Goal: Transaction & Acquisition: Purchase product/service

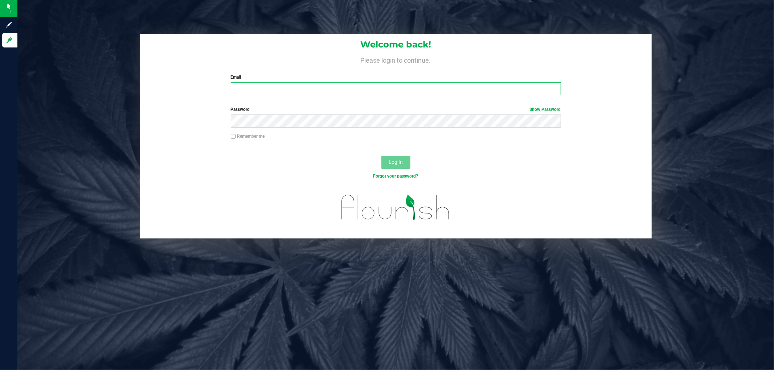
click at [348, 86] on input "Email" at bounding box center [396, 88] width 330 height 13
type input "[EMAIL_ADDRESS][DOMAIN_NAME]"
click at [381, 156] on button "Log In" at bounding box center [395, 162] width 29 height 13
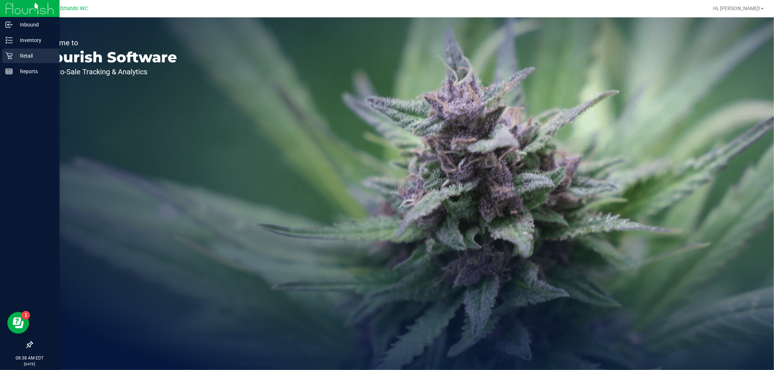
click at [11, 53] on icon at bounding box center [8, 55] width 7 height 7
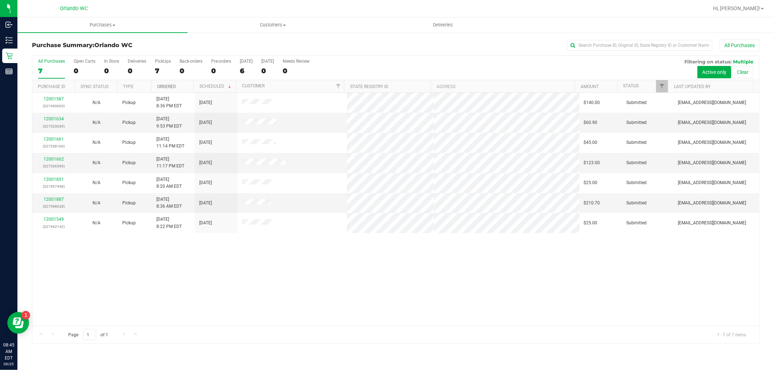
click at [165, 86] on link "Ordered" at bounding box center [166, 86] width 19 height 5
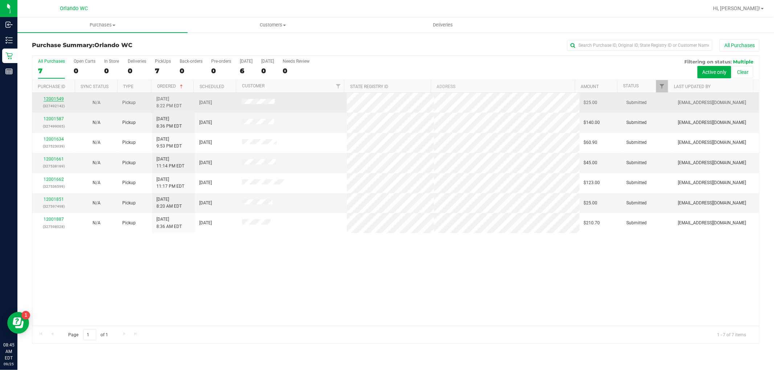
click at [53, 98] on link "12001549" at bounding box center [54, 98] width 20 height 5
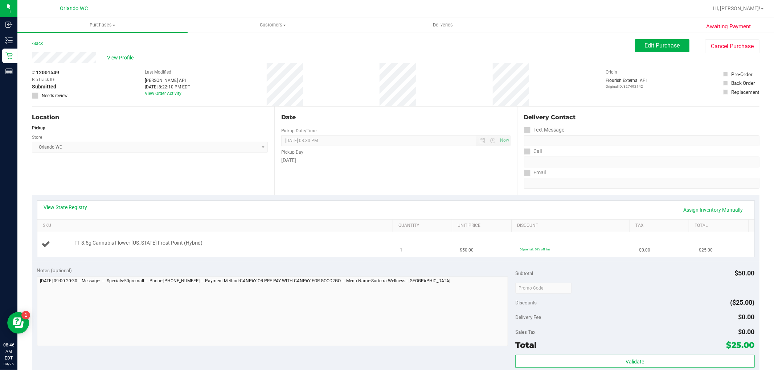
click at [73, 206] on link "View State Registry" at bounding box center [66, 207] width 44 height 7
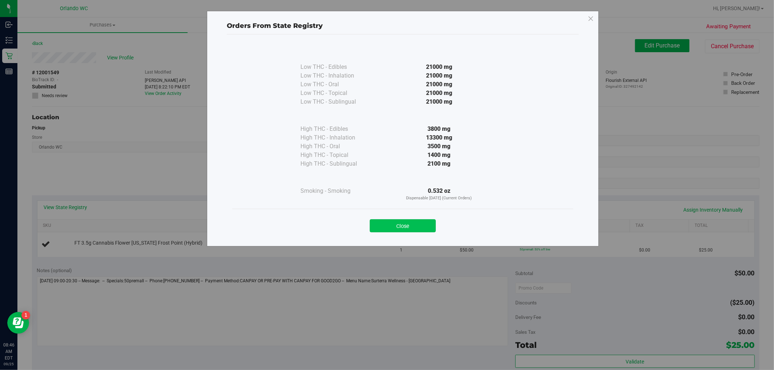
click at [401, 231] on button "Close" at bounding box center [403, 225] width 66 height 13
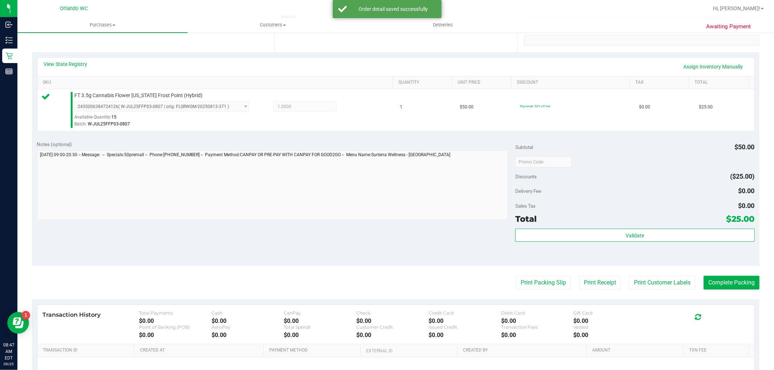
scroll to position [223, 0]
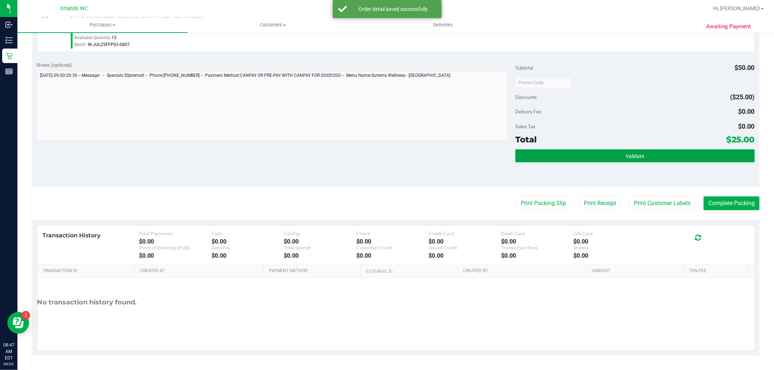
click at [602, 149] on button "Validate" at bounding box center [634, 155] width 239 height 13
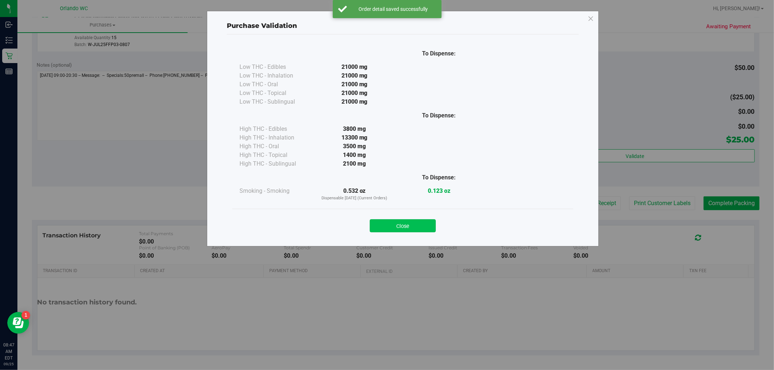
click at [415, 222] on button "Close" at bounding box center [403, 225] width 66 height 13
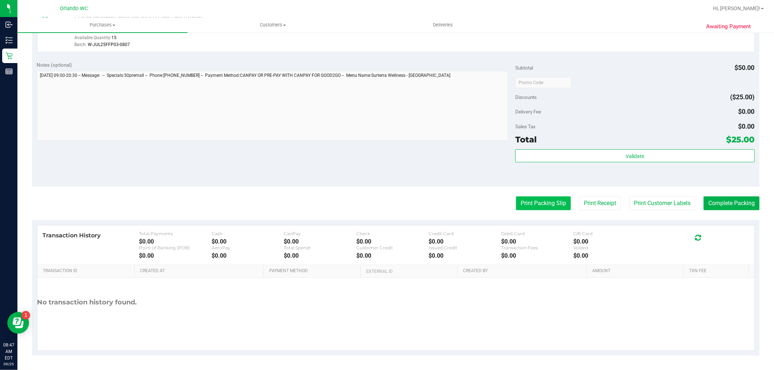
click at [527, 200] on button "Print Packing Slip" at bounding box center [543, 204] width 55 height 14
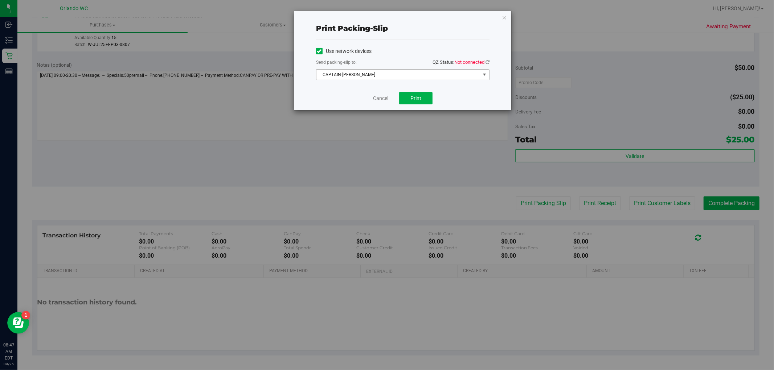
click at [433, 73] on span "CAPTAIN-[PERSON_NAME]" at bounding box center [398, 75] width 164 height 10
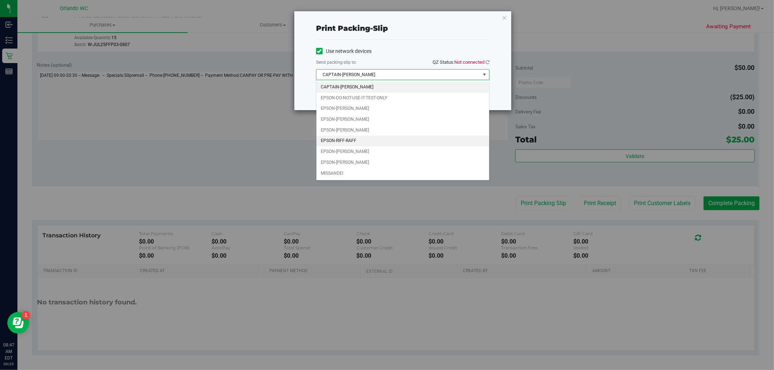
click at [385, 144] on li "EPSON-RIFF-RAFF" at bounding box center [402, 141] width 173 height 11
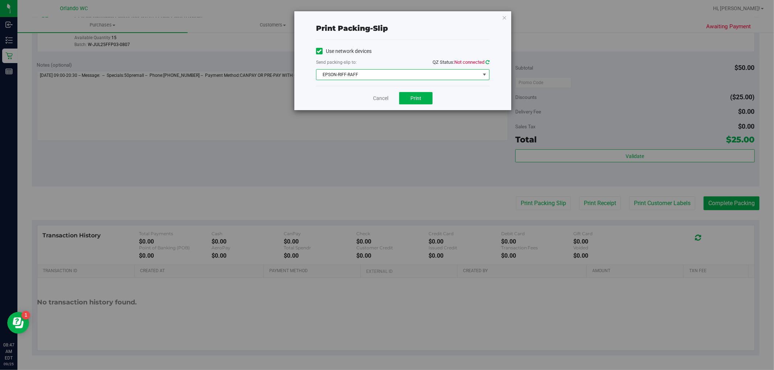
click at [487, 62] on icon at bounding box center [487, 62] width 4 height 5
click at [427, 99] on button "Print" at bounding box center [415, 98] width 33 height 12
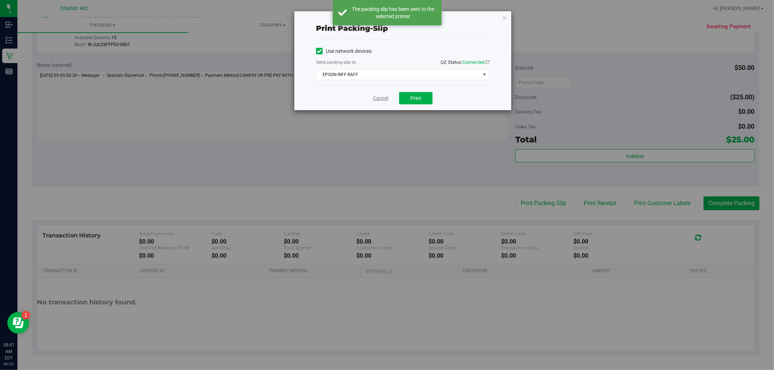
click at [382, 100] on link "Cancel" at bounding box center [380, 99] width 15 height 8
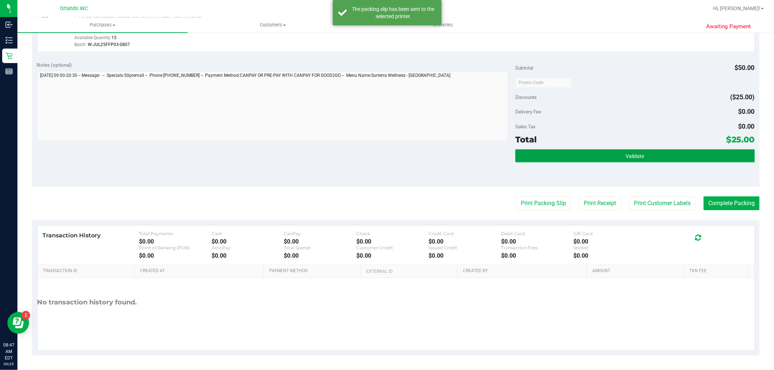
click at [632, 154] on span "Validate" at bounding box center [634, 156] width 18 height 6
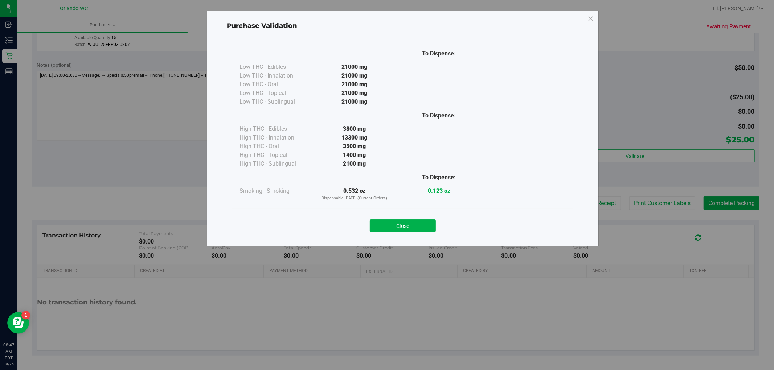
click at [732, 202] on div "Purchase Validation To Dispense: Low THC - Edibles 21000 mg" at bounding box center [389, 185] width 779 height 370
click at [386, 226] on button "Close" at bounding box center [403, 225] width 66 height 13
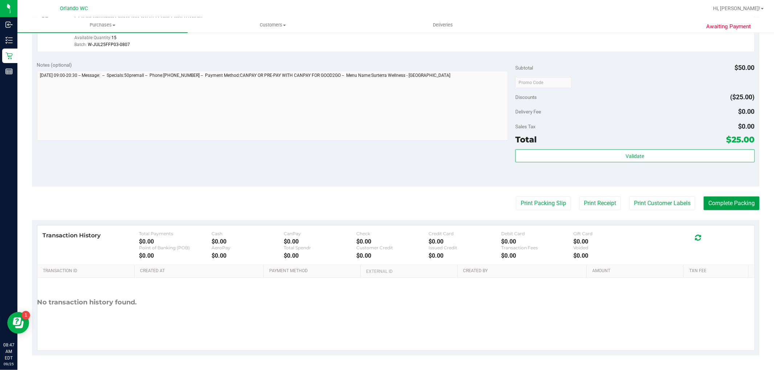
click at [704, 201] on button "Complete Packing" at bounding box center [731, 204] width 56 height 14
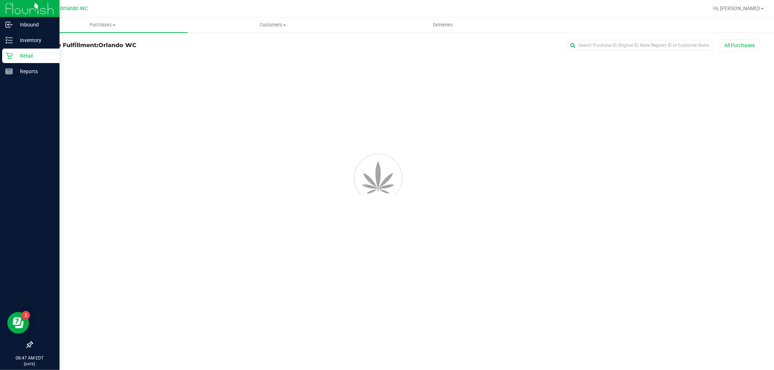
click at [11, 57] on icon at bounding box center [8, 56] width 7 height 7
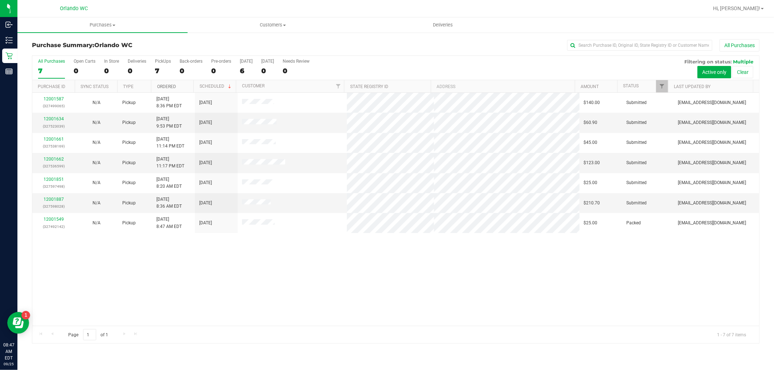
click at [168, 86] on link "Ordered" at bounding box center [166, 86] width 19 height 5
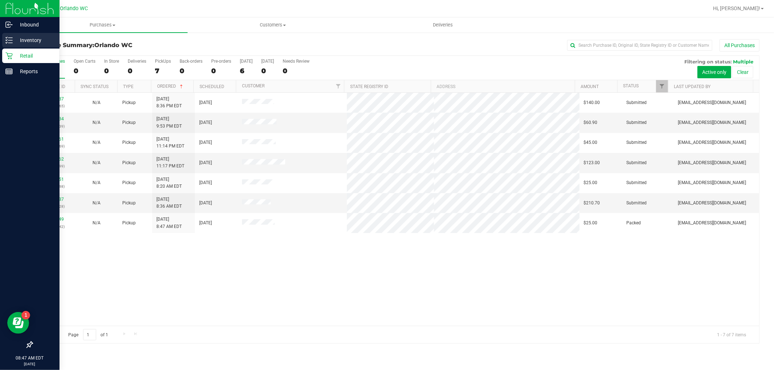
click at [5, 41] on div "Inventory" at bounding box center [30, 40] width 57 height 15
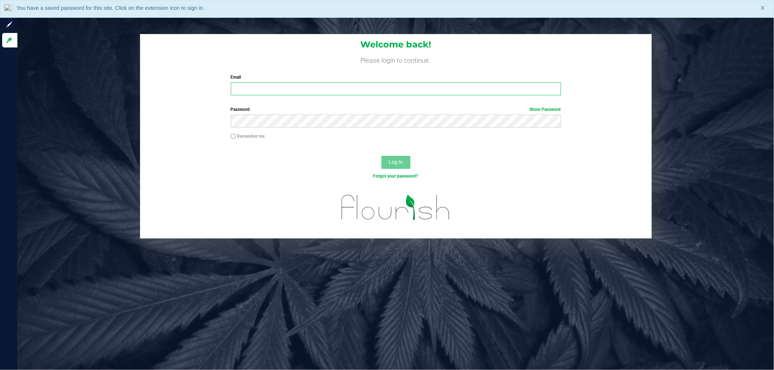
click at [251, 90] on input "Email" at bounding box center [396, 88] width 330 height 13
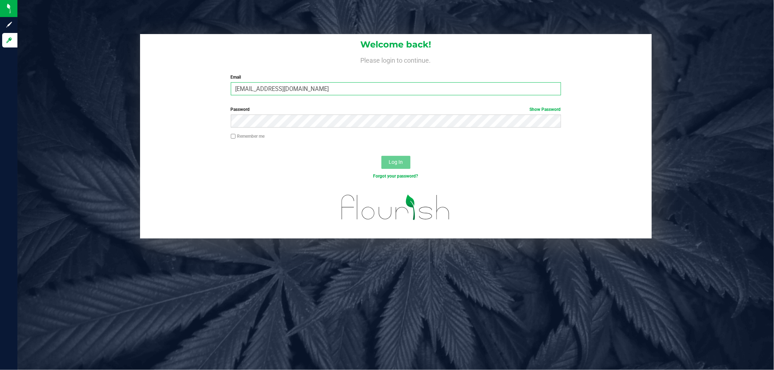
type input "crosenblum@liveparallel.com"
click at [381, 156] on button "Log In" at bounding box center [395, 162] width 29 height 13
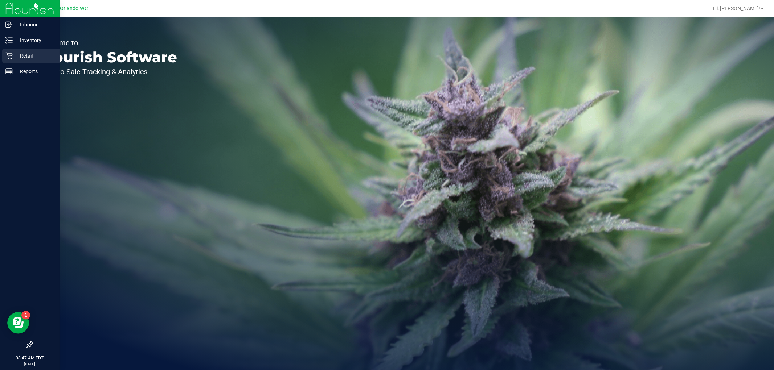
click at [4, 51] on div "Retail" at bounding box center [30, 56] width 57 height 15
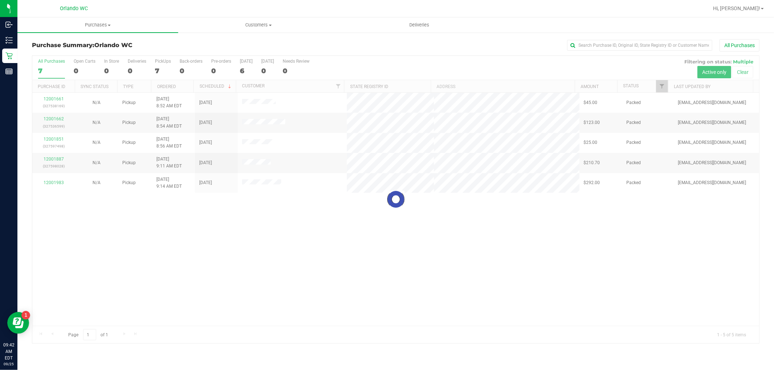
click at [154, 71] on div at bounding box center [395, 200] width 726 height 288
click at [161, 70] on div at bounding box center [395, 200] width 726 height 288
click at [161, 69] on div at bounding box center [395, 200] width 726 height 288
click at [161, 67] on div at bounding box center [395, 200] width 726 height 288
click at [158, 71] on div "7" at bounding box center [163, 71] width 16 height 8
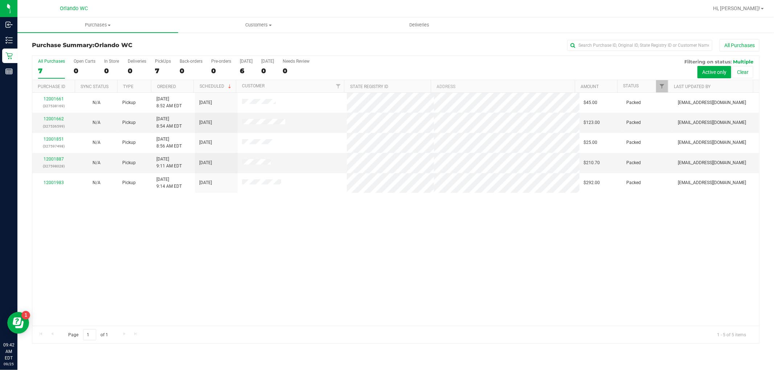
click at [0, 0] on input "PickUps 7" at bounding box center [0, 0] width 0 height 0
click at [158, 70] on div "5" at bounding box center [163, 71] width 16 height 8
click at [0, 0] on input "PickUps 5" at bounding box center [0, 0] width 0 height 0
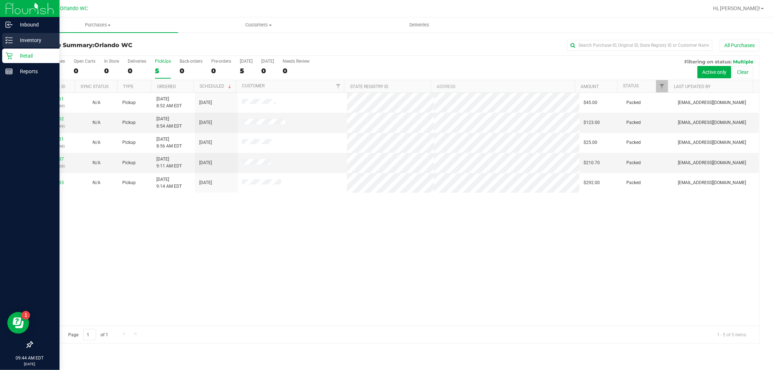
click at [9, 34] on div "Inventory" at bounding box center [30, 40] width 57 height 15
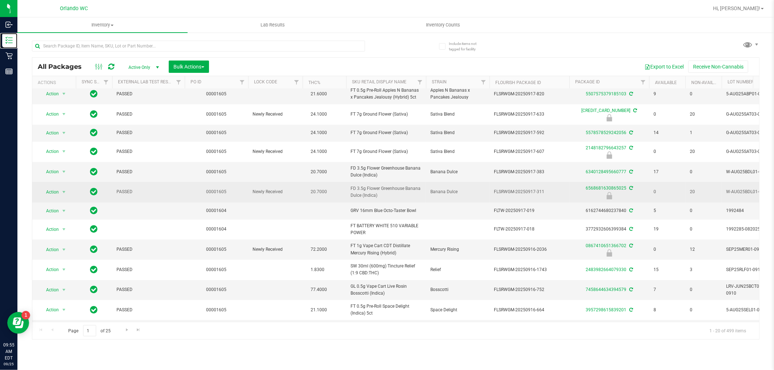
scroll to position [121, 0]
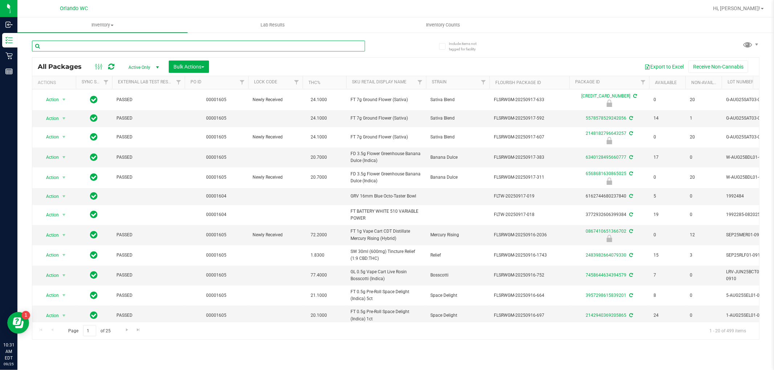
click at [115, 45] on input "text" at bounding box center [198, 46] width 333 height 11
paste input "FT 0.3g Vape Pen Distillate Autumn Equinox (Hybrid)"
type input "FT 0.3g Vape Pen Distillate Autumn Equinox (Hybrid)"
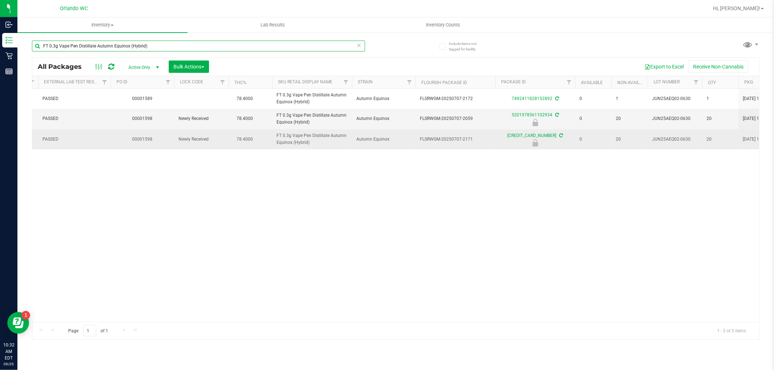
scroll to position [0, 75]
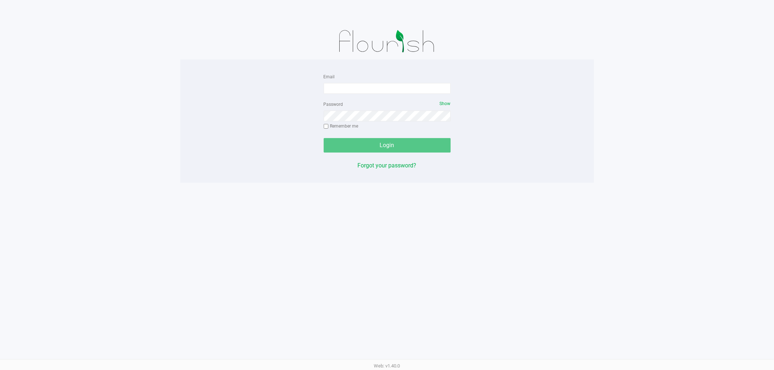
click at [131, 141] on app-pos-login-wrapper "Email Password Show Remember me Login Forgot your password?" at bounding box center [387, 91] width 774 height 183
click at [378, 89] on input "Email" at bounding box center [387, 88] width 127 height 11
type input "[EMAIL_ADDRESS][DOMAIN_NAME]"
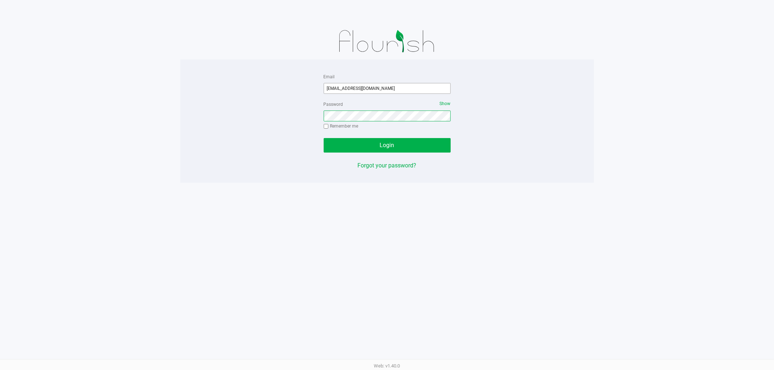
click at [324, 138] on button "Login" at bounding box center [387, 145] width 127 height 15
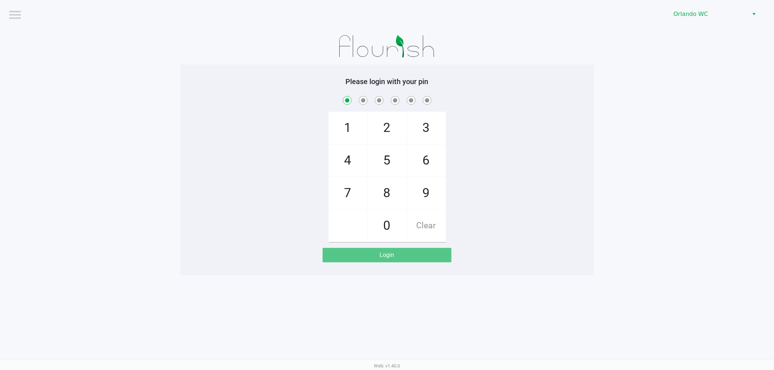
checkbox input "true"
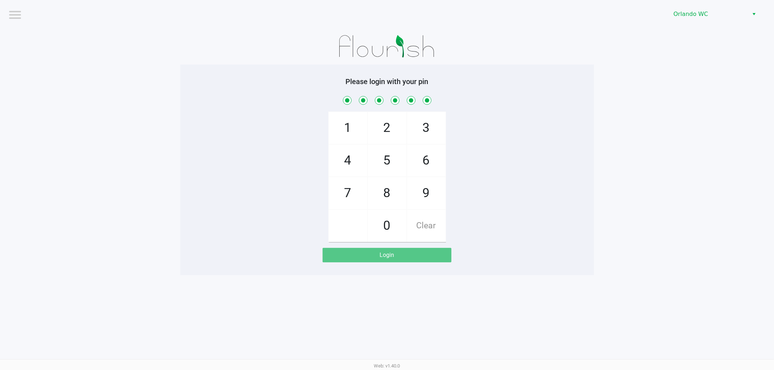
checkbox input "true"
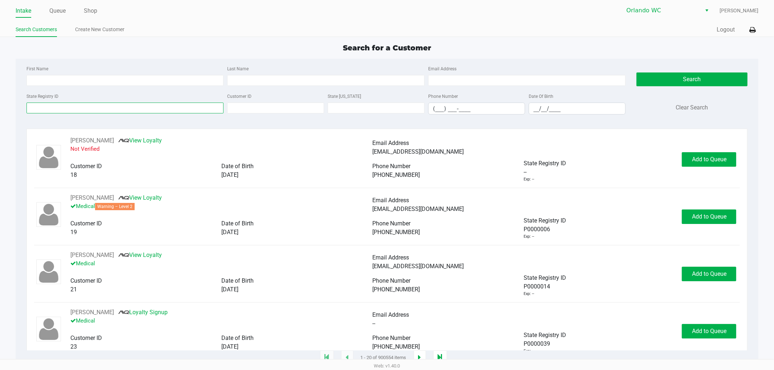
click at [202, 109] on input "State Registry ID" at bounding box center [124, 108] width 197 height 11
click at [181, 81] on input "First Name" at bounding box center [124, 80] width 197 height 11
type input "Keam"
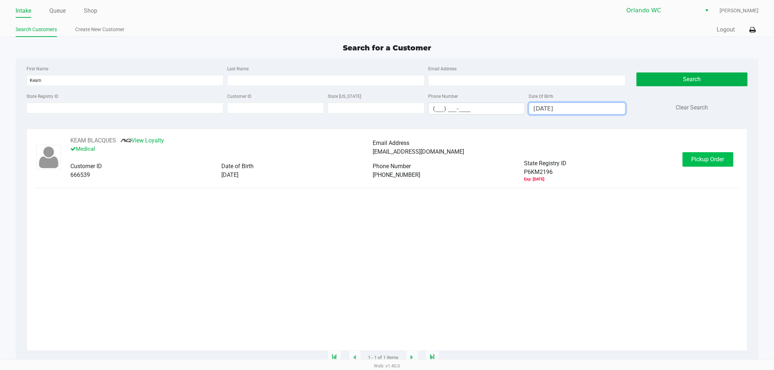
type input "04/21/1965"
click at [698, 161] on span "Pickup Order" at bounding box center [707, 159] width 33 height 7
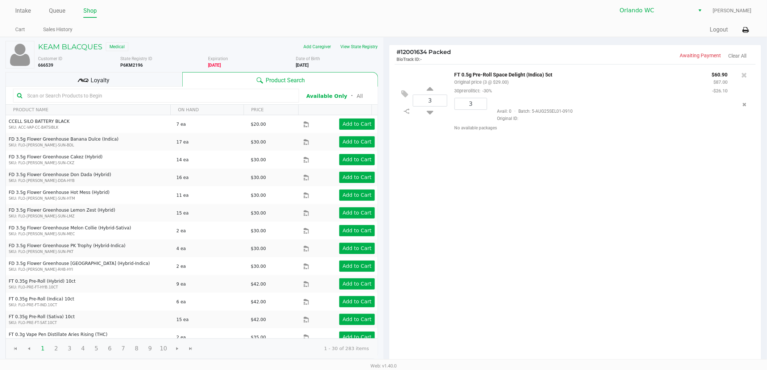
click at [320, 34] on ul "Cart Sales History" at bounding box center [199, 30] width 368 height 12
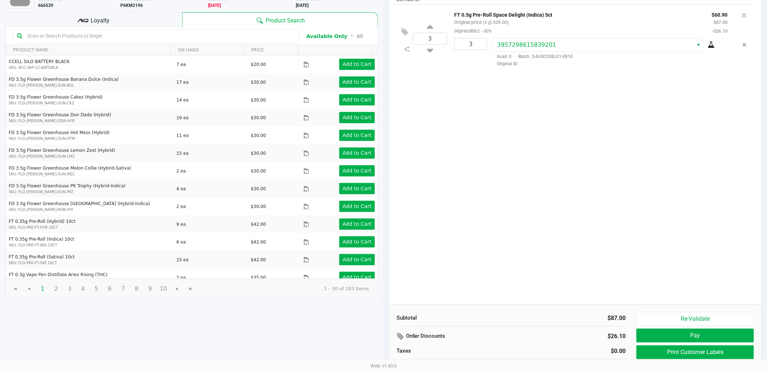
scroll to position [75, 0]
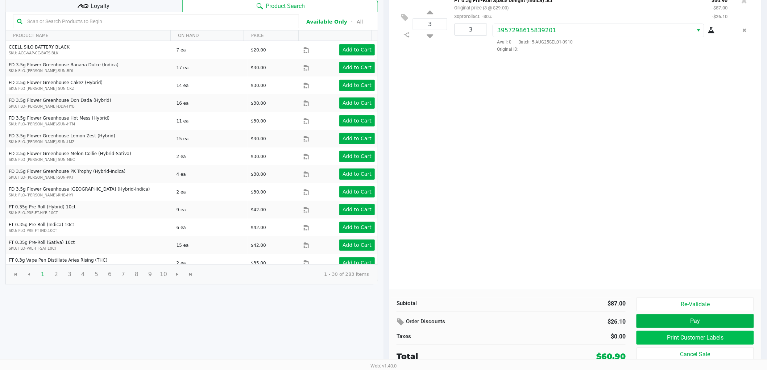
click at [658, 337] on button "Print Customer Labels" at bounding box center [696, 338] width 118 height 14
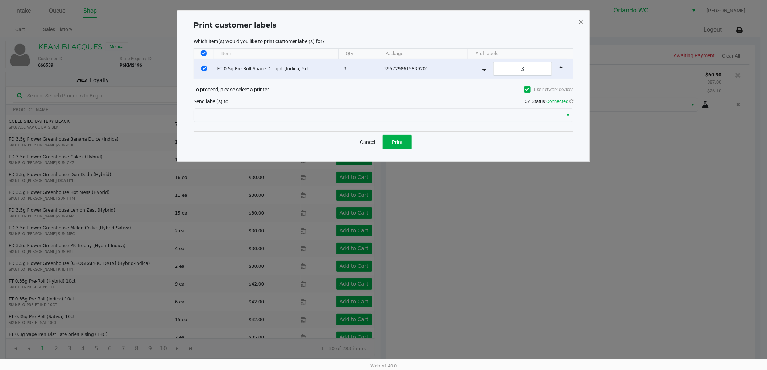
scroll to position [0, 0]
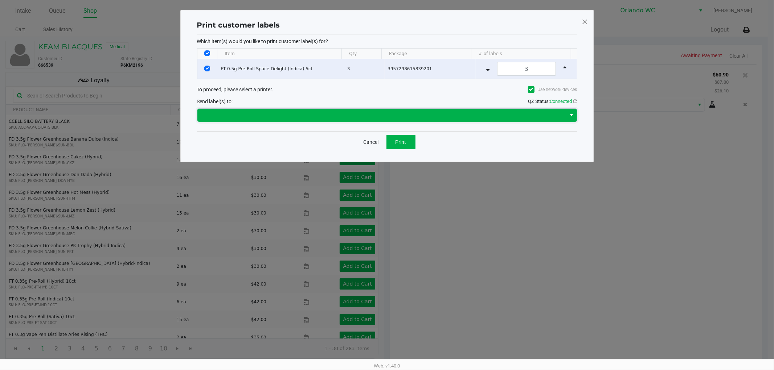
click at [400, 109] on span at bounding box center [381, 115] width 369 height 13
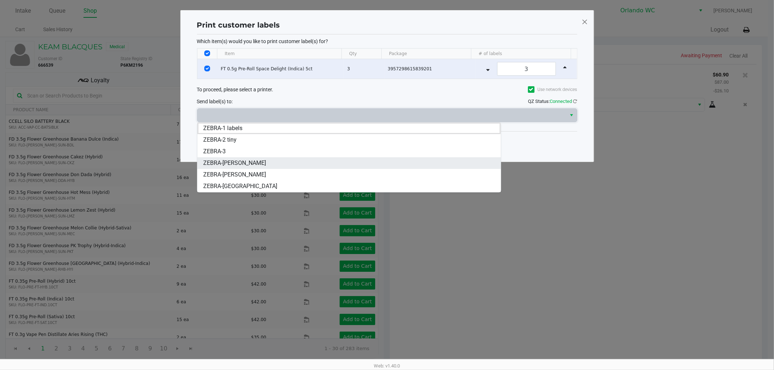
click at [266, 165] on span "ZEBRA-TYWIN-LANNISTER" at bounding box center [234, 163] width 63 height 9
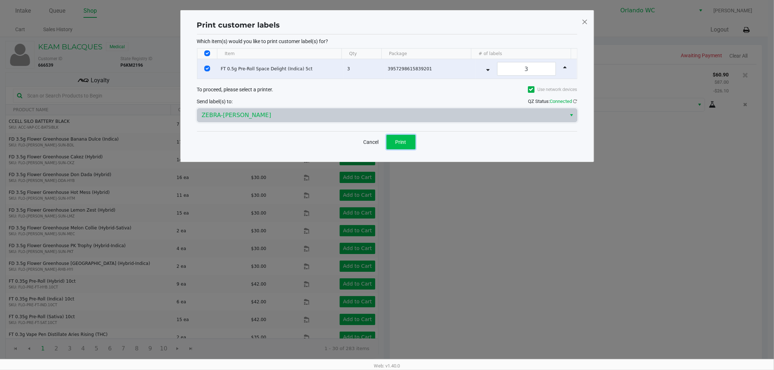
click at [408, 139] on button "Print" at bounding box center [400, 142] width 29 height 15
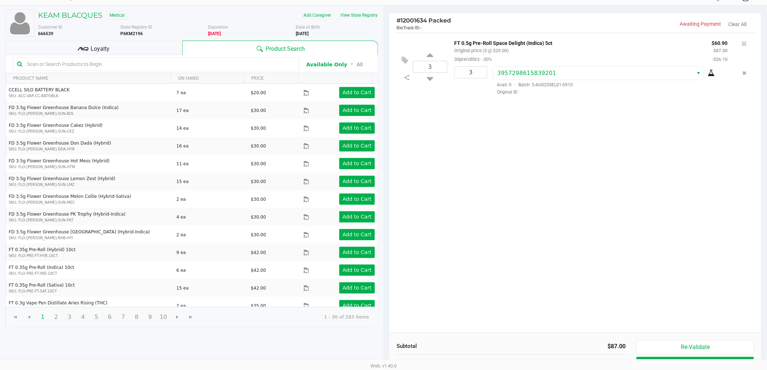
scroll to position [75, 0]
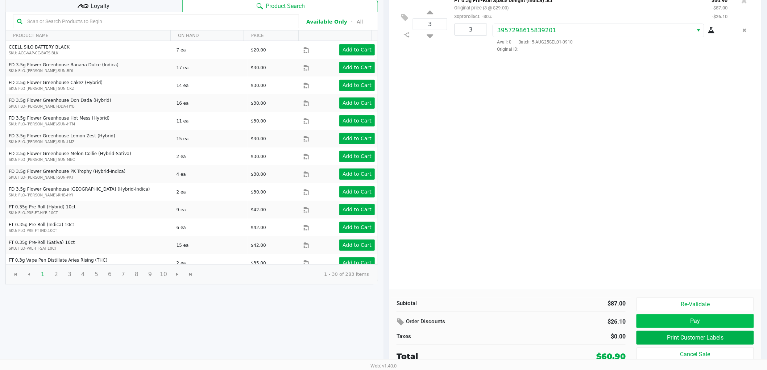
click at [712, 320] on button "Pay" at bounding box center [696, 321] width 118 height 14
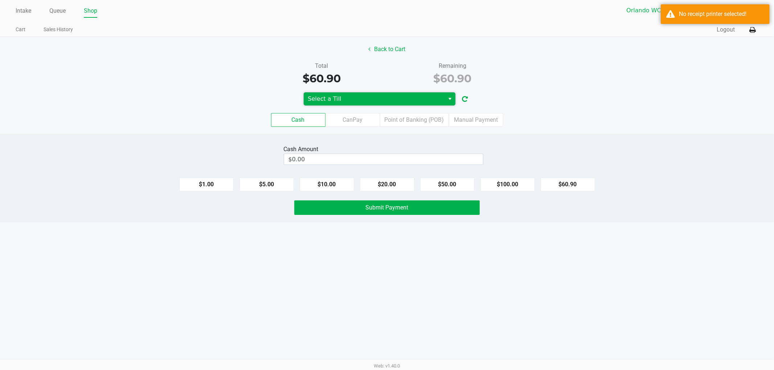
click at [325, 99] on span "Select a Till" at bounding box center [374, 99] width 132 height 9
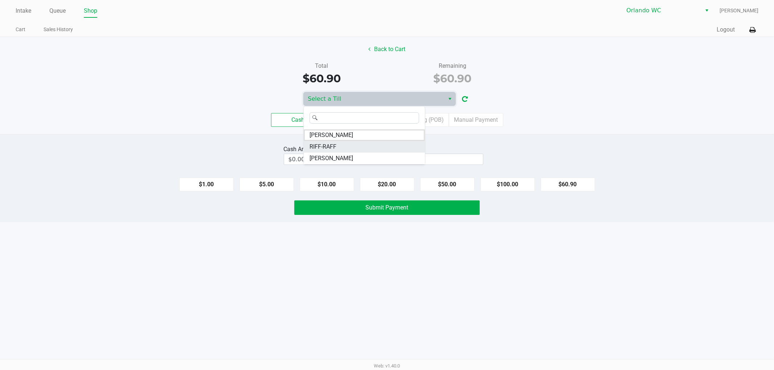
click at [347, 148] on li "RIFF-RAFF" at bounding box center [364, 147] width 121 height 12
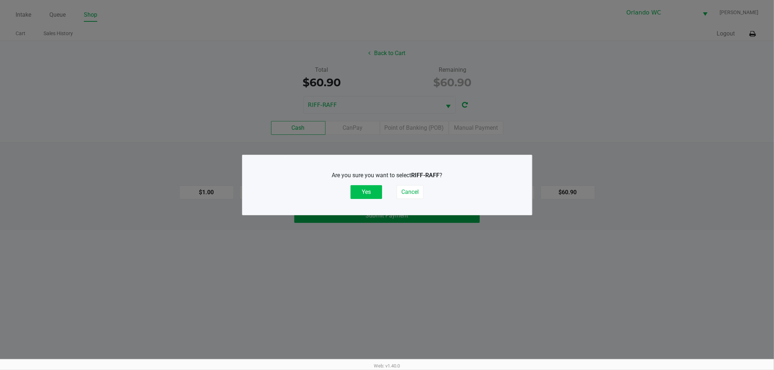
click at [363, 191] on button "Yes" at bounding box center [366, 192] width 32 height 14
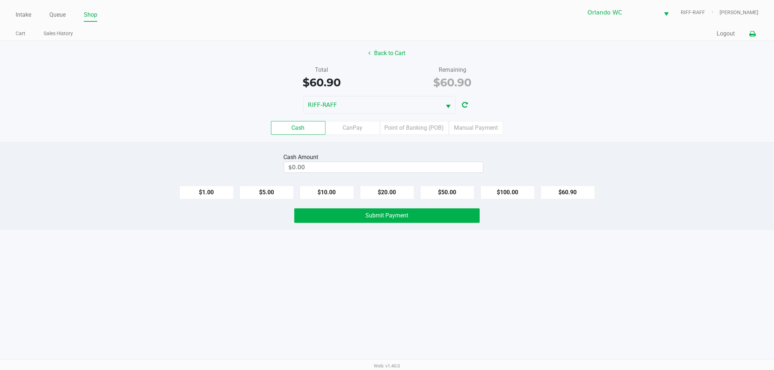
click at [757, 33] on button at bounding box center [752, 33] width 12 height 13
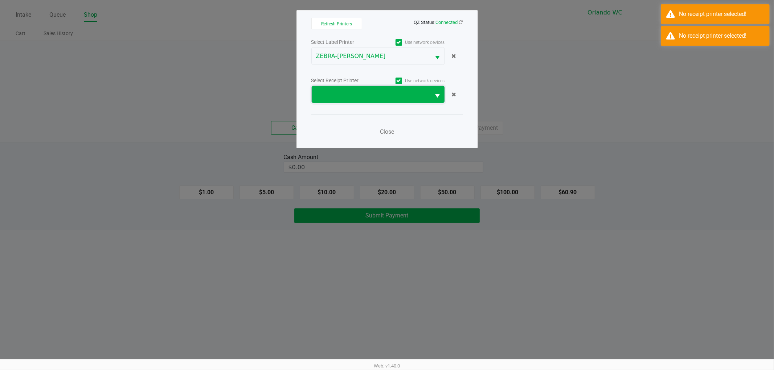
click at [334, 88] on span at bounding box center [371, 94] width 119 height 17
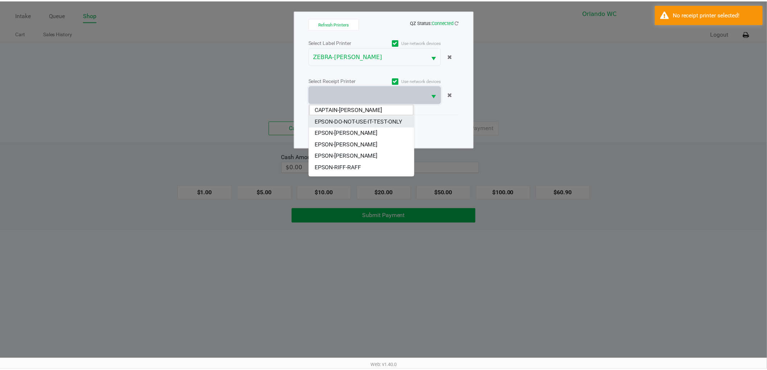
scroll to position [41, 0]
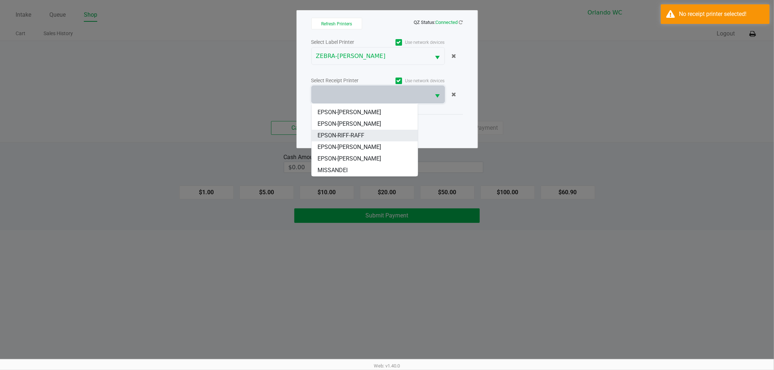
click at [362, 136] on span "EPSON-RIFF-RAFF" at bounding box center [340, 135] width 47 height 9
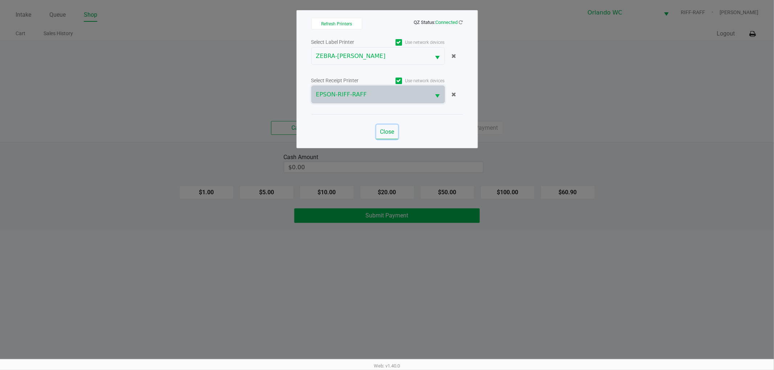
click at [391, 133] on span "Close" at bounding box center [387, 131] width 14 height 7
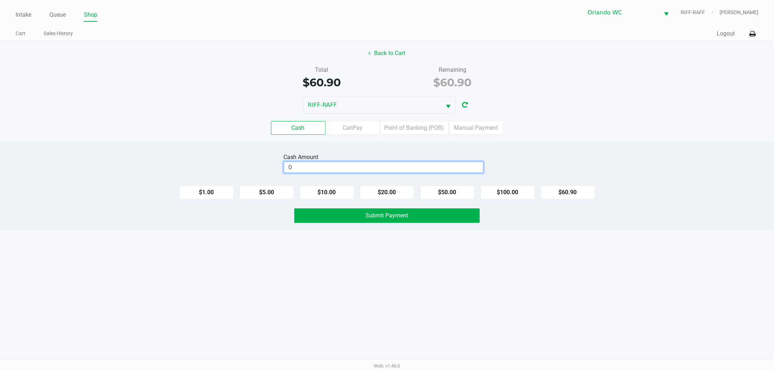
click at [387, 164] on input "0" at bounding box center [383, 167] width 199 height 11
click at [450, 221] on button "Submit Payment" at bounding box center [386, 216] width 185 height 15
type input "$61.00"
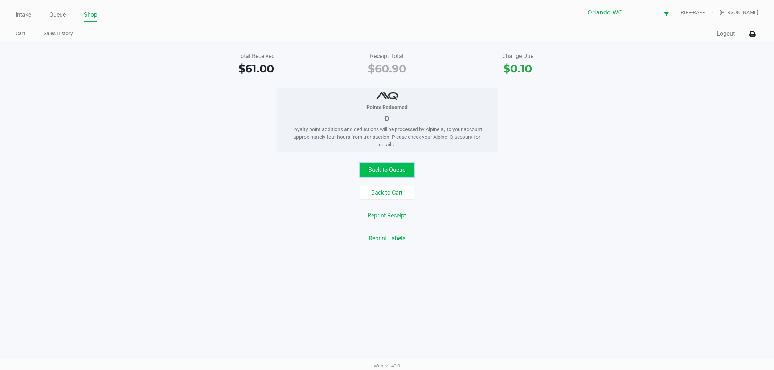
click at [398, 169] on button "Back to Queue" at bounding box center [387, 170] width 54 height 14
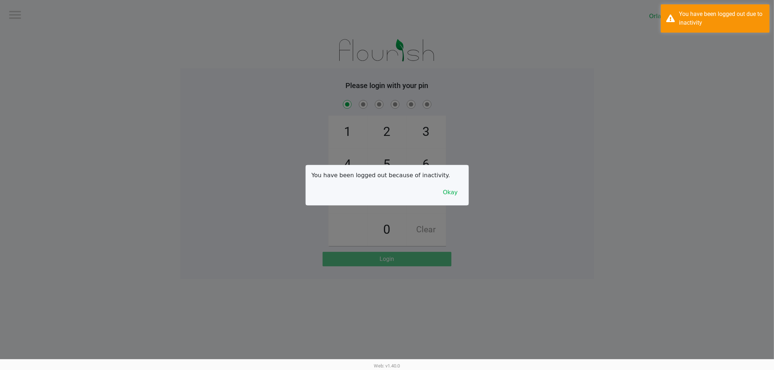
checkbox input "true"
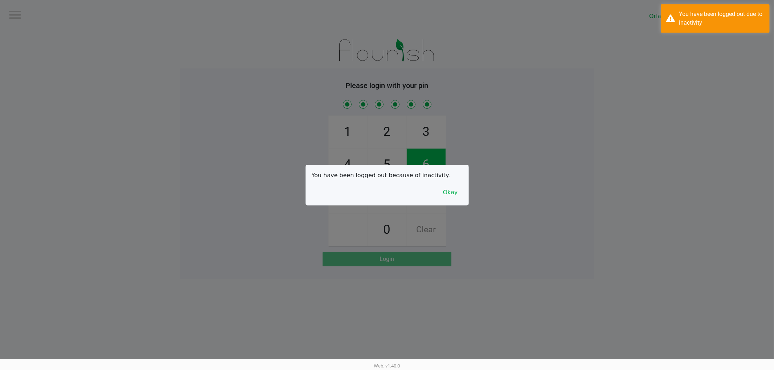
checkbox input "true"
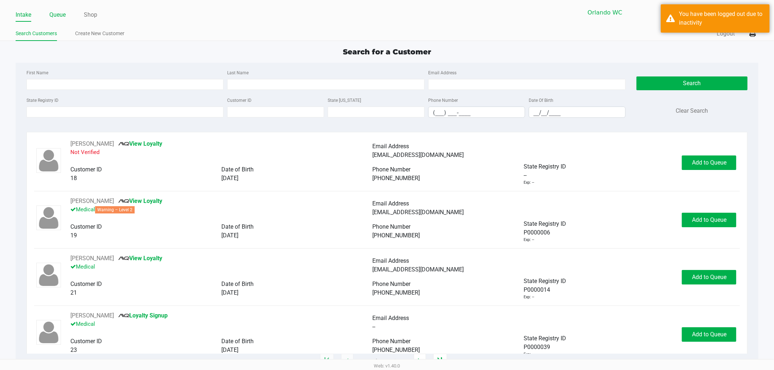
click at [65, 10] on link "Queue" at bounding box center [57, 15] width 16 height 10
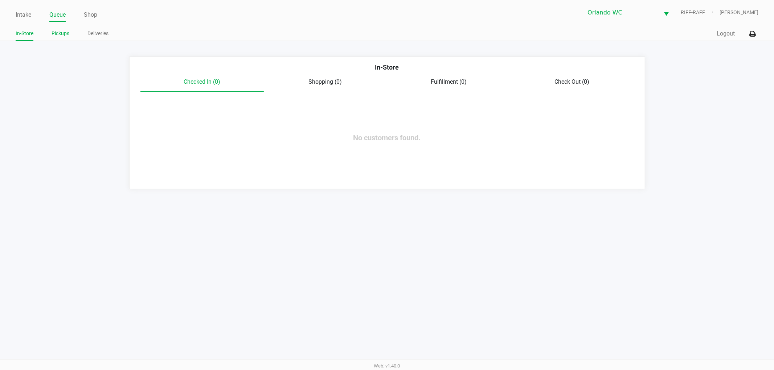
click at [60, 33] on link "Pickups" at bounding box center [60, 33] width 18 height 9
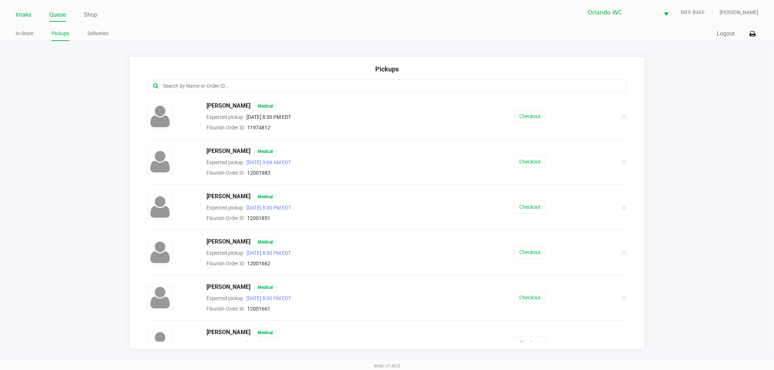
click at [22, 15] on link "Intake" at bounding box center [24, 15] width 16 height 10
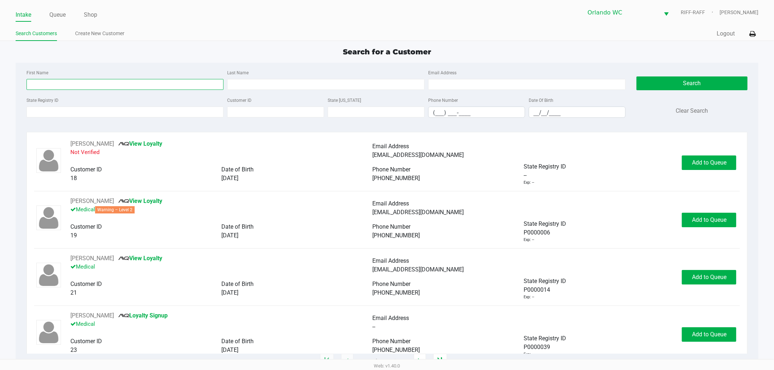
click at [48, 81] on input "First Name" at bounding box center [124, 84] width 197 height 11
type input "kabir"
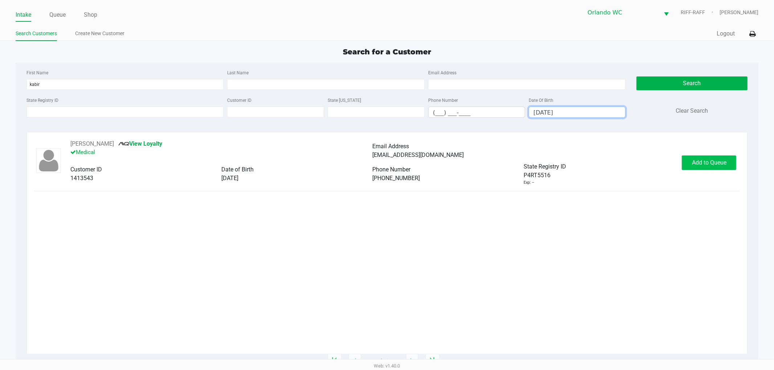
type input "06/27/1993"
click at [704, 159] on span "Add to Queue" at bounding box center [709, 162] width 34 height 7
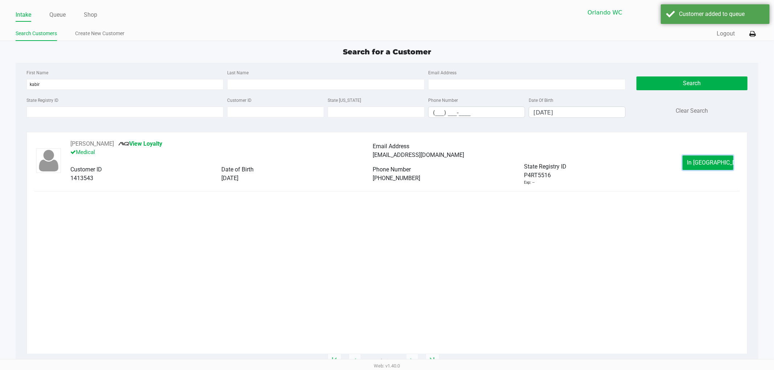
click at [704, 159] on span "In Queue" at bounding box center [717, 162] width 61 height 7
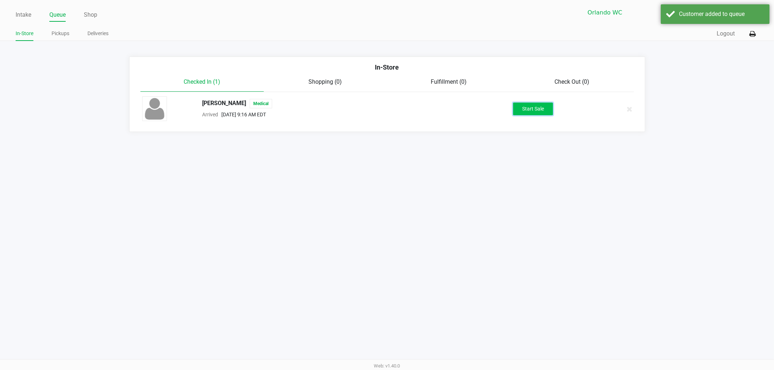
click at [521, 103] on button "Start Sale" at bounding box center [533, 109] width 40 height 13
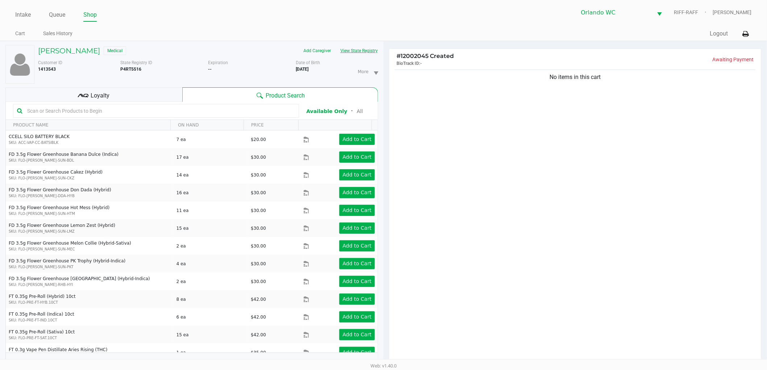
click at [363, 53] on button "View State Registry" at bounding box center [357, 51] width 42 height 12
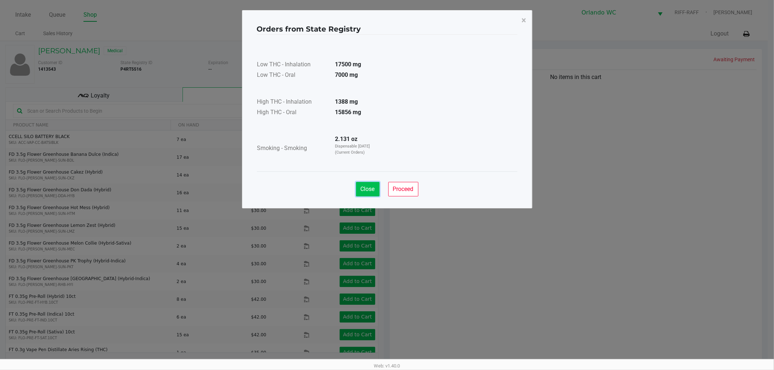
click at [371, 191] on span "Close" at bounding box center [367, 189] width 14 height 7
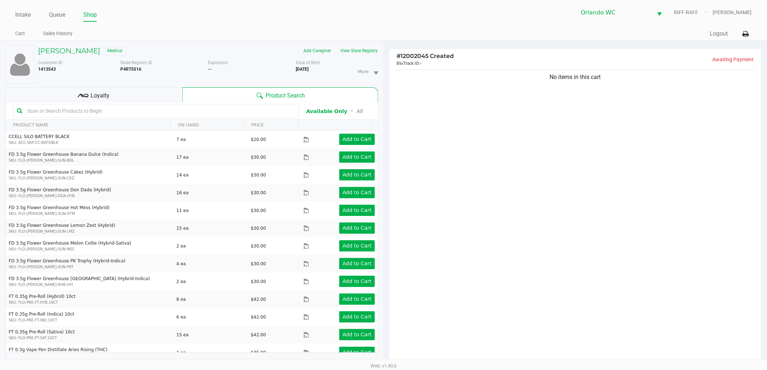
click at [497, 151] on div "No items in this cart" at bounding box center [576, 218] width 372 height 300
click at [693, 167] on div "No items in this cart" at bounding box center [576, 218] width 372 height 300
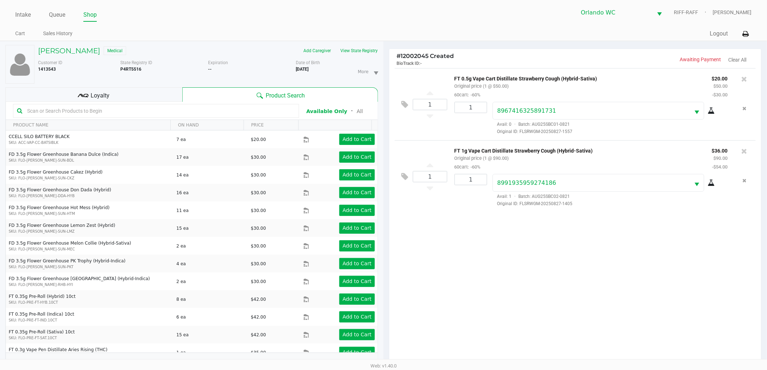
drag, startPoint x: 659, startPoint y: 179, endPoint x: 665, endPoint y: 226, distance: 47.5
click at [665, 226] on div "1 FT 0.5g Vape Cart Distillate Strawberry Cough (Hybrid-Sativa) Original price …" at bounding box center [576, 218] width 372 height 300
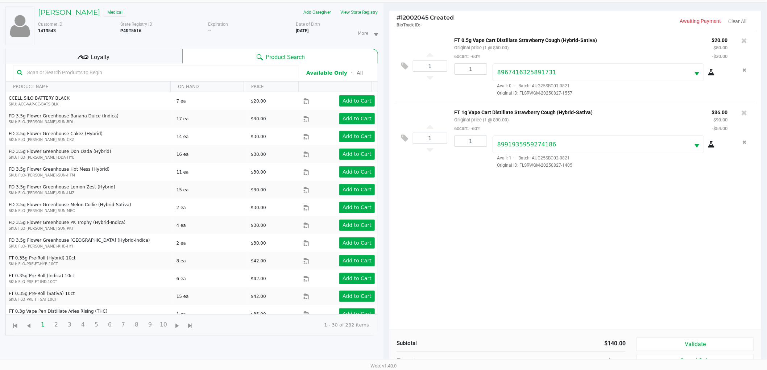
scroll to position [79, 0]
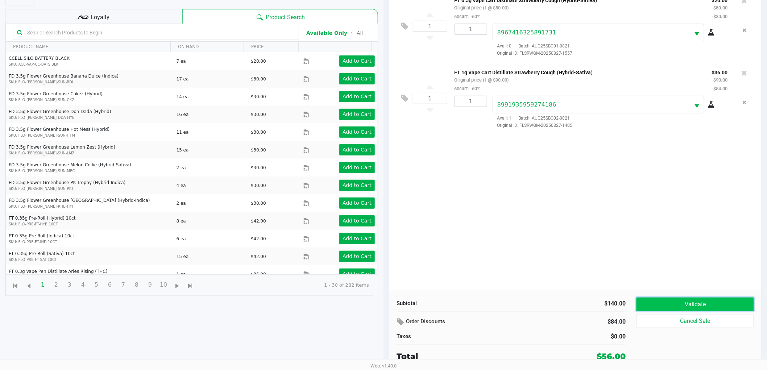
click at [666, 305] on button "Validate" at bounding box center [696, 305] width 118 height 14
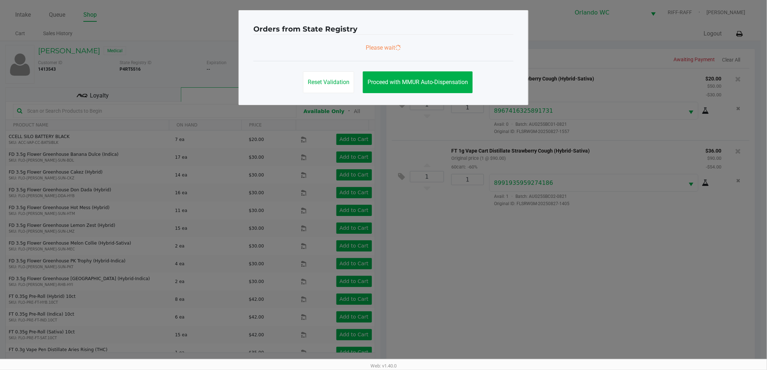
scroll to position [0, 0]
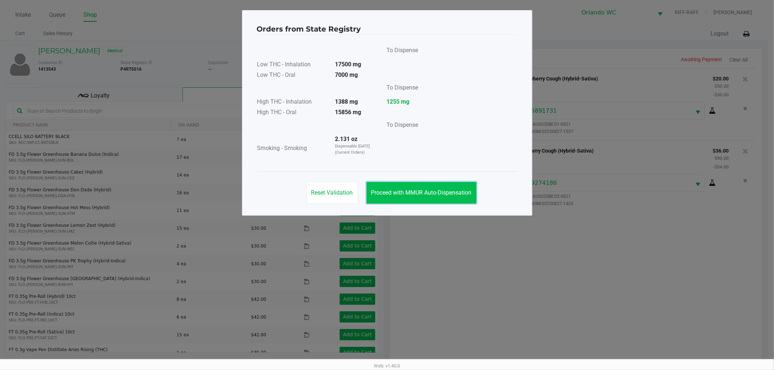
click at [417, 199] on button "Proceed with MMUR Auto-Dispensation" at bounding box center [421, 193] width 110 height 22
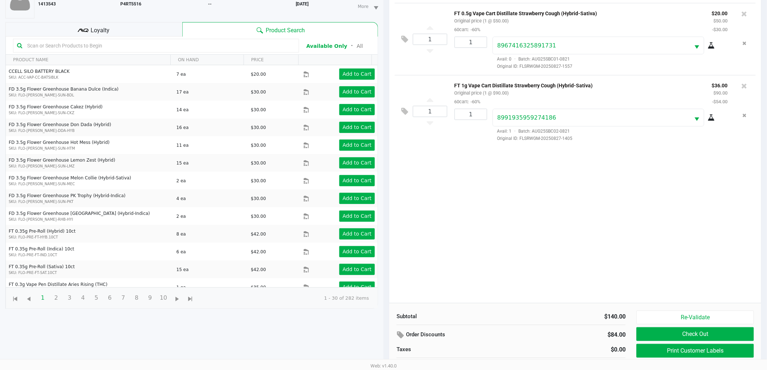
scroll to position [79, 0]
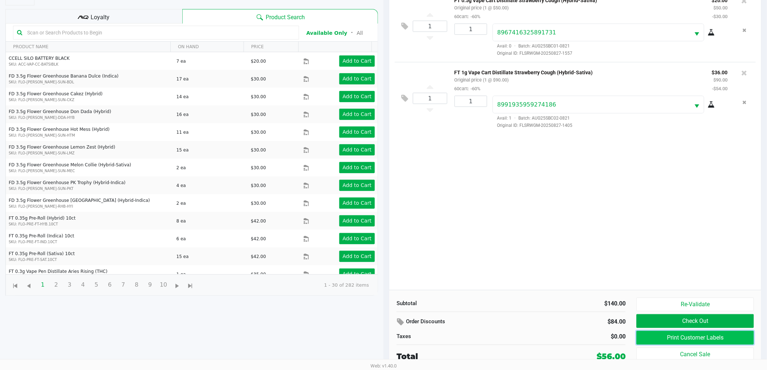
click at [661, 337] on button "Print Customer Labels" at bounding box center [696, 338] width 118 height 14
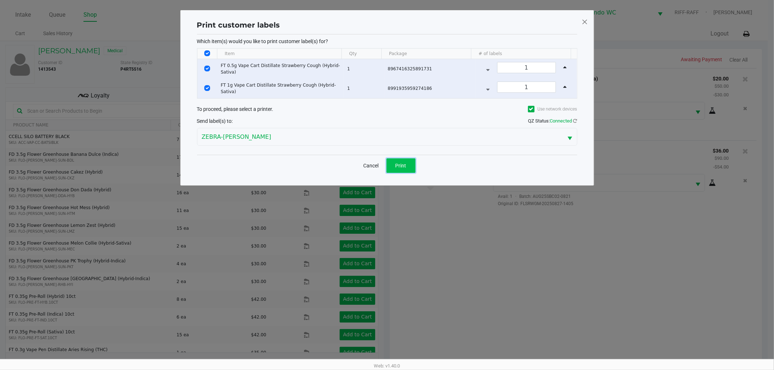
click at [401, 161] on button "Print" at bounding box center [400, 165] width 29 height 15
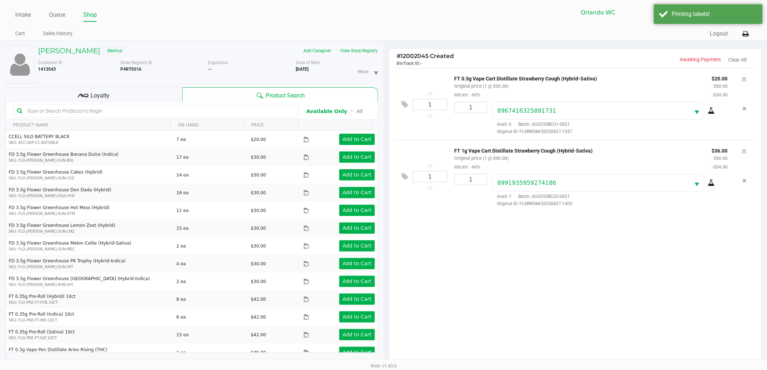
click at [152, 95] on div "Loyalty" at bounding box center [93, 94] width 177 height 15
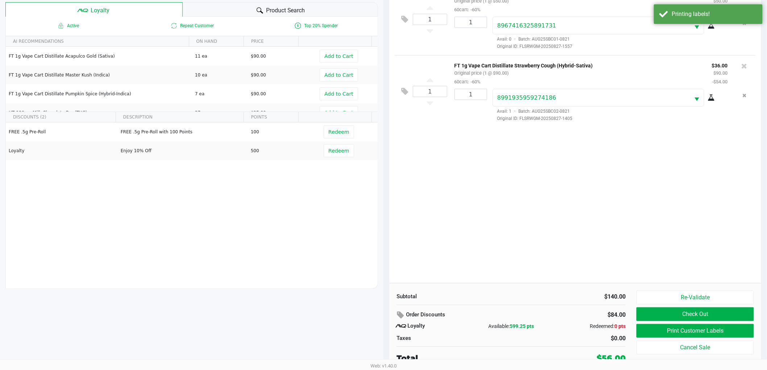
scroll to position [87, 0]
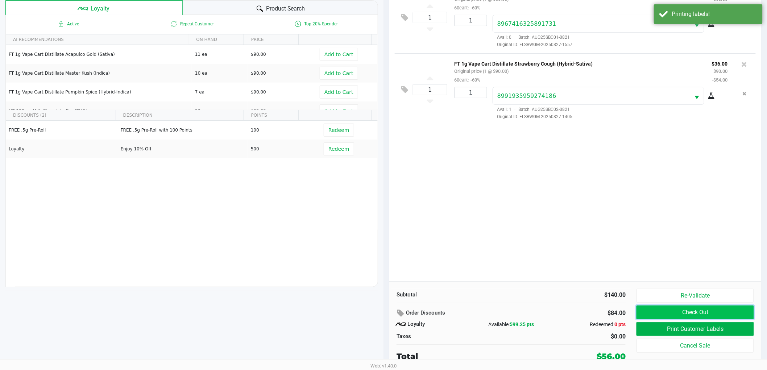
click at [669, 311] on button "Check Out" at bounding box center [696, 313] width 118 height 14
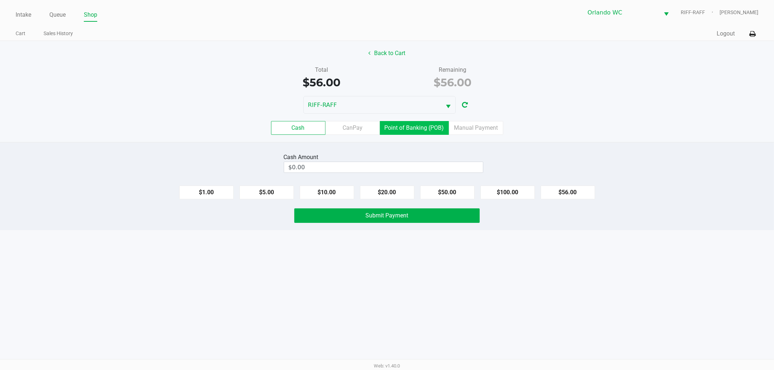
click at [433, 133] on label "Point of Banking (POB)" at bounding box center [414, 128] width 69 height 14
click at [0, 0] on 7 "Point of Banking (POB)" at bounding box center [0, 0] width 0 height 0
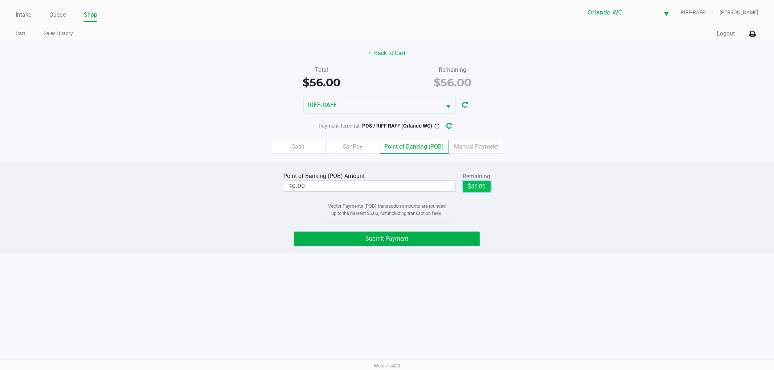
click at [470, 184] on button "$56.00" at bounding box center [477, 186] width 28 height 11
type input "$56.00"
click at [459, 235] on button "Submit Payment" at bounding box center [386, 239] width 185 height 15
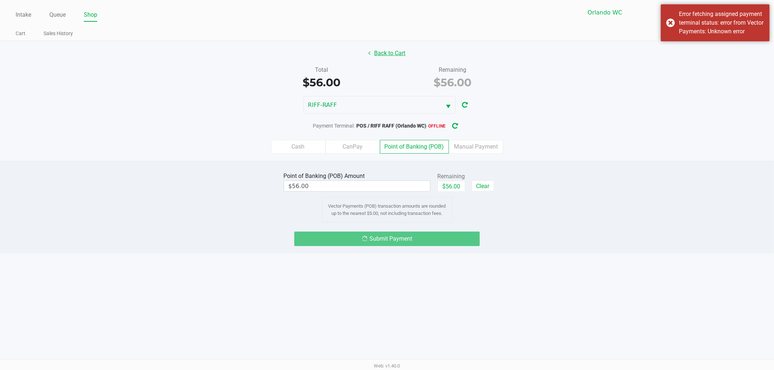
click at [373, 54] on button "Back to Cart" at bounding box center [387, 53] width 46 height 14
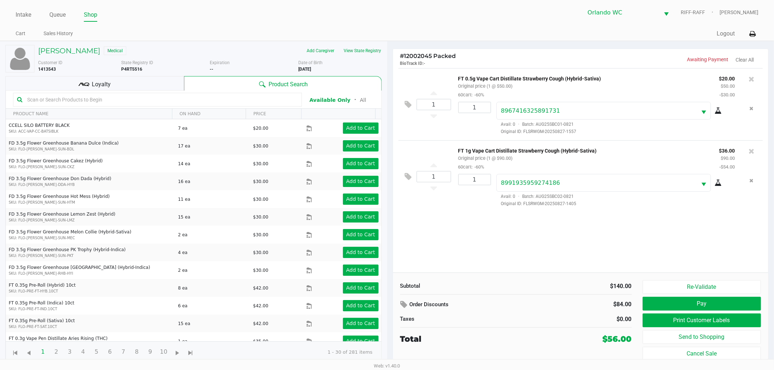
click at [130, 80] on div "Loyalty" at bounding box center [94, 83] width 178 height 15
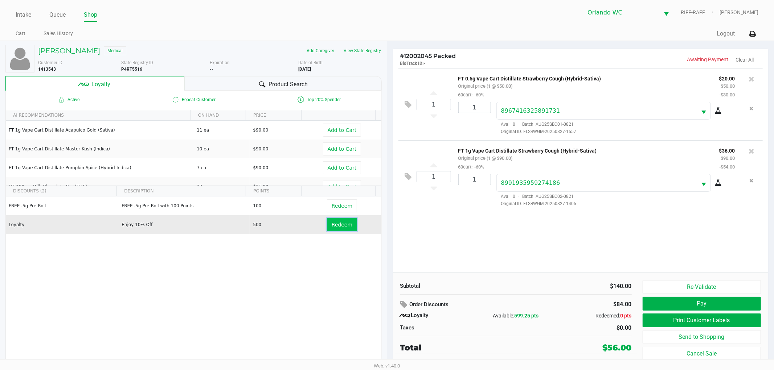
click at [335, 226] on span "Redeem" at bounding box center [341, 225] width 21 height 6
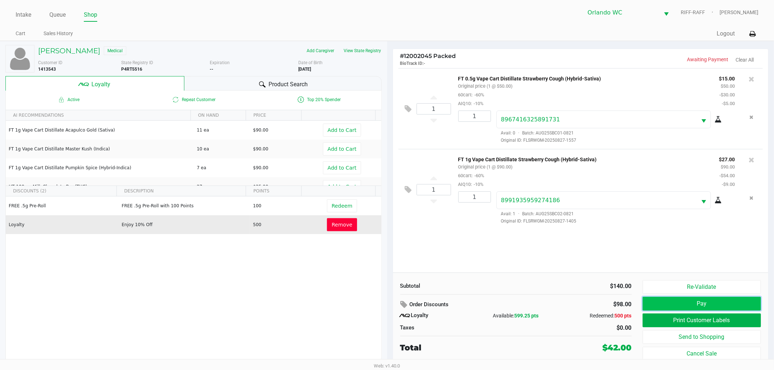
click at [726, 306] on button "Pay" at bounding box center [701, 304] width 119 height 14
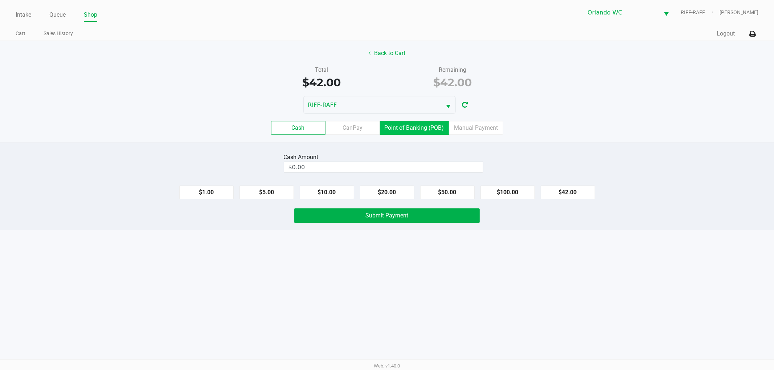
click at [421, 131] on label "Point of Banking (POB)" at bounding box center [414, 128] width 69 height 14
click at [0, 0] on 7 "Point of Banking (POB)" at bounding box center [0, 0] width 0 height 0
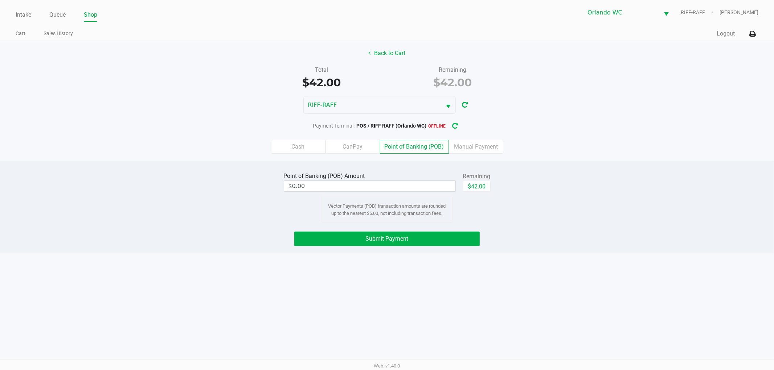
click at [454, 126] on icon "button" at bounding box center [455, 126] width 6 height 5
click at [380, 52] on button "Back to Cart" at bounding box center [387, 53] width 46 height 14
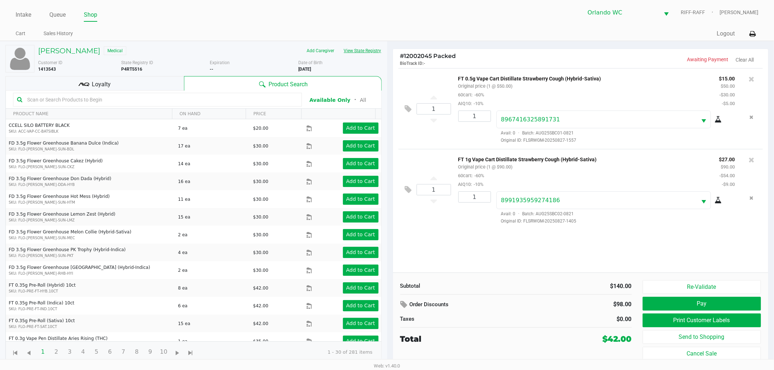
click at [351, 52] on button "View State Registry" at bounding box center [360, 51] width 42 height 12
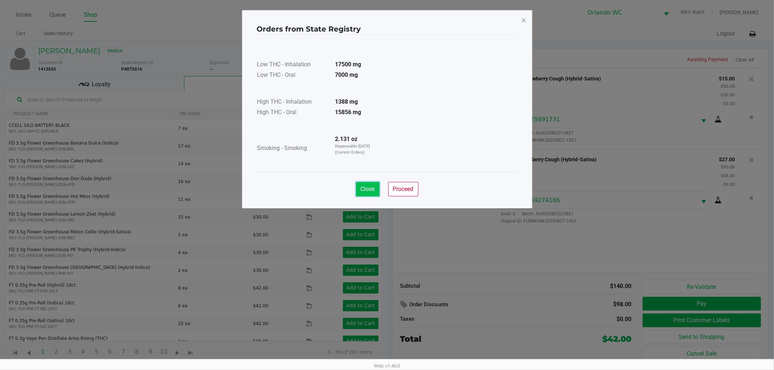
click at [368, 189] on span "Close" at bounding box center [367, 189] width 14 height 7
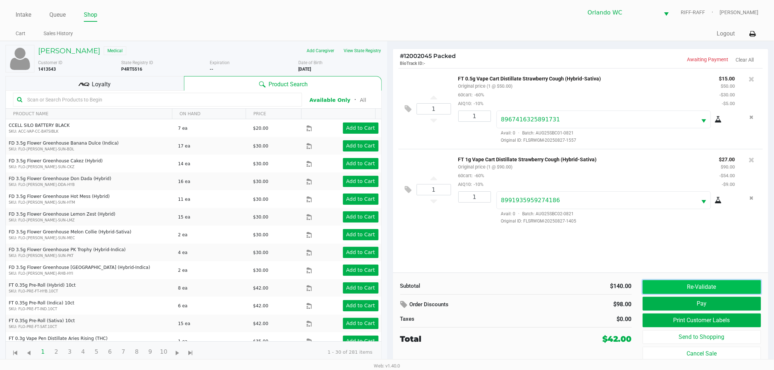
click at [691, 282] on button "Re-Validate" at bounding box center [701, 287] width 119 height 14
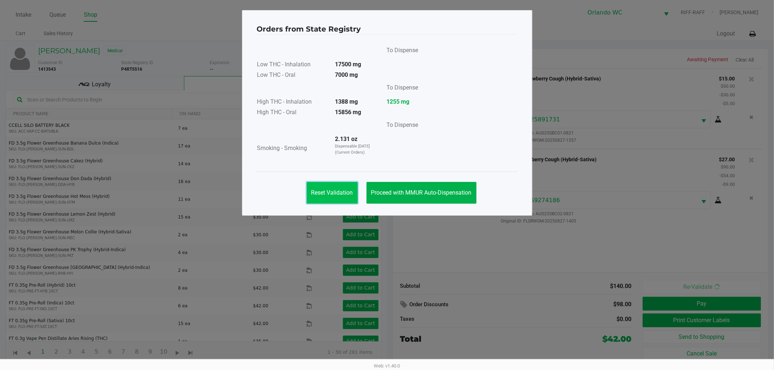
click at [316, 195] on span "Reset Validation" at bounding box center [332, 192] width 42 height 7
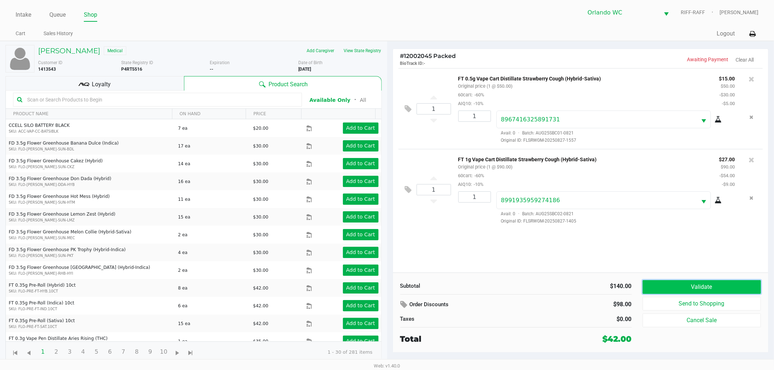
click at [692, 286] on button "Validate" at bounding box center [701, 287] width 119 height 14
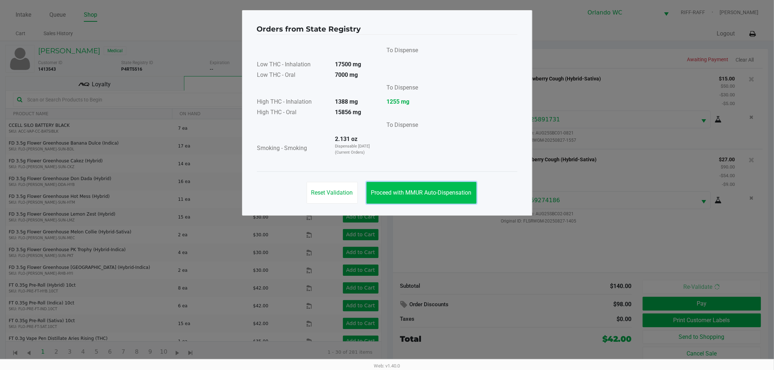
click at [444, 196] on span "Proceed with MMUR Auto-Dispensation" at bounding box center [421, 192] width 100 height 7
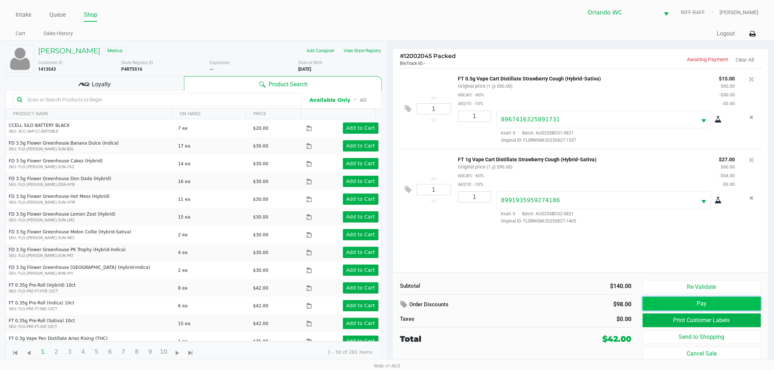
click at [684, 303] on button "Pay" at bounding box center [701, 304] width 119 height 14
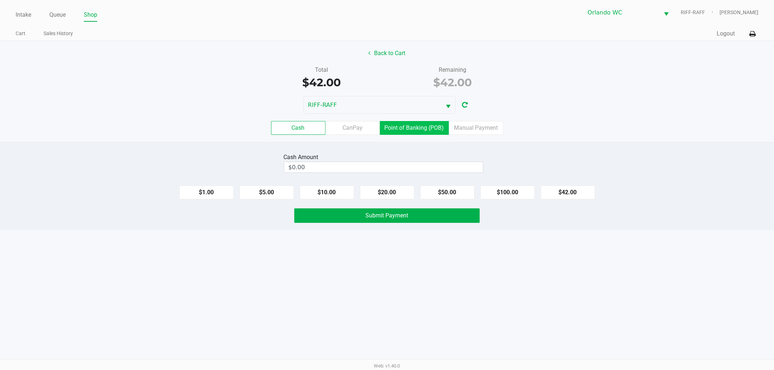
click at [415, 127] on label "Point of Banking (POB)" at bounding box center [414, 128] width 69 height 14
click at [0, 0] on 7 "Point of Banking (POB)" at bounding box center [0, 0] width 0 height 0
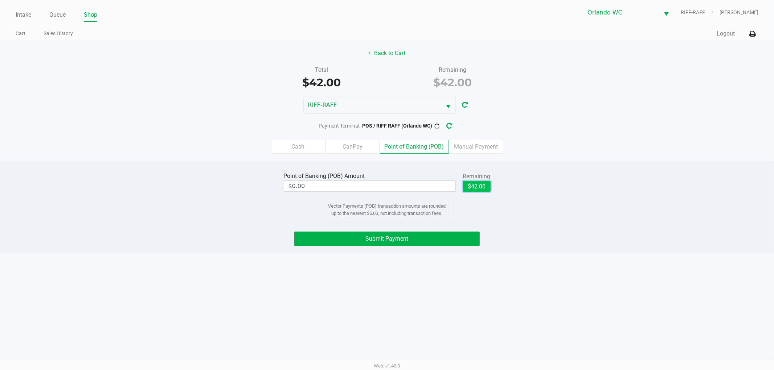
click at [485, 188] on button "$42.00" at bounding box center [477, 186] width 28 height 11
type input "$42.00"
click at [462, 238] on button "Submit Payment" at bounding box center [386, 239] width 185 height 15
click at [456, 124] on icon "button" at bounding box center [454, 126] width 7 height 7
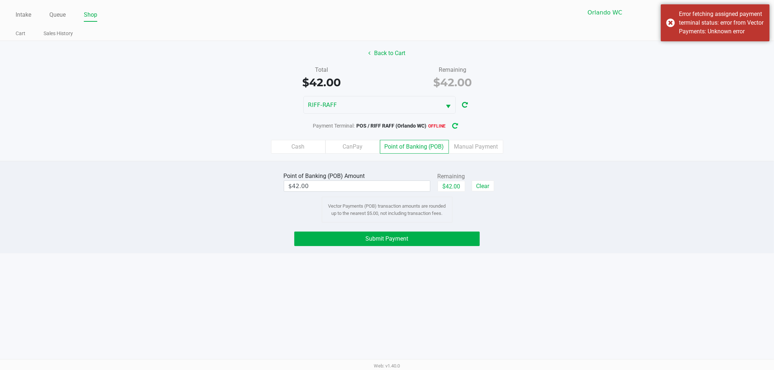
click at [456, 127] on icon "button" at bounding box center [455, 127] width 8 height 8
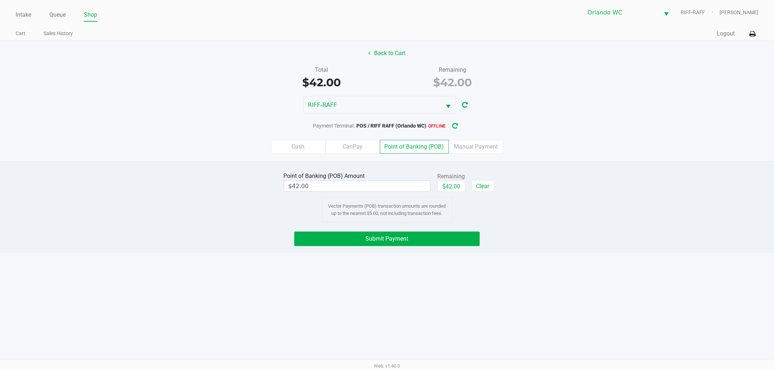
click at [452, 125] on button "button" at bounding box center [455, 125] width 12 height 13
click at [669, 16] on div "The terminal is not available" at bounding box center [714, 14] width 109 height 20
click at [462, 235] on button "Submit Payment" at bounding box center [386, 239] width 185 height 15
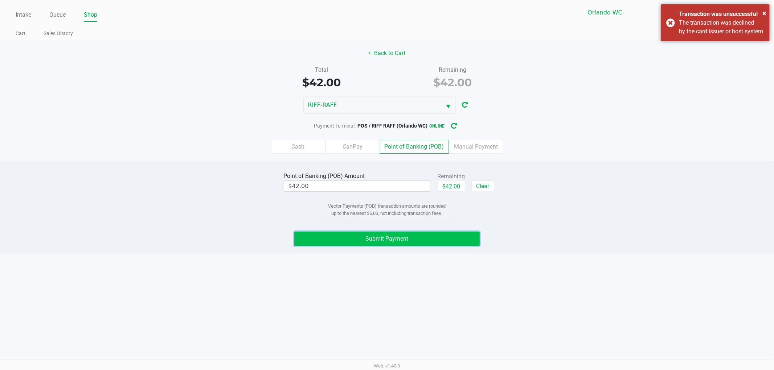
click at [460, 236] on button "Submit Payment" at bounding box center [386, 239] width 185 height 15
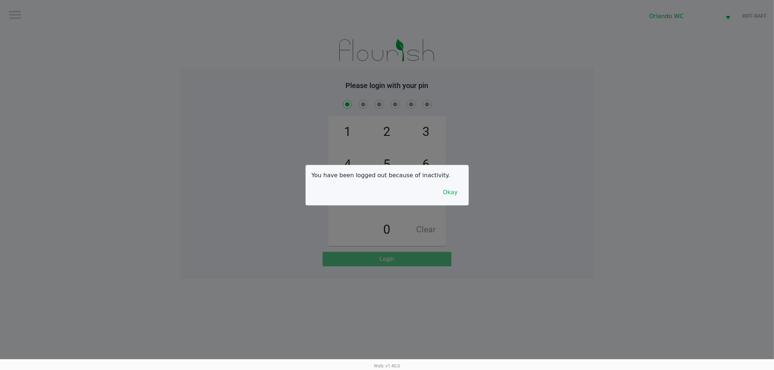
checkbox input "true"
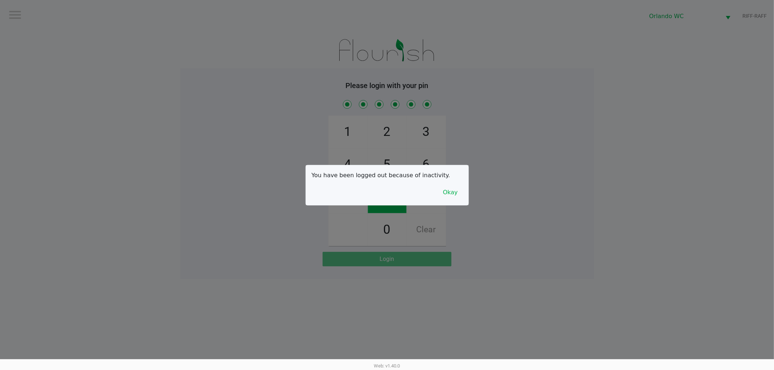
checkbox input "true"
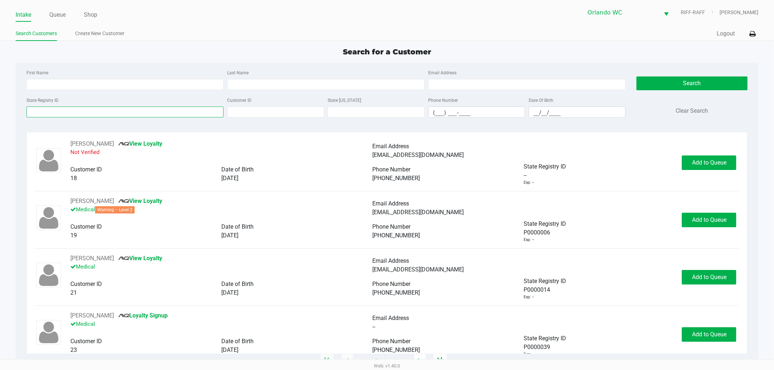
click at [202, 114] on input "State Registry ID" at bounding box center [124, 112] width 197 height 11
paste input "P9MH1017"
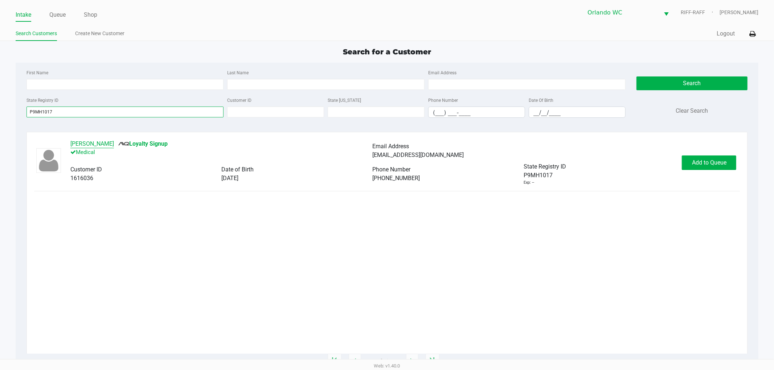
type input "P9MH1017"
click at [94, 144] on button "GIOVANNI VILLANI" at bounding box center [92, 144] width 44 height 9
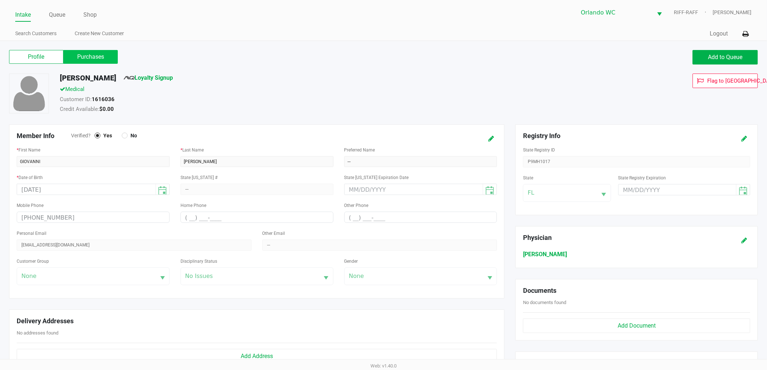
click at [100, 51] on label "Purchases" at bounding box center [90, 57] width 54 height 14
click at [0, 0] on 1 "Purchases" at bounding box center [0, 0] width 0 height 0
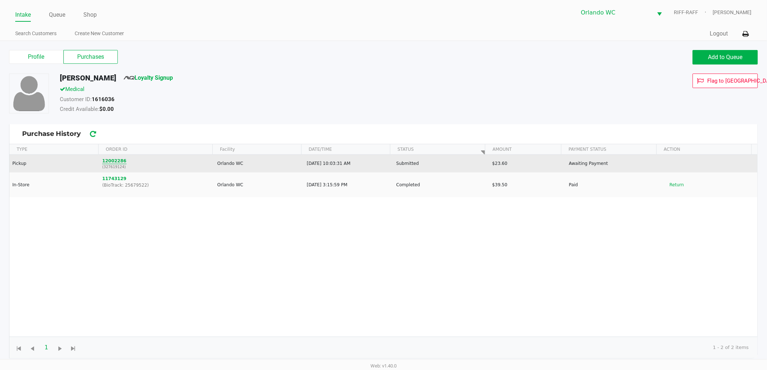
click at [114, 160] on button "12002286" at bounding box center [114, 161] width 24 height 7
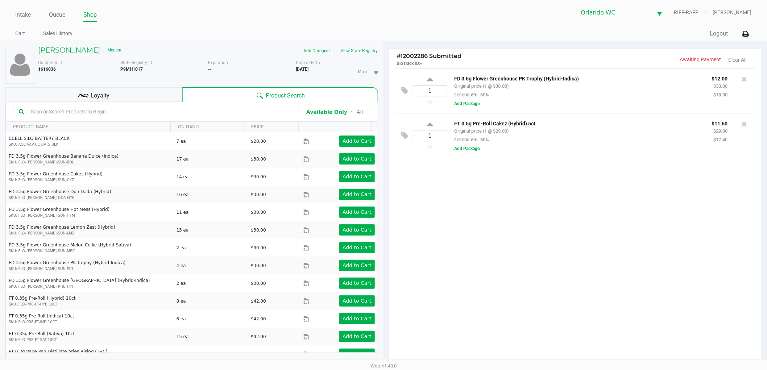
click at [523, 235] on div "1 FD 3.5g Flower Greenhouse PK Trophy (Hybrid-Indica) Original price (1 @ $30.0…" at bounding box center [576, 218] width 372 height 300
click at [519, 229] on div at bounding box center [383, 219] width 767 height 285
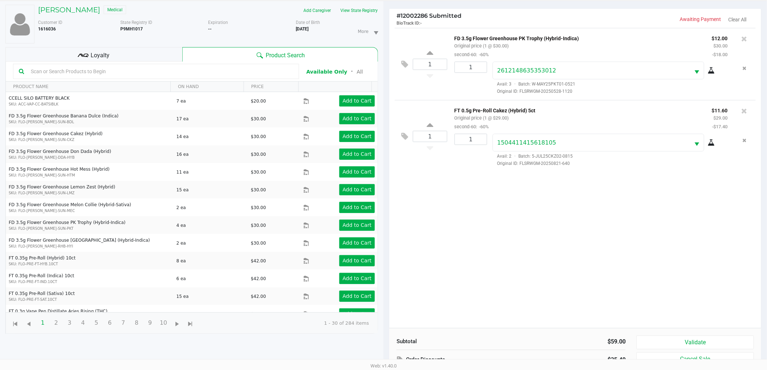
scroll to position [79, 0]
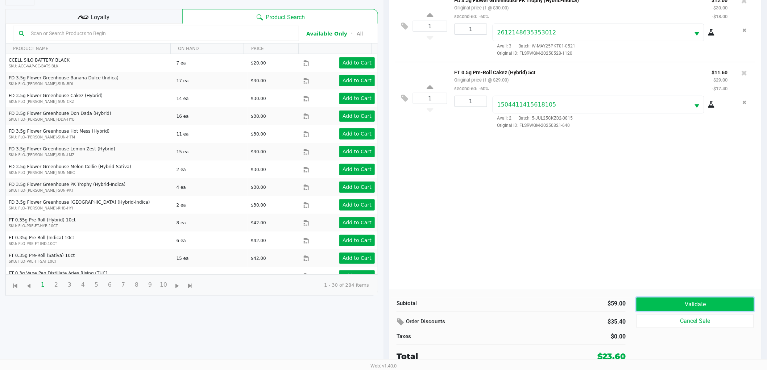
click at [661, 304] on button "Validate" at bounding box center [696, 305] width 118 height 14
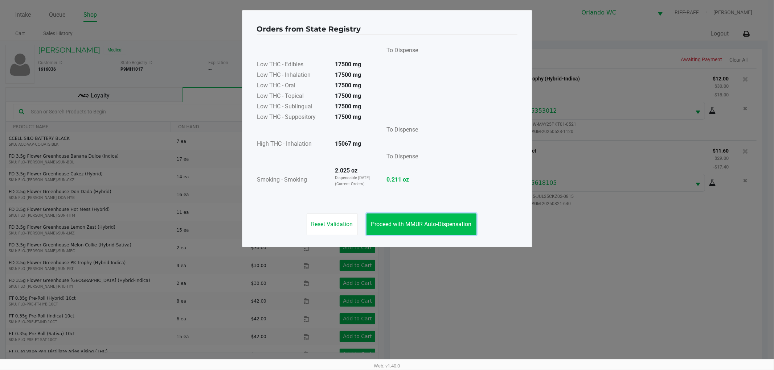
click at [424, 216] on button "Proceed with MMUR Auto-Dispensation" at bounding box center [421, 225] width 110 height 22
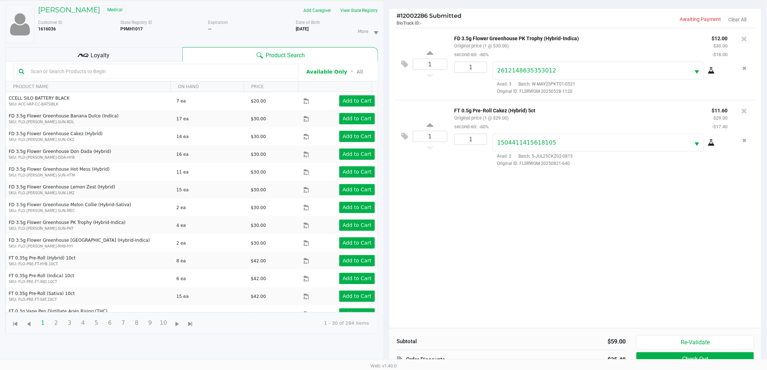
scroll to position [79, 0]
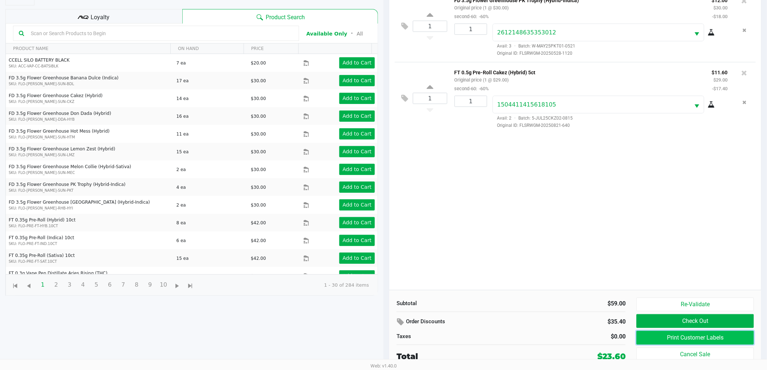
click at [650, 336] on button "Print Customer Labels" at bounding box center [696, 338] width 118 height 14
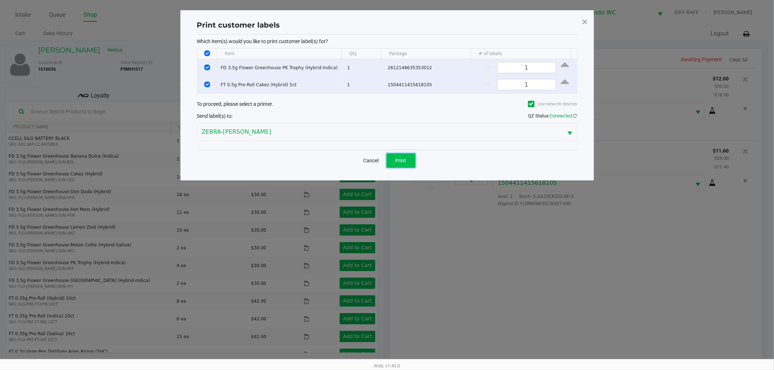
click at [396, 156] on button "Print" at bounding box center [400, 160] width 29 height 15
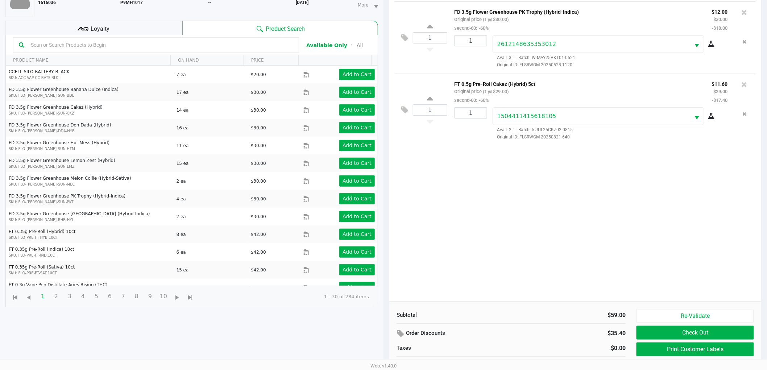
scroll to position [79, 0]
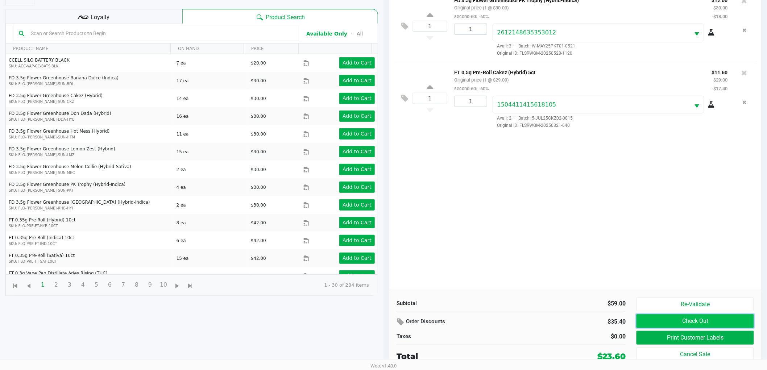
click at [672, 320] on button "Check Out" at bounding box center [696, 321] width 118 height 14
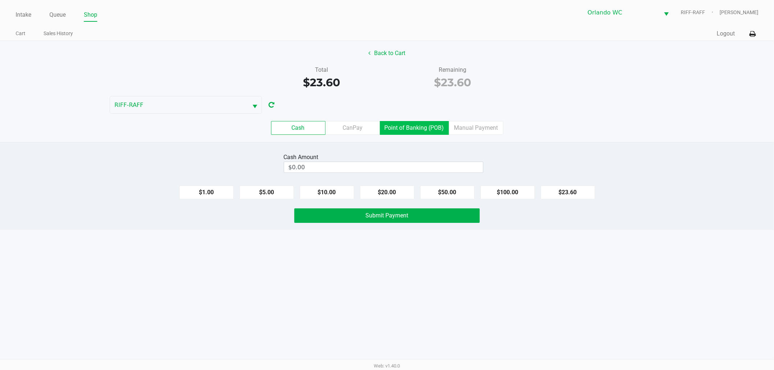
click at [401, 134] on label "Point of Banking (POB)" at bounding box center [414, 128] width 69 height 14
click at [0, 0] on 7 "Point of Banking (POB)" at bounding box center [0, 0] width 0 height 0
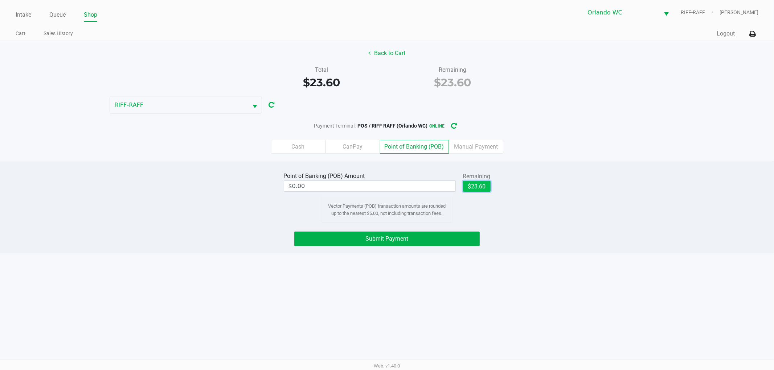
click at [481, 185] on button "$23.60" at bounding box center [477, 186] width 28 height 11
type input "$23.60"
click at [371, 241] on span "Submit Payment" at bounding box center [387, 238] width 43 height 7
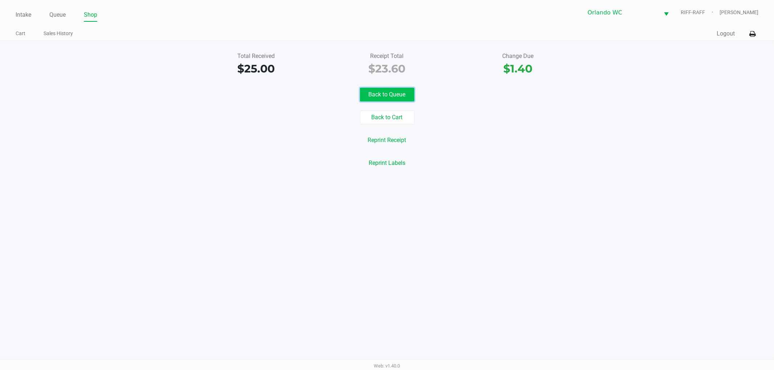
click at [382, 94] on button "Back to Queue" at bounding box center [387, 95] width 54 height 14
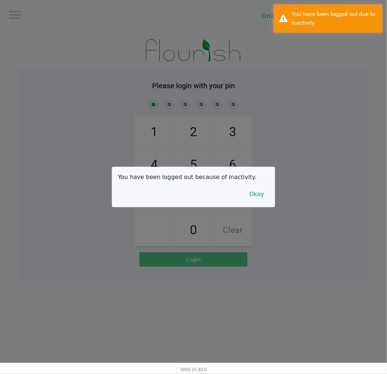
checkbox input "true"
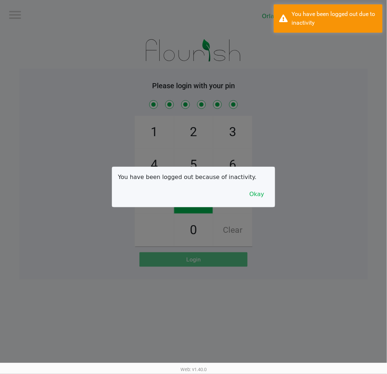
checkbox input "true"
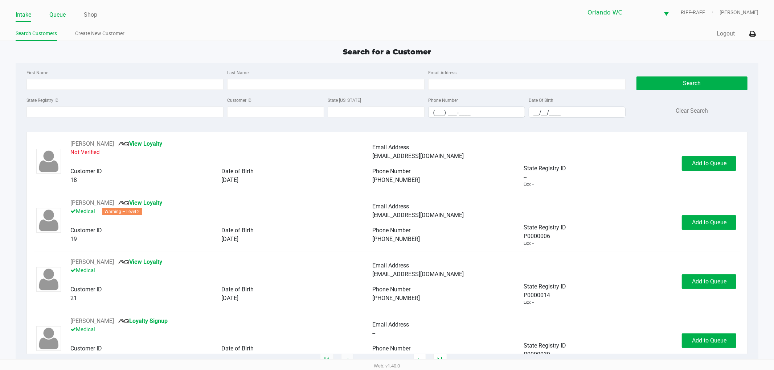
click at [58, 14] on link "Queue" at bounding box center [57, 15] width 16 height 10
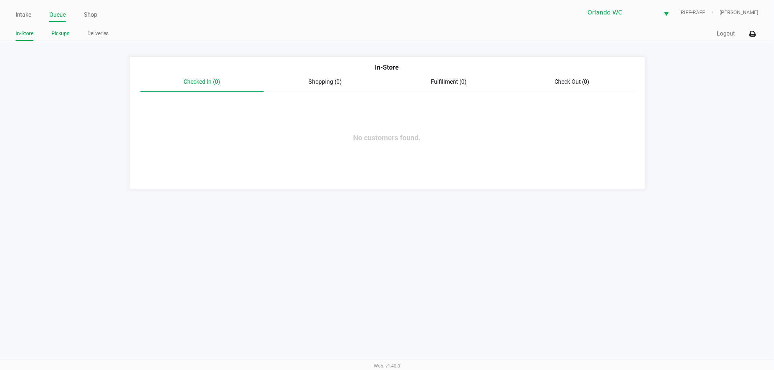
click at [56, 31] on link "Pickups" at bounding box center [60, 33] width 18 height 9
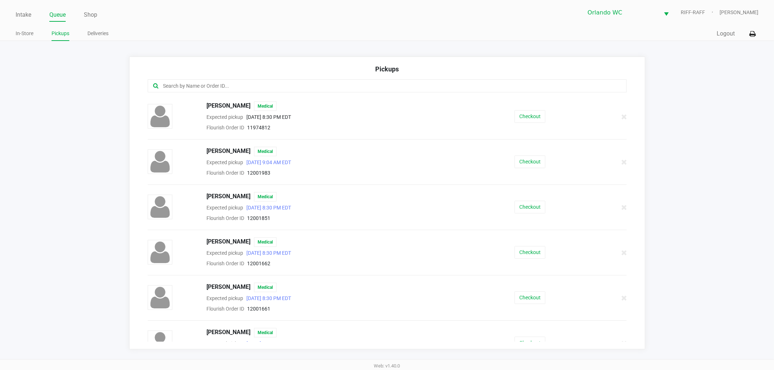
click at [237, 84] on input "text" at bounding box center [372, 86] width 420 height 8
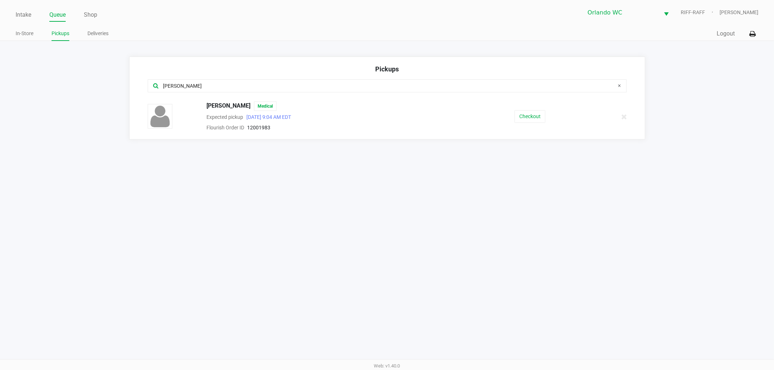
type input "jean"
click at [529, 109] on div "JEANNINE LABADIE Medical Expected pickup Sep 25, 2025 9:04 AM EDT Flourish Orde…" at bounding box center [387, 117] width 490 height 30
click at [520, 121] on button "Checkout" at bounding box center [529, 116] width 31 height 13
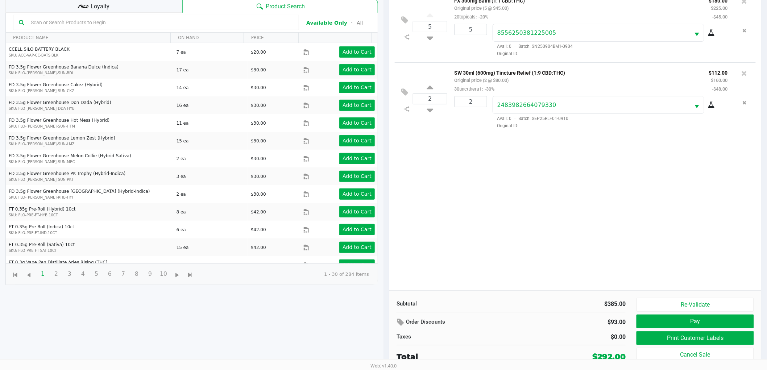
scroll to position [79, 0]
click at [650, 335] on button "Print Customer Labels" at bounding box center [696, 338] width 118 height 14
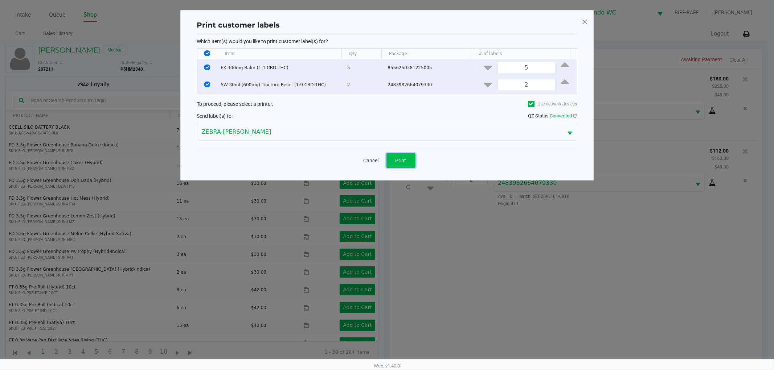
click at [403, 156] on button "Print" at bounding box center [400, 160] width 29 height 15
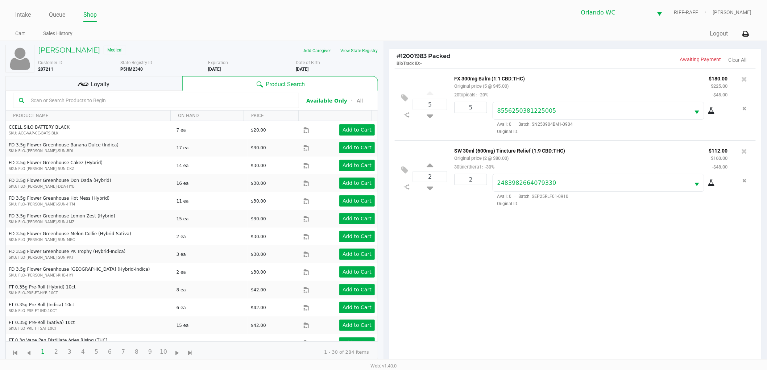
click at [553, 250] on div "5 FX 300mg Balm (1:1 CBD:THC) Original price (5 @ $45.00) 20topicals: -20% $180…" at bounding box center [576, 218] width 372 height 300
click at [142, 81] on div "Loyalty" at bounding box center [93, 83] width 177 height 15
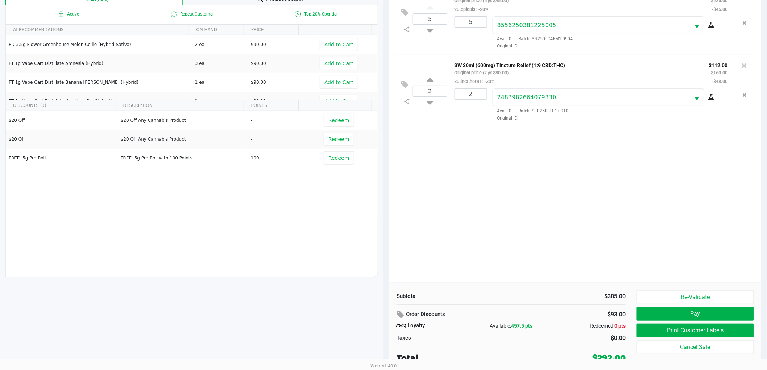
scroll to position [87, 0]
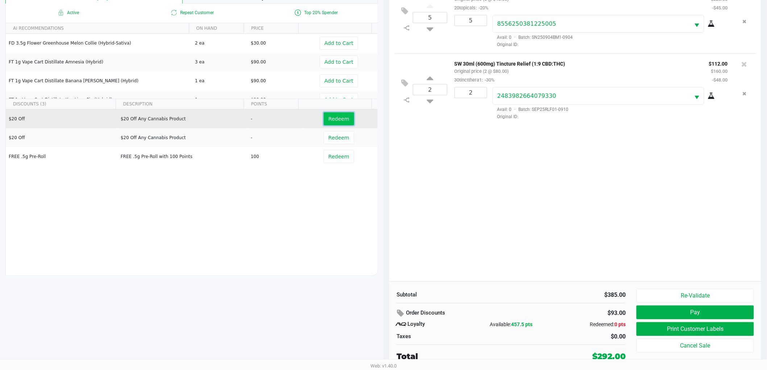
click at [341, 118] on span "Redeem" at bounding box center [339, 119] width 21 height 6
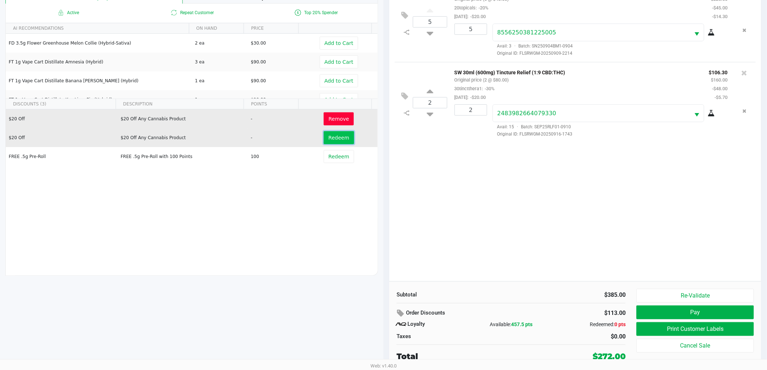
click at [336, 136] on span "Redeem" at bounding box center [339, 138] width 21 height 6
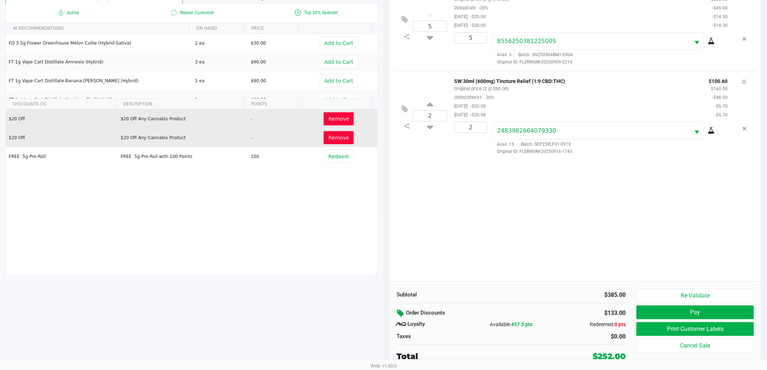
click at [400, 314] on icon at bounding box center [401, 313] width 9 height 8
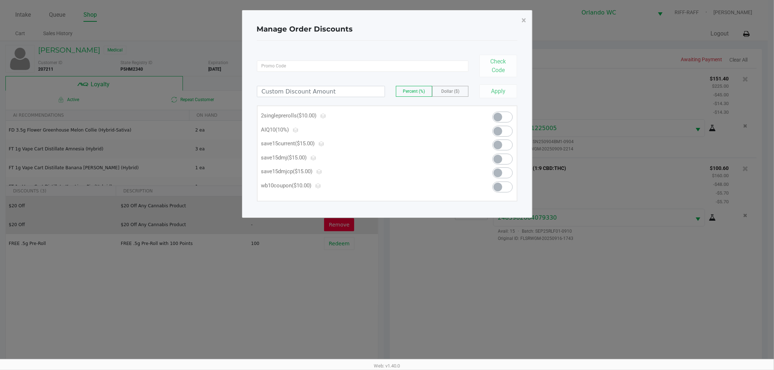
click at [505, 133] on span at bounding box center [502, 131] width 20 height 11
click at [520, 19] on button "×" at bounding box center [524, 20] width 16 height 20
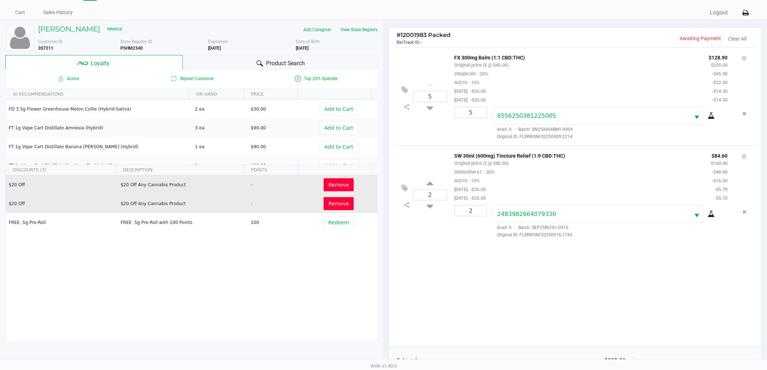
scroll to position [87, 0]
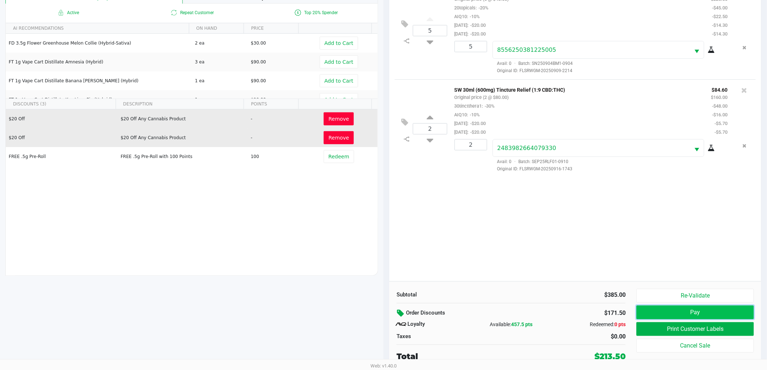
click at [715, 316] on button "Pay" at bounding box center [696, 313] width 118 height 14
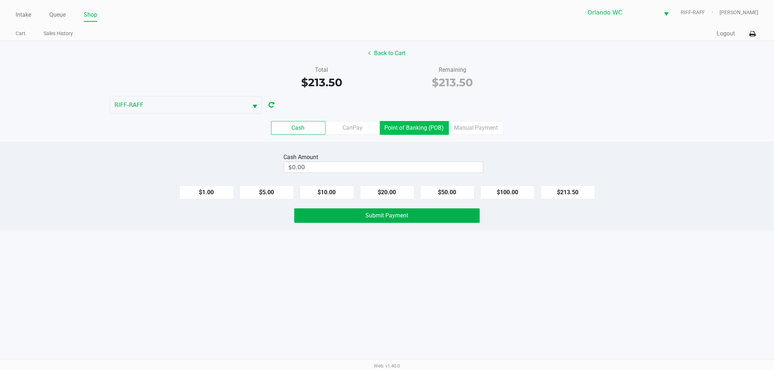
click at [431, 123] on label "Point of Banking (POB)" at bounding box center [414, 128] width 69 height 14
click at [0, 0] on 7 "Point of Banking (POB)" at bounding box center [0, 0] width 0 height 0
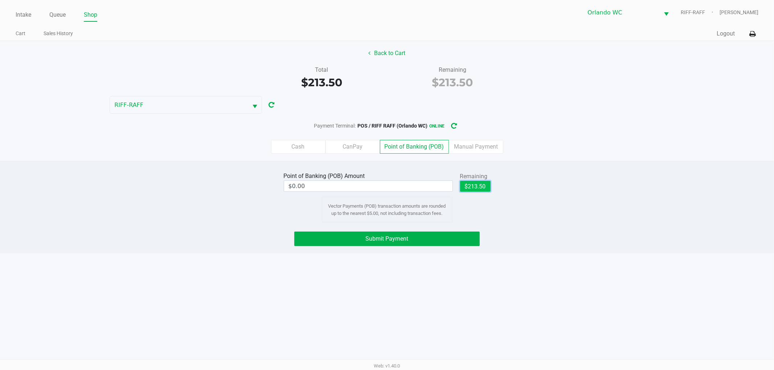
click at [470, 184] on button "$213.50" at bounding box center [475, 186] width 30 height 11
type input "$213.50"
click at [447, 237] on button "Submit Payment" at bounding box center [386, 239] width 185 height 15
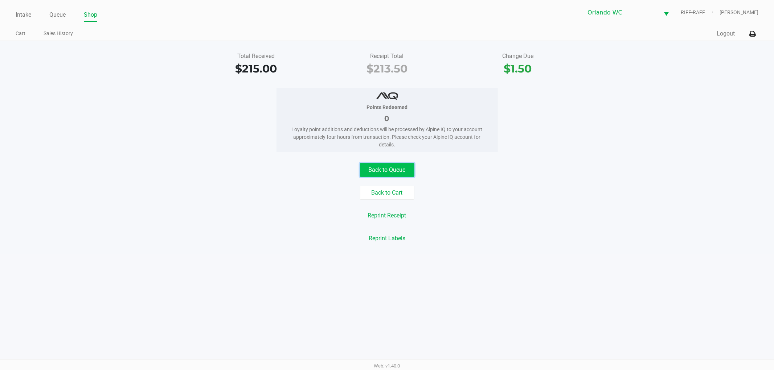
click at [389, 165] on button "Back to Queue" at bounding box center [387, 170] width 54 height 14
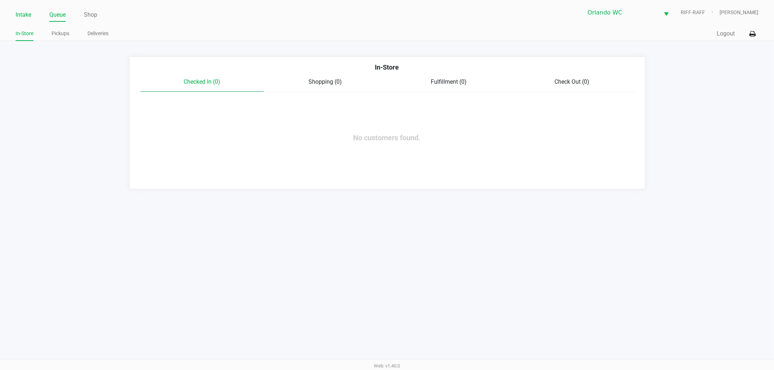
click at [24, 11] on link "Intake" at bounding box center [24, 15] width 16 height 10
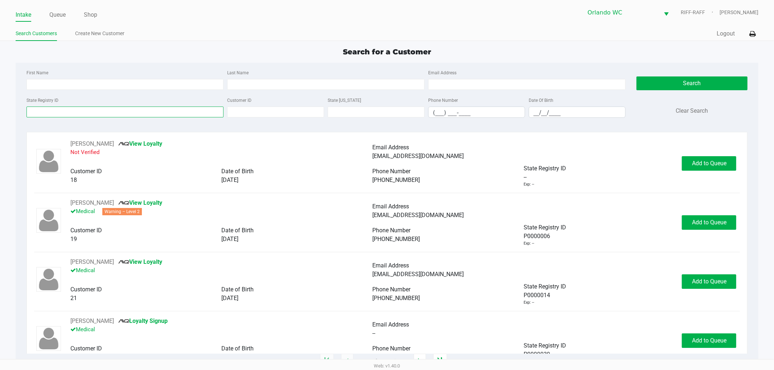
click at [50, 114] on input "State Registry ID" at bounding box center [124, 112] width 197 height 11
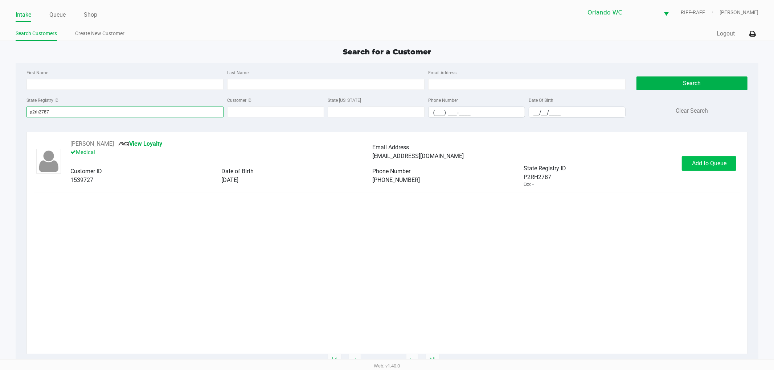
type input "p2rh2787"
click at [726, 166] on span "Add to Queue" at bounding box center [709, 163] width 34 height 7
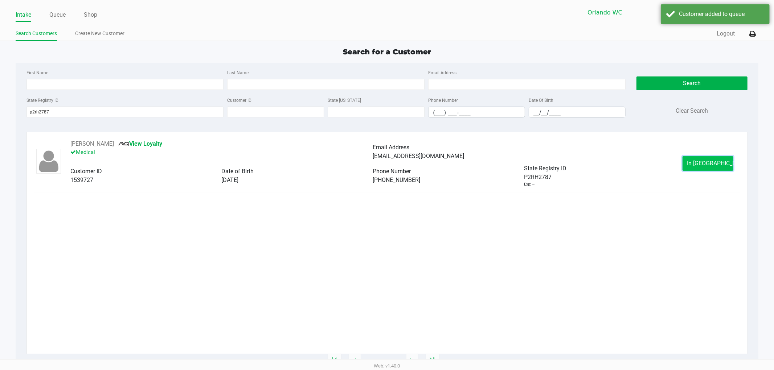
click at [696, 161] on span "In Queue" at bounding box center [717, 163] width 61 height 7
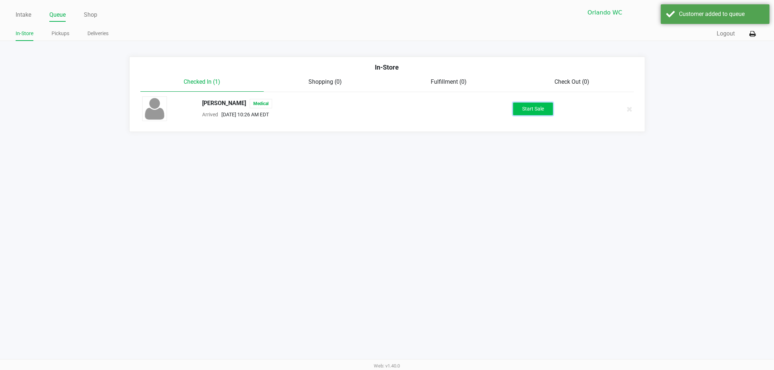
click at [537, 109] on button "Start Sale" at bounding box center [533, 109] width 40 height 13
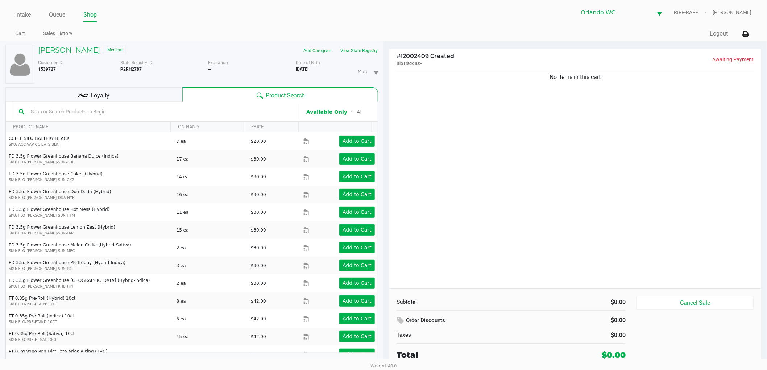
click at [464, 147] on div "No items in this cart" at bounding box center [576, 178] width 372 height 221
click at [170, 102] on kendo-grid-toolbar "Available Only ᛫ All" at bounding box center [192, 112] width 372 height 20
click at [173, 97] on div "Loyalty" at bounding box center [93, 94] width 177 height 15
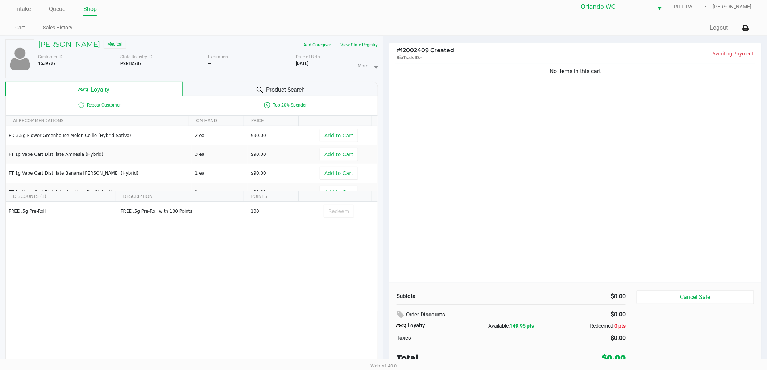
scroll to position [8, 0]
click at [441, 91] on div "No items in this cart" at bounding box center [576, 171] width 372 height 221
click at [441, 90] on div "No items in this cart" at bounding box center [576, 171] width 372 height 221
click at [371, 41] on button "View State Registry" at bounding box center [357, 43] width 42 height 12
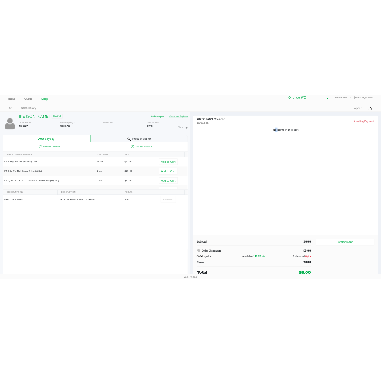
scroll to position [0, 0]
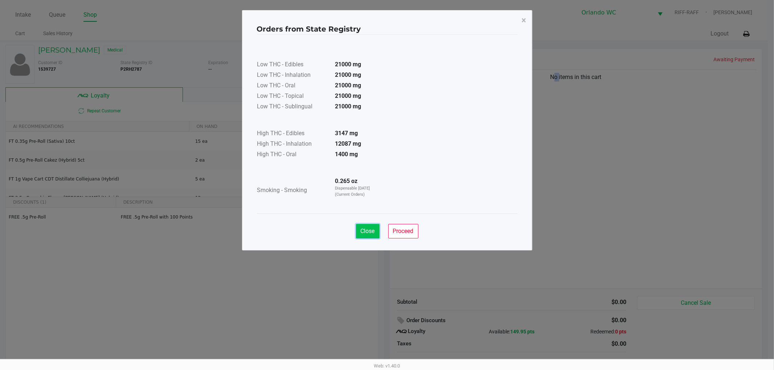
click at [360, 233] on span "Close" at bounding box center [367, 231] width 14 height 7
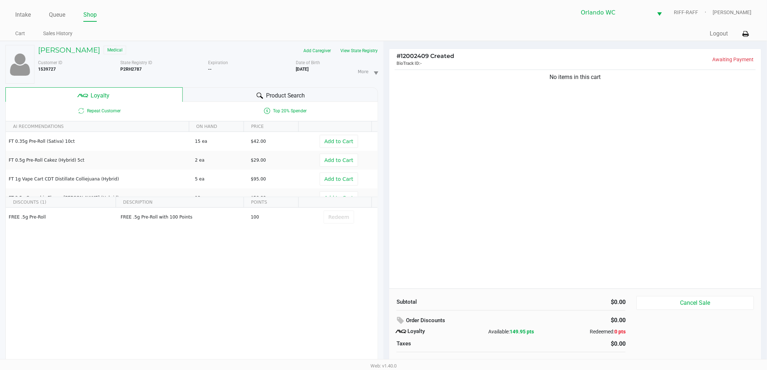
click at [346, 316] on div "Repeat Customer Top 20% Spender AI RECOMMENDATIONS ON HAND PRICE FT 0.35g Pre-R…" at bounding box center [191, 238] width 373 height 272
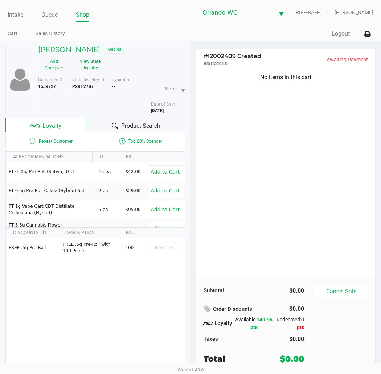
click at [321, 149] on div "No items in this cart" at bounding box center [285, 172] width 179 height 209
click at [306, 195] on div "No items in this cart" at bounding box center [285, 172] width 179 height 209
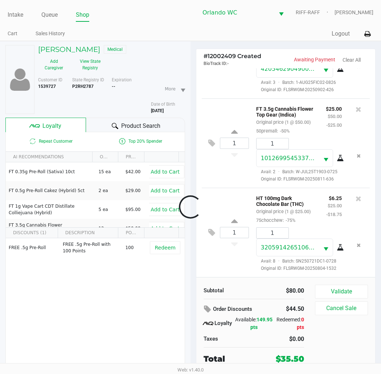
scroll to position [110, 0]
click at [338, 288] on button "Validate" at bounding box center [341, 291] width 53 height 14
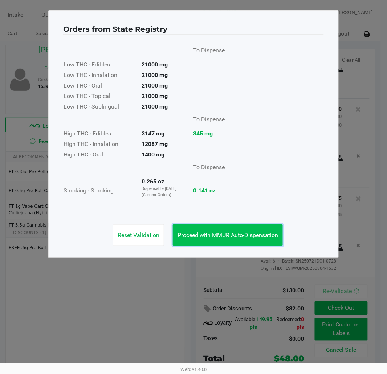
click at [277, 239] on button "Proceed with MMUR Auto-Dispensation" at bounding box center [228, 235] width 110 height 22
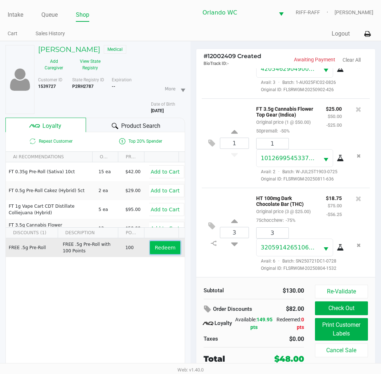
click at [158, 249] on span "Redeem" at bounding box center [164, 247] width 21 height 6
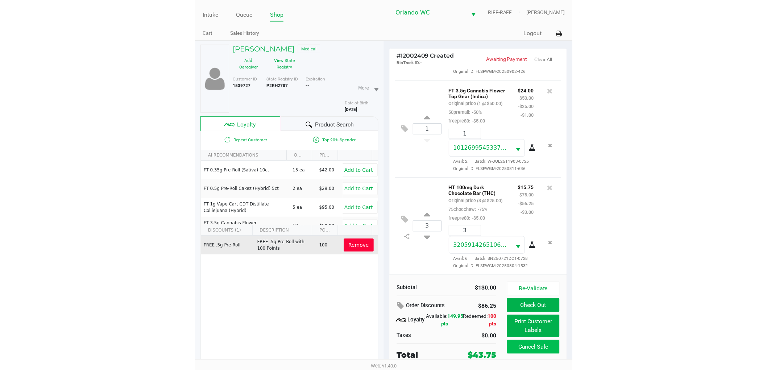
scroll to position [128, 0]
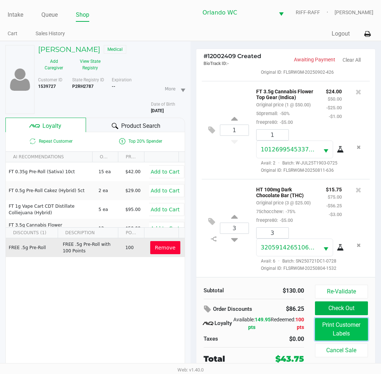
click at [343, 334] on button "Print Customer Labels" at bounding box center [341, 329] width 53 height 22
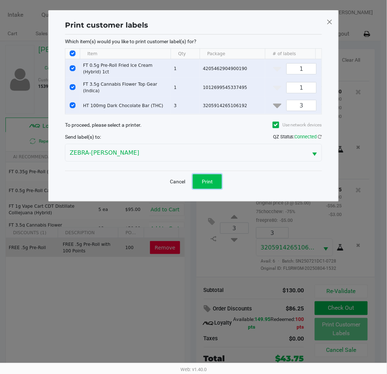
click at [210, 189] on button "Print" at bounding box center [207, 181] width 29 height 15
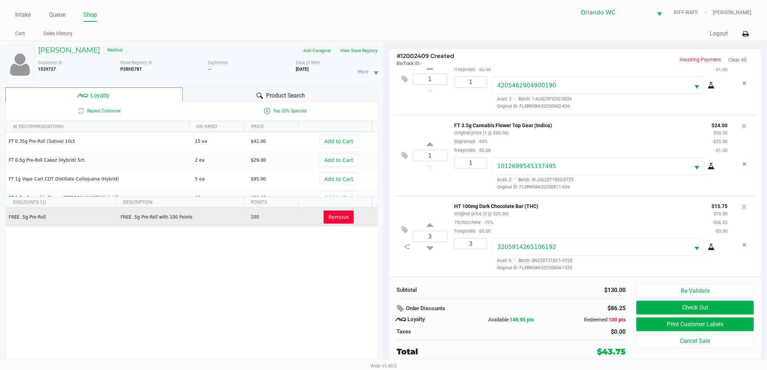
scroll to position [23, 0]
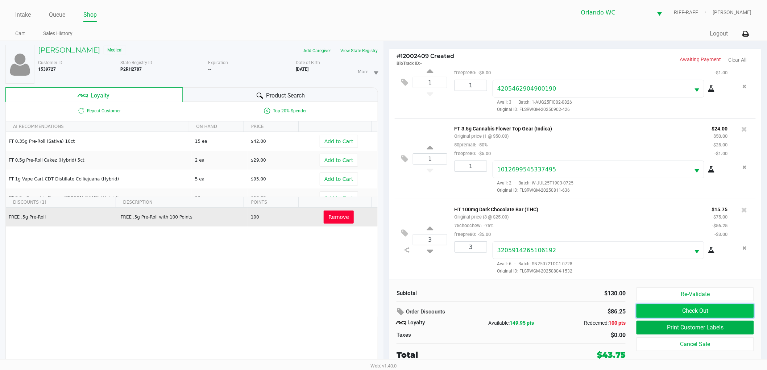
click at [706, 309] on button "Check Out" at bounding box center [696, 311] width 118 height 14
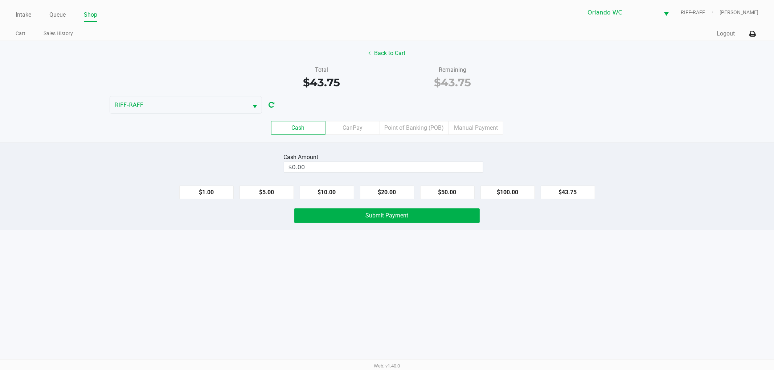
click at [421, 119] on div "Cash CanPay Point of Banking (POB) Manual Payment" at bounding box center [387, 128] width 784 height 28
click at [422, 120] on div "Cash CanPay Point of Banking (POB) Manual Payment" at bounding box center [387, 128] width 784 height 28
click at [423, 123] on label "Point of Banking (POB)" at bounding box center [414, 128] width 69 height 14
click at [0, 0] on 7 "Point of Banking (POB)" at bounding box center [0, 0] width 0 height 0
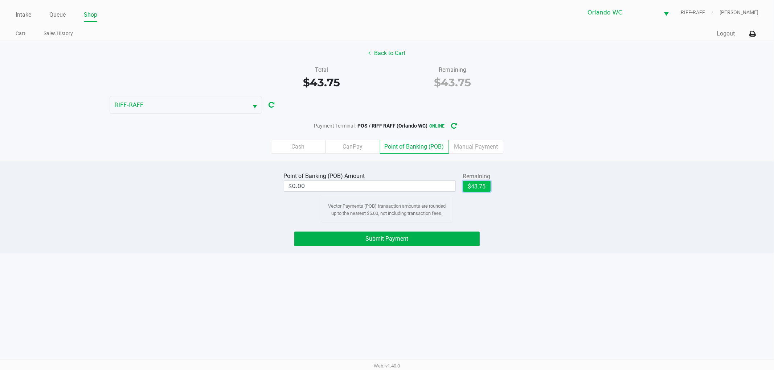
drag, startPoint x: 481, startPoint y: 187, endPoint x: 459, endPoint y: 205, distance: 28.1
click at [480, 188] on button "$43.75" at bounding box center [477, 186] width 28 height 11
type input "$43.75"
click at [437, 236] on button "Submit Payment" at bounding box center [386, 239] width 185 height 15
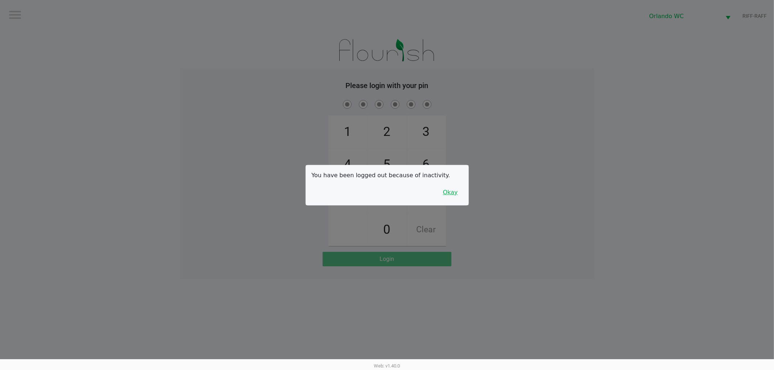
click at [455, 191] on button "Okay" at bounding box center [450, 193] width 24 height 14
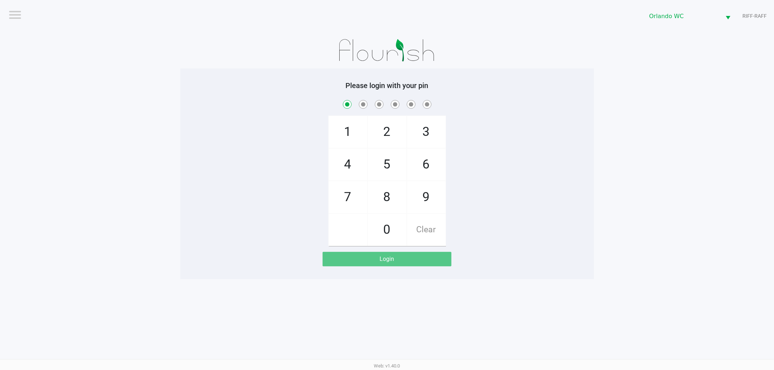
checkbox input "true"
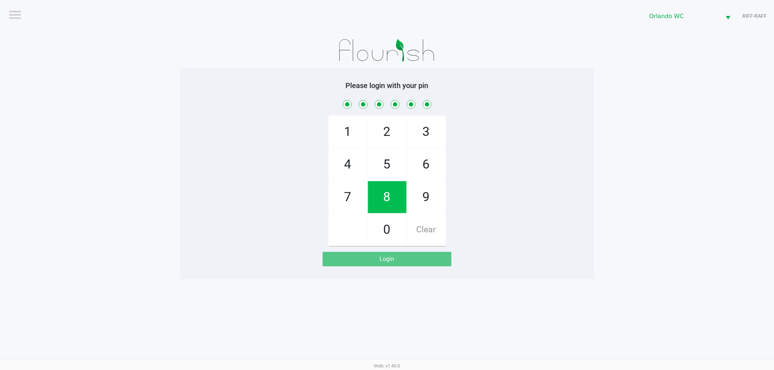
checkbox input "true"
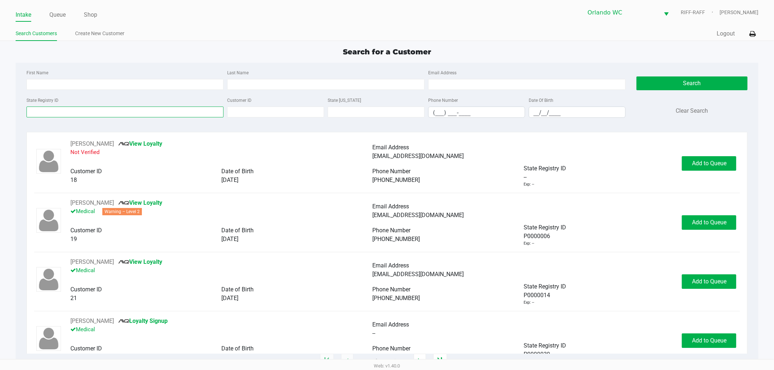
click at [67, 116] on input "State Registry ID" at bounding box center [124, 112] width 197 height 11
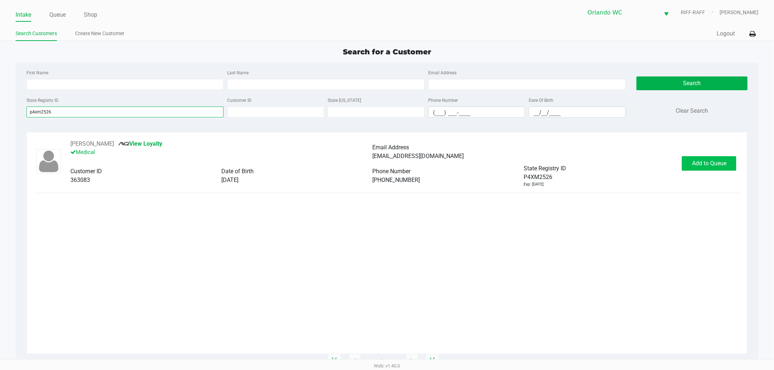
type input "p4xm2526"
click at [704, 167] on span "Add to Queue" at bounding box center [709, 163] width 34 height 7
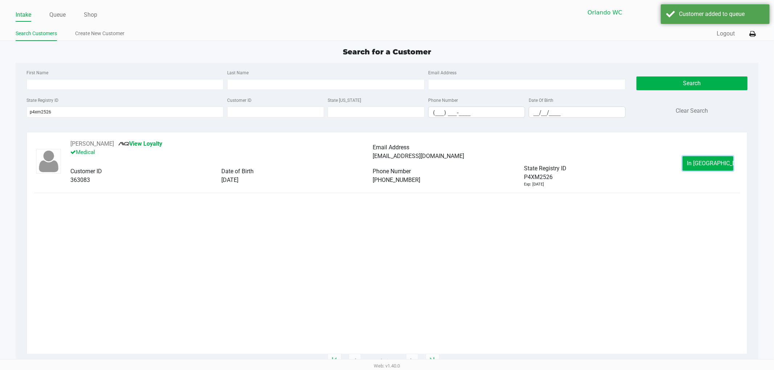
click at [704, 167] on span "In Queue" at bounding box center [717, 163] width 61 height 7
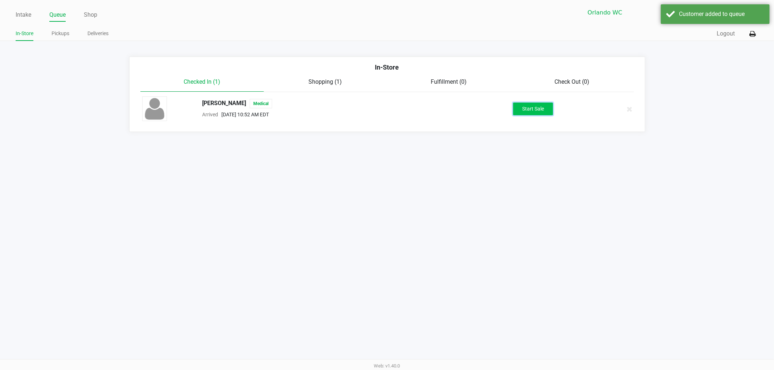
click at [537, 104] on button "Start Sale" at bounding box center [533, 109] width 40 height 13
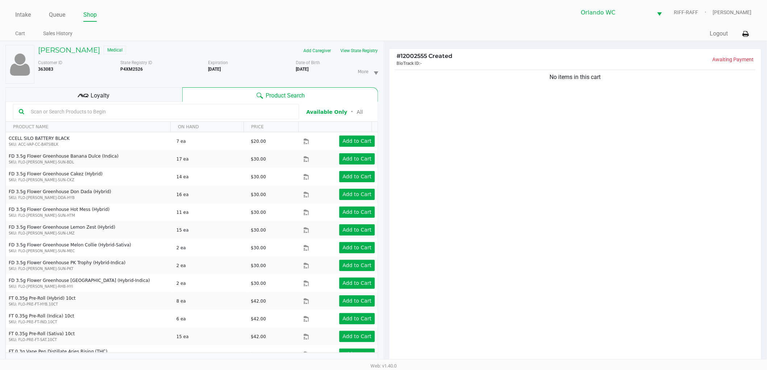
click at [165, 114] on input "text" at bounding box center [160, 111] width 265 height 11
click at [219, 113] on input "text" at bounding box center [160, 111] width 265 height 11
click at [158, 113] on input "text" at bounding box center [160, 111] width 265 height 11
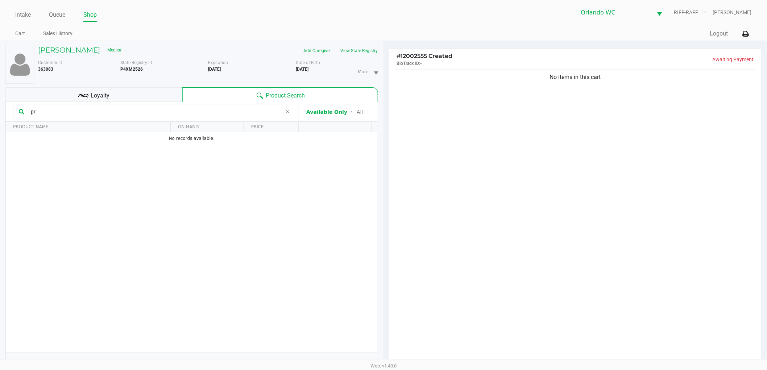
type input "p"
type input "cannabis"
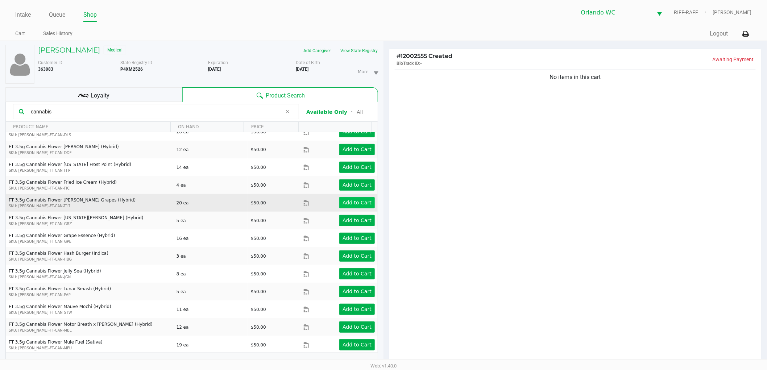
scroll to position [121, 0]
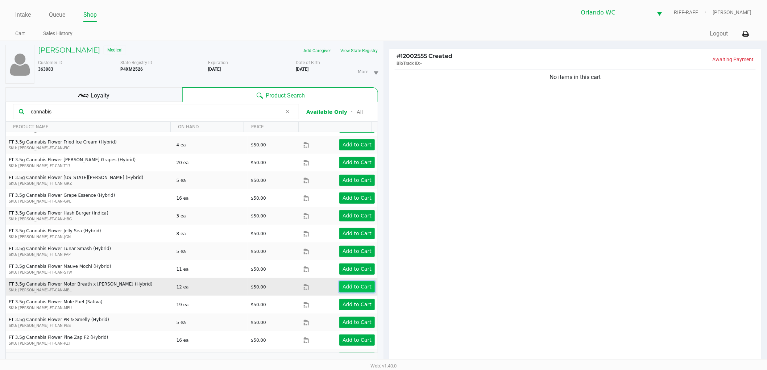
click at [358, 288] on app-button-loader "Add to Cart" at bounding box center [357, 287] width 29 height 6
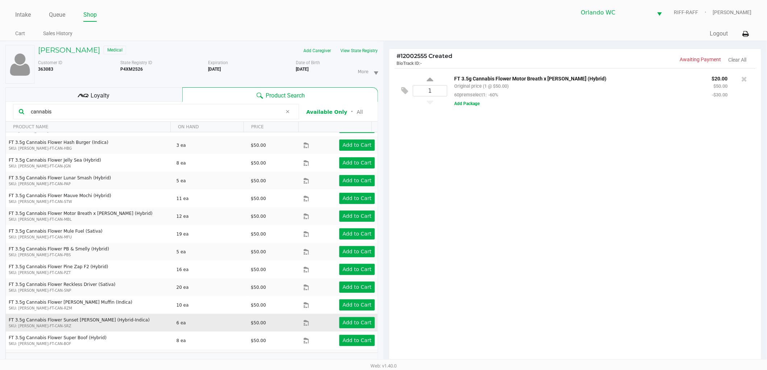
scroll to position [191, 0]
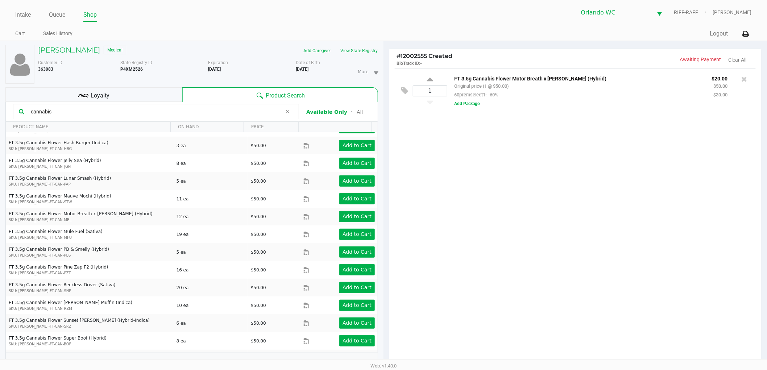
click at [467, 187] on div "1 FT 3.5g Cannabis Flower Motor Breath x Mike Larry (Hybrid) Original price (1 …" at bounding box center [576, 218] width 372 height 300
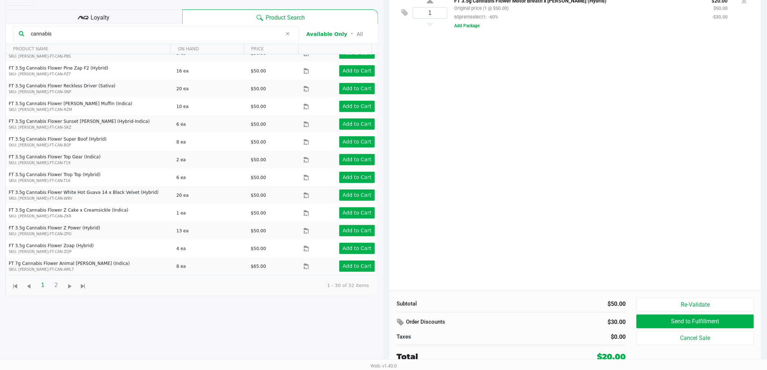
scroll to position [79, 0]
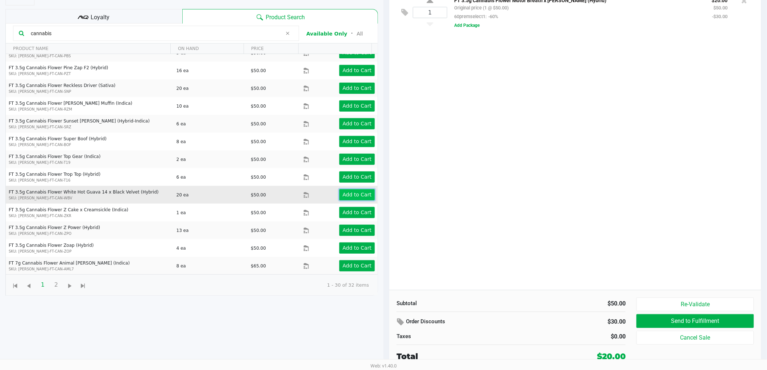
click at [351, 196] on app-button-loader "Add to Cart" at bounding box center [357, 195] width 29 height 6
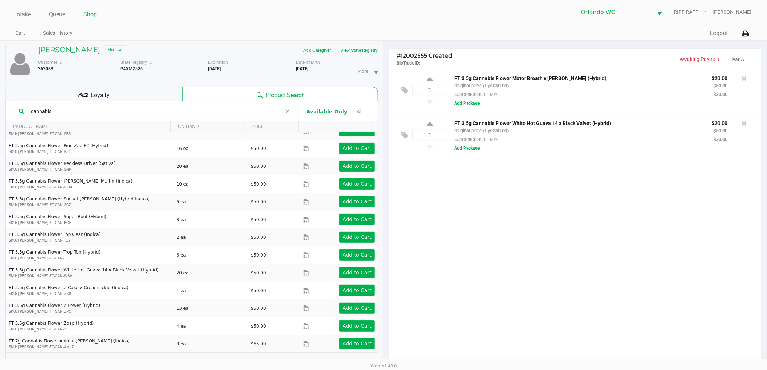
scroll to position [0, 0]
click at [466, 147] on button "Add Package" at bounding box center [467, 148] width 25 height 7
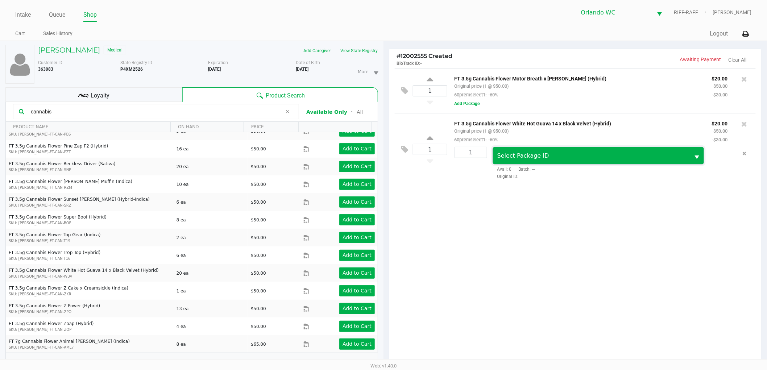
click at [531, 158] on span "Select Package ID" at bounding box center [524, 155] width 52 height 7
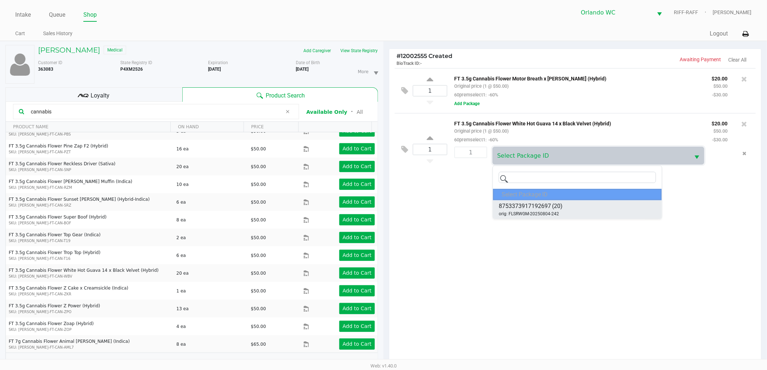
click at [608, 204] on li "8753373917192697 (20) orig: FLSRWGM-20250804-242" at bounding box center [577, 210] width 169 height 18
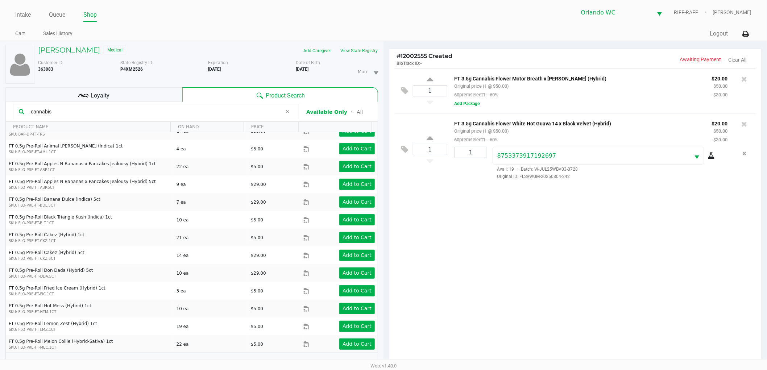
click at [712, 157] on icon at bounding box center [711, 156] width 7 height 6
click at [469, 102] on button "Add Package" at bounding box center [467, 103] width 25 height 7
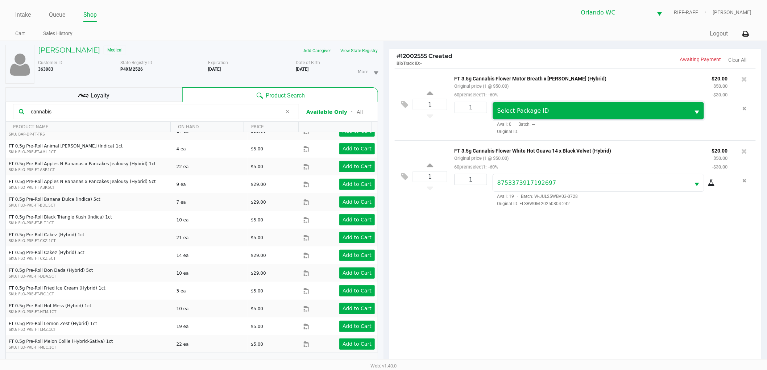
drag, startPoint x: 509, startPoint y: 115, endPoint x: 604, endPoint y: 180, distance: 115.2
click at [509, 116] on span "Select Package ID" at bounding box center [591, 110] width 197 height 17
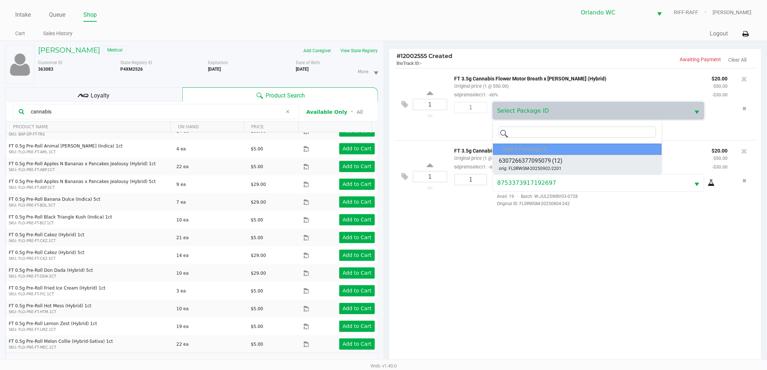
click at [593, 158] on li "6307266377095079 (12) orig: FLSRWGM-20250902-2201" at bounding box center [577, 164] width 169 height 18
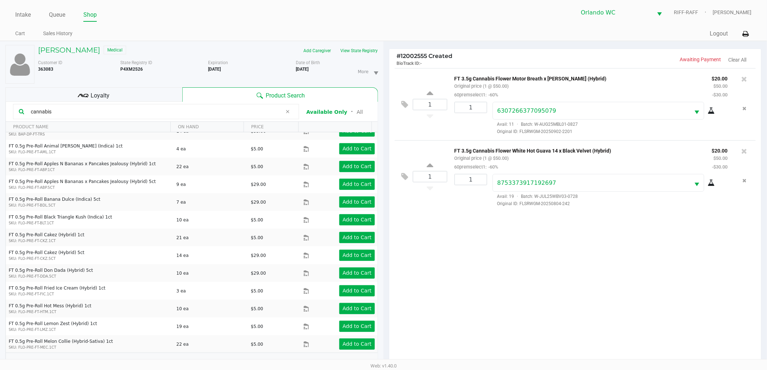
click at [711, 111] on icon at bounding box center [711, 111] width 7 height 6
click at [745, 179] on icon "Remove the package from the orderLine" at bounding box center [745, 180] width 4 height 5
click at [746, 108] on icon "Remove the package from the orderLine" at bounding box center [745, 108] width 4 height 5
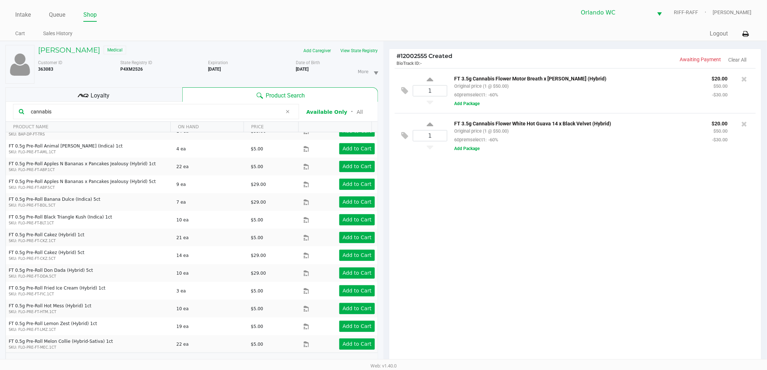
click at [497, 203] on div "1 FT 3.5g Cannabis Flower Motor Breath x Mike Larry (Hybrid) Original price (1 …" at bounding box center [576, 218] width 372 height 300
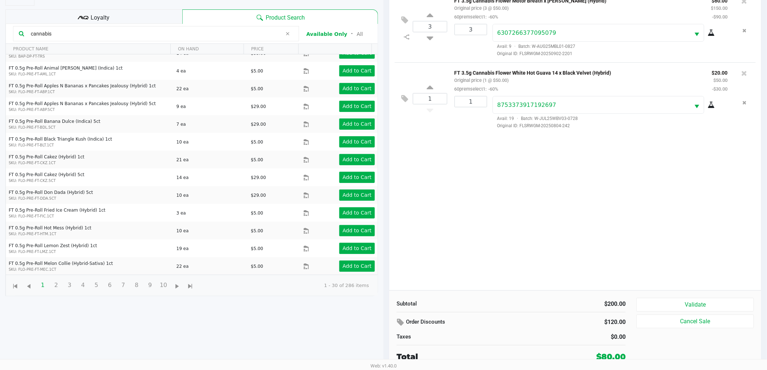
scroll to position [79, 0]
click at [698, 299] on button "Validate" at bounding box center [696, 305] width 118 height 14
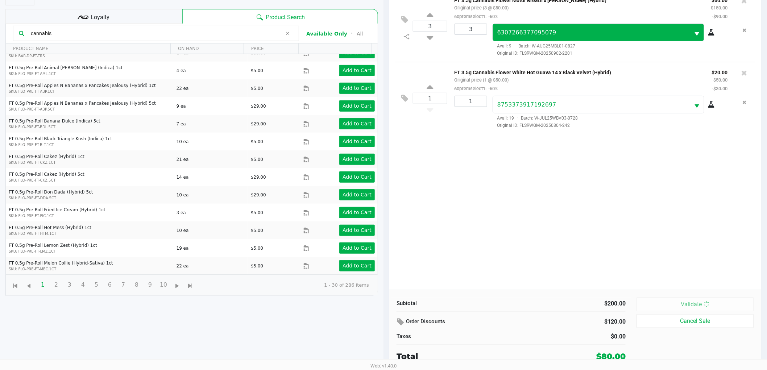
scroll to position [0, 0]
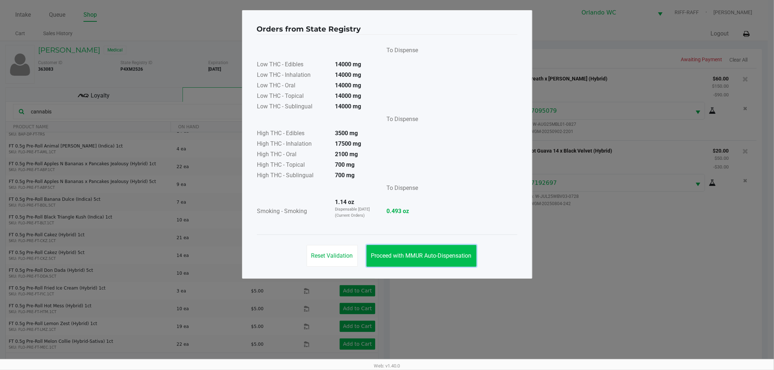
click at [438, 261] on button "Proceed with MMUR Auto-Dispensation" at bounding box center [421, 256] width 110 height 22
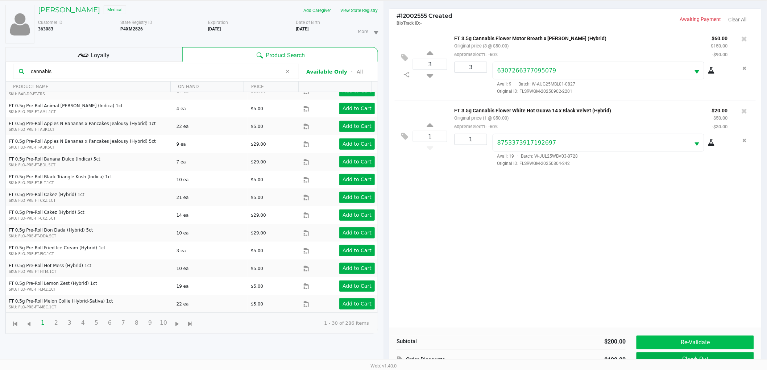
scroll to position [79, 0]
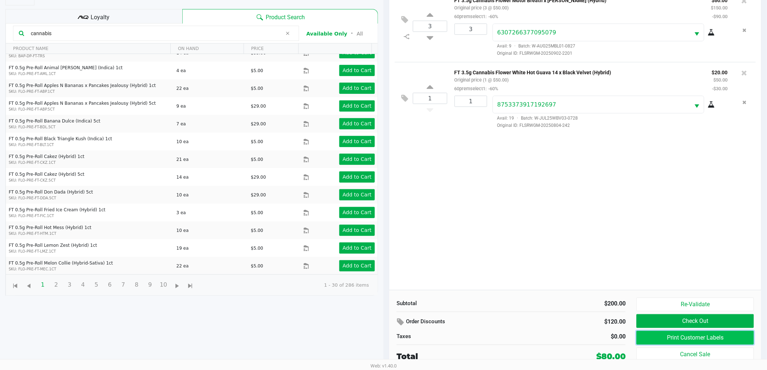
click at [692, 338] on button "Print Customer Labels" at bounding box center [696, 338] width 118 height 14
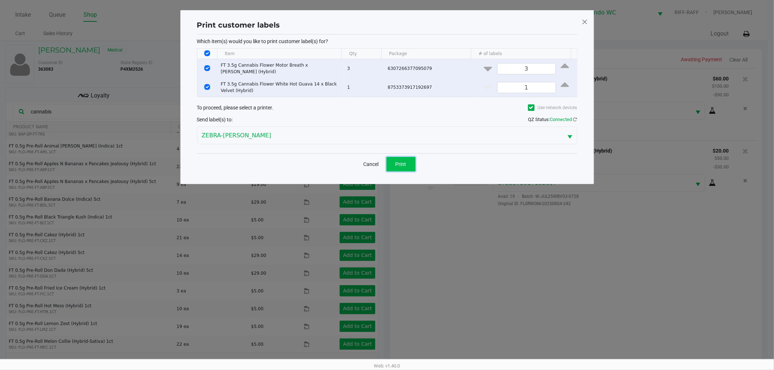
click at [403, 164] on span "Print" at bounding box center [400, 164] width 11 height 6
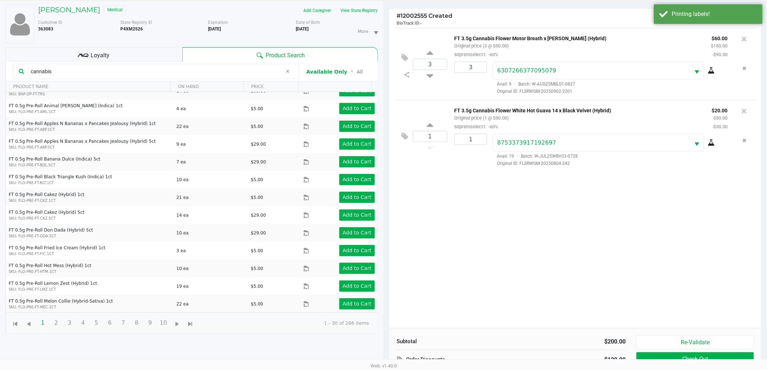
scroll to position [79, 0]
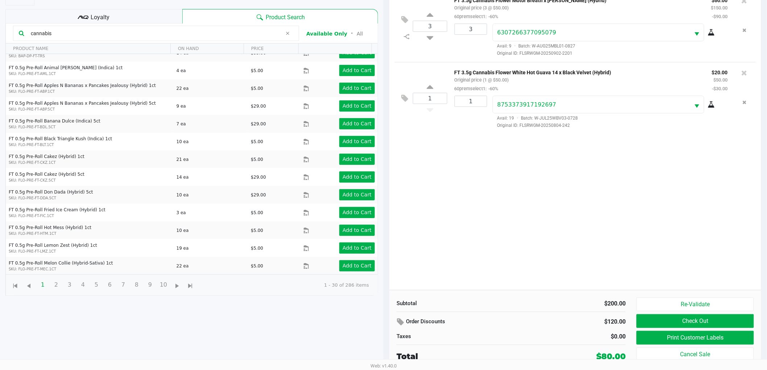
click at [184, 37] on input "cannabis" at bounding box center [155, 33] width 255 height 11
type input "fried ice cre"
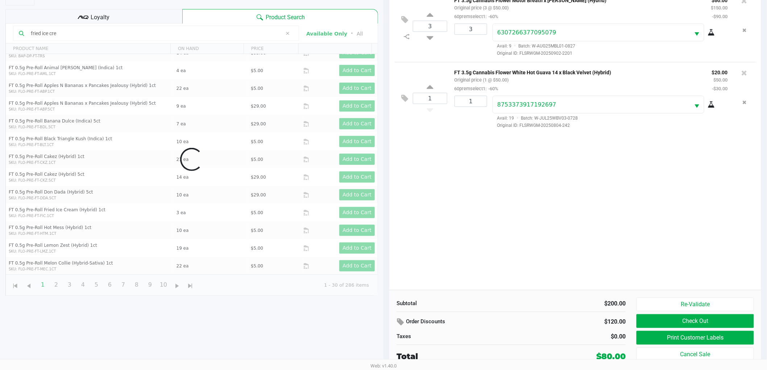
scroll to position [0, 0]
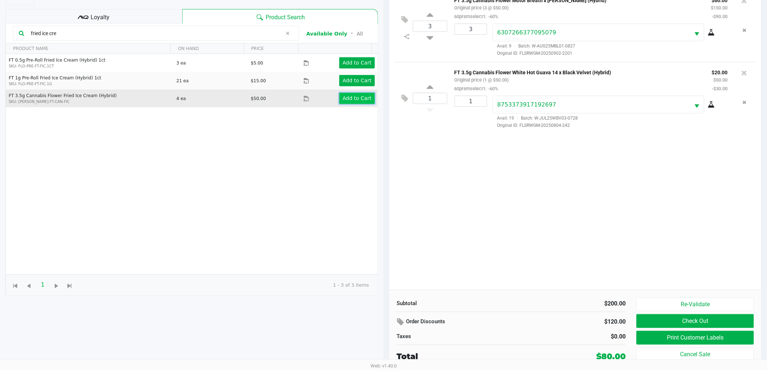
click at [339, 99] on button "Add to Cart" at bounding box center [357, 98] width 36 height 11
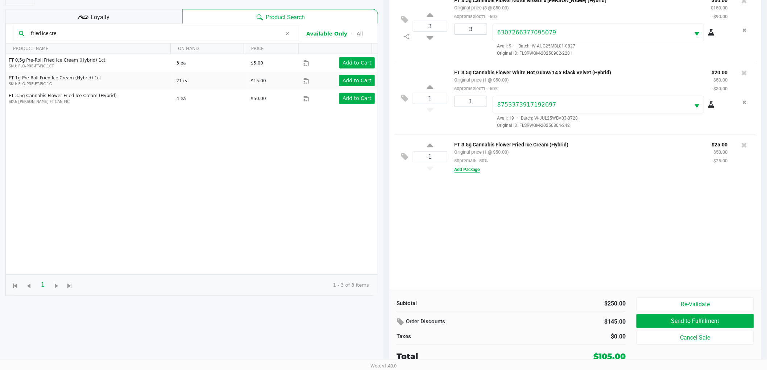
click at [473, 170] on button "Add Package" at bounding box center [467, 169] width 25 height 7
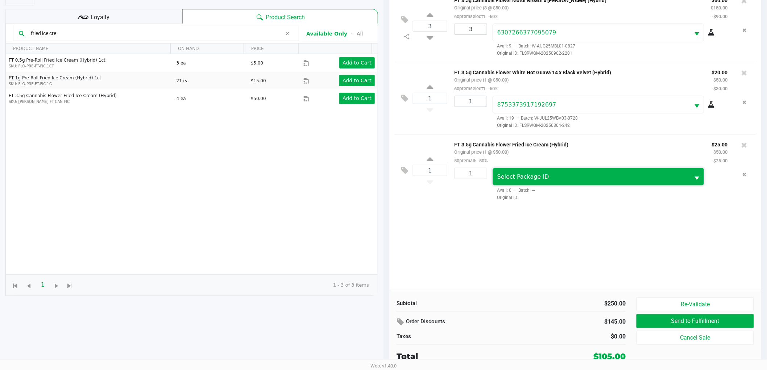
click at [673, 173] on span "Select Package ID" at bounding box center [592, 177] width 189 height 9
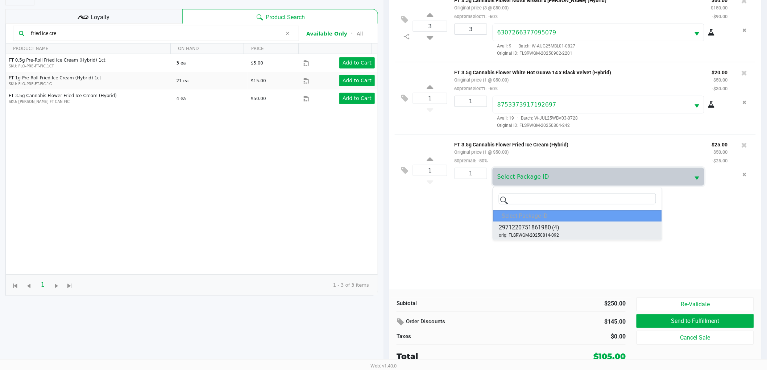
click at [555, 228] on span "(4)" at bounding box center [555, 227] width 7 height 9
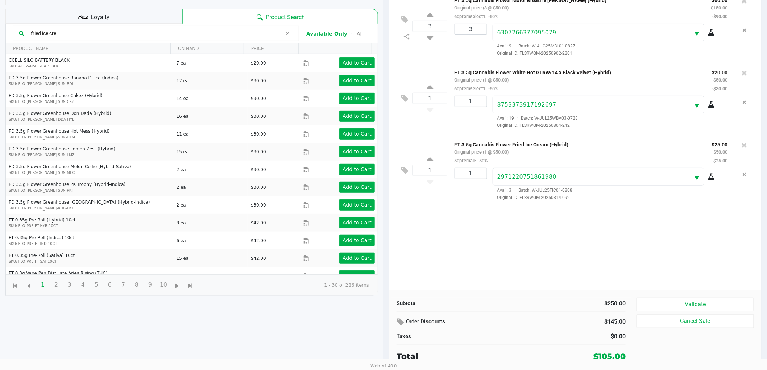
click at [713, 177] on icon at bounding box center [711, 177] width 7 height 6
click at [746, 173] on button "Remove the package from the orderLine" at bounding box center [745, 174] width 10 height 13
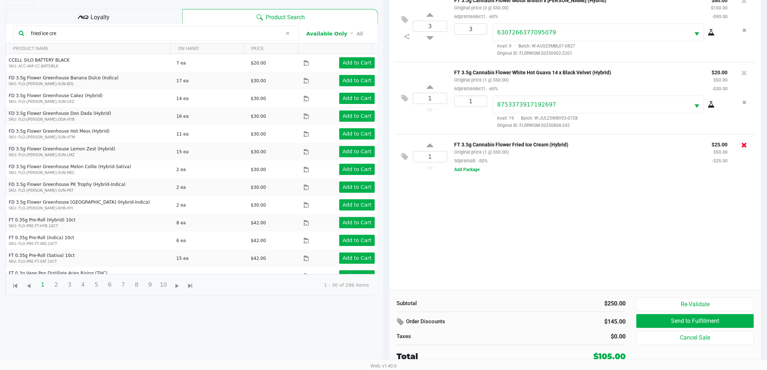
click at [745, 143] on icon at bounding box center [745, 144] width 6 height 7
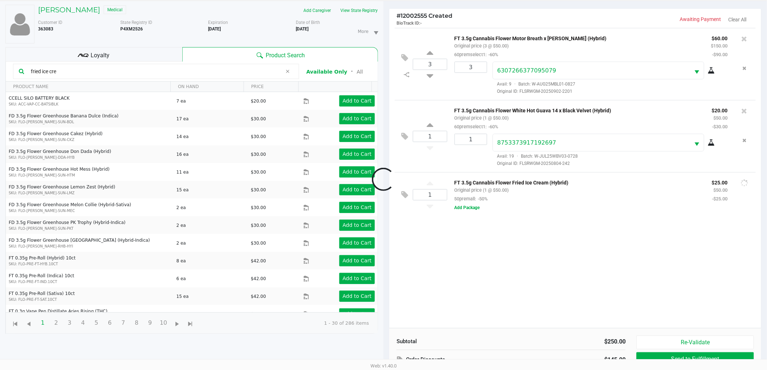
scroll to position [79, 0]
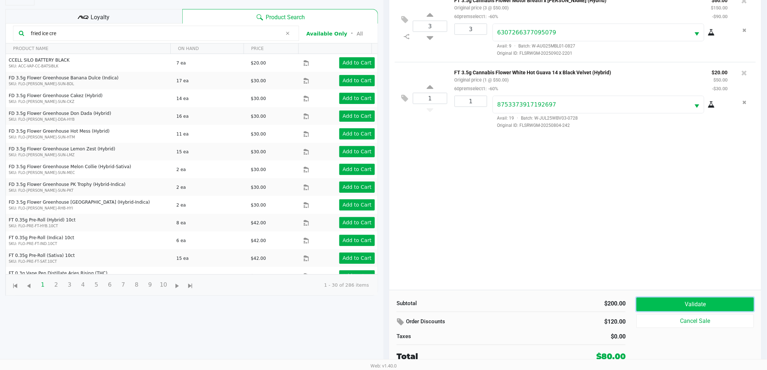
click at [661, 306] on button "Validate" at bounding box center [696, 305] width 118 height 14
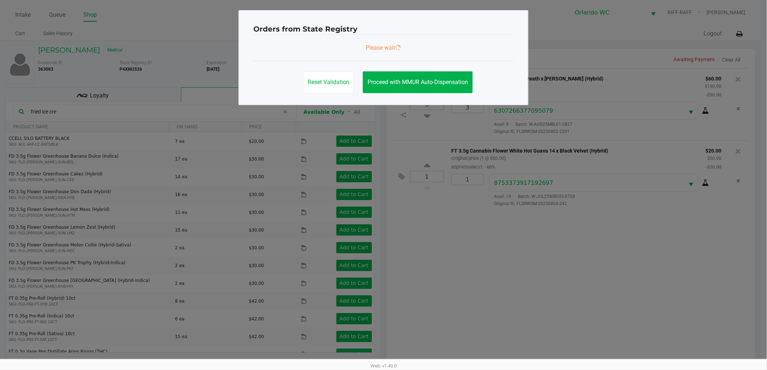
scroll to position [0, 0]
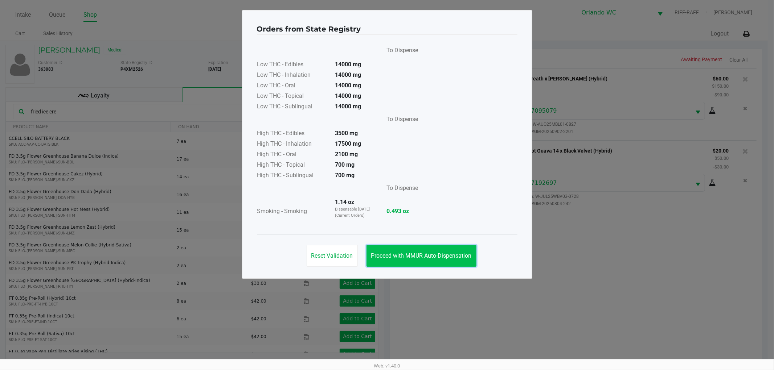
click at [433, 261] on button "Proceed with MMUR Auto-Dispensation" at bounding box center [421, 256] width 110 height 22
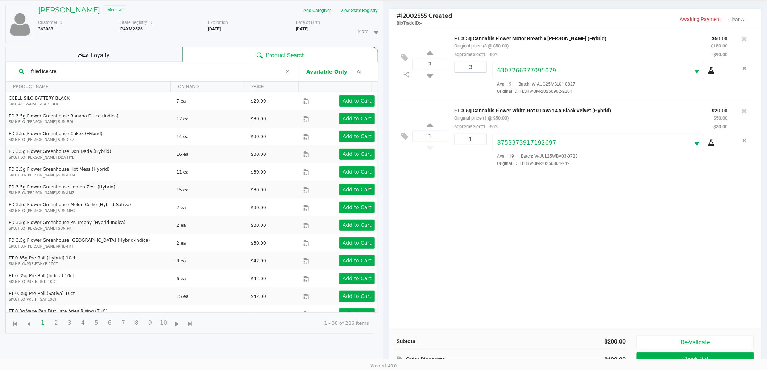
scroll to position [79, 0]
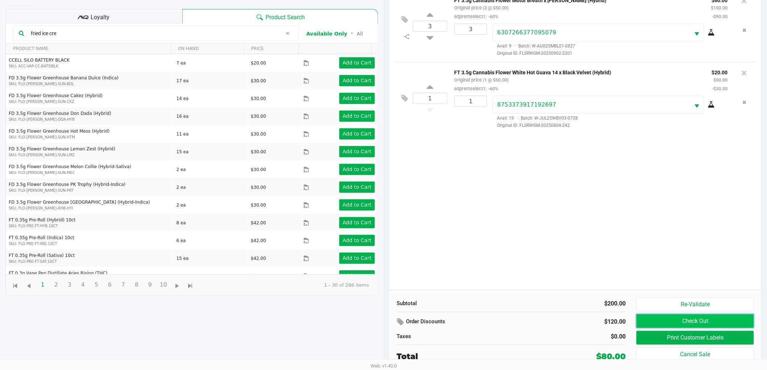
click at [713, 319] on button "Check Out" at bounding box center [696, 321] width 118 height 14
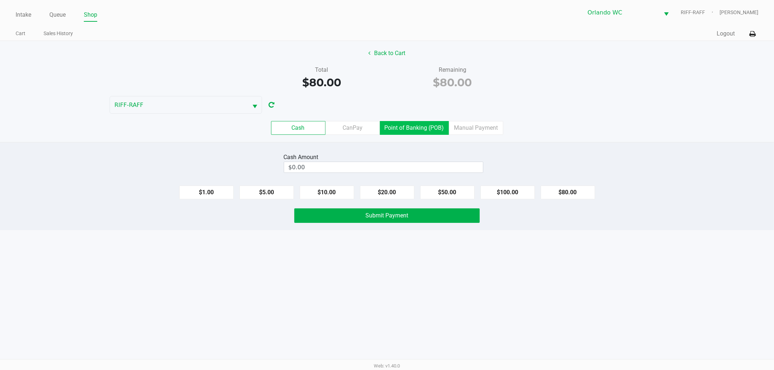
click at [404, 126] on label "Point of Banking (POB)" at bounding box center [414, 128] width 69 height 14
click at [0, 0] on 7 "Point of Banking (POB)" at bounding box center [0, 0] width 0 height 0
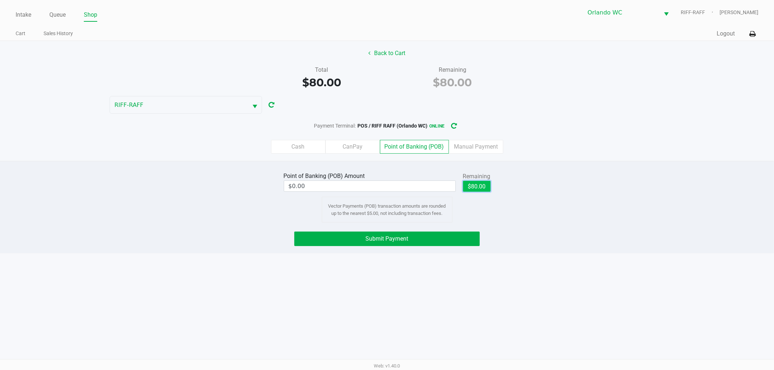
click at [482, 183] on button "$80.00" at bounding box center [477, 186] width 28 height 11
type input "$80.00"
click at [450, 236] on button "Submit Payment" at bounding box center [386, 239] width 185 height 15
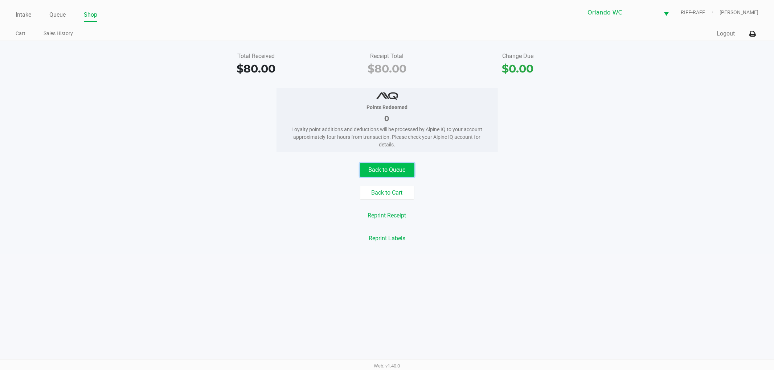
click at [396, 164] on button "Back to Queue" at bounding box center [387, 170] width 54 height 14
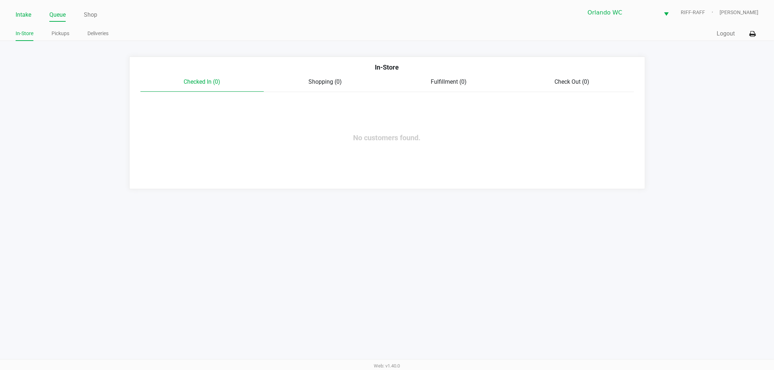
click at [21, 13] on link "Intake" at bounding box center [24, 15] width 16 height 10
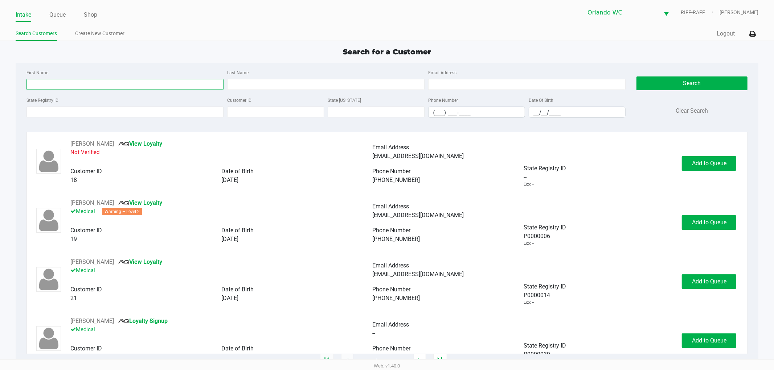
click at [48, 79] on input "First Name" at bounding box center [124, 84] width 197 height 11
type input "thomas"
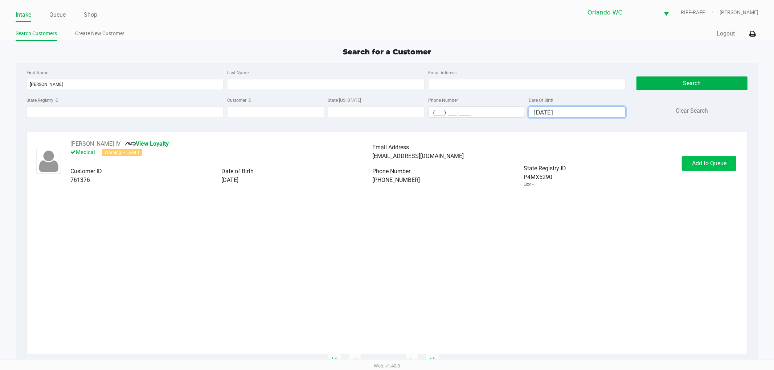
type input "10/28/1979"
click at [699, 161] on span "Add to Queue" at bounding box center [709, 163] width 34 height 7
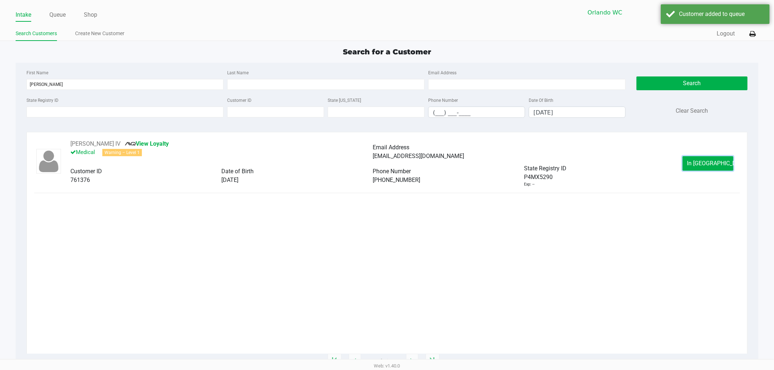
click at [699, 161] on span "In Queue" at bounding box center [717, 163] width 61 height 7
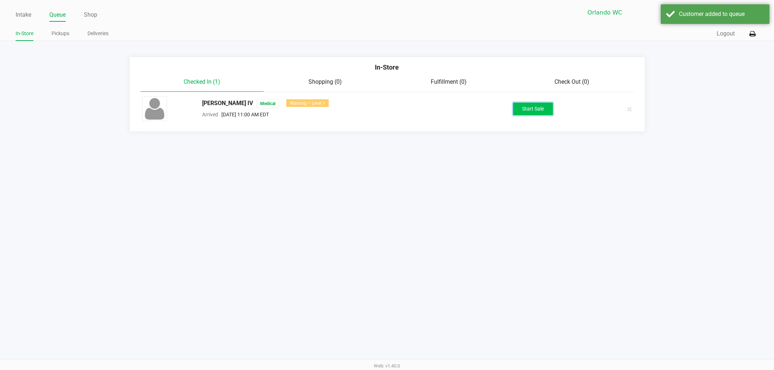
click at [549, 111] on button "Start Sale" at bounding box center [533, 109] width 40 height 13
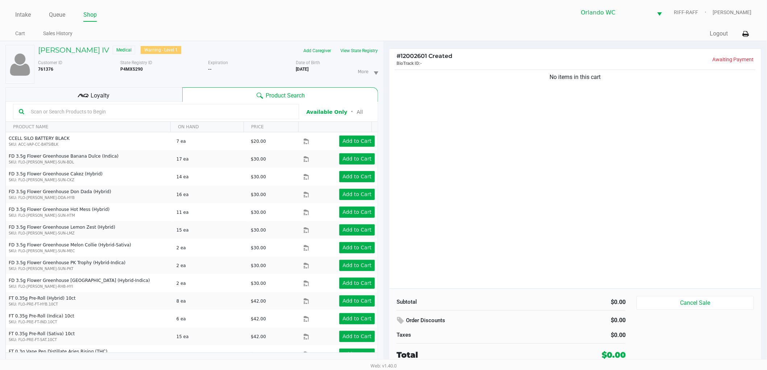
click at [194, 107] on input "text" at bounding box center [160, 111] width 265 height 11
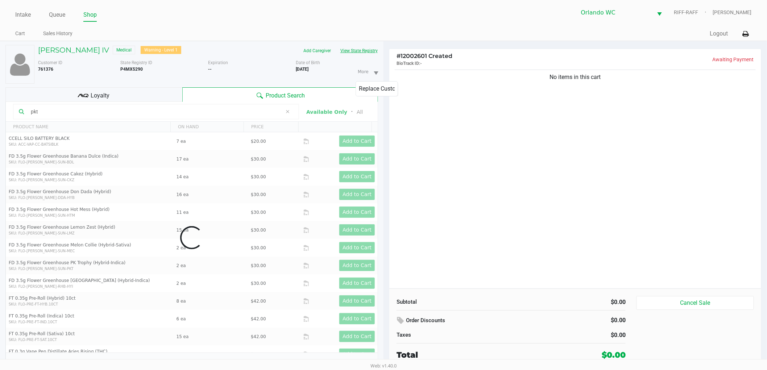
type input "pkt"
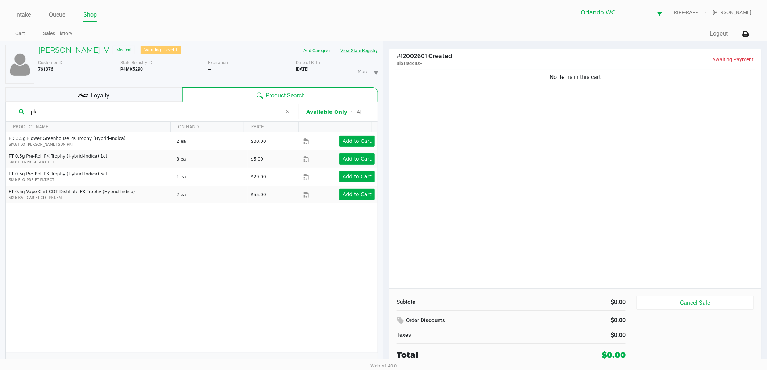
click at [358, 49] on button "View State Registry" at bounding box center [357, 51] width 42 height 12
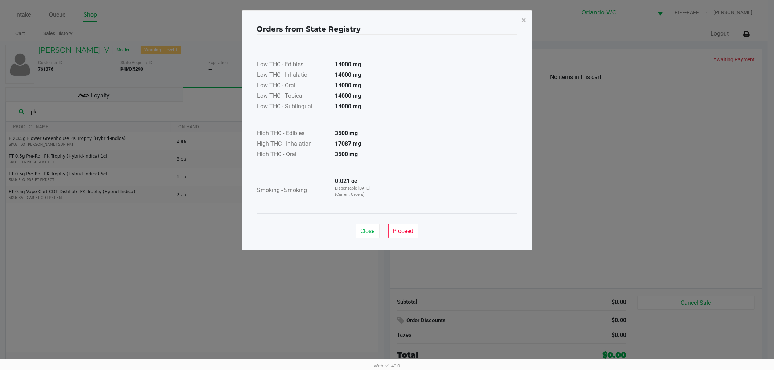
click at [342, 181] on strong "0.021 oz" at bounding box center [346, 181] width 22 height 7
drag, startPoint x: 341, startPoint y: 181, endPoint x: 350, endPoint y: 181, distance: 9.1
click at [350, 181] on strong "0.021 oz" at bounding box center [346, 181] width 22 height 7
click at [338, 181] on strong "0.021 oz" at bounding box center [346, 181] width 22 height 7
drag, startPoint x: 340, startPoint y: 180, endPoint x: 347, endPoint y: 180, distance: 7.3
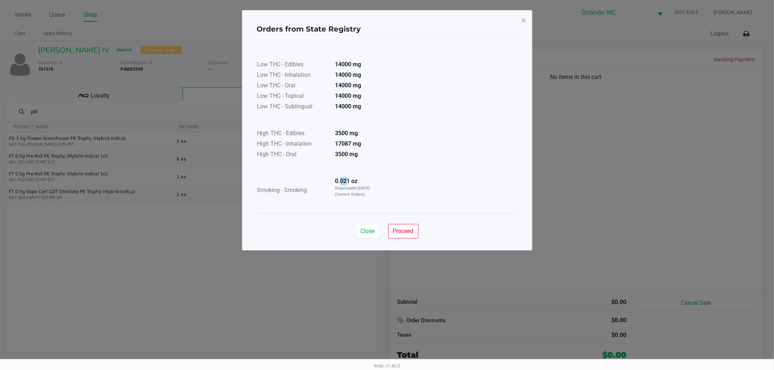
click at [347, 180] on strong "0.021 oz" at bounding box center [346, 181] width 22 height 7
click at [354, 182] on strong "0.021 oz" at bounding box center [346, 181] width 22 height 7
click at [352, 176] on td at bounding box center [319, 168] width 124 height 16
click at [370, 235] on button "Close" at bounding box center [368, 231] width 24 height 15
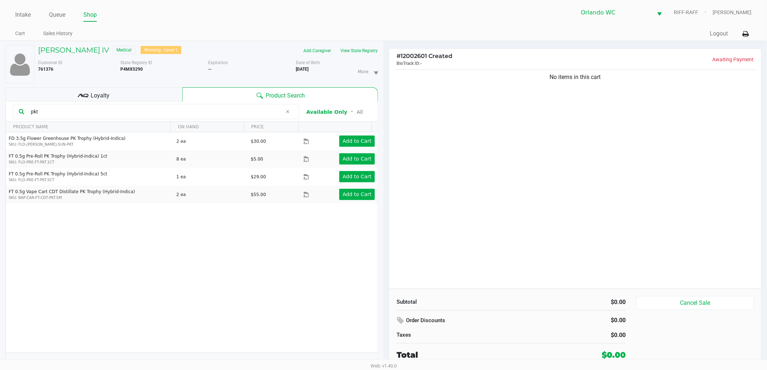
click at [489, 187] on div "No items in this cart" at bounding box center [576, 178] width 372 height 221
click at [549, 201] on div "No items in this cart" at bounding box center [576, 178] width 372 height 221
click at [541, 199] on div "No items in this cart" at bounding box center [576, 178] width 372 height 221
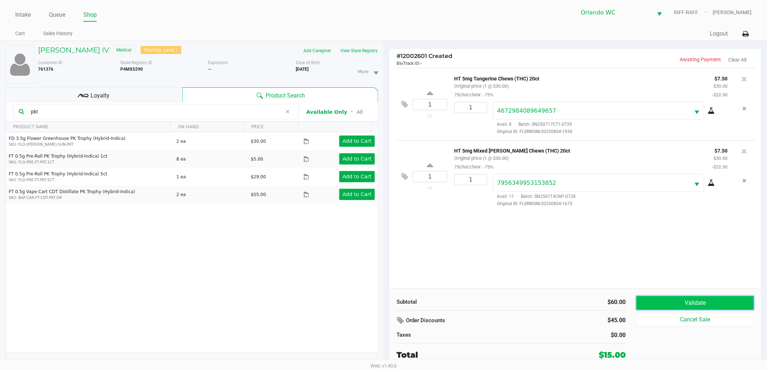
click at [709, 302] on button "Validate" at bounding box center [696, 303] width 118 height 14
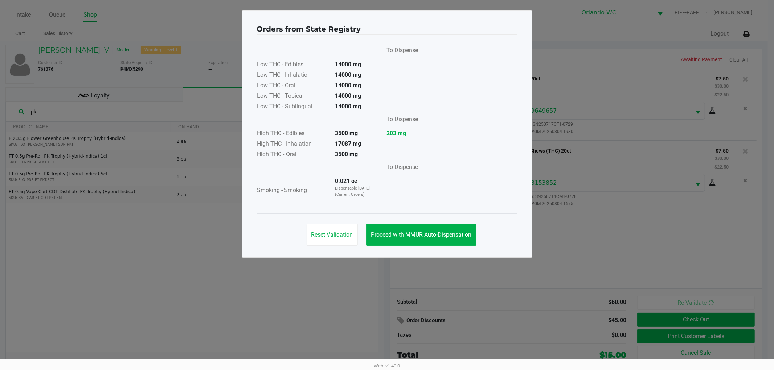
click at [443, 246] on div "Reset Validation Proceed with MMUR Auto-Dispensation" at bounding box center [387, 232] width 260 height 37
click at [442, 239] on button "Proceed with MMUR Auto-Dispensation" at bounding box center [421, 235] width 110 height 22
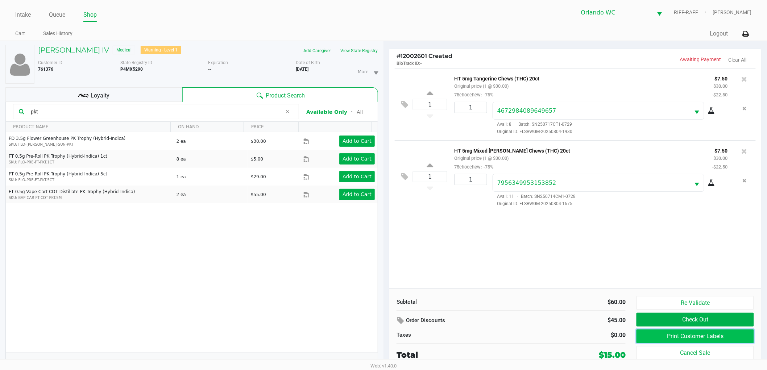
click at [688, 334] on button "Print Customer Labels" at bounding box center [696, 337] width 118 height 14
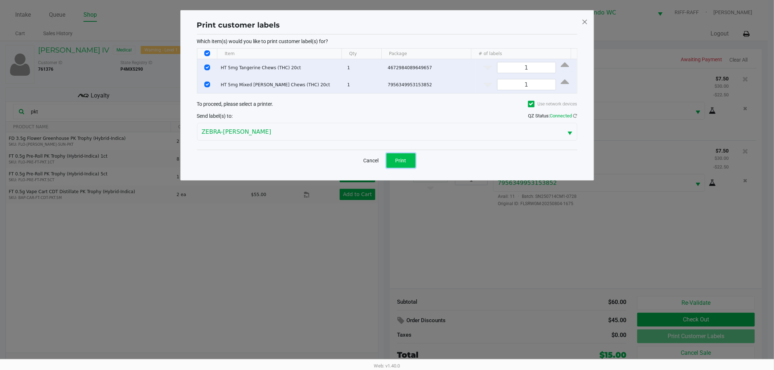
click at [405, 162] on span "Print" at bounding box center [400, 161] width 11 height 6
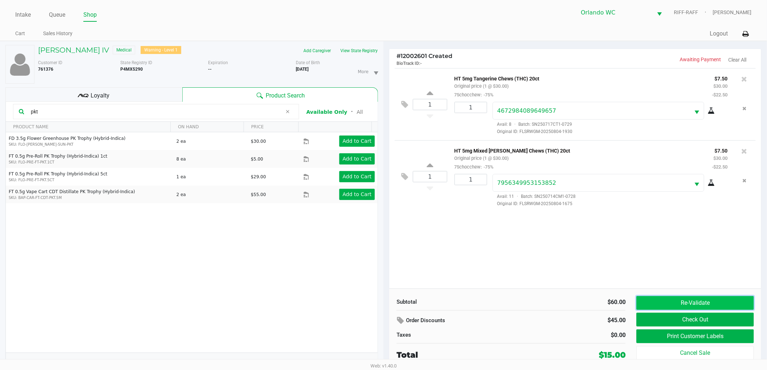
click at [682, 310] on button "Re-Validate" at bounding box center [696, 303] width 118 height 14
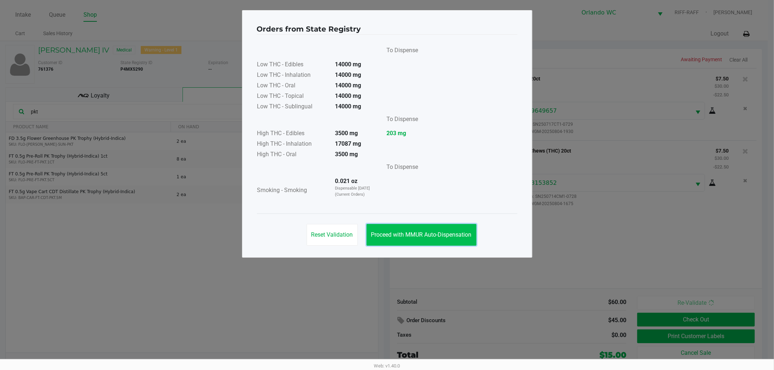
click at [444, 230] on button "Proceed with MMUR Auto-Dispensation" at bounding box center [421, 235] width 110 height 22
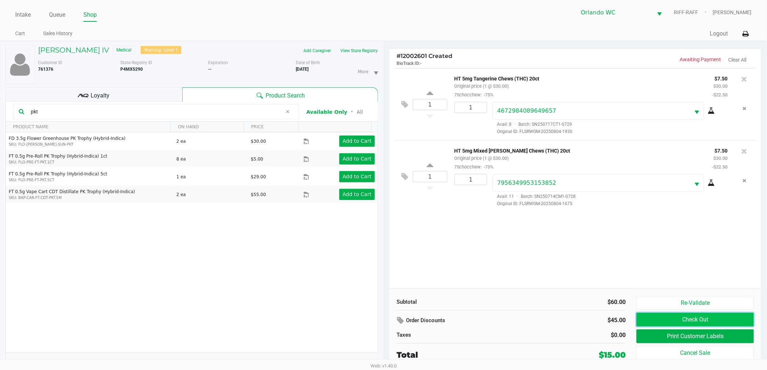
click at [683, 322] on button "Check Out" at bounding box center [696, 320] width 118 height 14
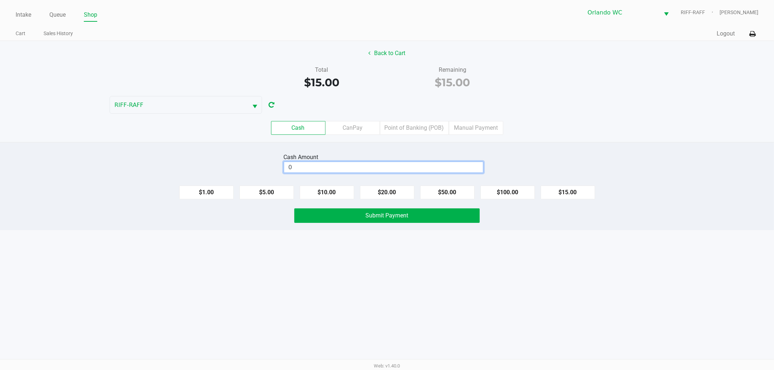
click at [438, 168] on input "0" at bounding box center [383, 167] width 199 height 11
click at [439, 215] on button "Submit Payment" at bounding box center [386, 216] width 185 height 15
type input "$20.00"
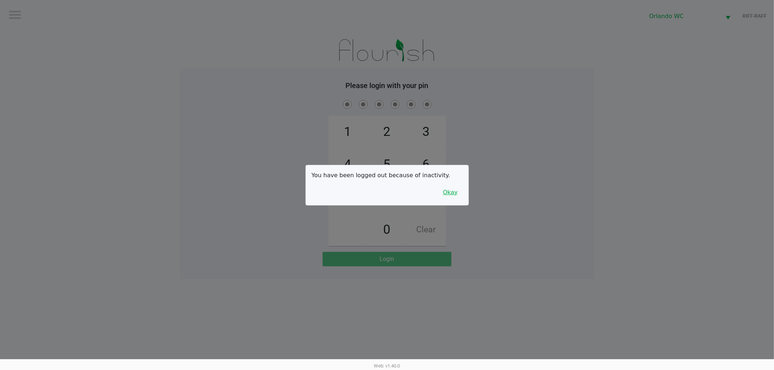
click at [454, 190] on button "Okay" at bounding box center [450, 193] width 24 height 14
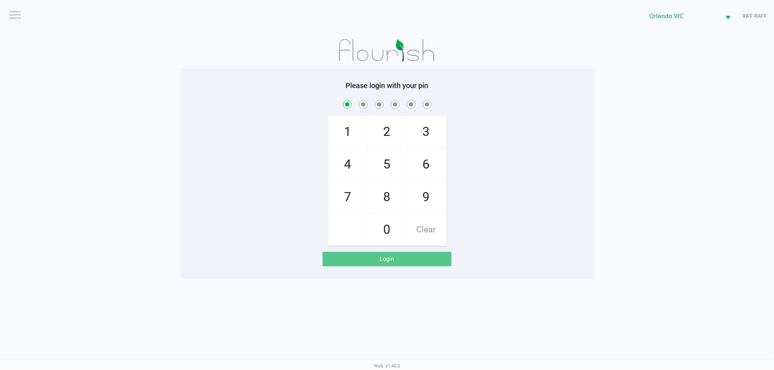
checkbox input "true"
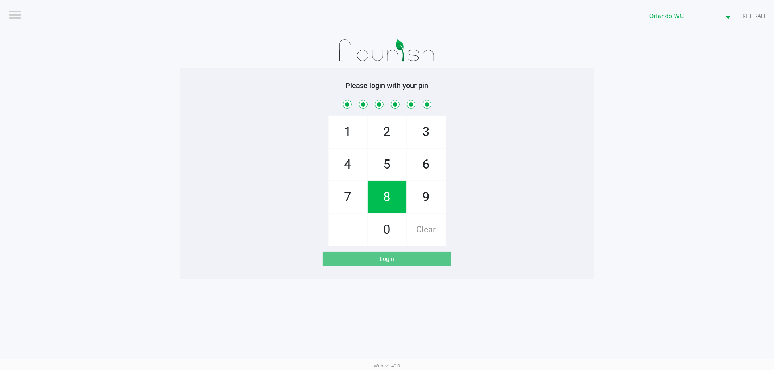
checkbox input "true"
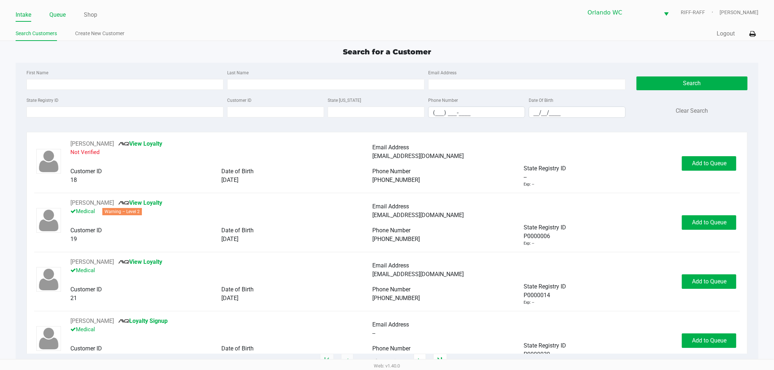
click at [57, 13] on link "Queue" at bounding box center [57, 15] width 16 height 10
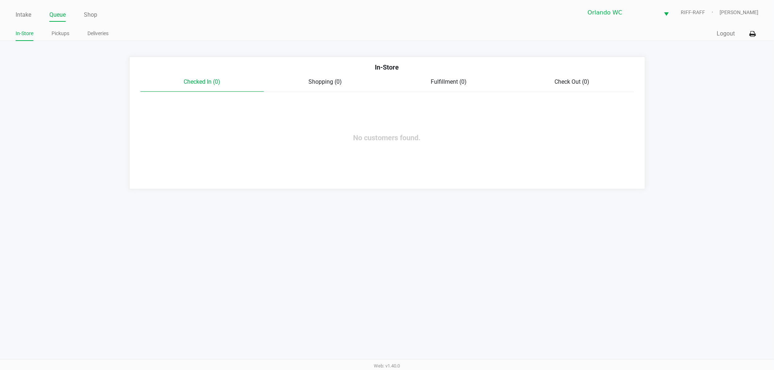
click at [32, 13] on ul "Intake Queue Shop" at bounding box center [201, 15] width 371 height 12
click at [27, 13] on link "Intake" at bounding box center [24, 15] width 16 height 10
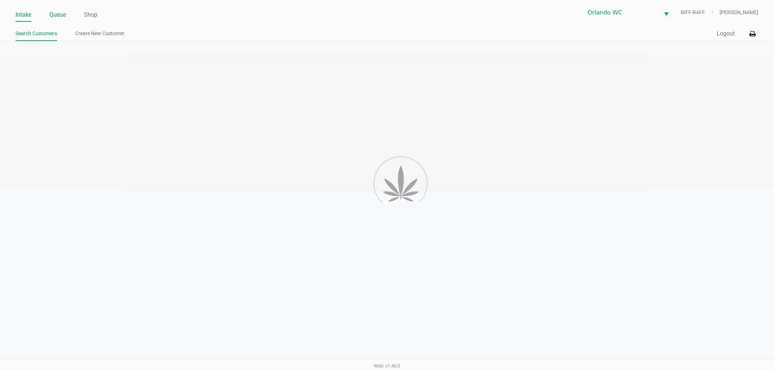
click at [55, 13] on link "Queue" at bounding box center [57, 15] width 16 height 10
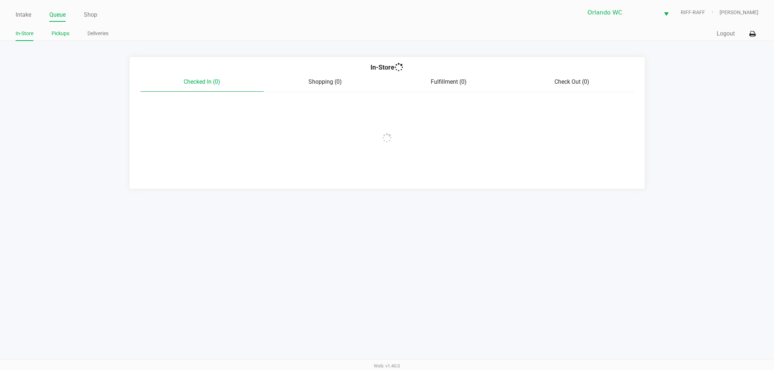
click at [59, 37] on link "Pickups" at bounding box center [60, 33] width 18 height 9
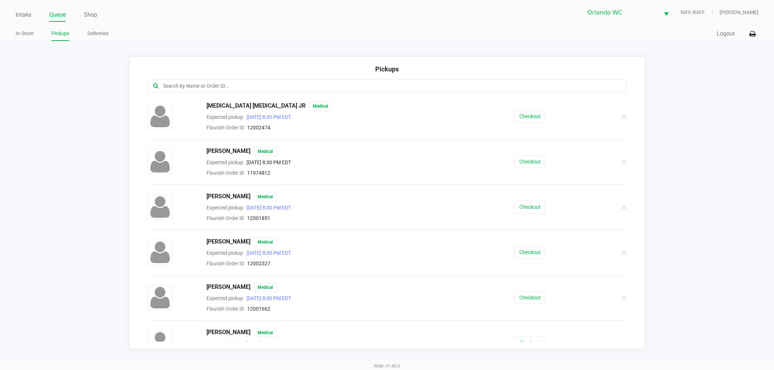
click at [64, 99] on app-pickups "Pickups BAL BAL JR Medical Expected pickup Sep 25, 2025 8:30 PM EDT Flourish Or…" at bounding box center [387, 203] width 774 height 293
click at [50, 118] on app-pickups "Pickups BAL BAL JR Medical Expected pickup Sep 25, 2025 8:30 PM EDT Flourish Or…" at bounding box center [387, 203] width 774 height 293
click at [22, 13] on link "Intake" at bounding box center [24, 15] width 16 height 10
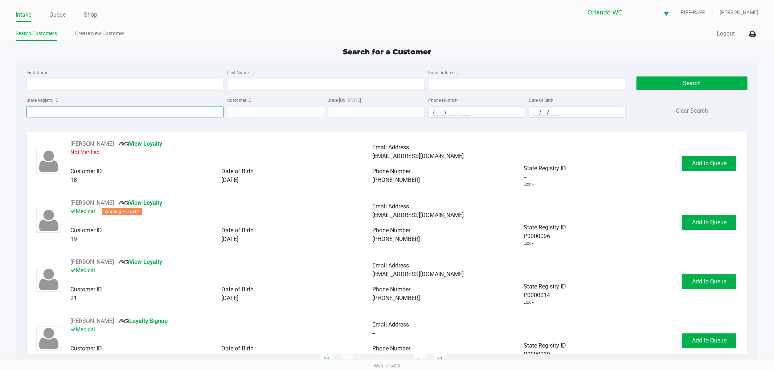
click at [50, 109] on input "State Registry ID" at bounding box center [124, 112] width 197 height 11
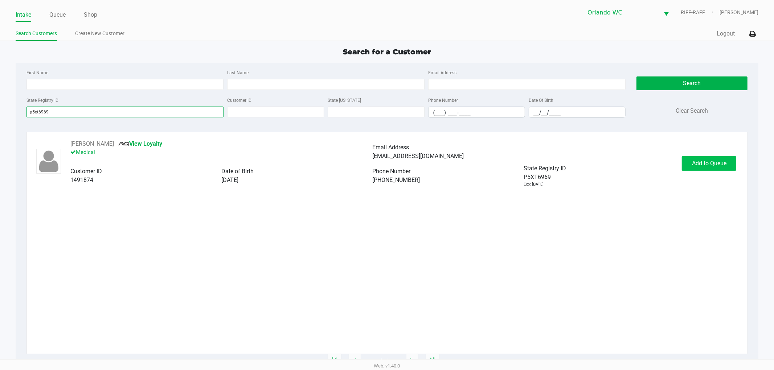
type input "p5xt6969"
click at [724, 168] on button "Add to Queue" at bounding box center [708, 163] width 54 height 15
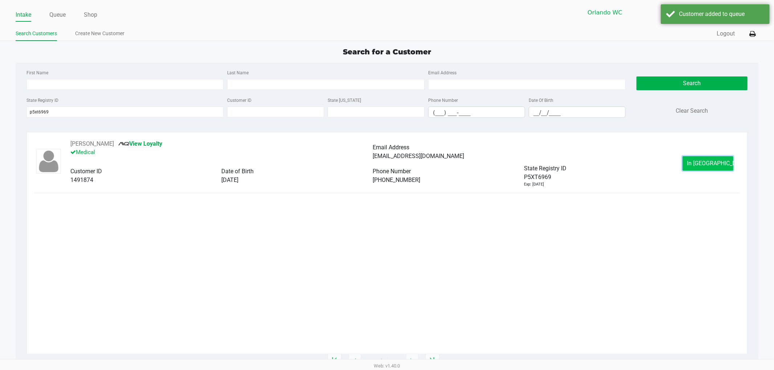
click at [722, 162] on button "In Queue" at bounding box center [707, 163] width 51 height 15
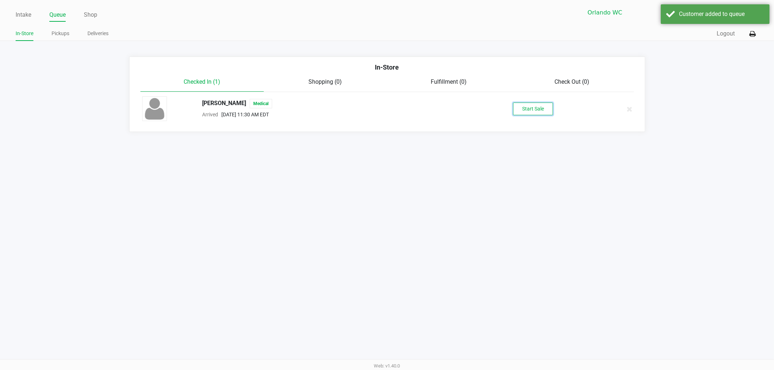
click at [526, 110] on button "Start Sale" at bounding box center [533, 109] width 40 height 13
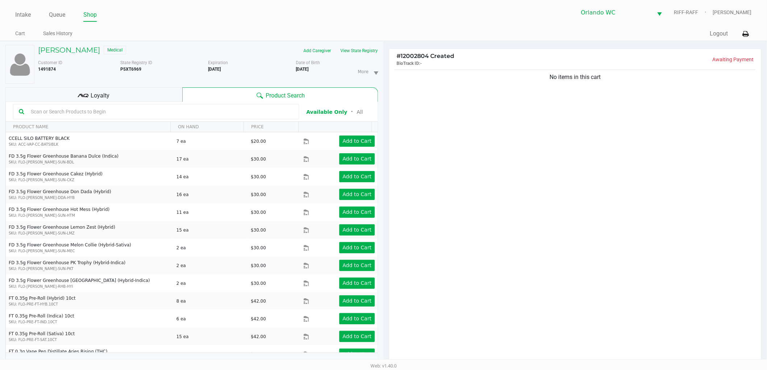
click at [483, 101] on div "No items in this cart" at bounding box center [576, 218] width 372 height 300
click at [426, 252] on div "No items in this cart" at bounding box center [576, 218] width 372 height 300
click at [201, 113] on input "text" at bounding box center [160, 111] width 265 height 11
click at [374, 47] on button "View State Registry" at bounding box center [357, 51] width 42 height 12
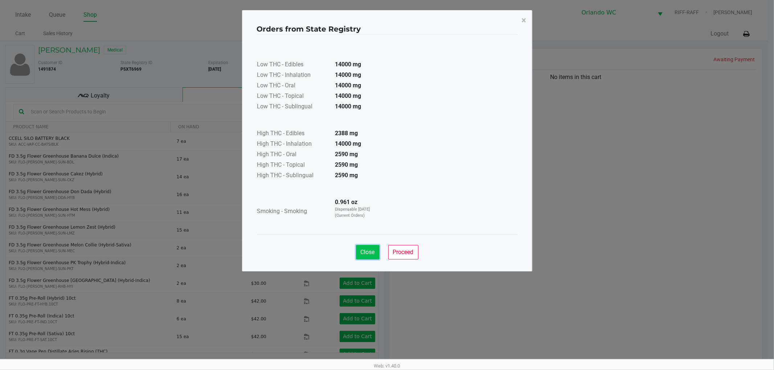
click at [368, 246] on button "Close" at bounding box center [368, 252] width 24 height 15
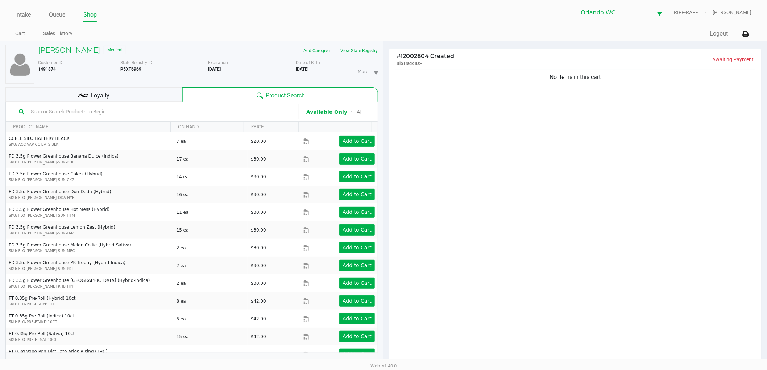
click at [465, 235] on div "No items in this cart" at bounding box center [576, 218] width 372 height 300
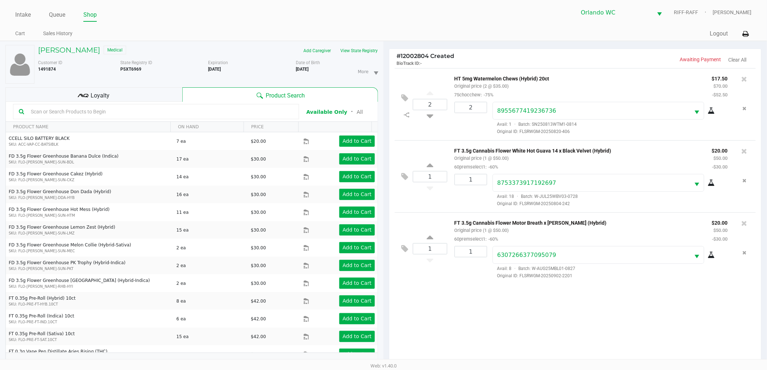
click at [713, 111] on icon at bounding box center [711, 111] width 7 height 6
click at [446, 209] on div "1 FT 3.5g Cannabis Flower White Hot Guava 14 x Black Velvet (Hybrid) Original p…" at bounding box center [575, 176] width 361 height 72
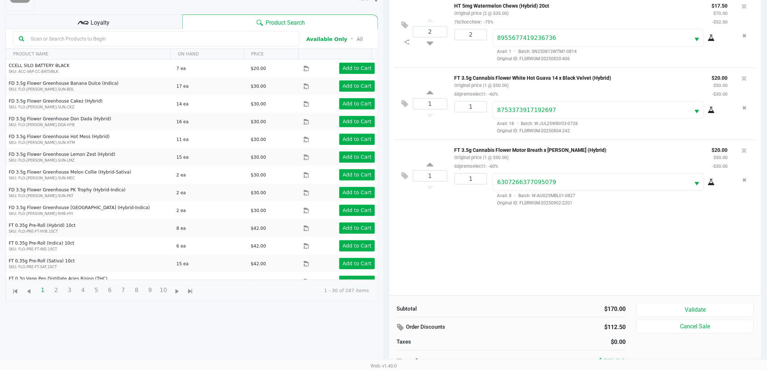
scroll to position [79, 0]
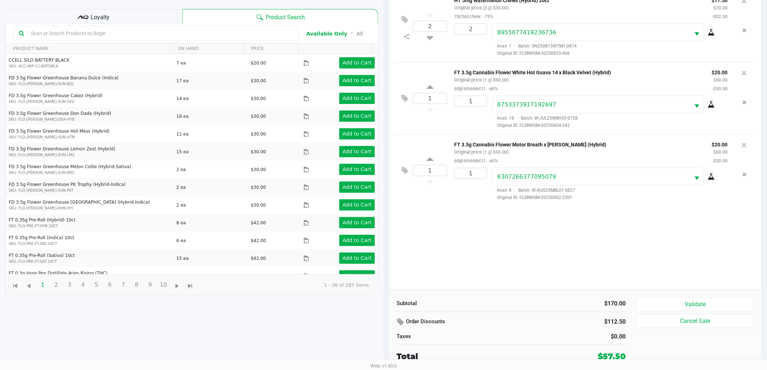
click at [654, 296] on div "Subtotal $170.00 Order Discounts $112.50 Taxes $0.00 Total $57.50 Validate Canc…" at bounding box center [576, 330] width 372 height 80
drag, startPoint x: 651, startPoint y: 299, endPoint x: 647, endPoint y: 288, distance: 12.1
click at [652, 300] on button "Validate" at bounding box center [696, 305] width 118 height 14
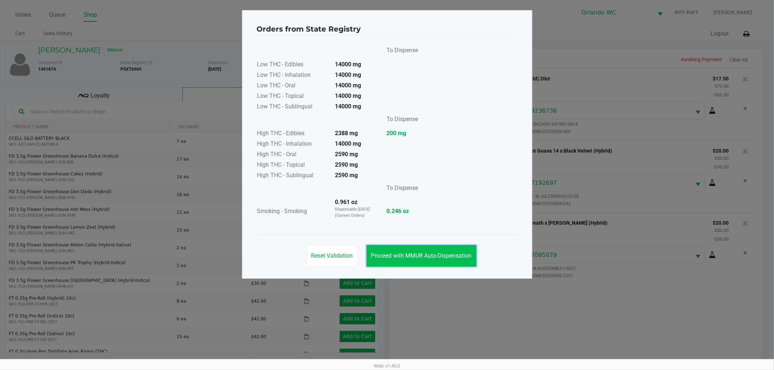
click at [412, 267] on button "Proceed with MMUR Auto-Dispensation" at bounding box center [421, 256] width 110 height 22
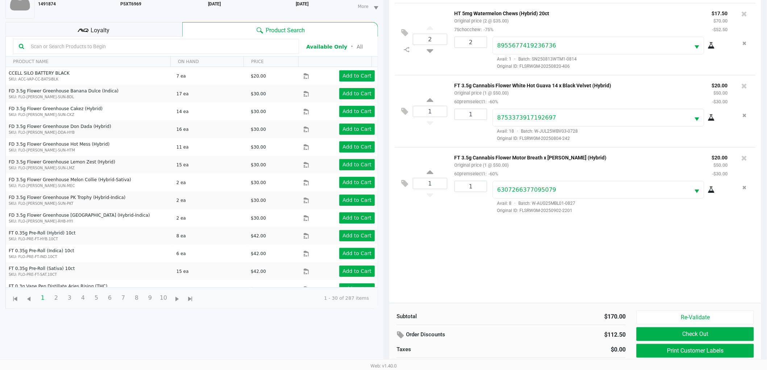
scroll to position [79, 0]
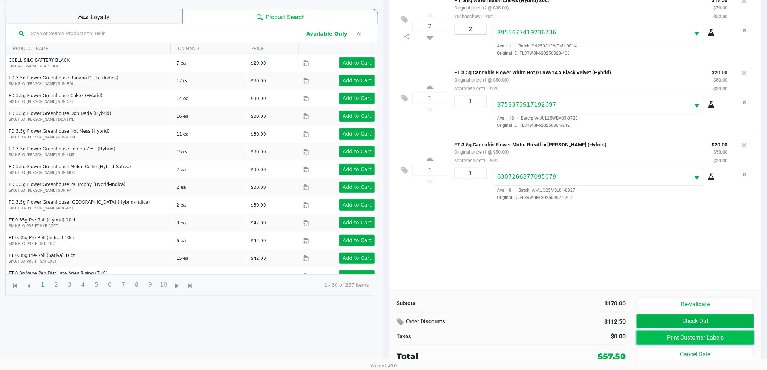
click at [646, 336] on button "Print Customer Labels" at bounding box center [696, 338] width 118 height 14
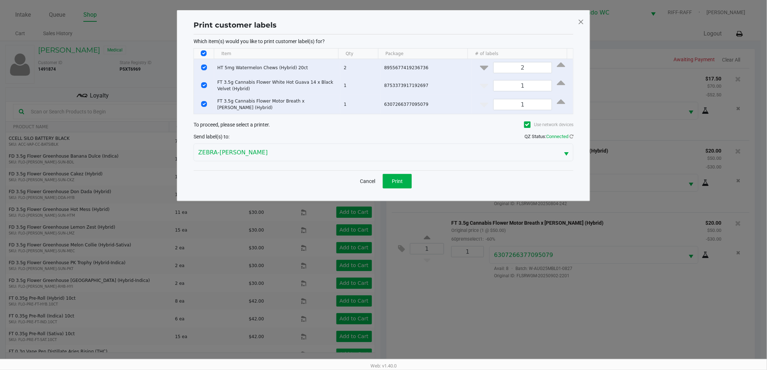
scroll to position [0, 0]
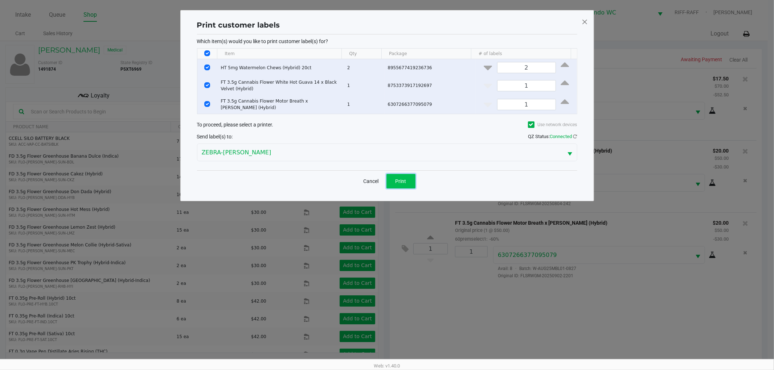
click at [393, 182] on button "Print" at bounding box center [400, 181] width 29 height 15
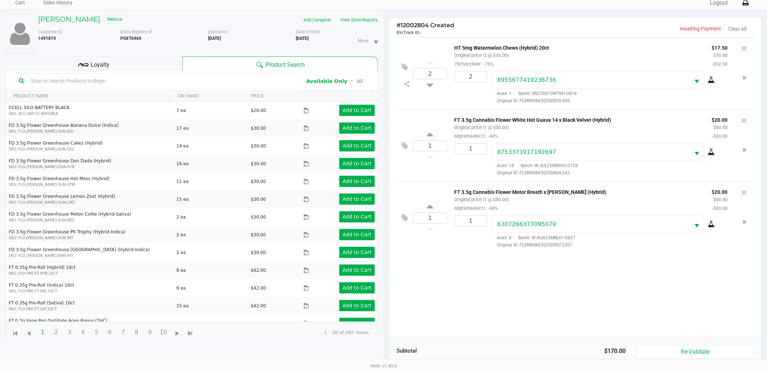
scroll to position [79, 0]
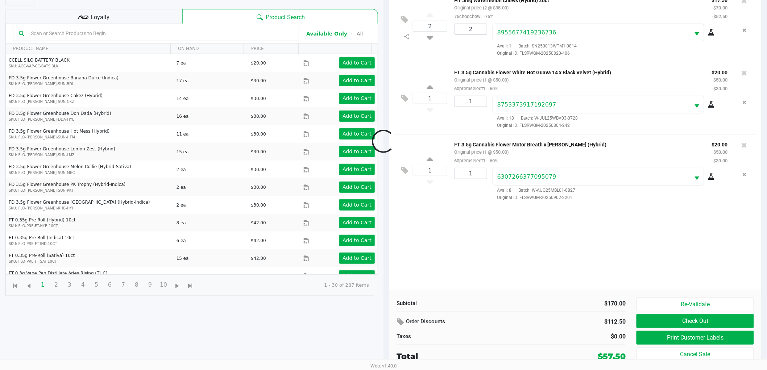
click at [588, 220] on div at bounding box center [383, 141] width 767 height 285
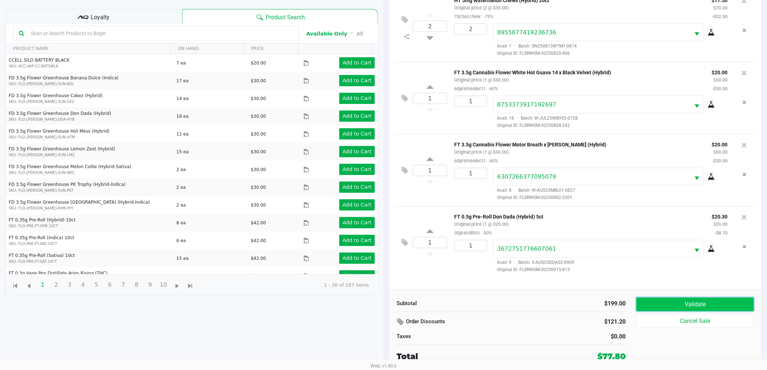
click at [704, 307] on button "Validate" at bounding box center [696, 305] width 118 height 14
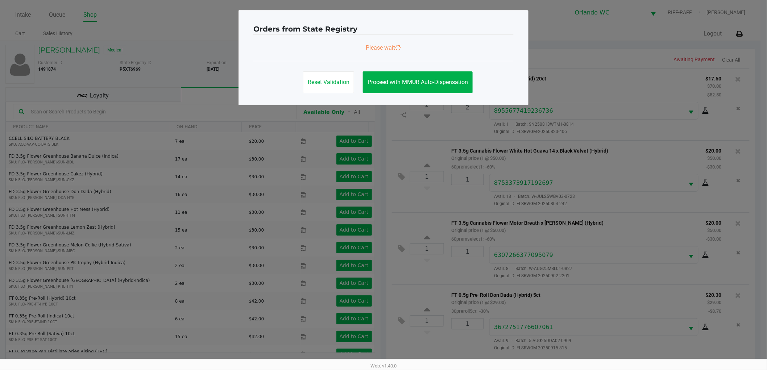
scroll to position [0, 0]
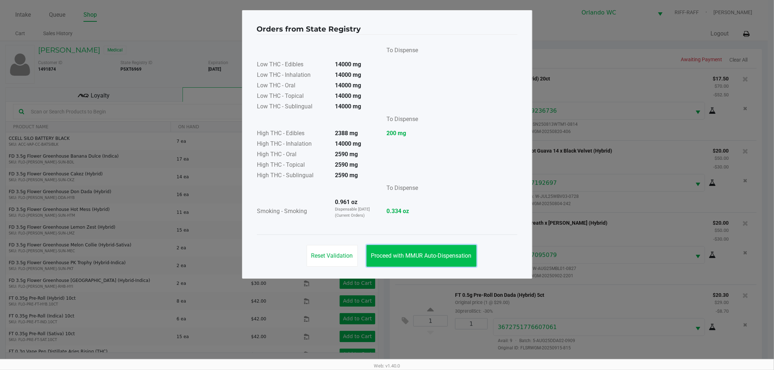
click at [415, 250] on button "Proceed with MMUR Auto-Dispensation" at bounding box center [421, 256] width 110 height 22
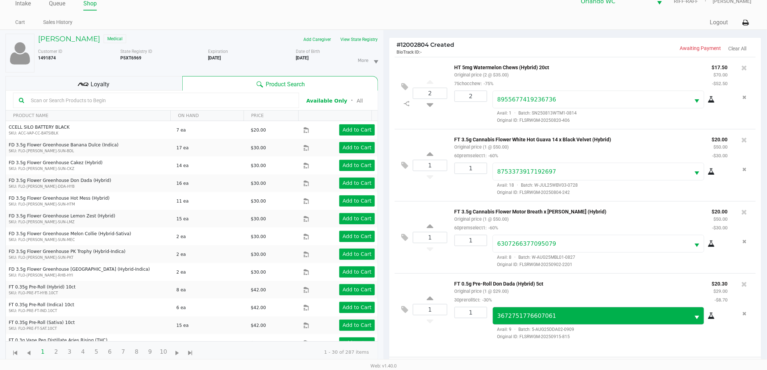
scroll to position [79, 0]
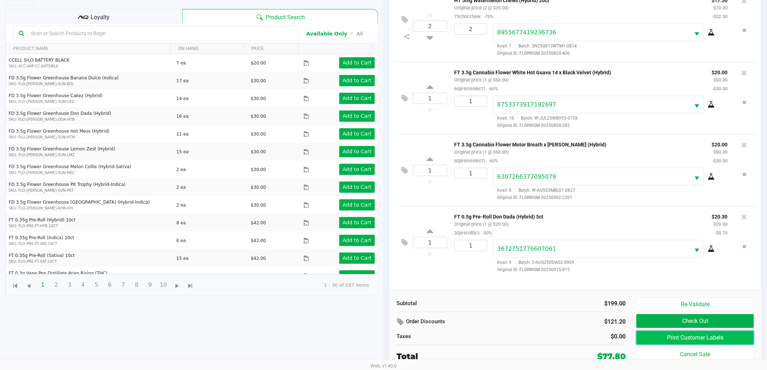
click at [696, 336] on button "Print Customer Labels" at bounding box center [696, 338] width 118 height 14
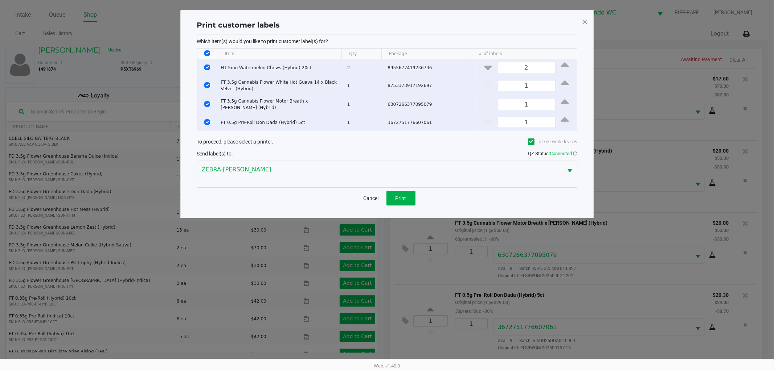
click at [208, 55] on input "Select All Rows" at bounding box center [207, 53] width 6 height 6
checkbox input "false"
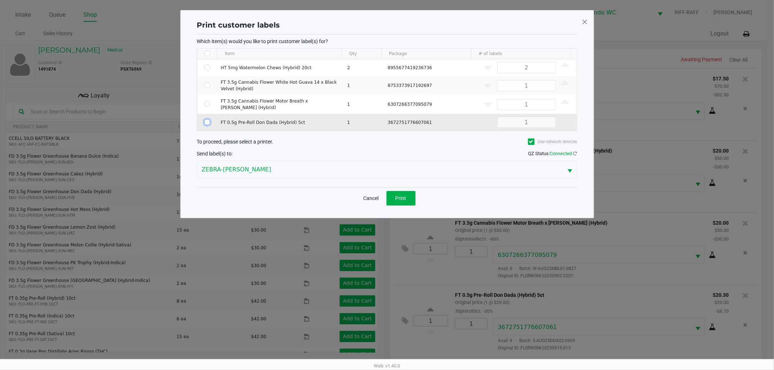
click at [207, 120] on input "Select Row" at bounding box center [207, 122] width 6 height 6
checkbox input "true"
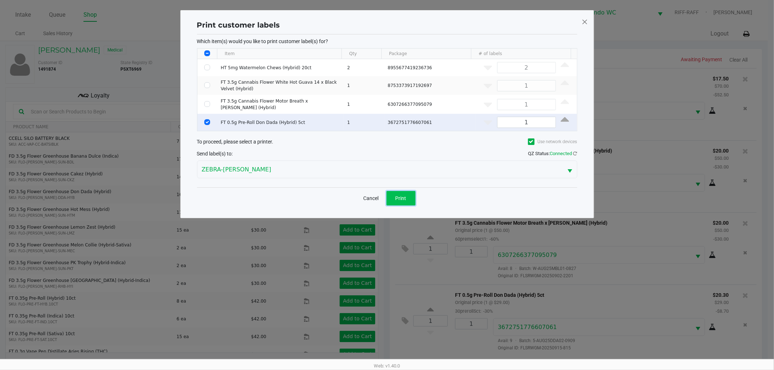
click at [408, 199] on button "Print" at bounding box center [400, 198] width 29 height 15
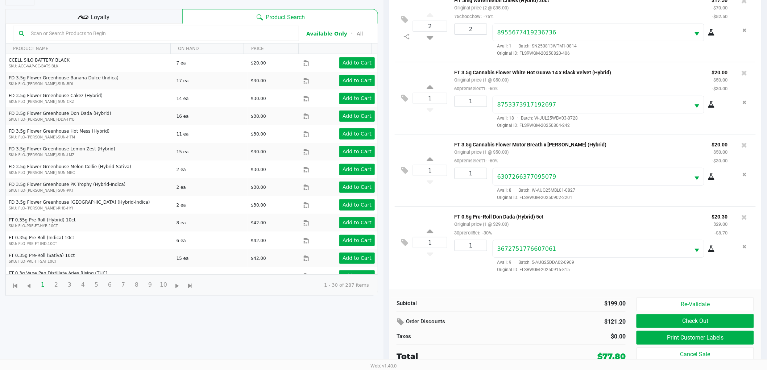
scroll to position [79, 0]
click at [662, 271] on span "Original ID: FLSRWGM-20250915-815" at bounding box center [610, 270] width 235 height 7
click at [713, 321] on button "Check Out" at bounding box center [696, 321] width 118 height 14
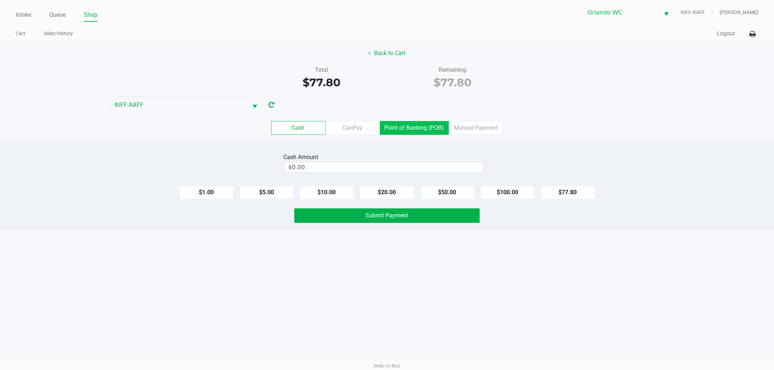
click at [427, 125] on label "Point of Banking (POB)" at bounding box center [414, 128] width 69 height 14
click at [0, 0] on 7 "Point of Banking (POB)" at bounding box center [0, 0] width 0 height 0
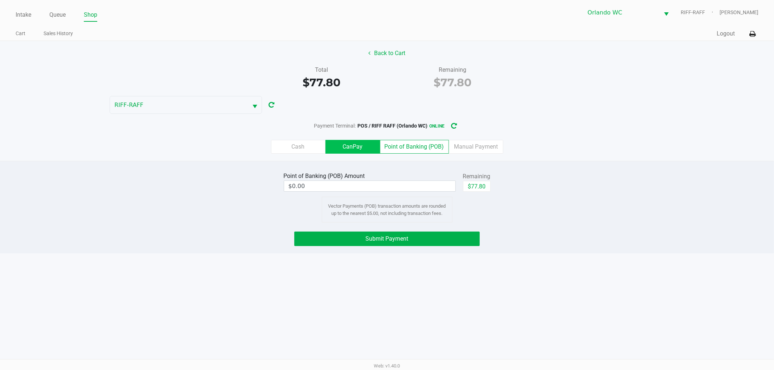
click at [357, 148] on label "CanPay" at bounding box center [352, 147] width 54 height 14
click at [0, 0] on 2 "CanPay" at bounding box center [0, 0] width 0 height 0
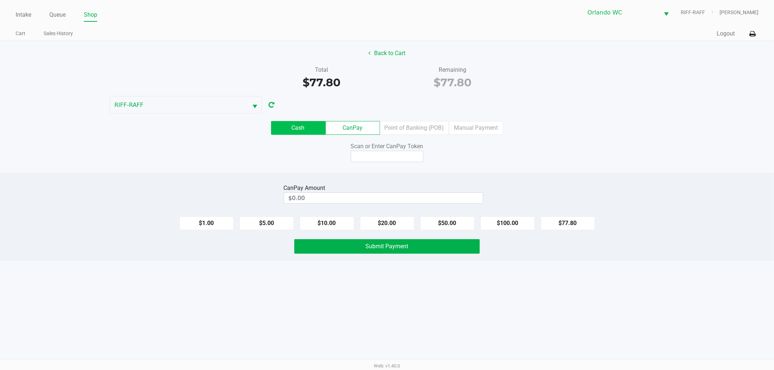
click at [289, 126] on label "Cash" at bounding box center [298, 128] width 54 height 14
click at [0, 0] on 0 "Cash" at bounding box center [0, 0] width 0 height 0
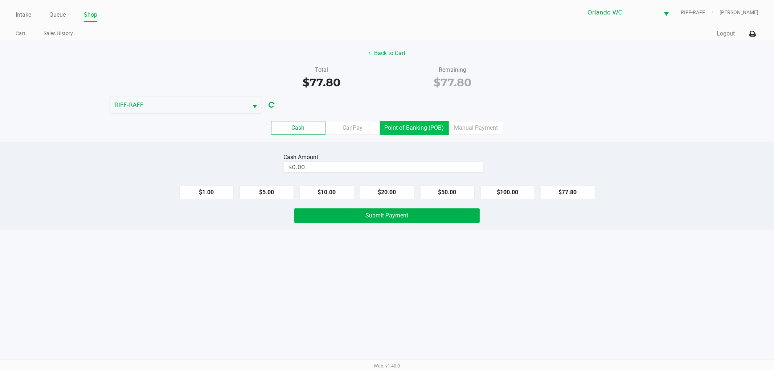
click at [398, 128] on label "Point of Banking (POB)" at bounding box center [414, 128] width 69 height 14
click at [0, 0] on 7 "Point of Banking (POB)" at bounding box center [0, 0] width 0 height 0
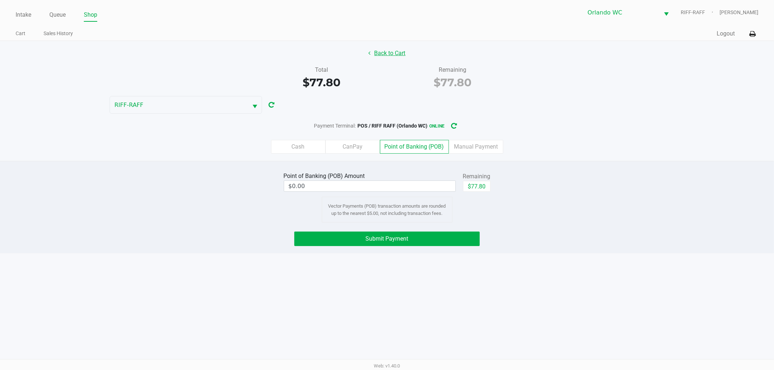
click at [374, 50] on button "Back to Cart" at bounding box center [387, 53] width 46 height 14
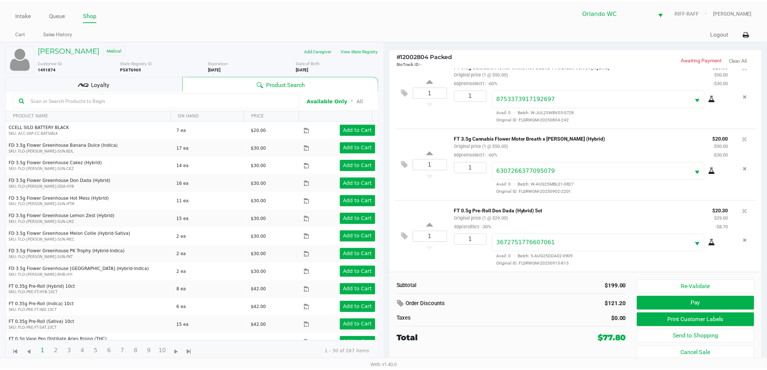
scroll to position [85, 0]
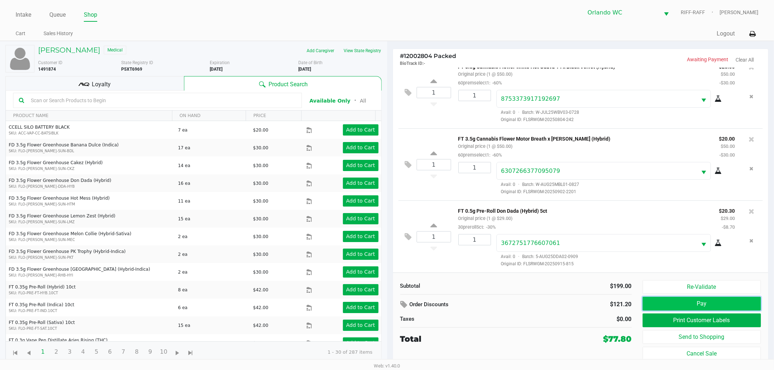
click at [650, 303] on button "Pay" at bounding box center [701, 304] width 119 height 14
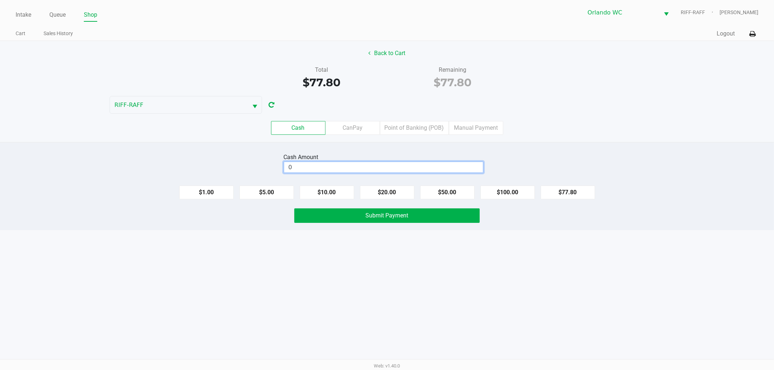
click at [394, 167] on input "0" at bounding box center [383, 167] width 199 height 11
click at [509, 193] on button "$100.00" at bounding box center [507, 193] width 54 height 14
type input "$100.00"
click at [447, 219] on button "Submit Payment" at bounding box center [386, 216] width 185 height 15
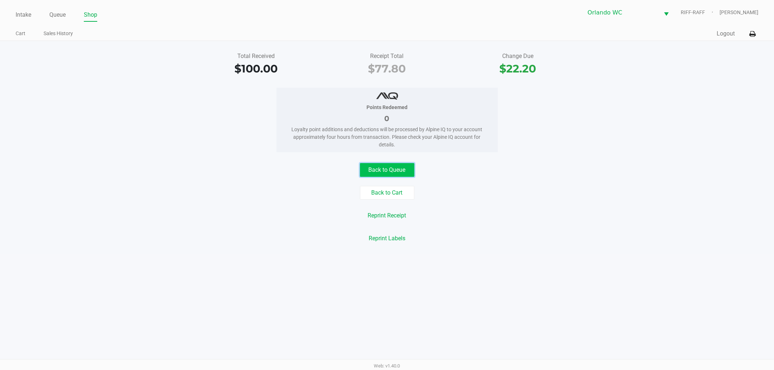
click at [386, 169] on button "Back to Queue" at bounding box center [387, 170] width 54 height 14
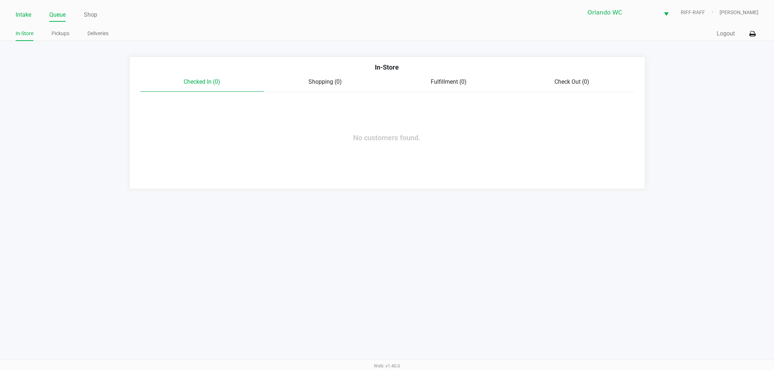
click at [18, 13] on link "Intake" at bounding box center [24, 15] width 16 height 10
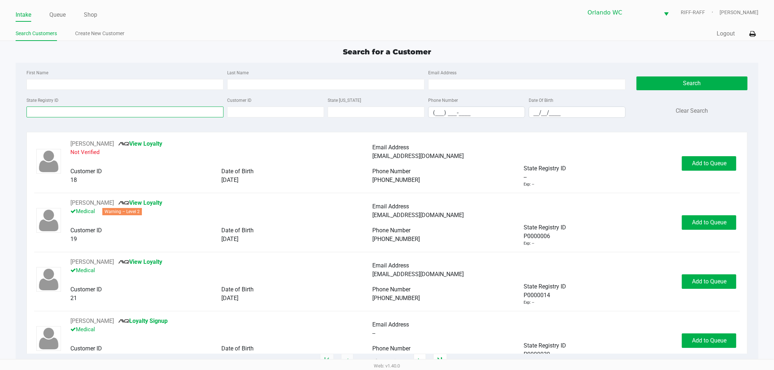
click at [54, 111] on input "State Registry ID" at bounding box center [124, 112] width 197 height 11
click at [48, 111] on input "State Registry ID" at bounding box center [124, 112] width 197 height 11
click at [73, 84] on input "First Name" at bounding box center [124, 84] width 197 height 11
type input "tim"
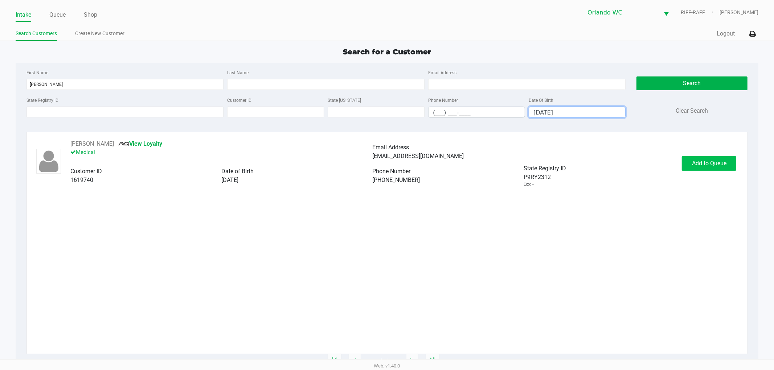
type input "04/14/1993"
click at [702, 169] on button "Add to Queue" at bounding box center [708, 163] width 54 height 15
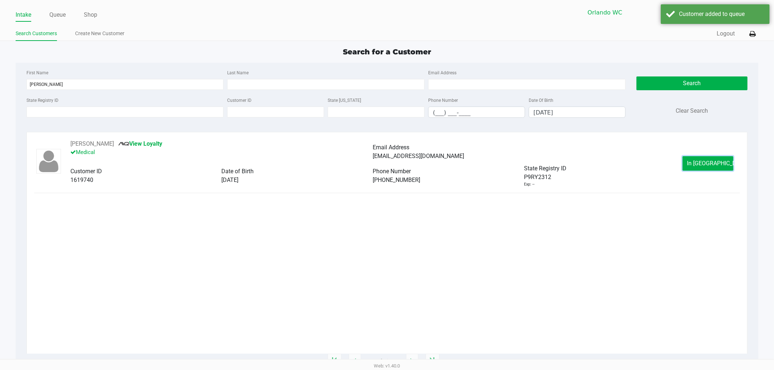
click at [704, 169] on button "In Queue" at bounding box center [707, 163] width 51 height 15
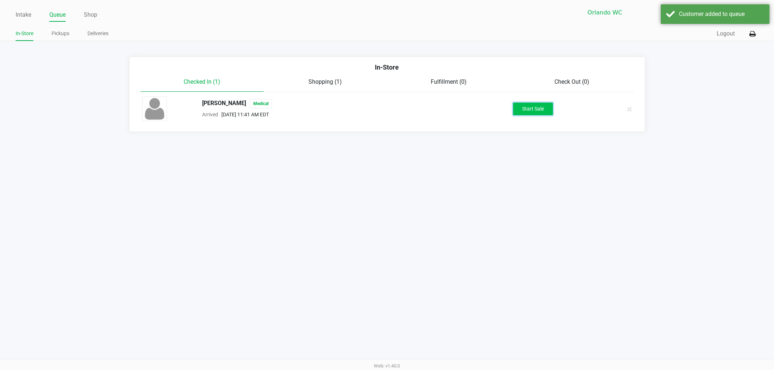
click at [524, 104] on button "Start Sale" at bounding box center [533, 109] width 40 height 13
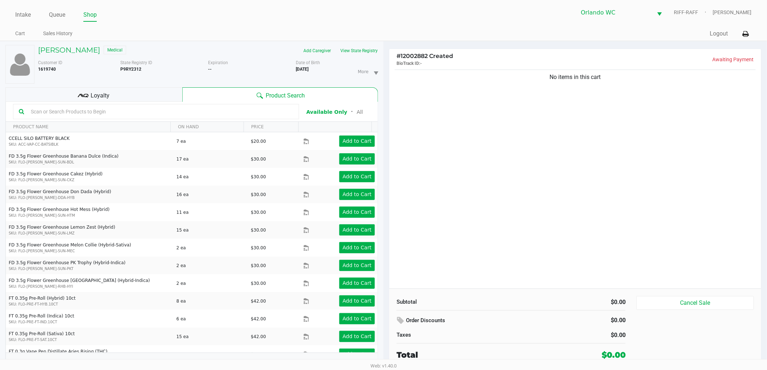
click at [530, 106] on div "No items in this cart" at bounding box center [576, 178] width 372 height 221
drag, startPoint x: 535, startPoint y: 184, endPoint x: 531, endPoint y: 175, distance: 10.2
click at [534, 181] on div "No items in this cart" at bounding box center [576, 178] width 372 height 221
click at [267, 116] on input "text" at bounding box center [160, 111] width 265 height 11
click at [276, 106] on div at bounding box center [156, 111] width 286 height 15
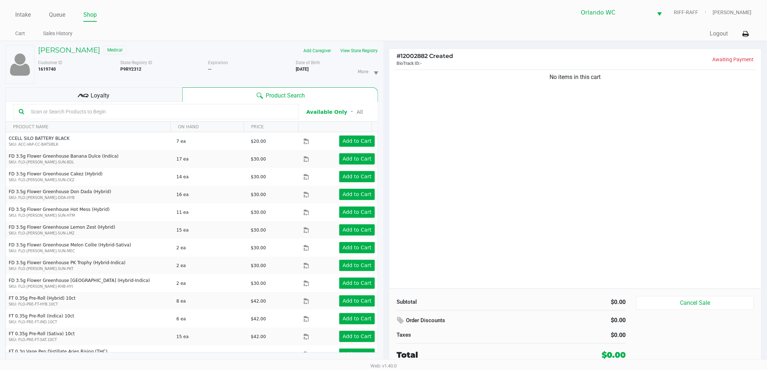
click at [276, 112] on input "text" at bounding box center [160, 111] width 265 height 11
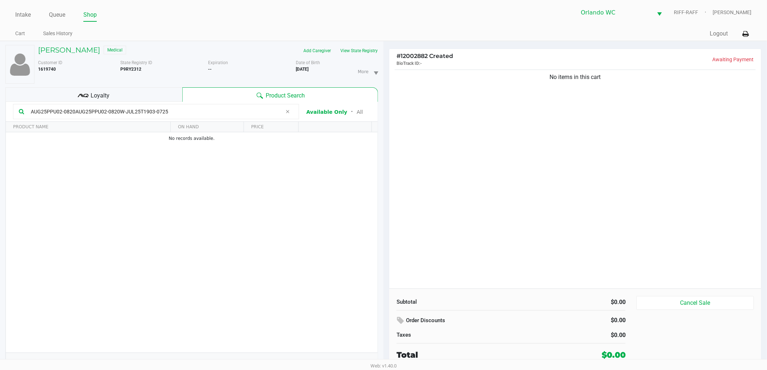
type input "AUG25PPU02-0820AUG25PPU02-0820W-JUL25T1903-0725"
click at [502, 160] on div "No items in this cart" at bounding box center [576, 178] width 372 height 221
click at [502, 159] on div "No items in this cart" at bounding box center [576, 178] width 372 height 221
click at [502, 157] on div "No items in this cart" at bounding box center [576, 178] width 372 height 221
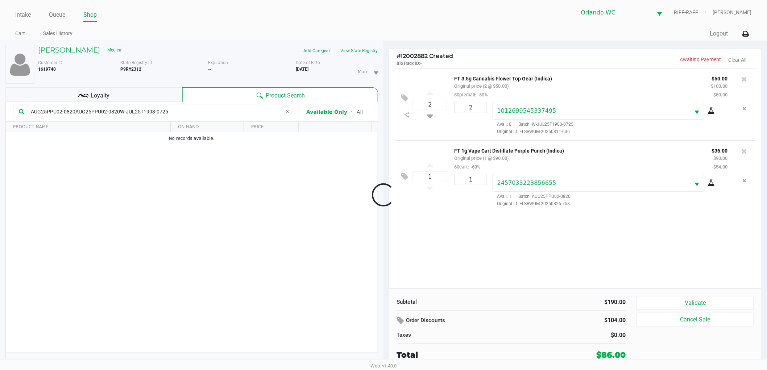
click at [594, 245] on div at bounding box center [383, 195] width 767 height 236
click at [699, 303] on button "Validate" at bounding box center [696, 303] width 118 height 14
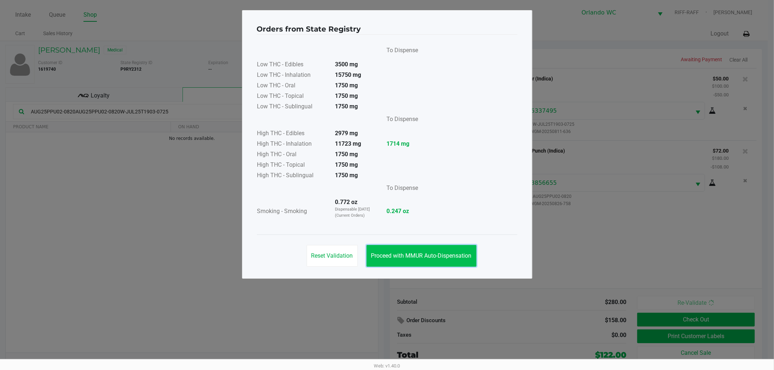
click at [462, 263] on button "Proceed with MMUR Auto-Dispensation" at bounding box center [421, 256] width 110 height 22
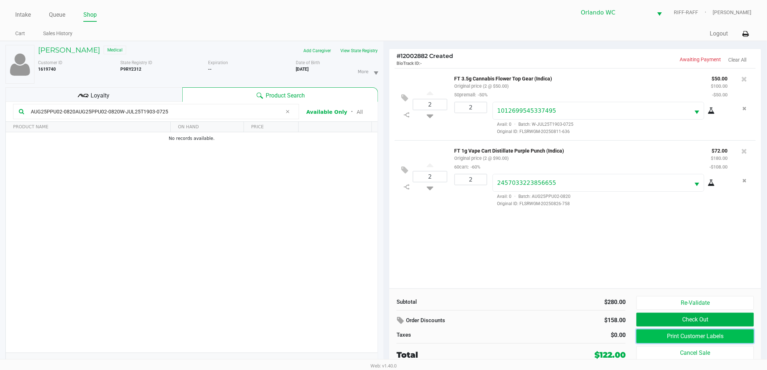
click at [684, 338] on button "Print Customer Labels" at bounding box center [696, 337] width 118 height 14
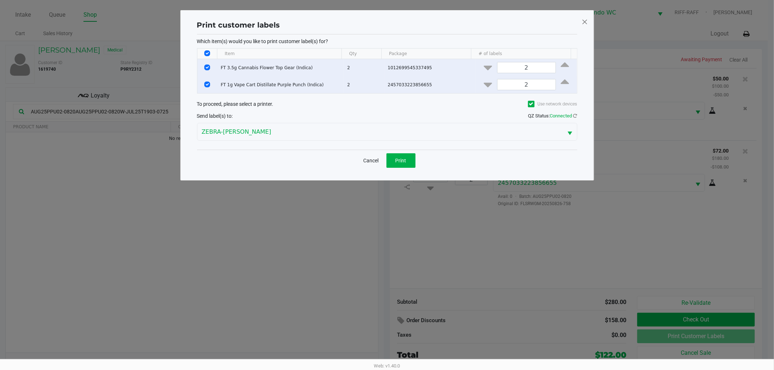
click at [417, 161] on div "Cancel Print" at bounding box center [387, 160] width 380 height 21
click at [408, 161] on button "Print" at bounding box center [400, 160] width 29 height 15
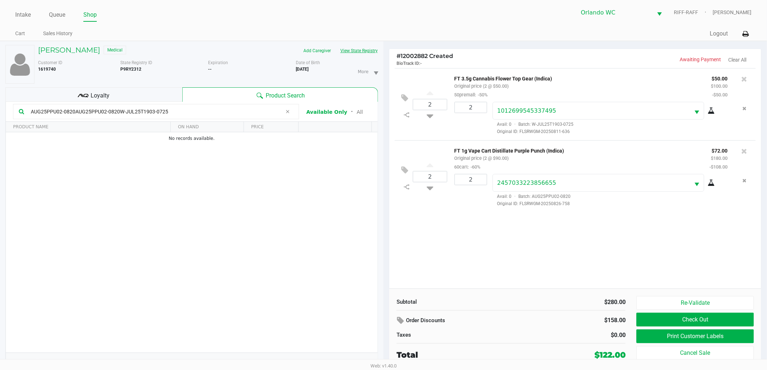
click at [360, 51] on button "View State Registry" at bounding box center [357, 51] width 42 height 12
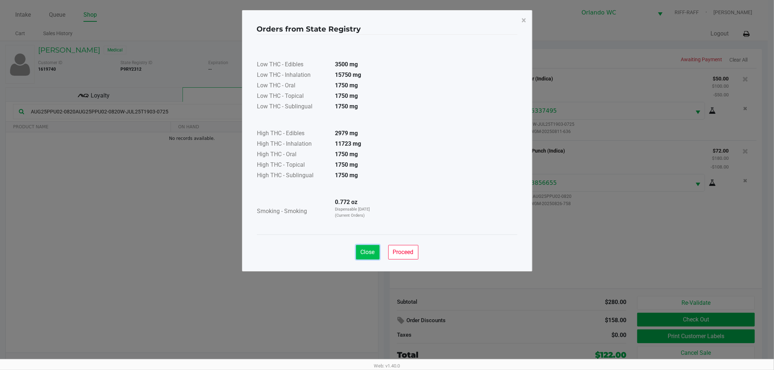
click at [367, 249] on span "Close" at bounding box center [367, 252] width 14 height 7
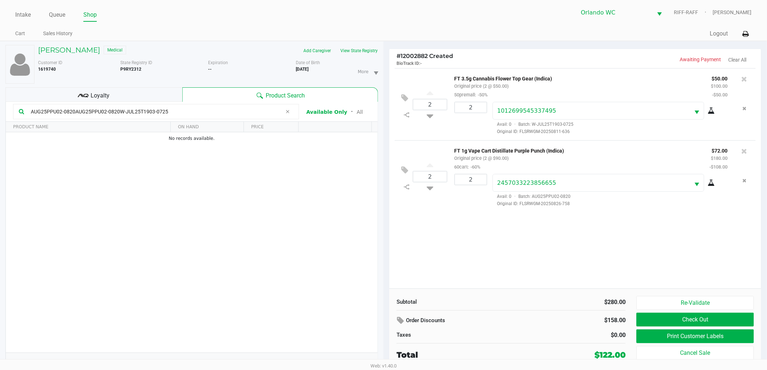
click at [480, 227] on div "2 FT 3.5g Cannabis Flower Top Gear (Indica) Original price (2 @ $50.00) 50prema…" at bounding box center [576, 178] width 372 height 221
click at [289, 112] on icon at bounding box center [288, 112] width 4 height 6
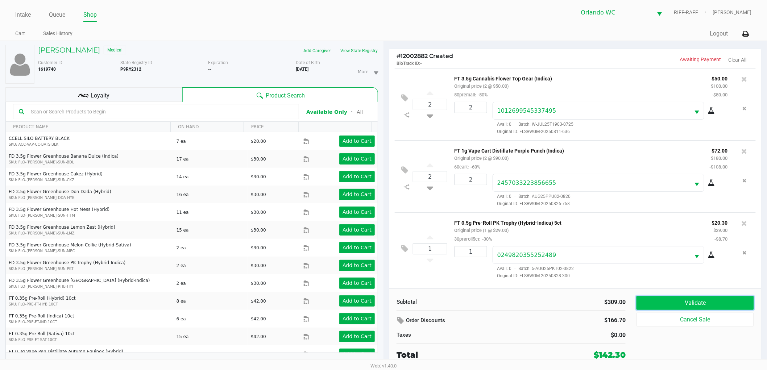
click at [682, 301] on button "Validate" at bounding box center [696, 303] width 118 height 14
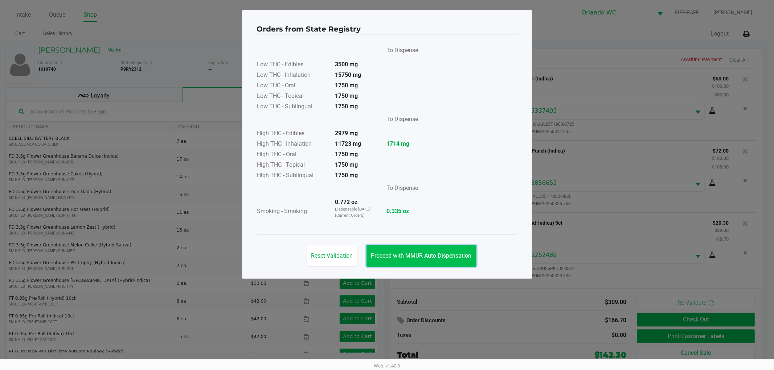
click at [454, 251] on button "Proceed with MMUR Auto-Dispensation" at bounding box center [421, 256] width 110 height 22
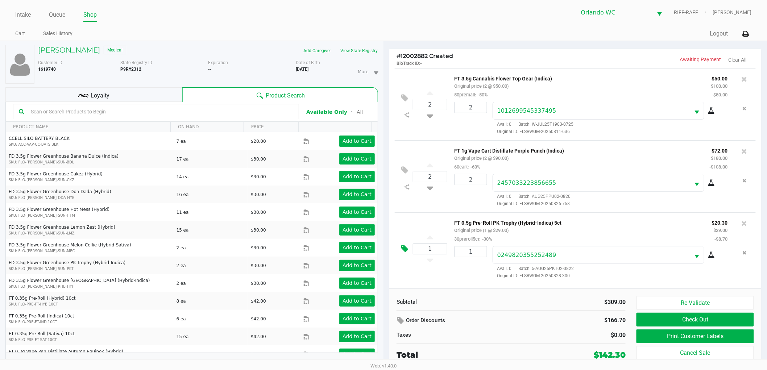
click at [404, 248] on icon at bounding box center [404, 249] width 7 height 8
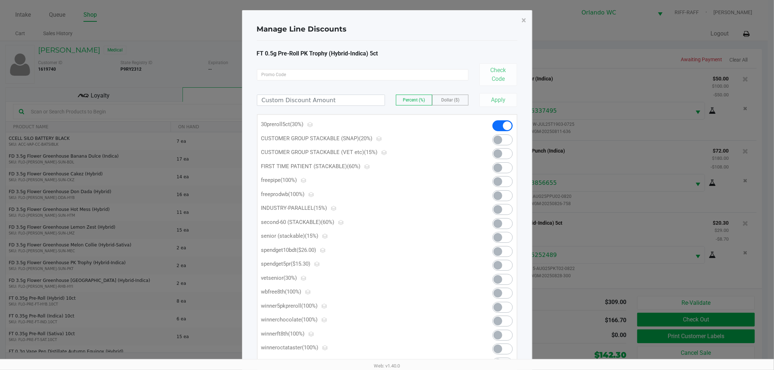
click at [508, 266] on span at bounding box center [502, 265] width 20 height 11
click at [523, 21] on span "×" at bounding box center [524, 20] width 5 height 10
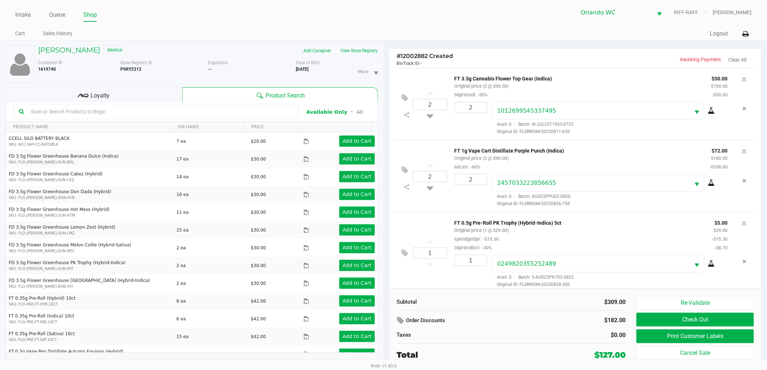
click at [152, 94] on div "Loyalty" at bounding box center [93, 94] width 177 height 15
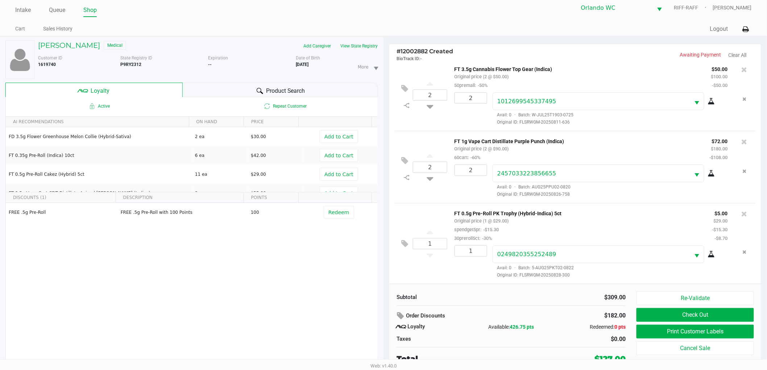
scroll to position [8, 0]
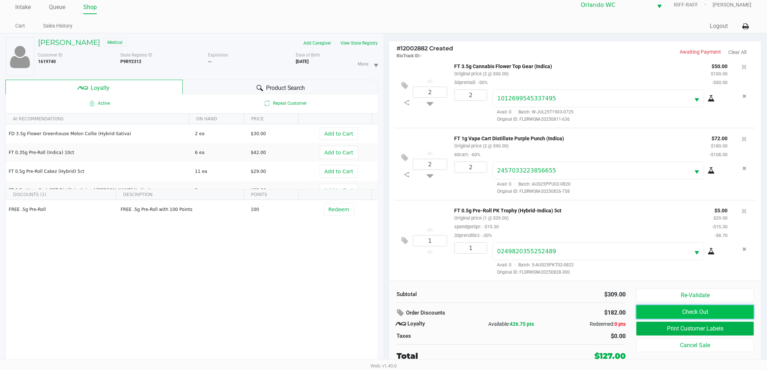
click at [649, 313] on button "Check Out" at bounding box center [696, 312] width 118 height 14
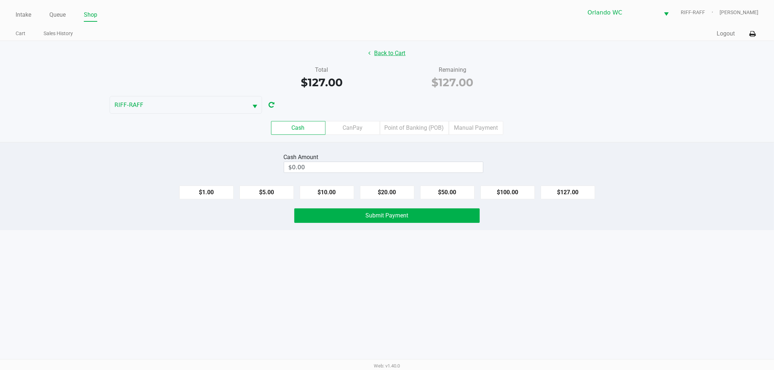
click at [390, 49] on button "Back to Cart" at bounding box center [387, 53] width 46 height 14
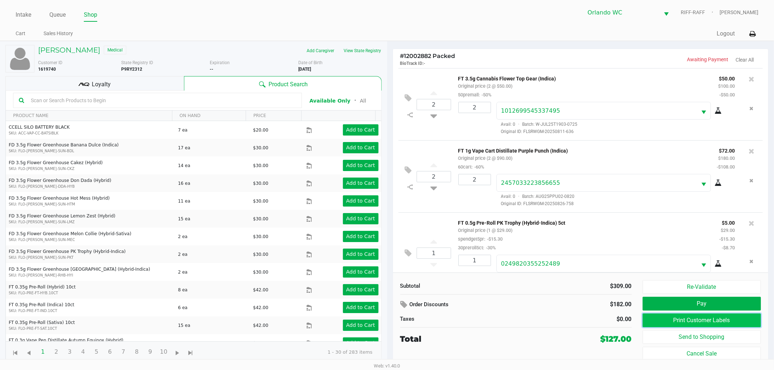
click at [667, 320] on button "Print Customer Labels" at bounding box center [701, 321] width 119 height 14
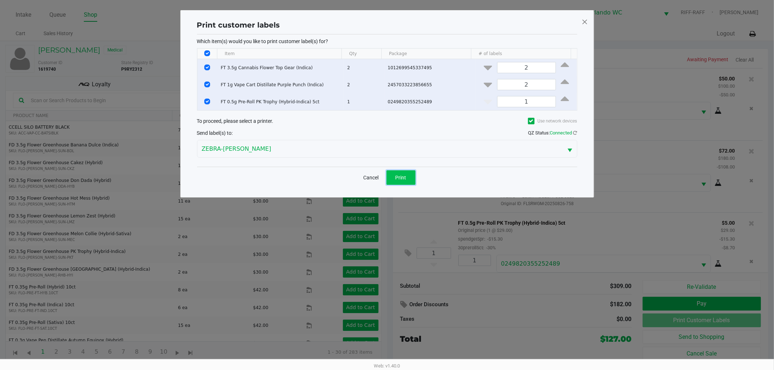
click at [392, 176] on button "Print" at bounding box center [400, 177] width 29 height 15
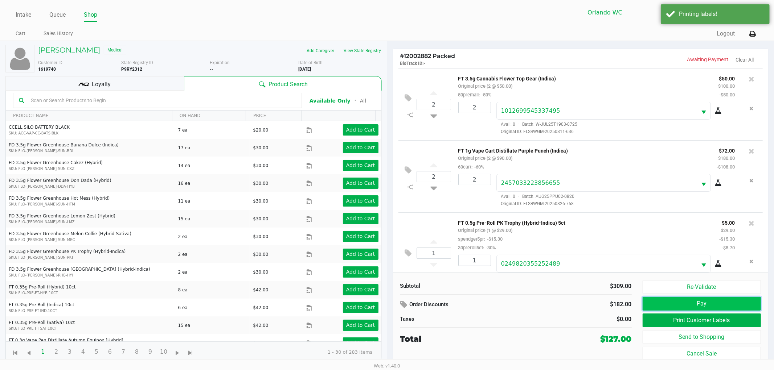
click at [662, 302] on button "Pay" at bounding box center [701, 304] width 119 height 14
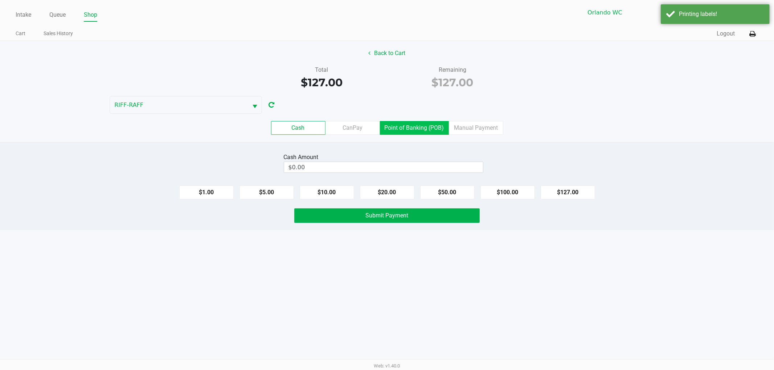
click at [400, 121] on label "Point of Banking (POB)" at bounding box center [414, 128] width 69 height 14
click at [0, 0] on 7 "Point of Banking (POB)" at bounding box center [0, 0] width 0 height 0
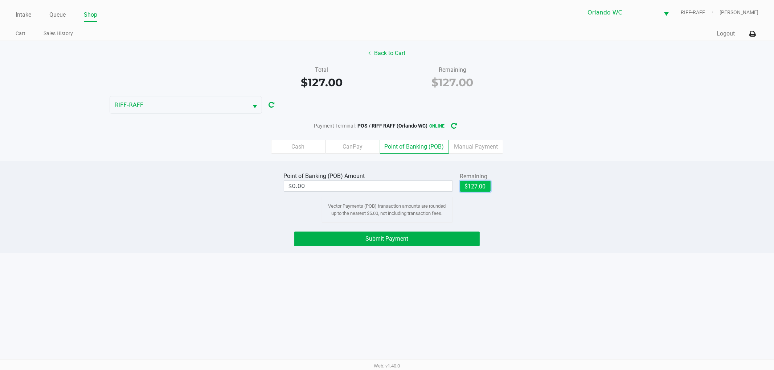
click at [470, 183] on button "$127.00" at bounding box center [475, 186] width 30 height 11
type input "$127.00"
click at [416, 240] on button "Submit Payment" at bounding box center [386, 239] width 185 height 15
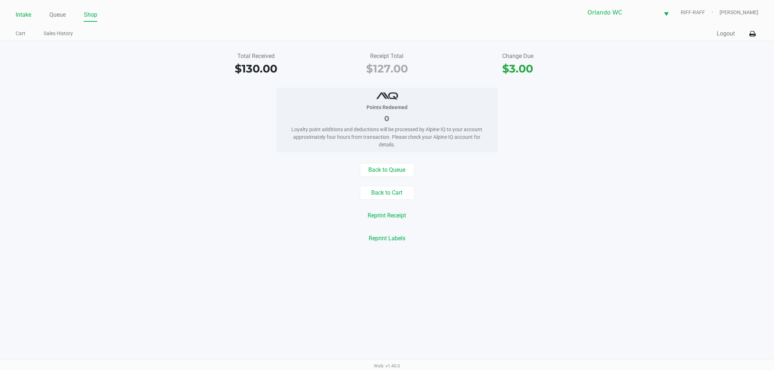
click at [26, 17] on link "Intake" at bounding box center [24, 15] width 16 height 10
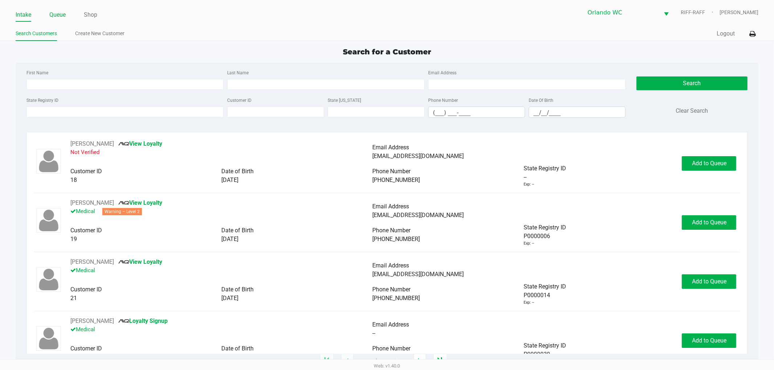
click at [57, 16] on link "Queue" at bounding box center [57, 15] width 16 height 10
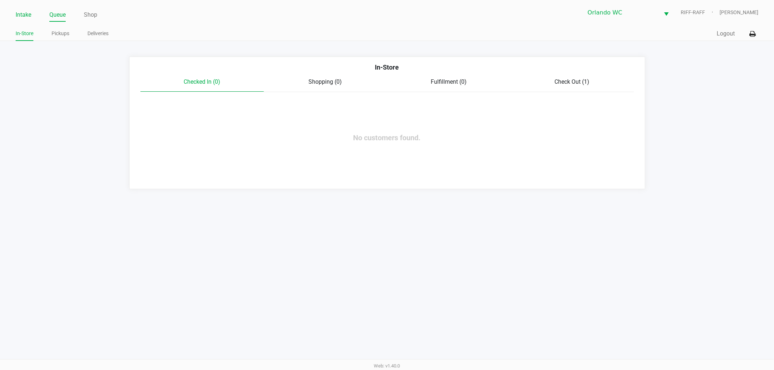
click at [17, 12] on link "Intake" at bounding box center [24, 15] width 16 height 10
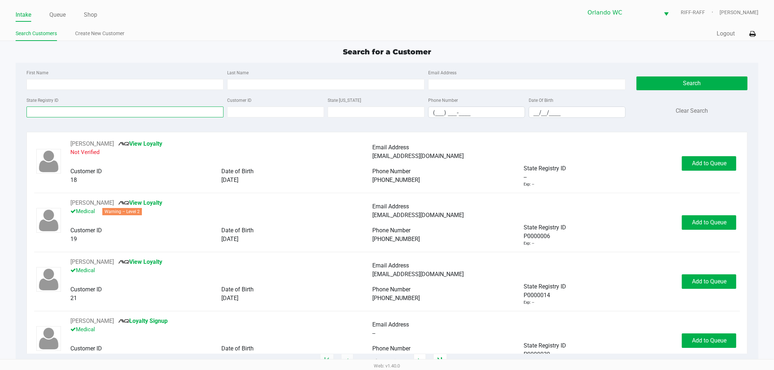
click at [41, 110] on input "State Registry ID" at bounding box center [124, 112] width 197 height 11
click at [78, 86] on input "First Name" at bounding box center [124, 84] width 197 height 11
click at [78, 87] on input "First Name" at bounding box center [124, 84] width 197 height 11
type input "lanise"
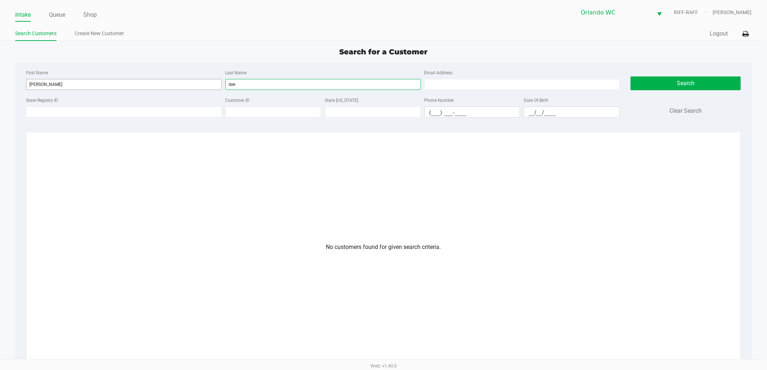
type input "dee"
click at [187, 84] on input "lanise" at bounding box center [123, 84] width 195 height 11
click at [106, 28] on li "Create New Customer" at bounding box center [99, 34] width 49 height 13
click at [110, 33] on link "Create New Customer" at bounding box center [99, 33] width 49 height 9
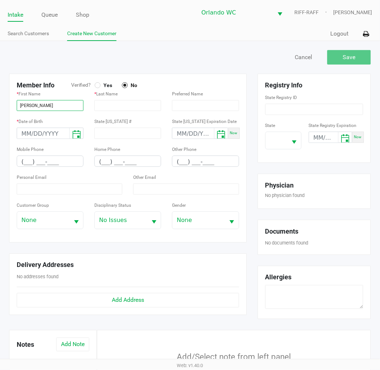
type input "LANISE"
type input "DEE"
click at [97, 86] on div at bounding box center [98, 85] width 6 height 6
click at [28, 134] on input "month/day/year" at bounding box center [43, 133] width 52 height 11
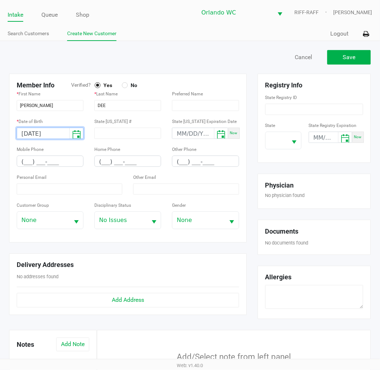
type input "05/12/1960"
click at [51, 160] on input "(___) ___-____" at bounding box center [50, 161] width 66 height 11
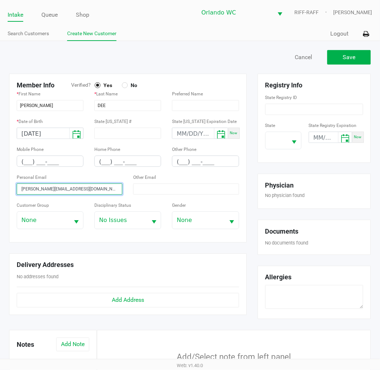
type input "lanise.dee@yahoo.com"
click at [41, 163] on input "(___) ___-____" at bounding box center [50, 161] width 66 height 11
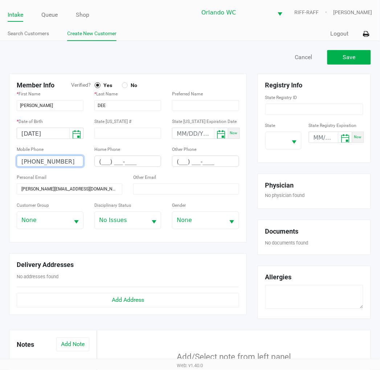
type input "(407) 625-7676"
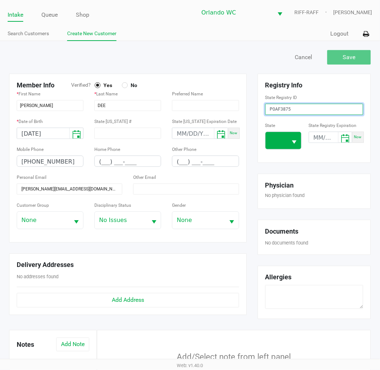
type input "P0AF3875"
click at [284, 140] on span at bounding box center [276, 140] width 22 height 17
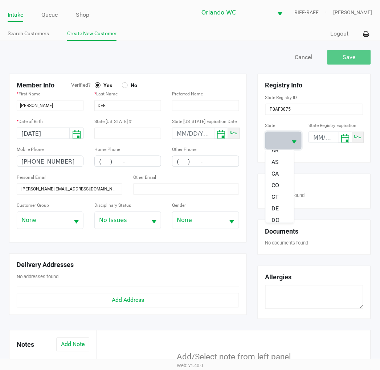
scroll to position [81, 0]
click at [279, 186] on li "FL" at bounding box center [279, 192] width 28 height 12
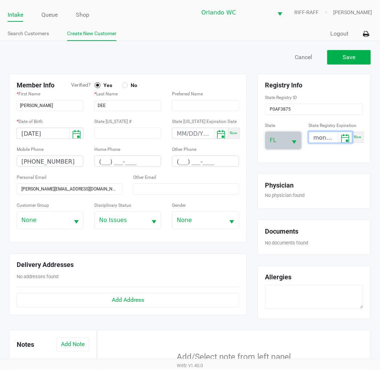
click at [313, 135] on input "month/day/year" at bounding box center [323, 137] width 29 height 11
type input "09/23/2026"
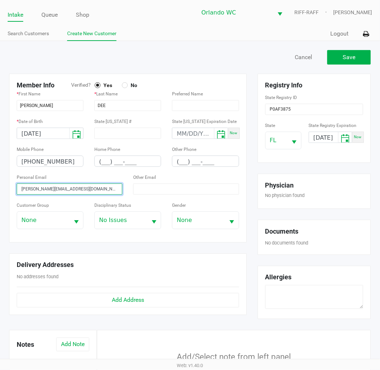
click at [67, 188] on input "lanise.dee@yahoo.com" at bounding box center [70, 189] width 106 height 11
click at [358, 55] on button "Save" at bounding box center [349, 57] width 44 height 15
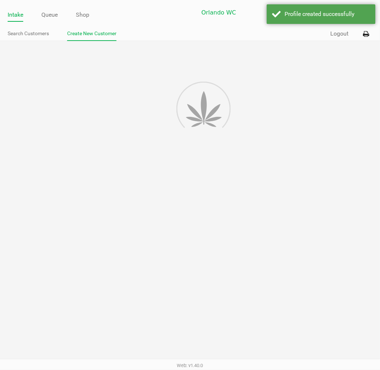
type input "---"
type input "( __) ___-____"
type input "---"
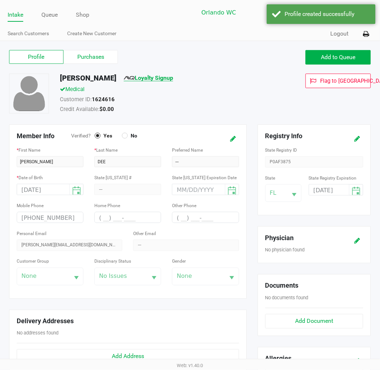
click at [143, 75] on link "Loyalty Signup" at bounding box center [148, 77] width 49 height 7
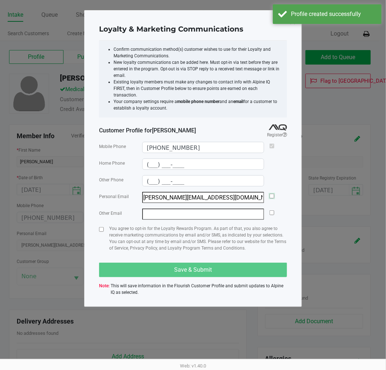
click at [273, 194] on input "checkbox" at bounding box center [271, 196] width 5 height 5
checkbox input "true"
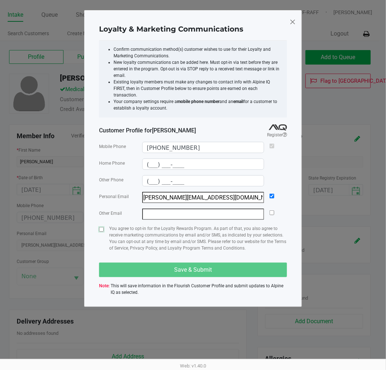
click at [100, 227] on input "checkbox" at bounding box center [101, 229] width 5 height 5
checkbox input "true"
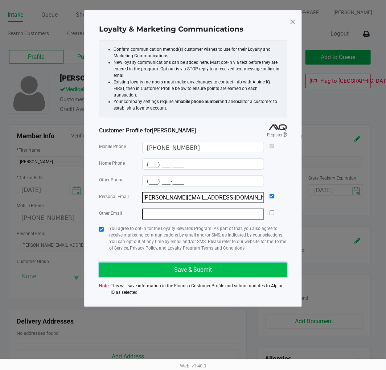
click at [128, 263] on button "Save & Submit" at bounding box center [193, 270] width 188 height 15
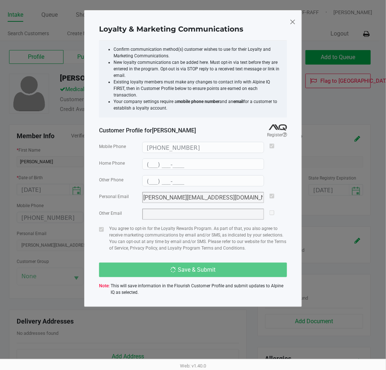
type input "(___) ___-____"
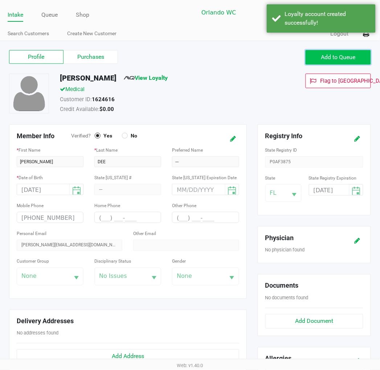
click at [317, 61] on button "Add to Queue" at bounding box center [337, 57] width 65 height 15
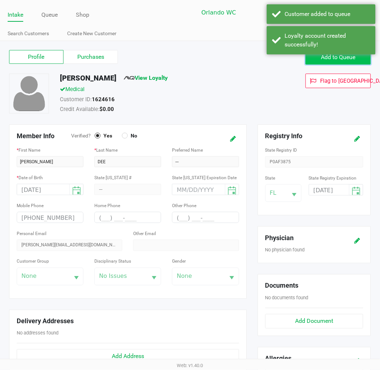
click at [327, 59] on span "Add to Queue" at bounding box center [338, 57] width 34 height 7
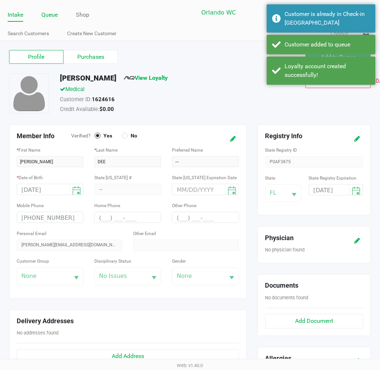
click at [52, 11] on link "Queue" at bounding box center [49, 15] width 16 height 10
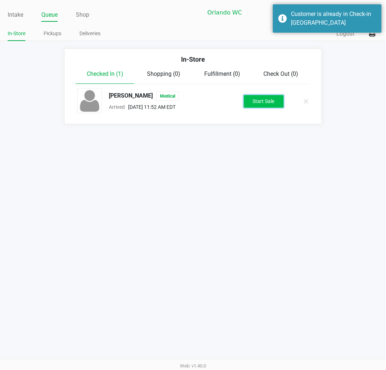
click at [254, 97] on button "Start Sale" at bounding box center [264, 101] width 40 height 13
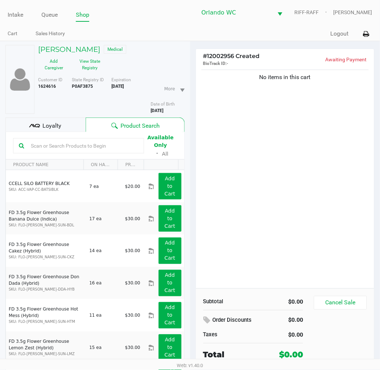
click at [269, 132] on div "No items in this cart" at bounding box center [285, 178] width 178 height 220
click at [280, 204] on div "No items in this cart" at bounding box center [285, 178] width 178 height 220
click at [114, 144] on input "text" at bounding box center [83, 145] width 110 height 11
click at [221, 140] on div "No items in this cart" at bounding box center [285, 178] width 178 height 220
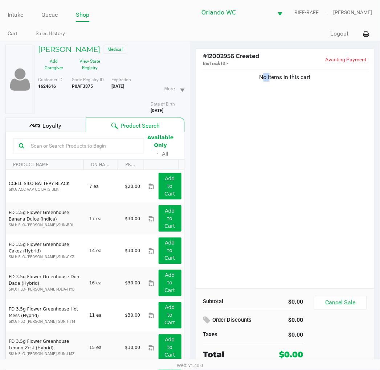
click at [221, 140] on div "No items in this cart" at bounding box center [285, 178] width 178 height 220
click at [221, 139] on div "No items in this cart" at bounding box center [285, 178] width 178 height 220
click at [220, 139] on div "No items in this cart" at bounding box center [285, 178] width 178 height 220
click at [310, 208] on div "No items in this cart" at bounding box center [285, 178] width 178 height 220
click at [310, 210] on div "No items in this cart" at bounding box center [285, 178] width 178 height 220
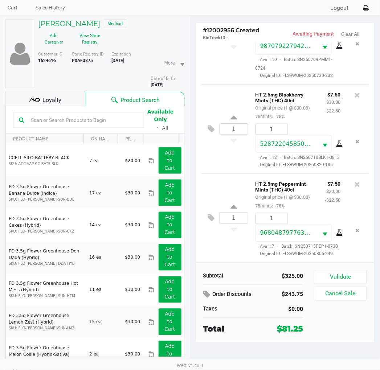
scroll to position [38, 0]
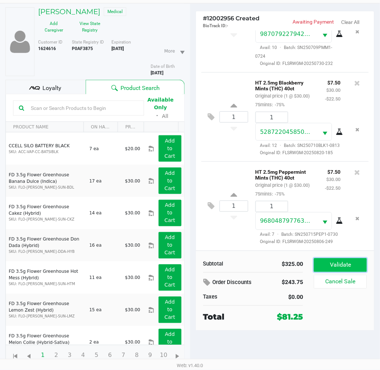
click at [324, 263] on button "Validate" at bounding box center [340, 265] width 53 height 14
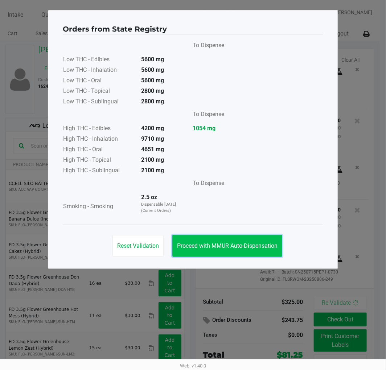
click at [248, 244] on span "Proceed with MMUR Auto-Dispensation" at bounding box center [227, 245] width 100 height 7
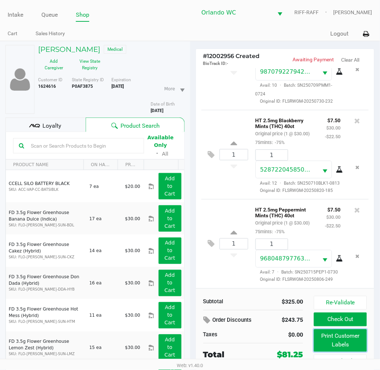
click at [349, 342] on button "Print Customer Labels" at bounding box center [340, 340] width 53 height 22
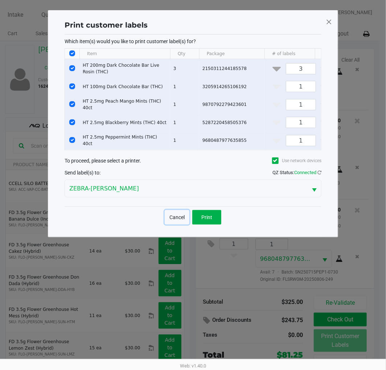
click at [184, 223] on button "Cancel" at bounding box center [177, 217] width 25 height 15
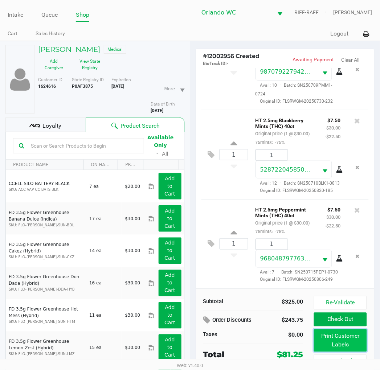
click at [323, 344] on button "Print Customer Labels" at bounding box center [340, 340] width 53 height 22
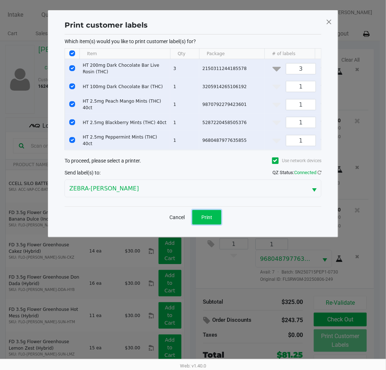
click at [215, 223] on button "Print" at bounding box center [206, 217] width 29 height 15
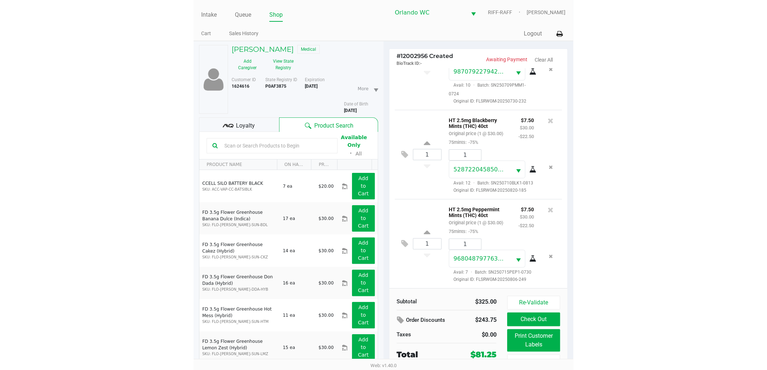
scroll to position [328, 0]
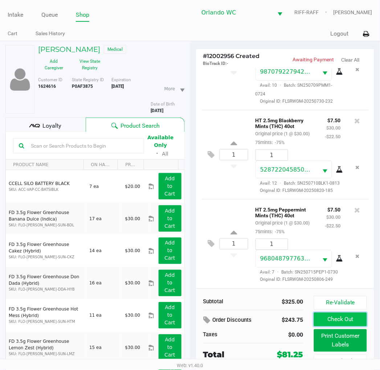
click at [333, 318] on button "Check Out" at bounding box center [340, 320] width 53 height 14
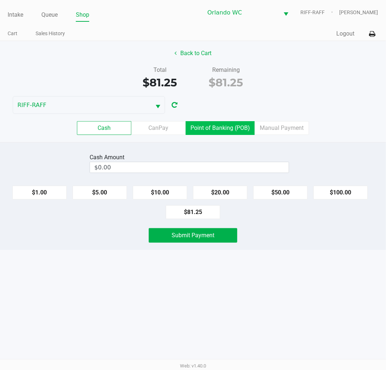
click at [218, 128] on label "Point of Banking (POB)" at bounding box center [220, 128] width 69 height 14
click at [0, 0] on 7 "Point of Banking (POB)" at bounding box center [0, 0] width 0 height 0
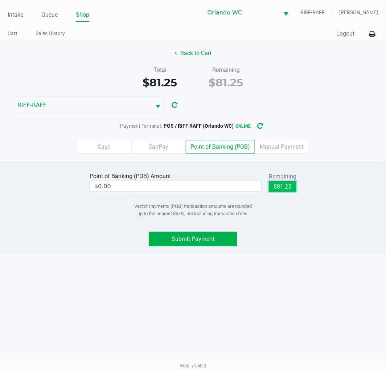
click at [275, 182] on button "$81.25" at bounding box center [283, 186] width 28 height 11
type input "$81.25"
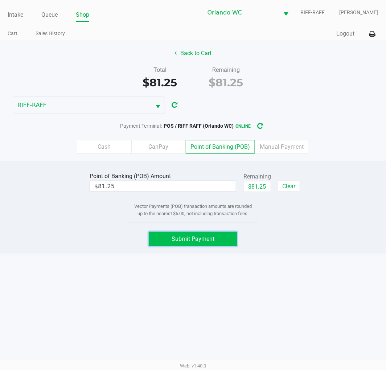
click at [221, 243] on button "Submit Payment" at bounding box center [193, 239] width 88 height 15
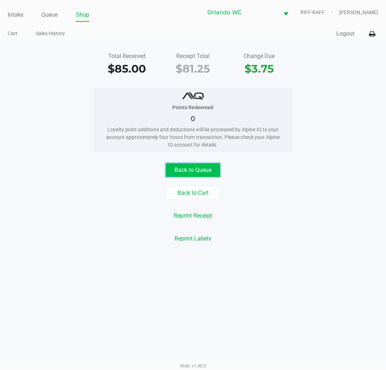
click at [205, 173] on button "Back to Queue" at bounding box center [193, 170] width 54 height 14
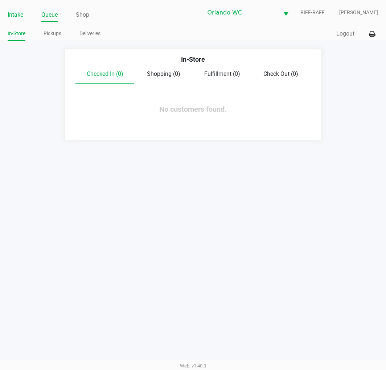
click at [18, 11] on link "Intake" at bounding box center [16, 15] width 16 height 10
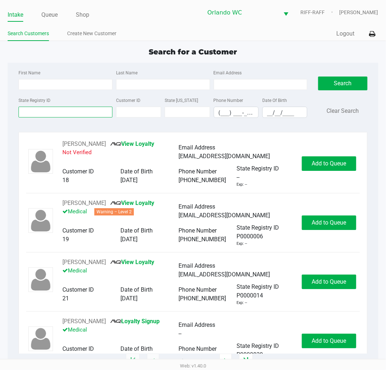
click at [94, 109] on input "State Registry ID" at bounding box center [65, 112] width 94 height 11
click at [98, 85] on input "First Name" at bounding box center [65, 84] width 94 height 11
type input "ava"
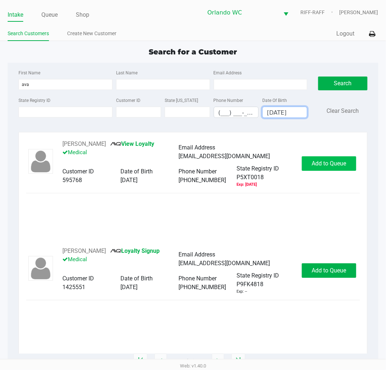
type input "09/20/2003"
click at [325, 161] on span "Add to Queue" at bounding box center [329, 163] width 34 height 7
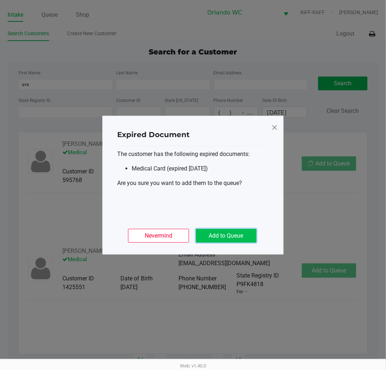
click at [232, 236] on button "Add to Queue" at bounding box center [226, 236] width 61 height 14
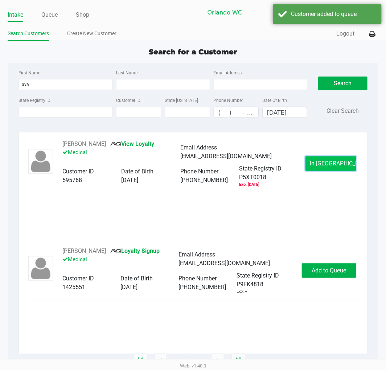
click at [324, 168] on button "In Queue" at bounding box center [330, 163] width 51 height 15
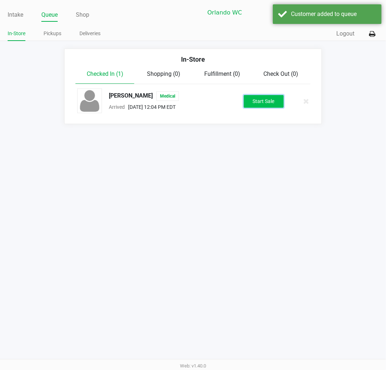
click at [271, 96] on button "Start Sale" at bounding box center [264, 101] width 40 height 13
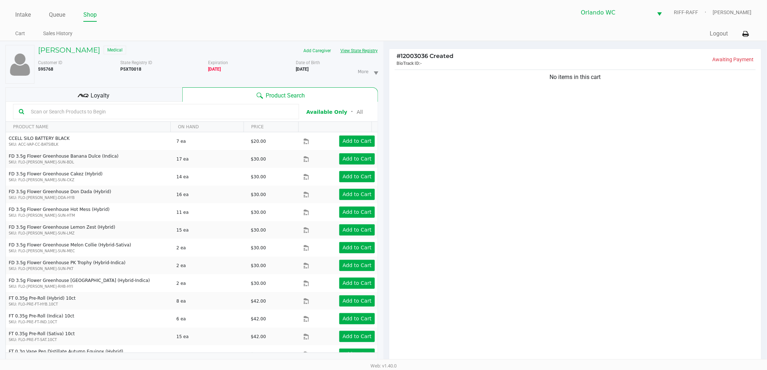
click at [346, 46] on button "View State Registry" at bounding box center [357, 51] width 42 height 12
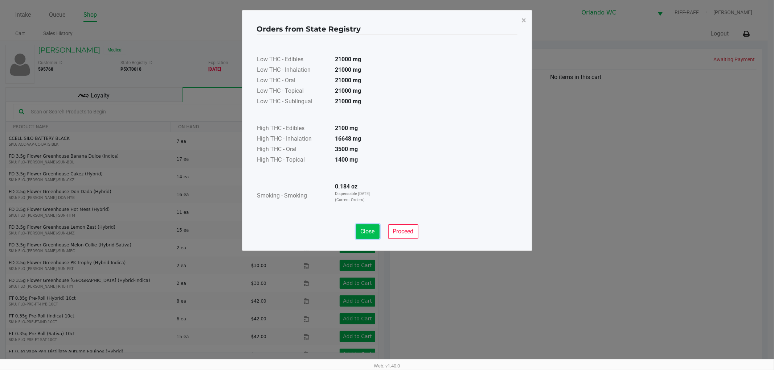
click at [372, 230] on span "Close" at bounding box center [367, 231] width 14 height 7
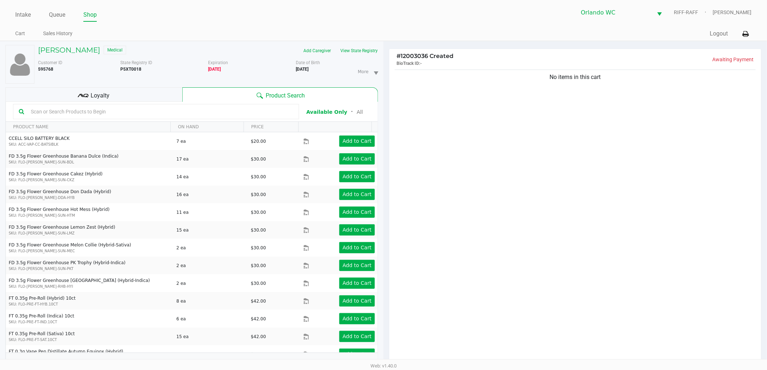
click at [180, 111] on input "text" at bounding box center [160, 111] width 265 height 11
click at [167, 100] on div "Loyalty" at bounding box center [93, 94] width 177 height 15
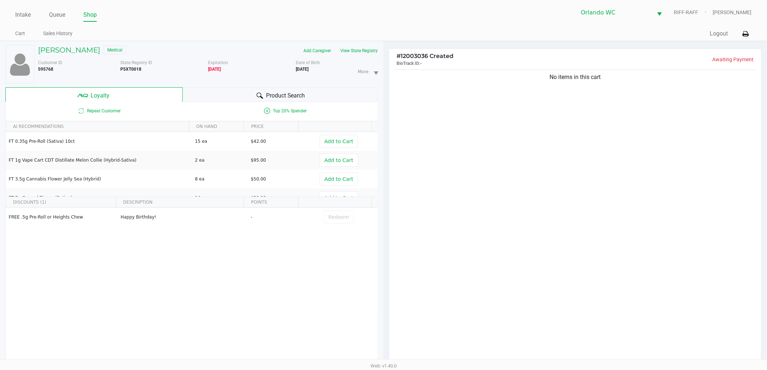
click at [290, 97] on span "Product Search" at bounding box center [285, 95] width 39 height 9
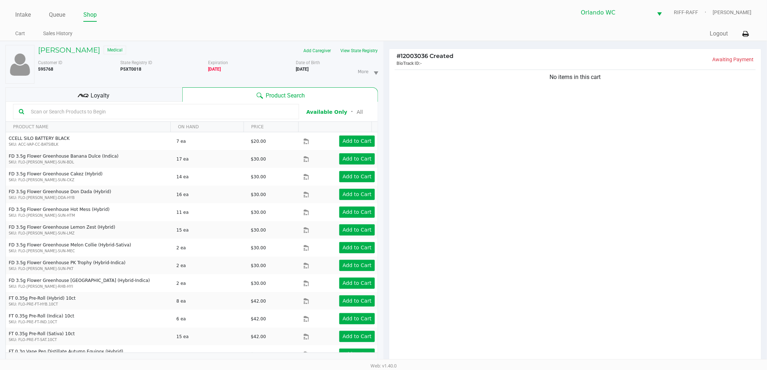
click at [226, 111] on input "text" at bounding box center [160, 111] width 265 height 11
type input "don dada"
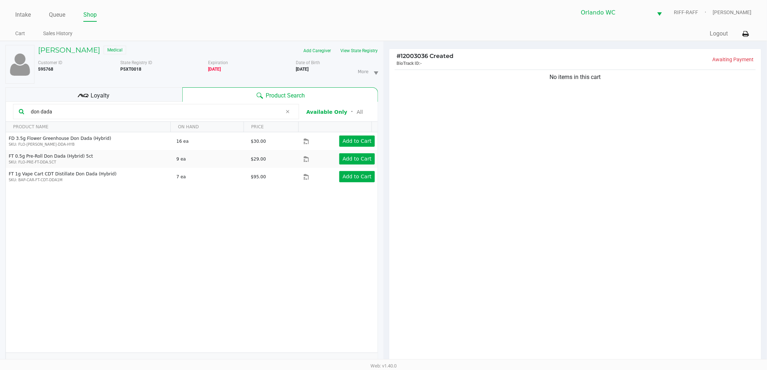
click at [211, 114] on input "don dada" at bounding box center [155, 111] width 255 height 11
click at [121, 106] on div "don dada" at bounding box center [156, 111] width 286 height 15
click at [363, 49] on button "View State Registry" at bounding box center [357, 51] width 42 height 12
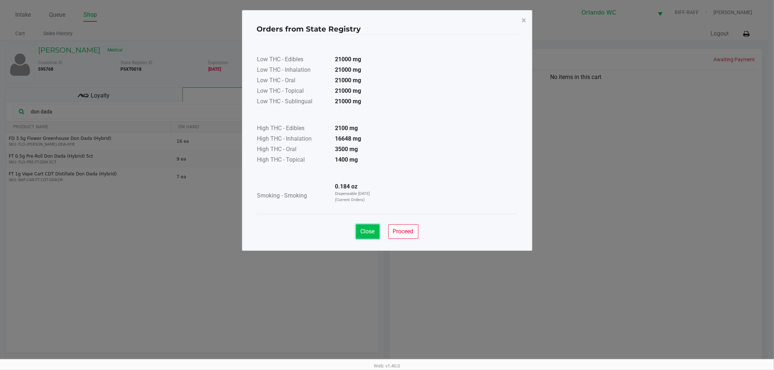
click at [365, 226] on button "Close" at bounding box center [368, 231] width 24 height 15
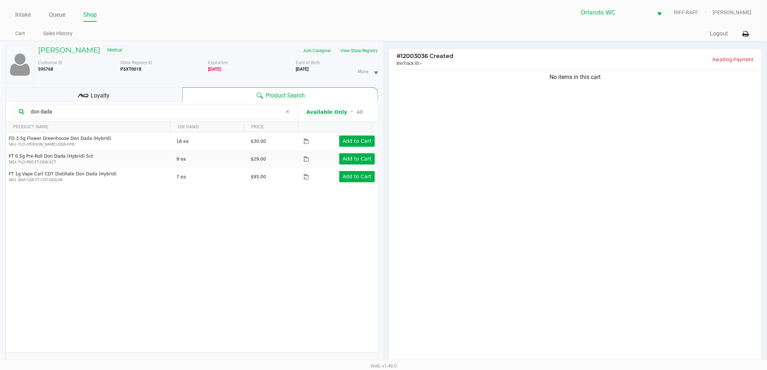
click at [165, 111] on input "don dada" at bounding box center [155, 111] width 255 height 11
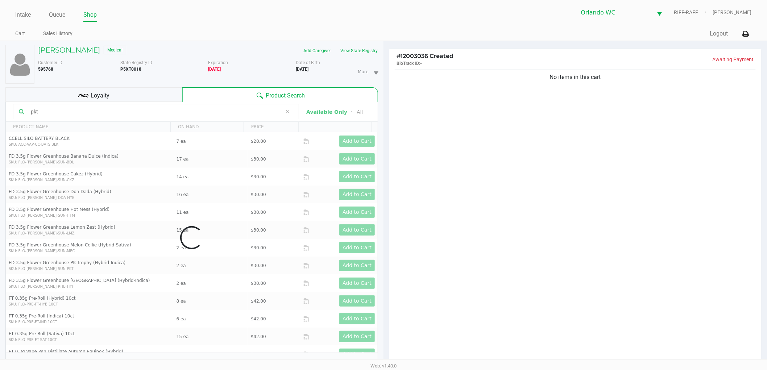
type input "pkt"
click at [180, 113] on div "Data table" at bounding box center [192, 238] width 372 height 272
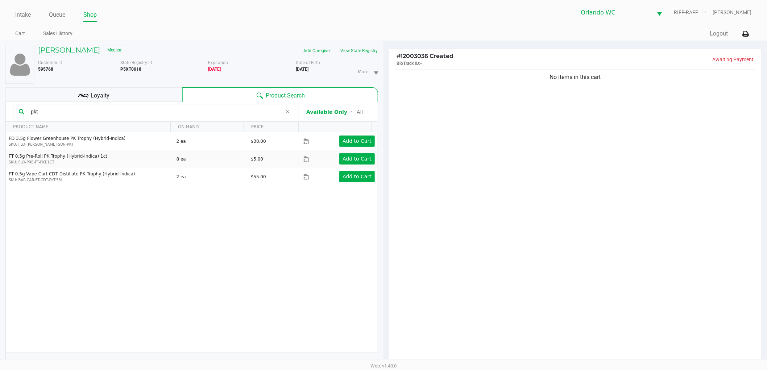
click at [147, 98] on div "Loyalty" at bounding box center [93, 94] width 177 height 15
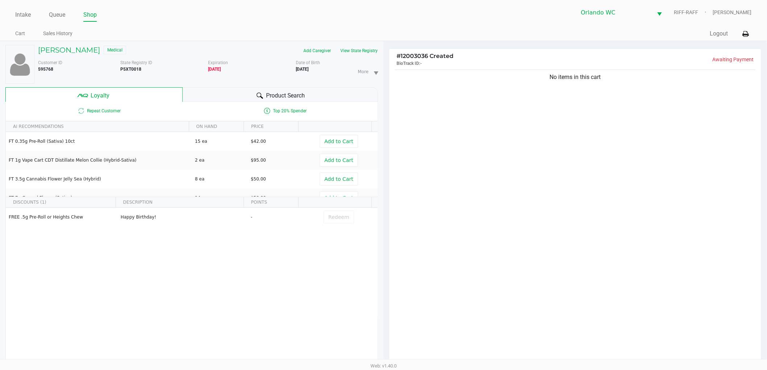
click at [262, 100] on div at bounding box center [260, 95] width 9 height 9
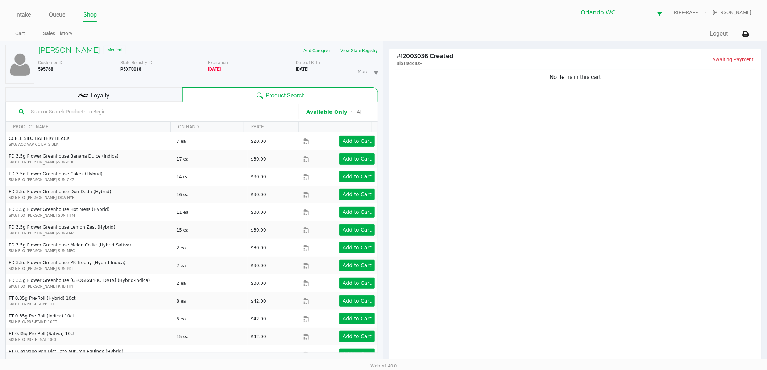
click at [143, 114] on input "text" at bounding box center [160, 111] width 265 height 11
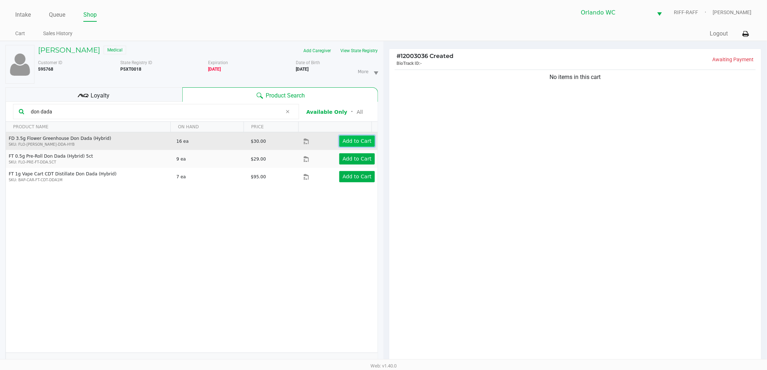
click at [344, 143] on app-button-loader "Add to Cart" at bounding box center [357, 141] width 29 height 6
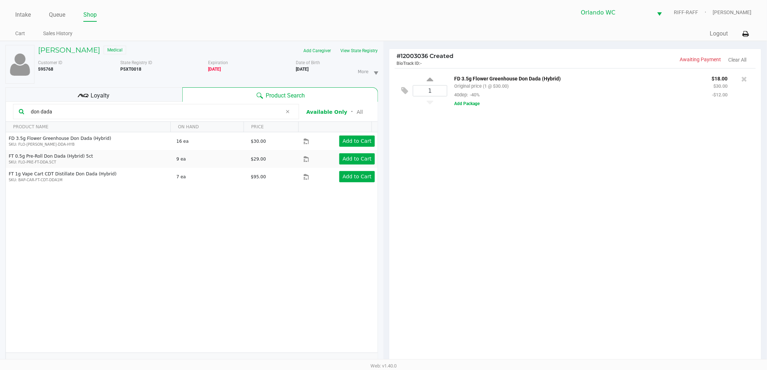
click at [133, 114] on input "don dada" at bounding box center [155, 111] width 255 height 11
type input "d"
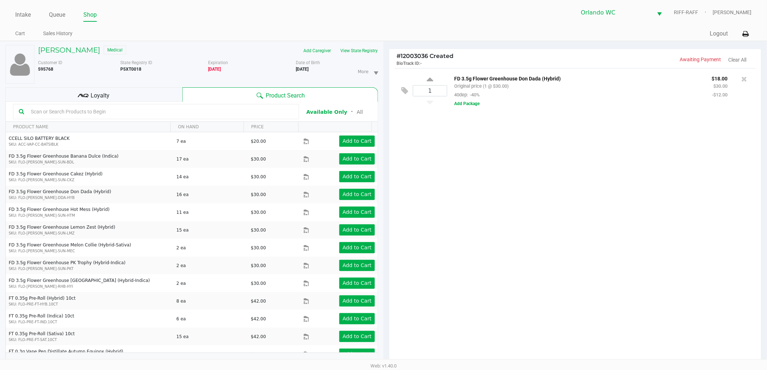
click at [527, 265] on div "1 FD 3.5g Flower Greenhouse Don Dada (Hybrid) Original price (1 @ $30.00) 40dep…" at bounding box center [576, 218] width 372 height 300
click at [516, 267] on div "1 FD 3.5g Flower Greenhouse Don Dada (Hybrid) Original price (1 @ $30.00) 40dep…" at bounding box center [576, 218] width 372 height 300
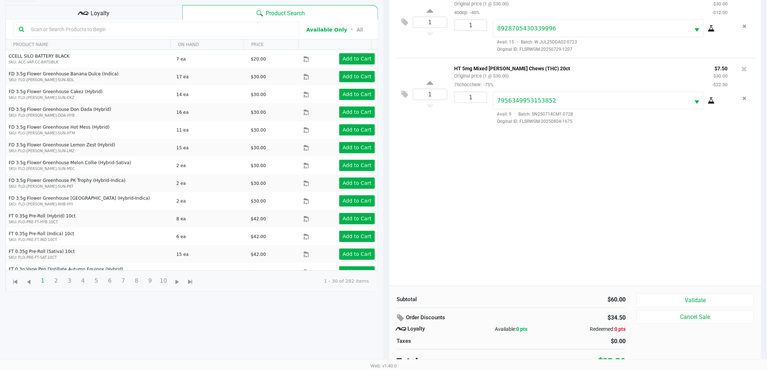
scroll to position [87, 0]
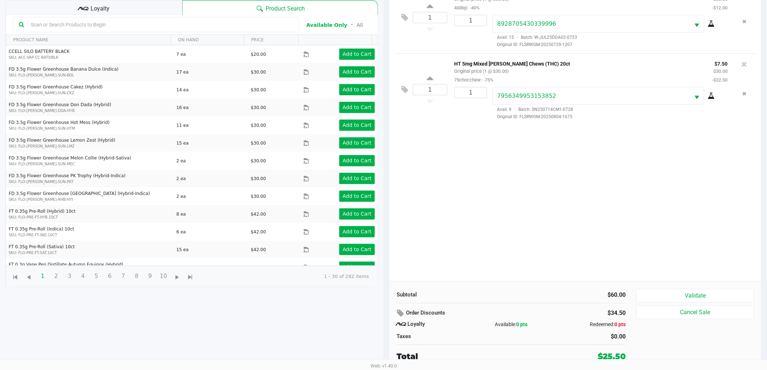
click at [161, 5] on div "Loyalty" at bounding box center [93, 7] width 177 height 15
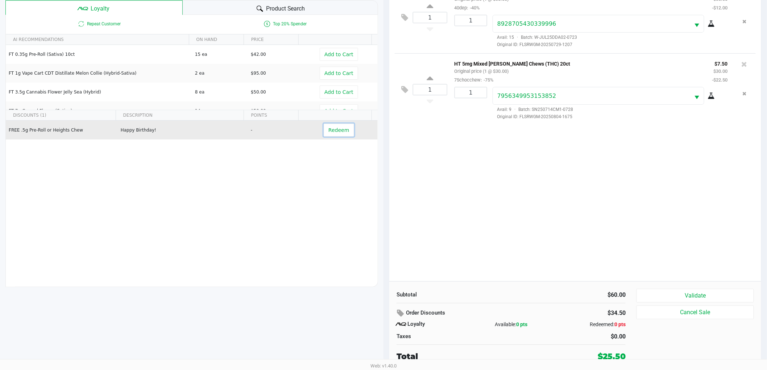
click at [343, 132] on button "Redeem" at bounding box center [339, 130] width 30 height 13
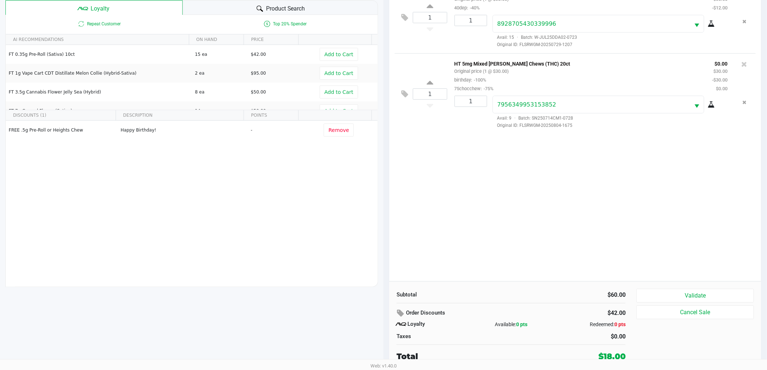
click at [574, 179] on div "1 FD 3.5g Flower Greenhouse Don Dada (Hybrid) Original price (1 @ $30.00) 40dep…" at bounding box center [576, 131] width 372 height 300
click at [672, 294] on button "Validate" at bounding box center [696, 296] width 118 height 14
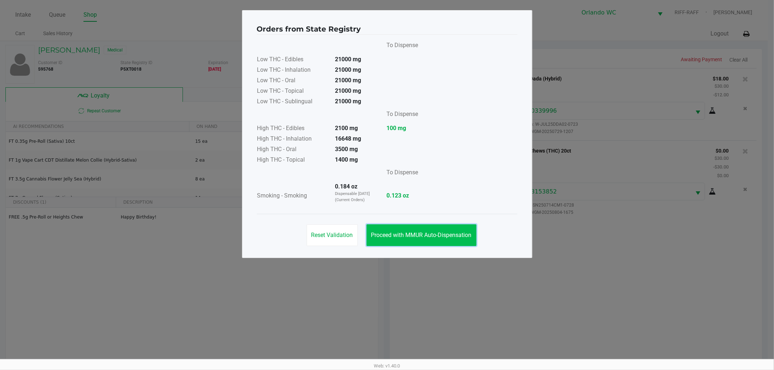
click at [435, 230] on button "Proceed with MMUR Auto-Dispensation" at bounding box center [421, 235] width 110 height 22
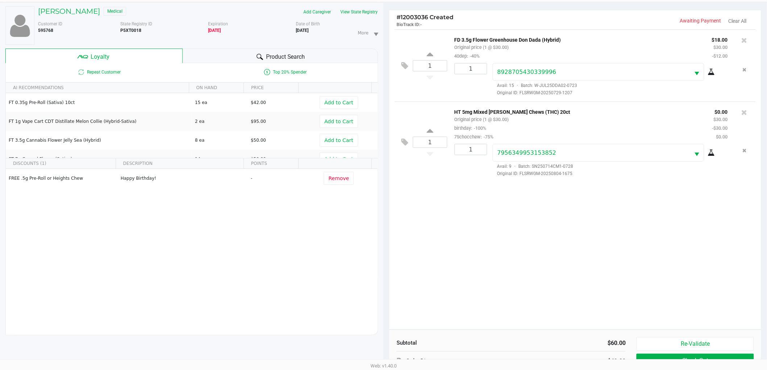
scroll to position [87, 0]
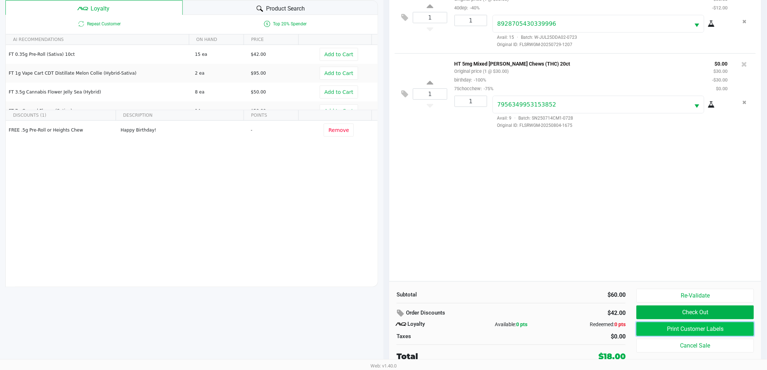
click at [662, 332] on button "Print Customer Labels" at bounding box center [696, 329] width 118 height 14
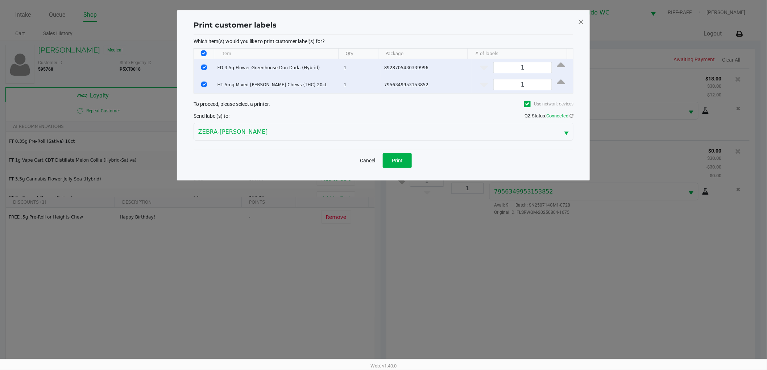
scroll to position [0, 0]
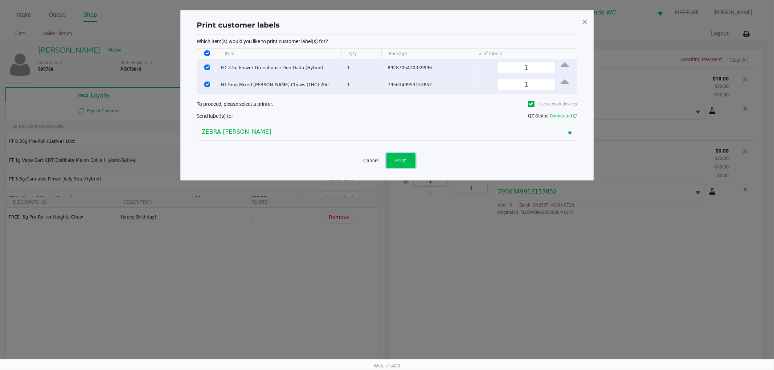
click at [404, 162] on span "Print" at bounding box center [400, 161] width 11 height 6
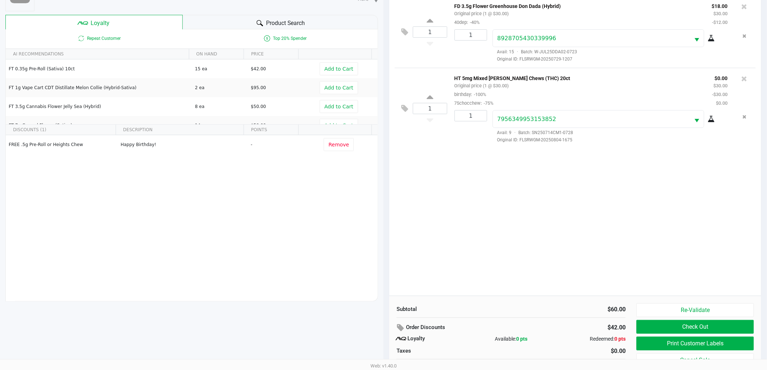
scroll to position [87, 0]
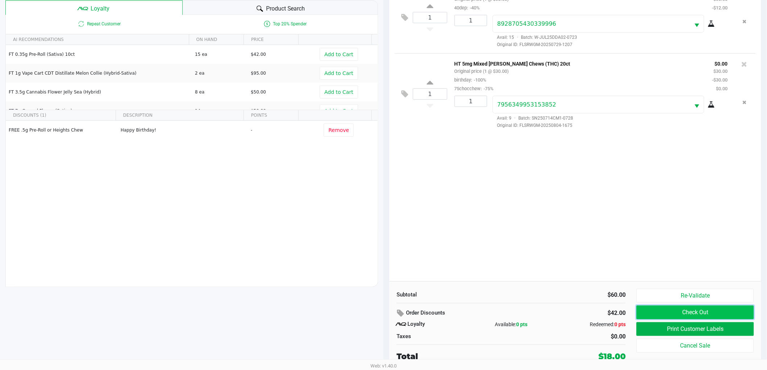
click at [673, 316] on button "Check Out" at bounding box center [696, 313] width 118 height 14
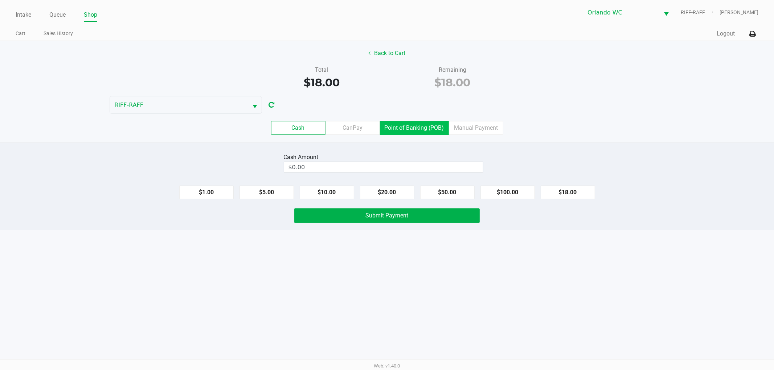
click at [419, 129] on label "Point of Banking (POB)" at bounding box center [414, 128] width 69 height 14
click at [0, 0] on 7 "Point of Banking (POB)" at bounding box center [0, 0] width 0 height 0
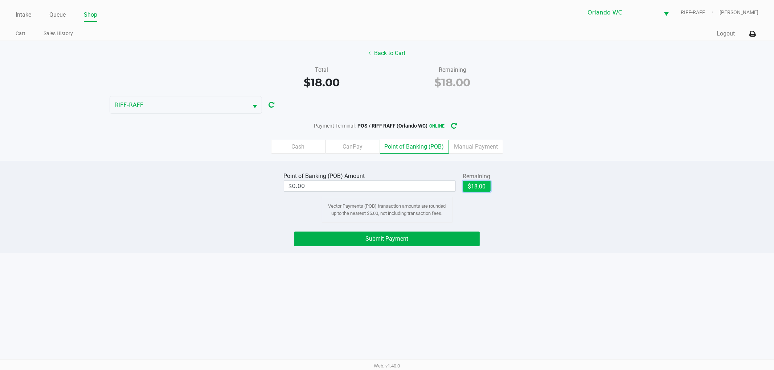
click at [470, 184] on button "$18.00" at bounding box center [477, 186] width 28 height 11
type input "$18.00"
click at [450, 239] on button "Submit Payment" at bounding box center [386, 239] width 185 height 15
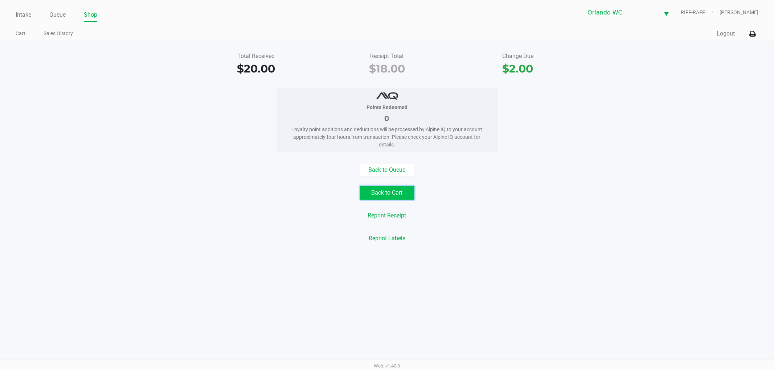
click at [398, 191] on button "Back to Cart" at bounding box center [387, 193] width 54 height 14
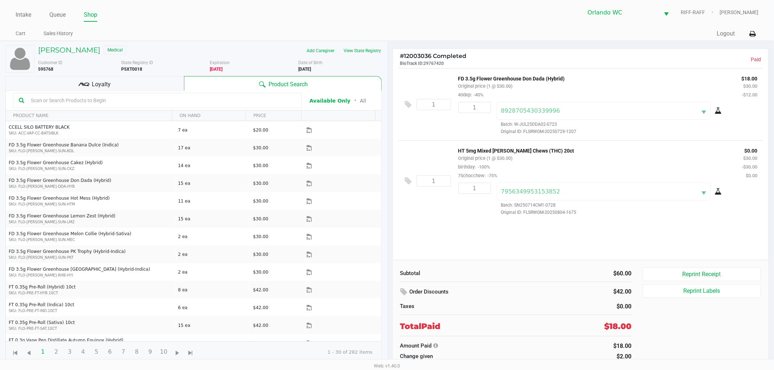
click at [67, 12] on ul "Intake Queue Shop" at bounding box center [201, 15] width 371 height 12
click at [61, 11] on link "Queue" at bounding box center [57, 15] width 16 height 10
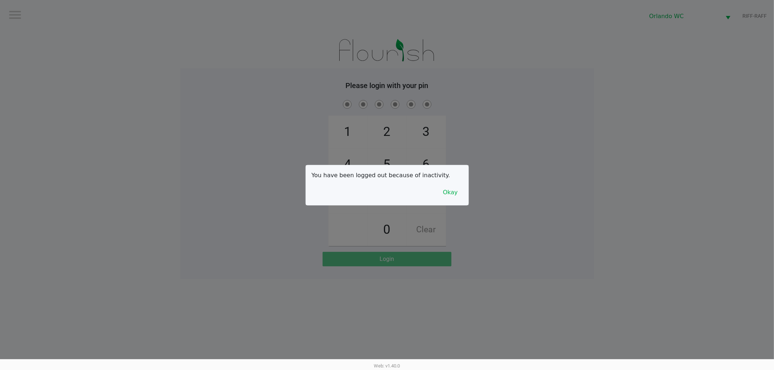
click at [221, 51] on div at bounding box center [387, 185] width 774 height 370
checkbox input "true"
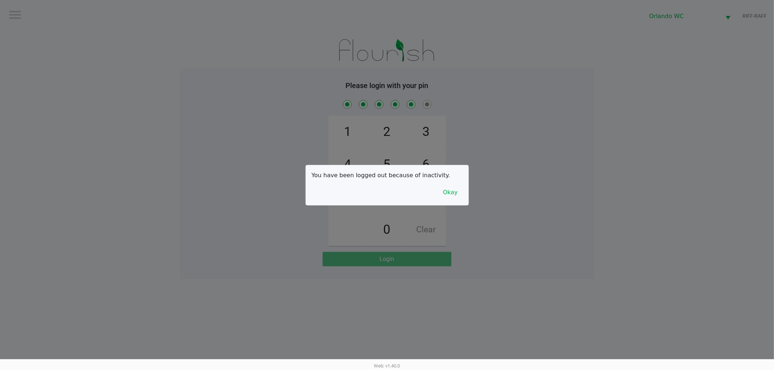
checkbox input "true"
checkbox input "false"
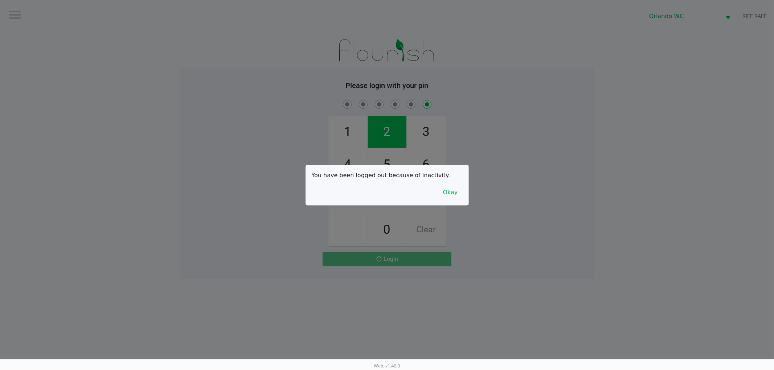
checkbox input "false"
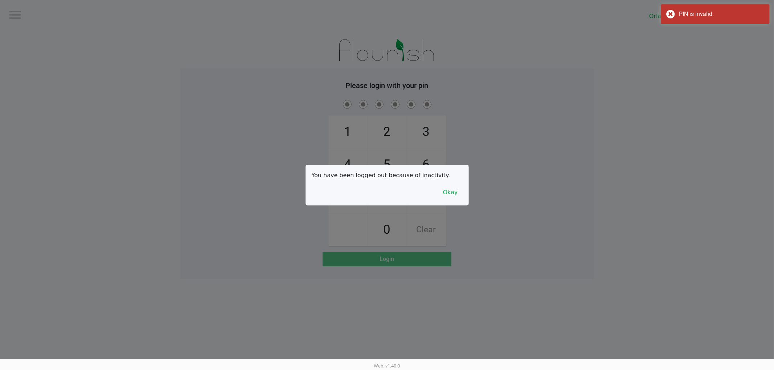
click at [176, 100] on div at bounding box center [387, 185] width 774 height 370
click at [700, 7] on div "PIN is invalid" at bounding box center [714, 14] width 109 height 20
click at [661, 115] on div at bounding box center [387, 185] width 774 height 370
checkbox input "true"
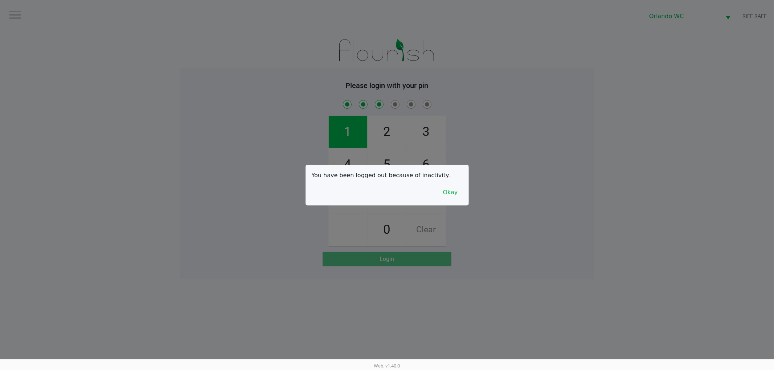
checkbox input "true"
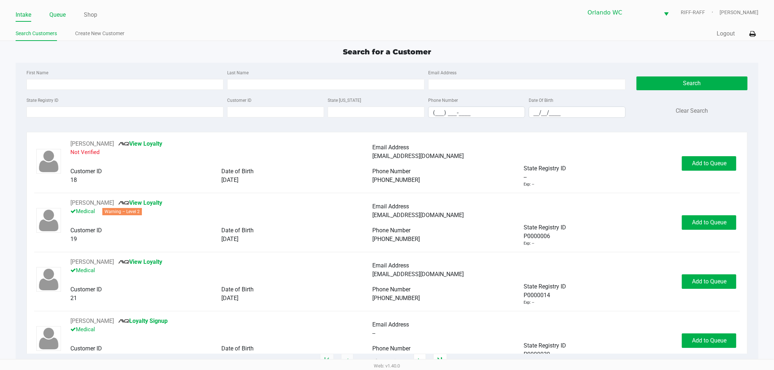
click at [51, 13] on link "Queue" at bounding box center [57, 15] width 16 height 10
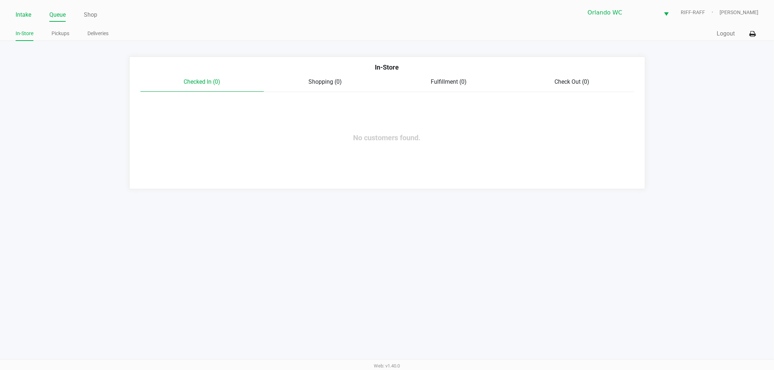
click at [25, 13] on link "Intake" at bounding box center [24, 15] width 16 height 10
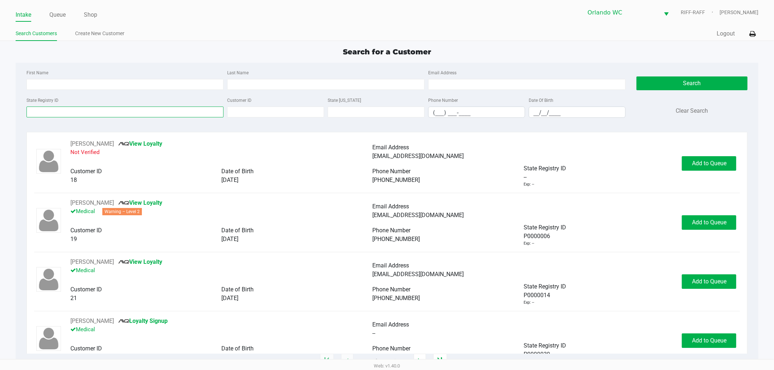
click at [86, 117] on input "State Registry ID" at bounding box center [124, 112] width 197 height 11
click at [87, 110] on input "State Registry ID" at bounding box center [124, 112] width 197 height 11
click at [115, 117] on input "State Registry ID" at bounding box center [124, 112] width 197 height 11
click at [111, 115] on input "State Registry ID" at bounding box center [124, 112] width 197 height 11
click at [112, 114] on input "State Registry ID" at bounding box center [124, 112] width 197 height 11
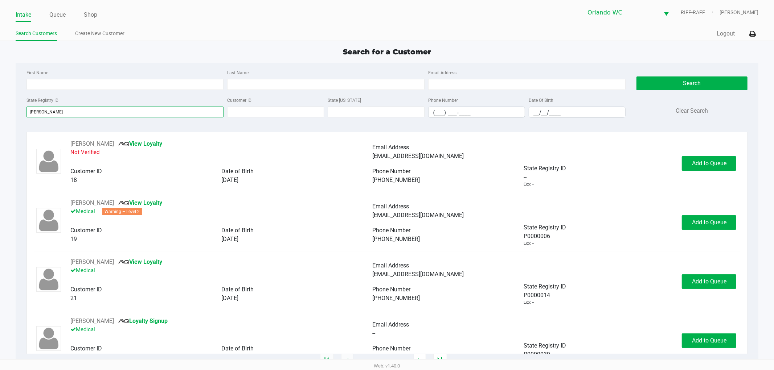
type input "paul"
type input "julian"
click at [235, 111] on input "julian" at bounding box center [275, 112] width 97 height 11
type input "julian"
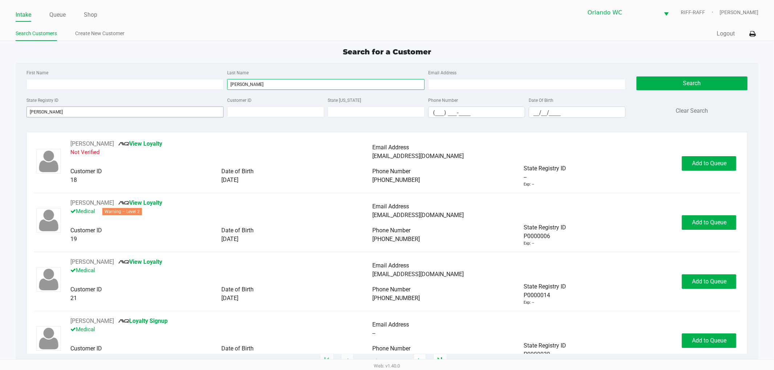
type input "julian"
click at [95, 118] on input "paul" at bounding box center [124, 112] width 197 height 11
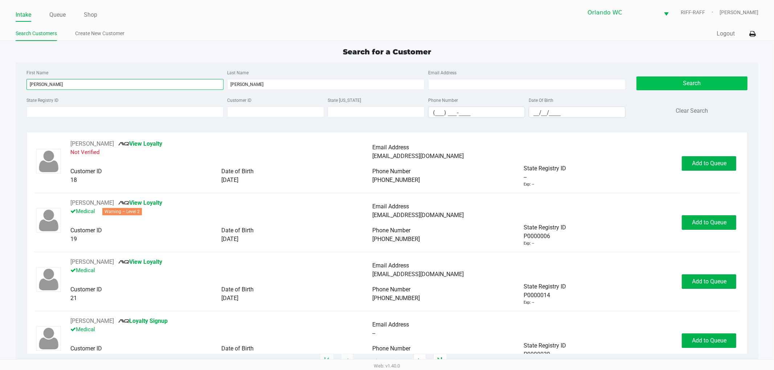
type input "paul"
click at [661, 85] on button "Search" at bounding box center [691, 84] width 111 height 14
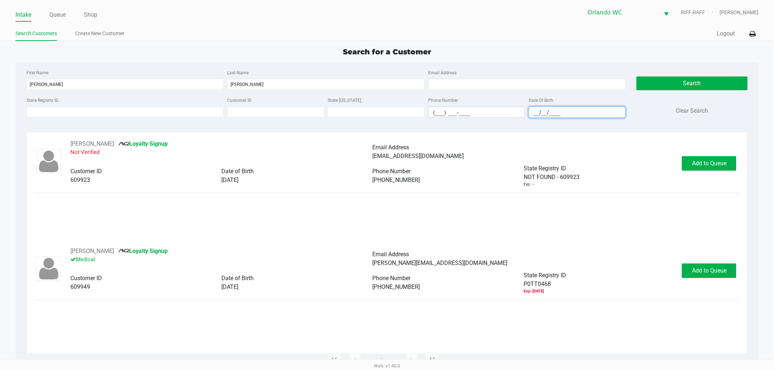
click at [573, 112] on input "__/__/____" at bounding box center [577, 112] width 96 height 11
click at [702, 265] on button "Add to Queue" at bounding box center [708, 271] width 54 height 15
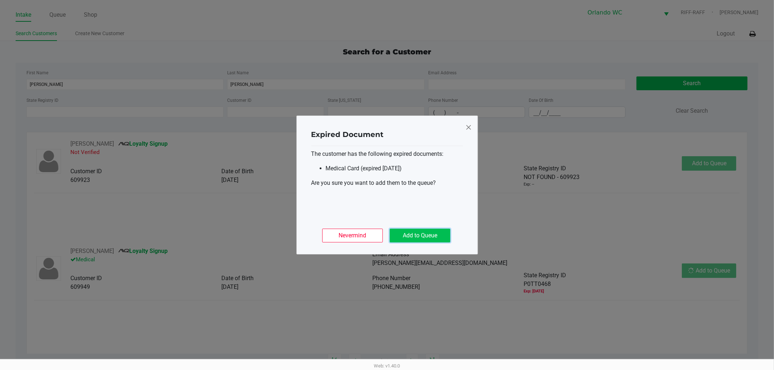
click at [408, 233] on button "Add to Queue" at bounding box center [420, 236] width 61 height 14
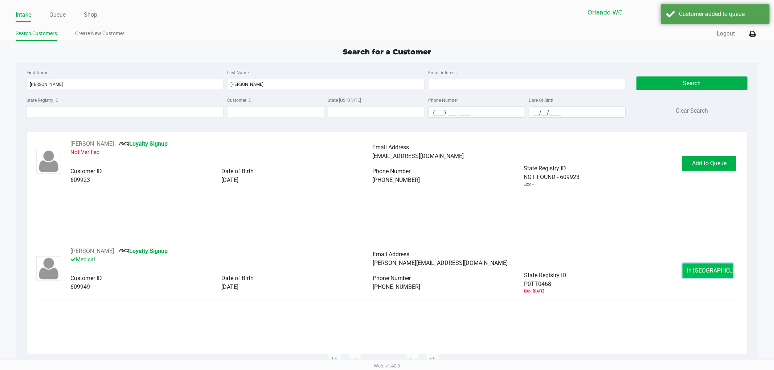
click at [722, 267] on button "In Queue" at bounding box center [707, 271] width 51 height 15
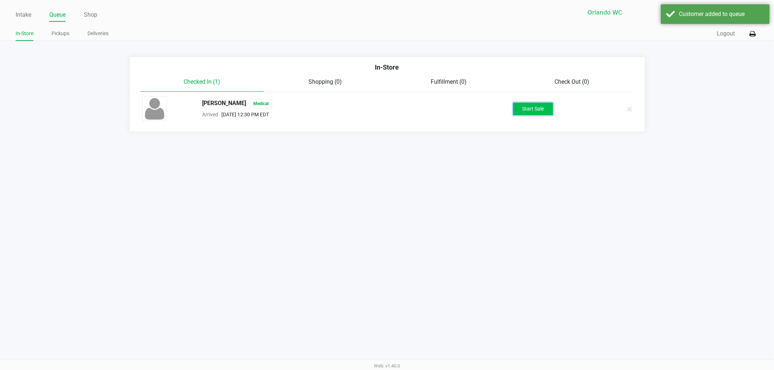
click at [543, 104] on button "Start Sale" at bounding box center [533, 109] width 40 height 13
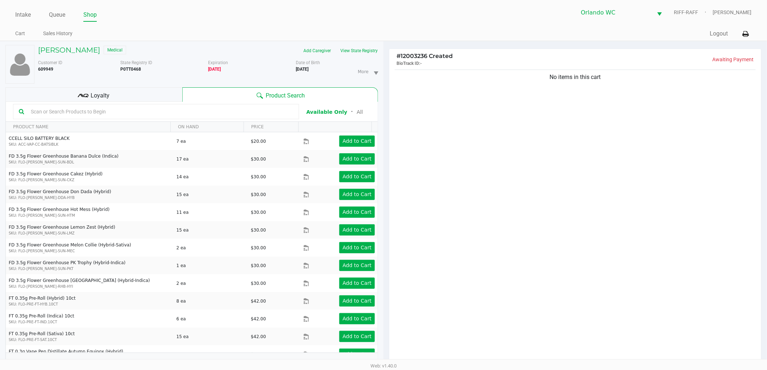
click at [167, 107] on input "text" at bounding box center [160, 111] width 265 height 11
click at [425, 140] on div "No items in this cart" at bounding box center [576, 218] width 372 height 300
click at [209, 112] on input "text" at bounding box center [160, 111] width 265 height 11
click at [141, 95] on div "Loyalty" at bounding box center [93, 94] width 177 height 15
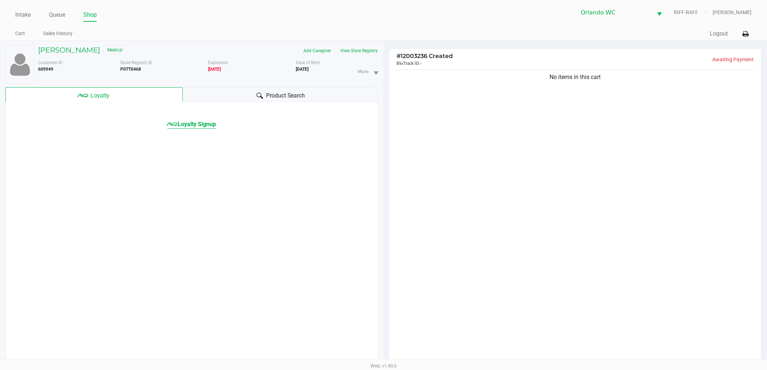
click at [209, 125] on span "Loyalty Signup" at bounding box center [197, 124] width 38 height 9
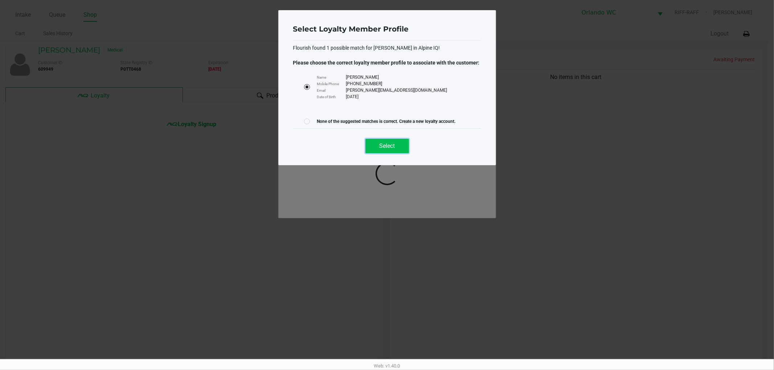
click at [372, 147] on button "Select" at bounding box center [387, 146] width 44 height 15
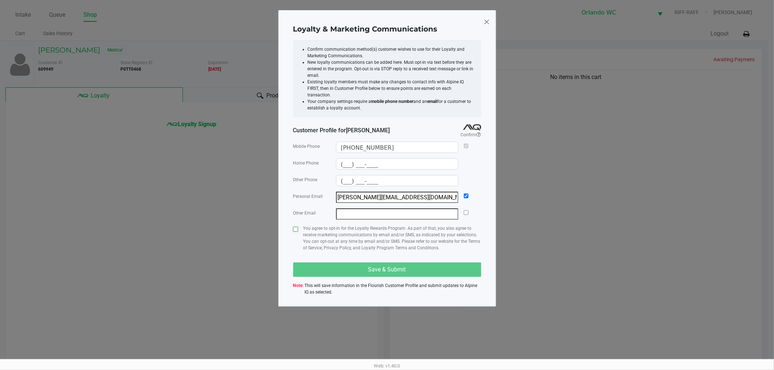
click at [296, 227] on input "checkbox" at bounding box center [295, 229] width 5 height 5
checkbox input "true"
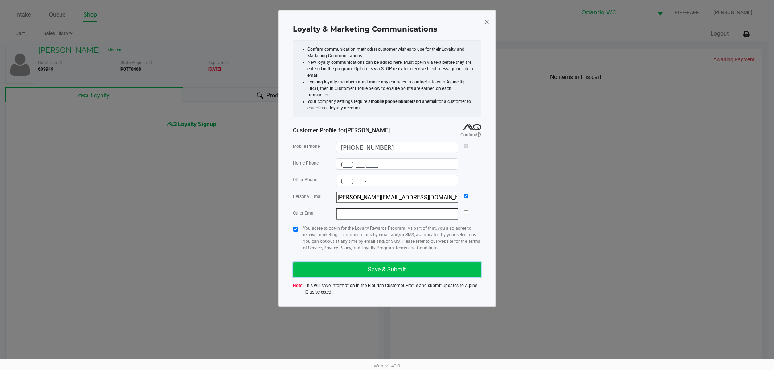
click at [313, 263] on button "Save & Submit" at bounding box center [387, 270] width 188 height 15
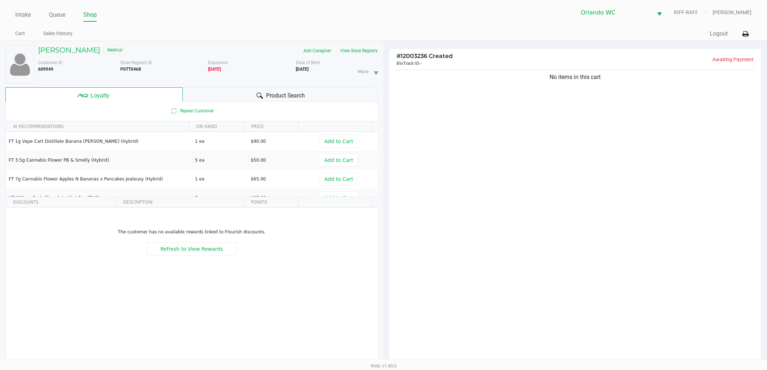
click at [337, 98] on div "Product Search" at bounding box center [281, 94] width 196 height 15
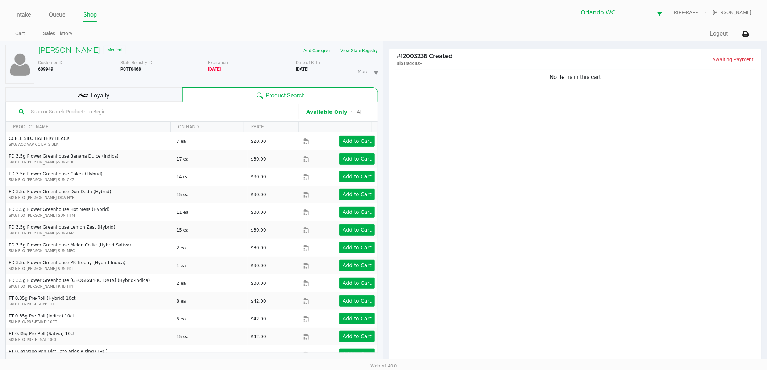
click at [231, 115] on input "text" at bounding box center [160, 111] width 265 height 11
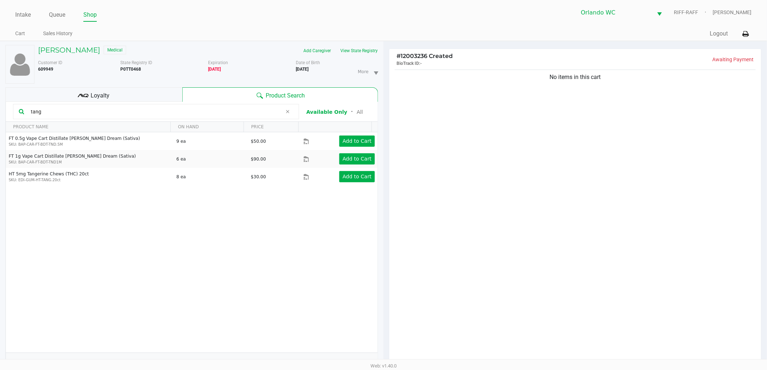
type input "tang"
click at [287, 113] on icon at bounding box center [288, 112] width 4 height 6
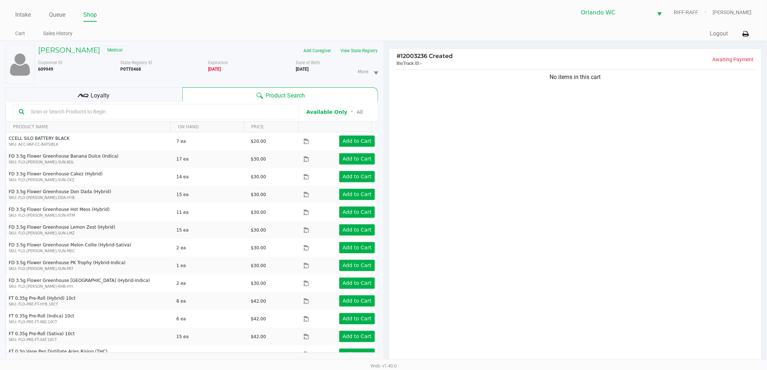
click at [491, 155] on div "No items in this cart" at bounding box center [576, 218] width 372 height 300
click at [491, 154] on div "No items in this cart" at bounding box center [576, 218] width 372 height 300
click at [660, 258] on div at bounding box center [383, 223] width 767 height 292
click at [669, 270] on div at bounding box center [383, 223] width 767 height 292
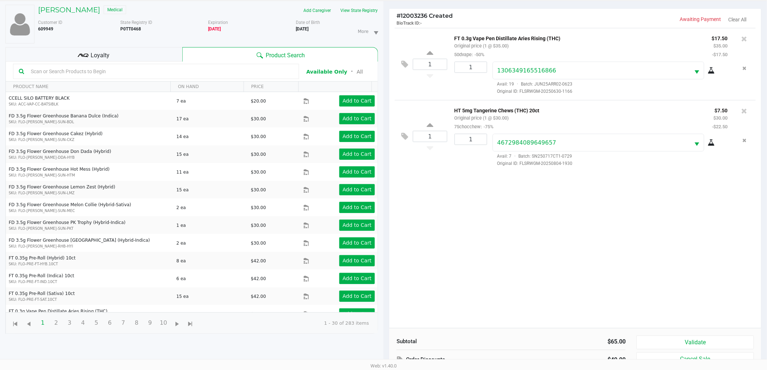
scroll to position [81, 0]
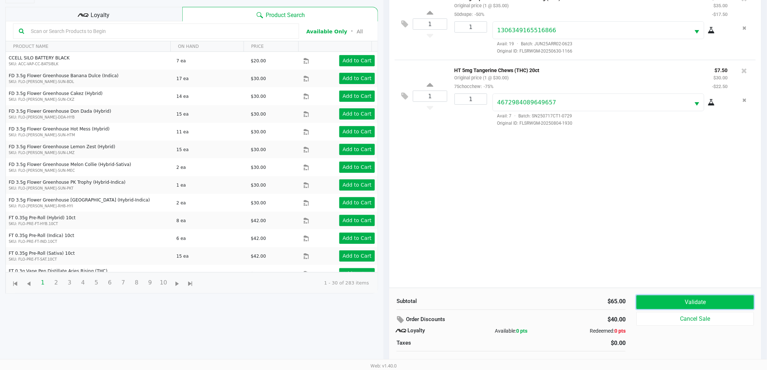
click at [658, 307] on button "Validate" at bounding box center [696, 303] width 118 height 14
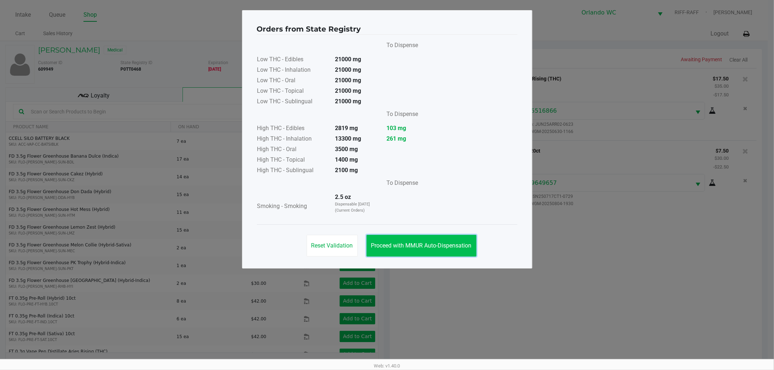
click at [457, 245] on span "Proceed with MMUR Auto-Dispensation" at bounding box center [421, 245] width 100 height 7
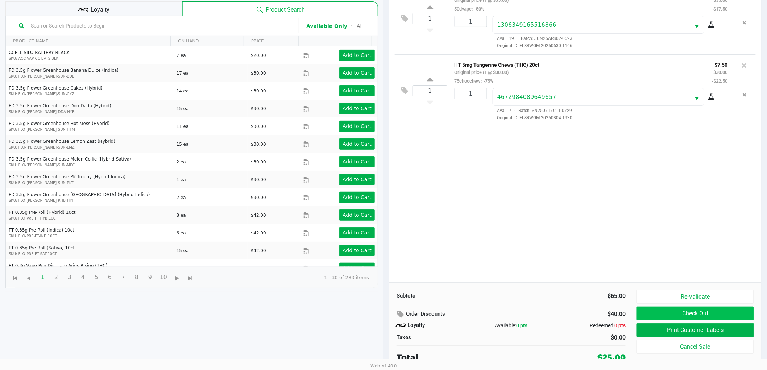
scroll to position [87, 0]
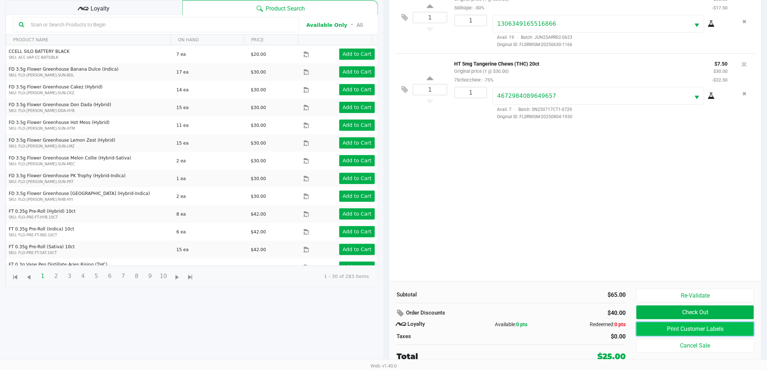
click at [699, 331] on button "Print Customer Labels" at bounding box center [696, 329] width 118 height 14
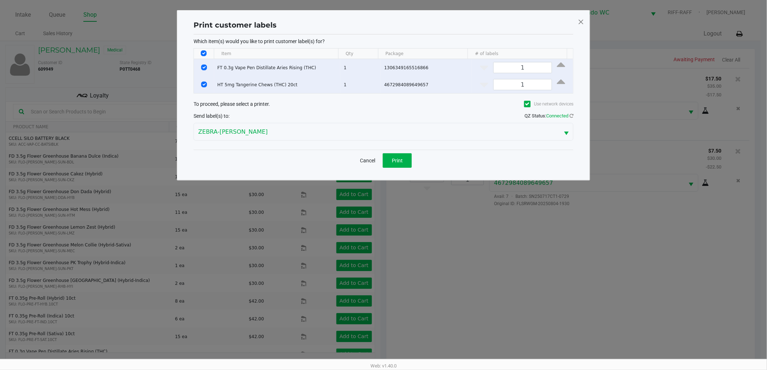
scroll to position [0, 0]
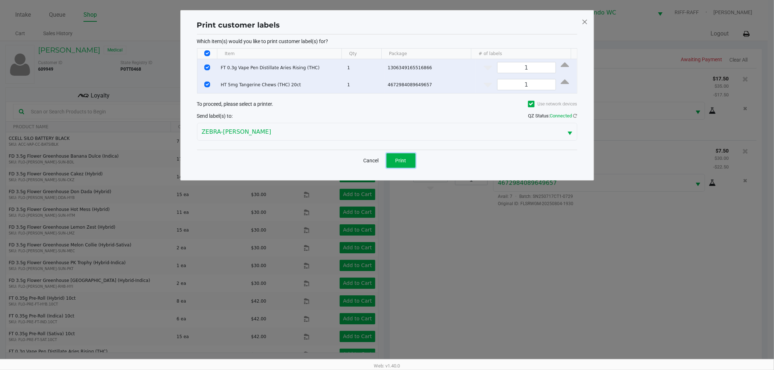
click at [400, 158] on span "Print" at bounding box center [400, 161] width 11 height 6
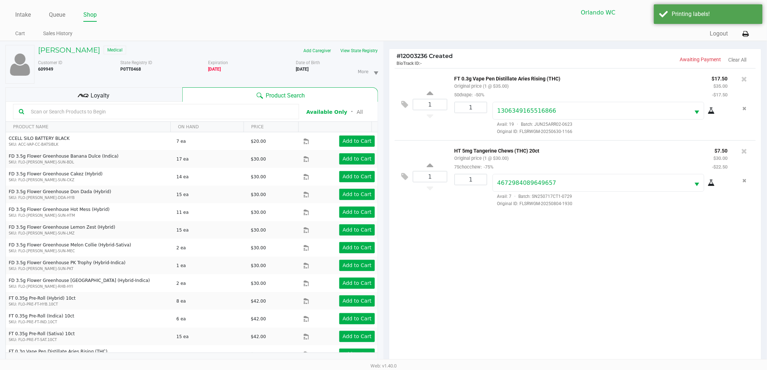
click at [88, 95] on icon at bounding box center [85, 96] width 5 height 4
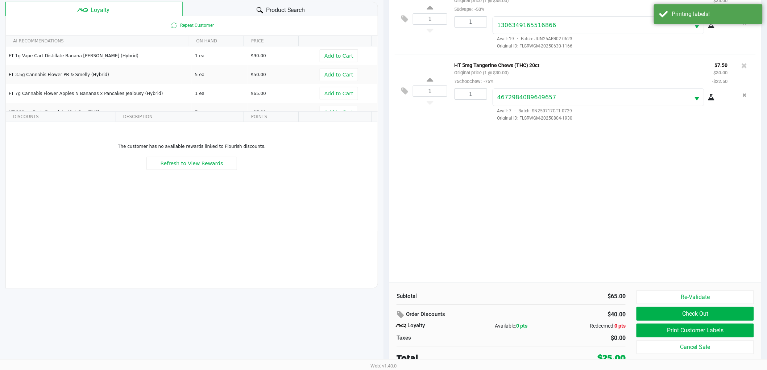
scroll to position [87, 0]
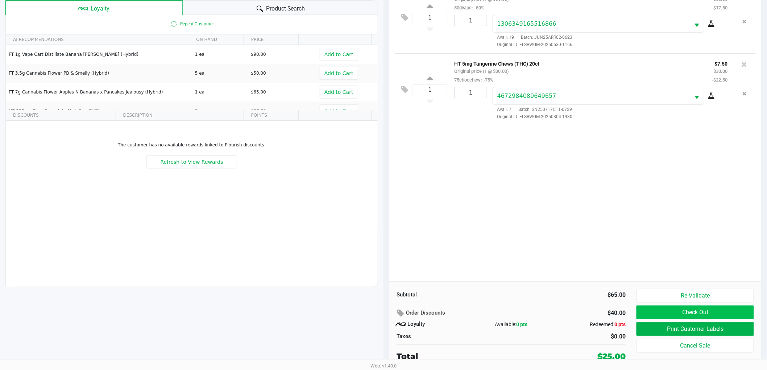
click at [662, 310] on button "Check Out" at bounding box center [696, 313] width 118 height 14
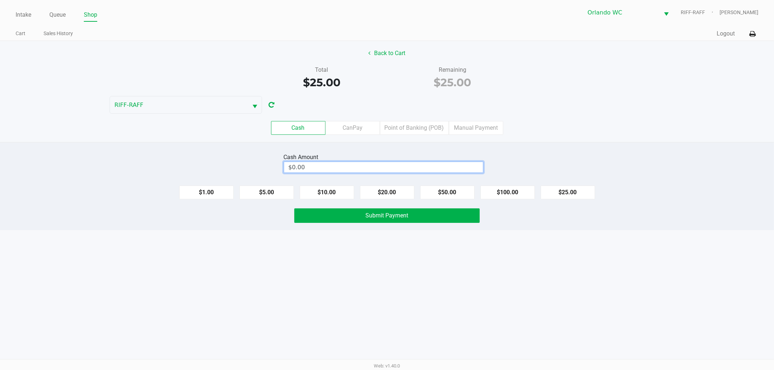
click at [469, 170] on input "$0.00" at bounding box center [383, 167] width 199 height 11
type input "$30.00"
click at [346, 222] on button "Submit Payment" at bounding box center [386, 216] width 185 height 15
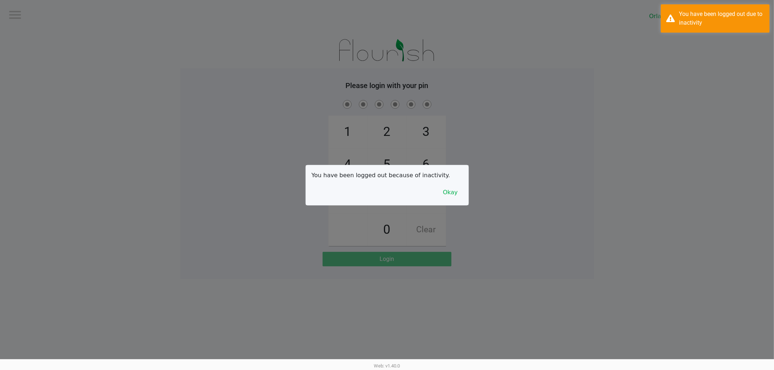
click at [22, 16] on div at bounding box center [387, 185] width 774 height 370
checkbox input "true"
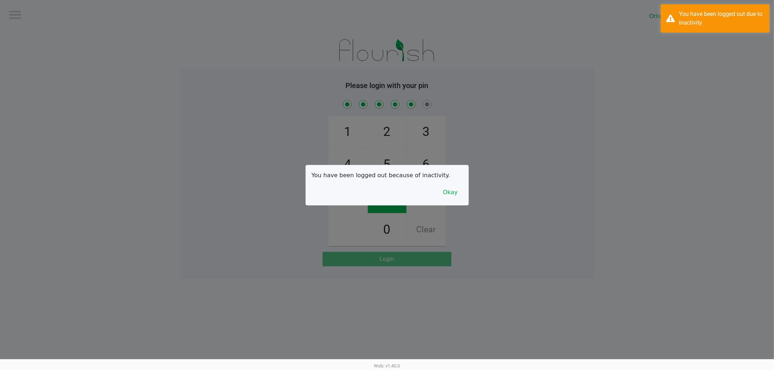
checkbox input "true"
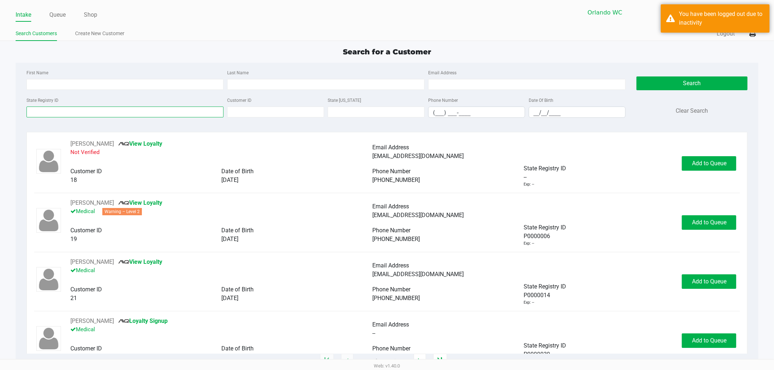
click at [120, 110] on input "State Registry ID" at bounding box center [124, 112] width 197 height 11
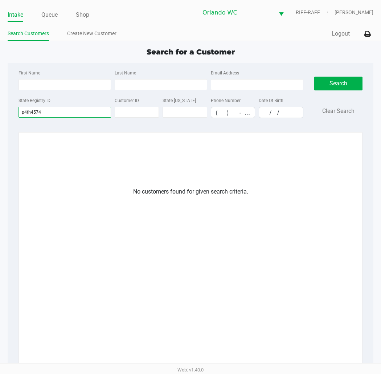
type input "p4fh4574"
click at [73, 114] on input "p4fh4574" at bounding box center [64, 112] width 92 height 11
click at [73, 113] on input "p4fh4574" at bounding box center [64, 112] width 92 height 11
click at [25, 109] on input "p4fh4574" at bounding box center [64, 112] width 92 height 11
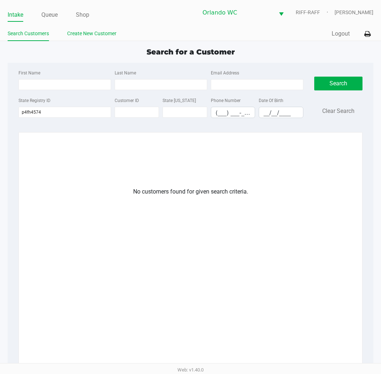
click at [88, 36] on link "Create New Customer" at bounding box center [91, 33] width 49 height 9
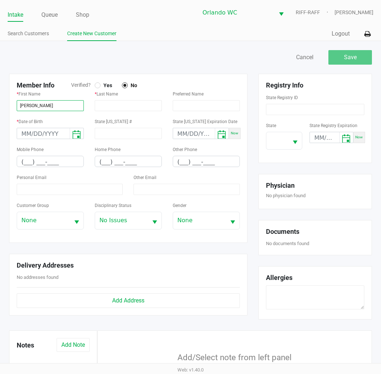
type input "PATRICK"
type input "ANDREWS"
click at [97, 88] on form "Member Info Verified? Yes No * First Name PATRICK * Last Name ANDREWS Preferred…" at bounding box center [128, 158] width 223 height 154
click at [97, 84] on div at bounding box center [97, 85] width 3 height 3
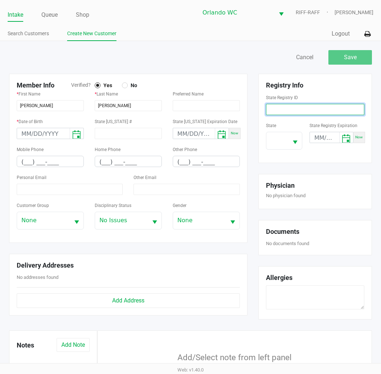
click at [308, 106] on input at bounding box center [315, 109] width 98 height 11
type input "P4FH4574"
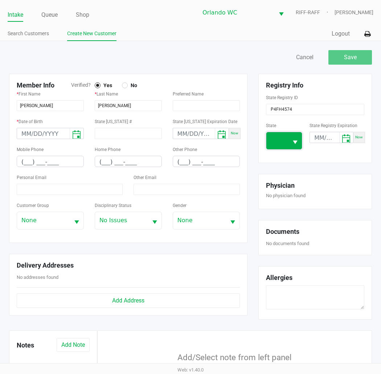
click at [282, 135] on span at bounding box center [277, 140] width 22 height 17
click at [276, 192] on span "FL" at bounding box center [275, 191] width 7 height 9
click at [311, 143] on kendo-datepicker at bounding box center [331, 137] width 44 height 11
click at [313, 140] on input "month/day/year" at bounding box center [324, 137] width 29 height 11
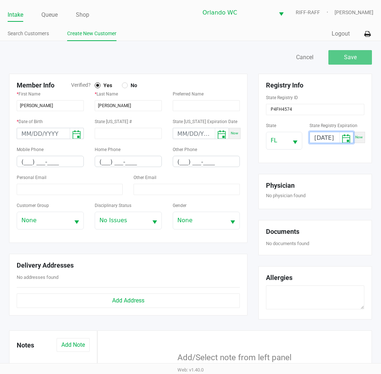
type input "06/11/2026"
click at [64, 150] on div "Mobile Phone (___) ___-____" at bounding box center [50, 156] width 67 height 22
click at [57, 162] on input "(___) ___-____" at bounding box center [50, 161] width 66 height 11
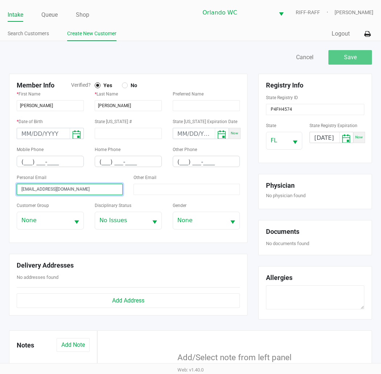
type input "pata3782@gmail.com"
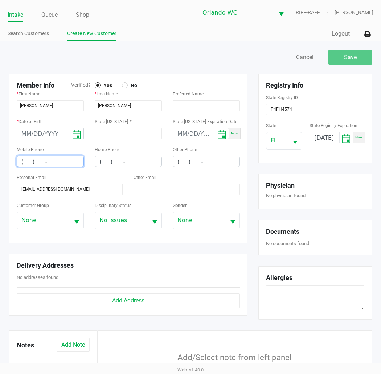
click at [54, 165] on input "(___) ___-____" at bounding box center [50, 161] width 66 height 11
click at [54, 158] on input "(___) ___-____" at bounding box center [50, 161] width 66 height 11
click at [24, 161] on input "(___) ___-____" at bounding box center [50, 161] width 66 height 11
type input "(407) 591-6536"
click at [320, 116] on form "Registry Info State Registry ID P4FH4574 State FL State Registry Expiration 06/…" at bounding box center [315, 118] width 98 height 74
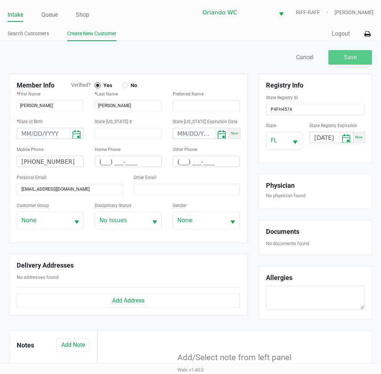
click at [122, 125] on div "State ID #" at bounding box center [128, 128] width 67 height 22
click at [123, 119] on div "State ID #" at bounding box center [128, 128] width 67 height 22
click at [164, 92] on div "* Last Name ANDREWS" at bounding box center [128, 103] width 78 height 28
click at [332, 58] on div "Save" at bounding box center [350, 57] width 44 height 15
click at [276, 108] on input "P4FH4574" at bounding box center [315, 109] width 98 height 11
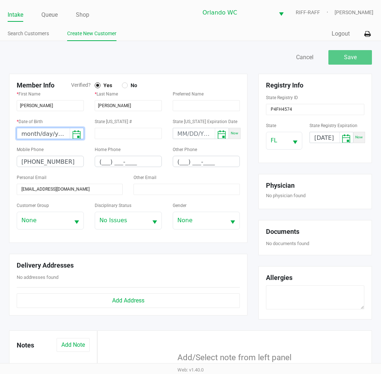
click at [30, 138] on input "month/day/year" at bounding box center [43, 133] width 53 height 11
click at [26, 136] on input "month/day/year" at bounding box center [43, 133] width 53 height 11
type input "11/30/1988"
click at [351, 63] on button "Save" at bounding box center [350, 57] width 44 height 15
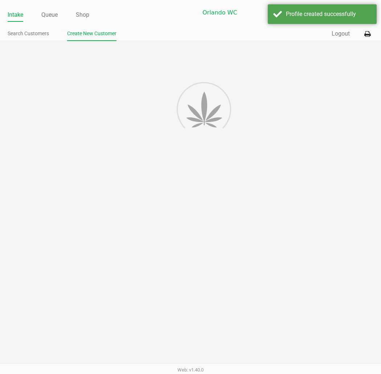
type input "---"
type input "( __) ___-____"
type input "---"
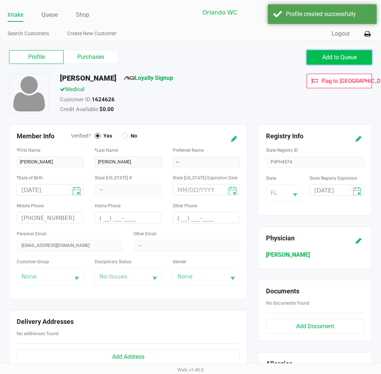
click at [324, 55] on span "Add to Queue" at bounding box center [339, 57] width 34 height 7
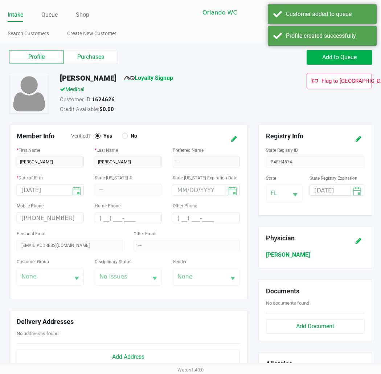
click at [154, 77] on link "Loyalty Signup" at bounding box center [148, 77] width 49 height 7
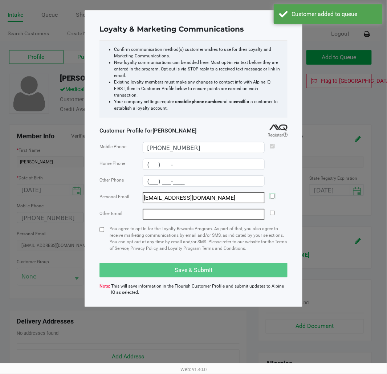
click at [271, 194] on input "checkbox" at bounding box center [272, 196] width 5 height 5
checkbox input "true"
click at [103, 227] on input "checkbox" at bounding box center [101, 229] width 5 height 5
checkbox input "true"
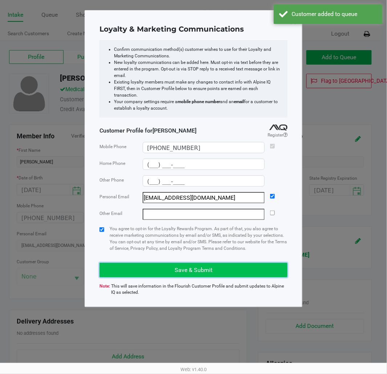
click at [135, 263] on button "Save & Submit" at bounding box center [193, 270] width 188 height 15
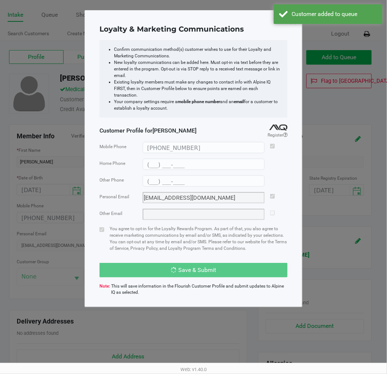
type input "(___) ___-____"
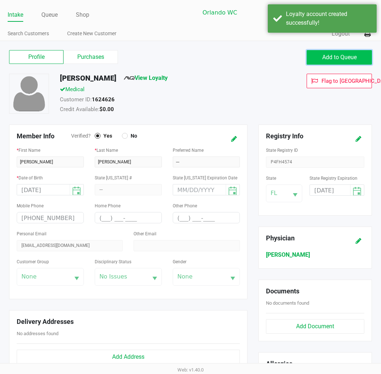
click at [325, 59] on span "Add to Queue" at bounding box center [339, 57] width 34 height 7
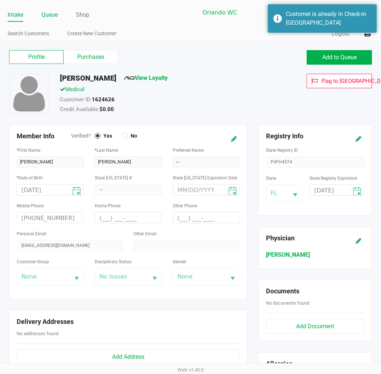
click at [48, 16] on link "Queue" at bounding box center [49, 15] width 16 height 10
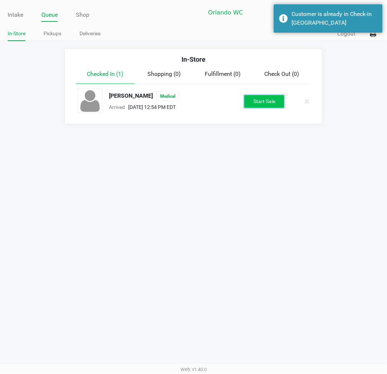
click at [272, 103] on button "Start Sale" at bounding box center [264, 101] width 40 height 13
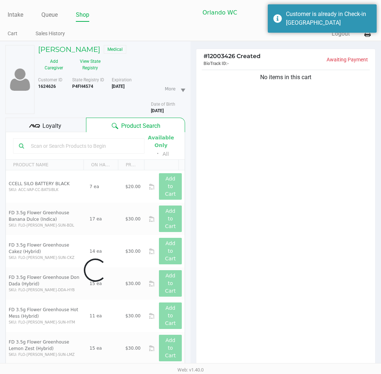
click at [250, 147] on div "No items in this cart" at bounding box center [285, 220] width 179 height 304
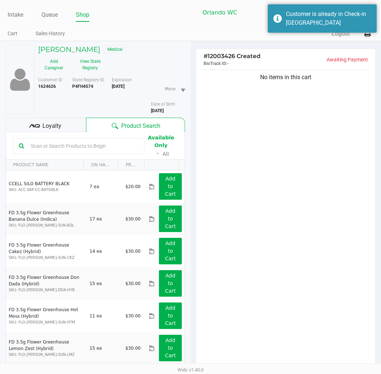
drag, startPoint x: 247, startPoint y: 145, endPoint x: 248, endPoint y: 140, distance: 5.1
click at [247, 144] on div "No items in this cart" at bounding box center [285, 220] width 179 height 304
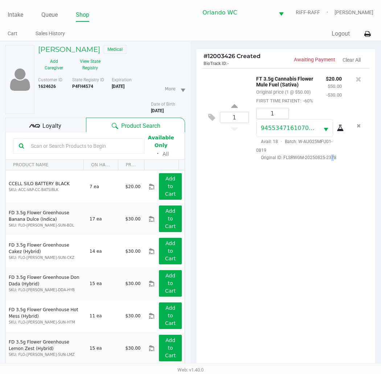
click at [329, 226] on div "1 FT 3.5g Cannabis Flower Mule Fuel (Sativa) Original price (1 @ $50.00) FIRST …" at bounding box center [285, 220] width 179 height 304
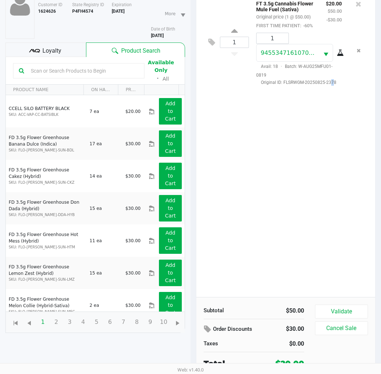
scroll to position [79, 0]
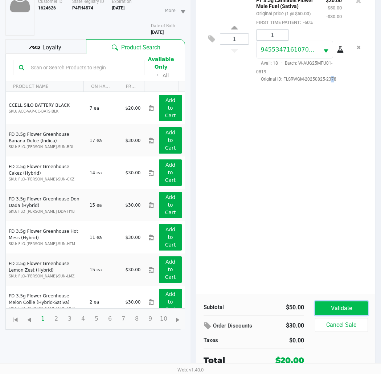
click at [331, 302] on button "Validate" at bounding box center [341, 308] width 53 height 14
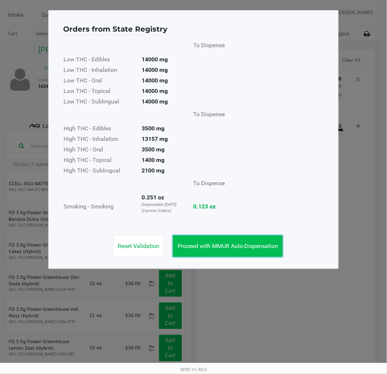
click at [264, 242] on span "Proceed with MMUR Auto-Dispensation" at bounding box center [227, 245] width 100 height 7
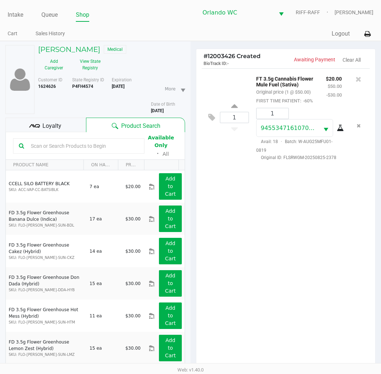
drag, startPoint x: 242, startPoint y: 236, endPoint x: 244, endPoint y: 230, distance: 6.4
click at [244, 235] on div "1 FT 3.5g Cannabis Flower Mule Fuel (Sativa) Original price (1 @ $50.00) FIRST …" at bounding box center [285, 220] width 179 height 304
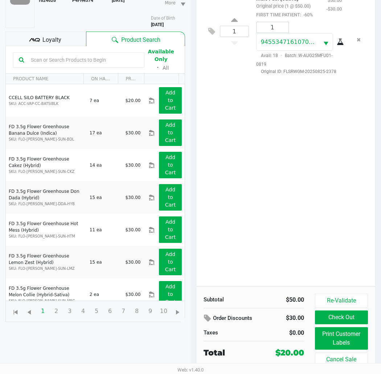
scroll to position [86, 0]
click at [339, 333] on button "Print Customer Labels" at bounding box center [341, 338] width 53 height 22
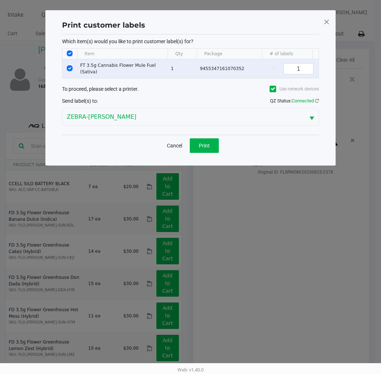
scroll to position [0, 0]
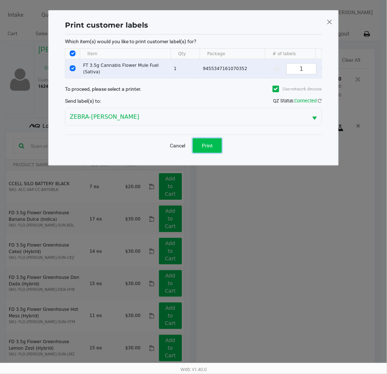
click at [215, 149] on button "Print" at bounding box center [207, 145] width 29 height 15
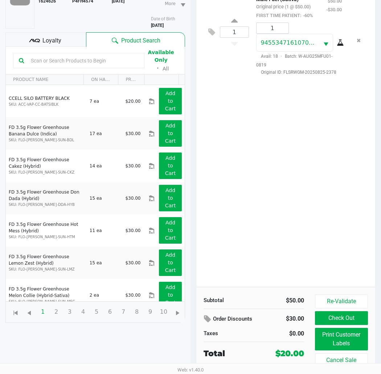
scroll to position [86, 0]
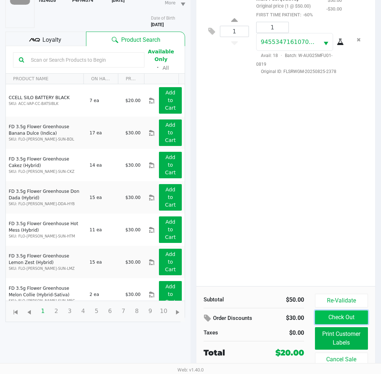
click at [350, 316] on button "Check Out" at bounding box center [341, 317] width 53 height 14
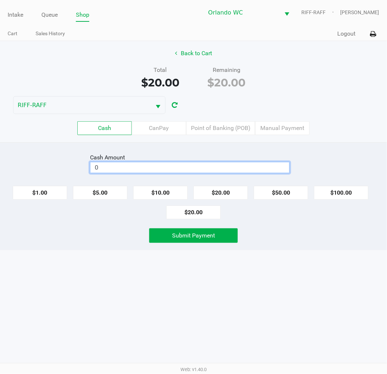
click at [237, 172] on input "0" at bounding box center [189, 167] width 199 height 11
click at [265, 147] on div "Cash Amount $0.00 $1.00 $5.00 $10.00 $20.00 $50.00 $100.00 $20.00 Submit Payment" at bounding box center [193, 196] width 387 height 108
click at [222, 170] on input "0" at bounding box center [189, 167] width 199 height 11
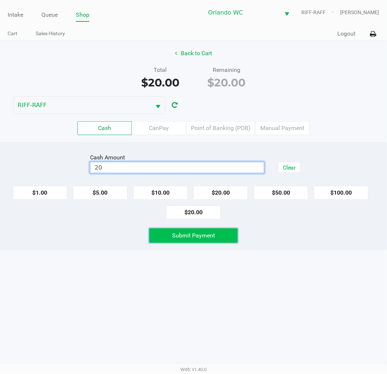
type input "$20.00"
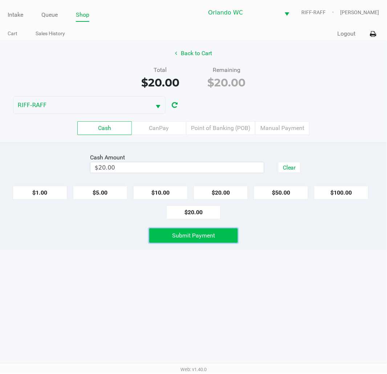
click at [208, 232] on span "Submit Payment" at bounding box center [193, 235] width 43 height 7
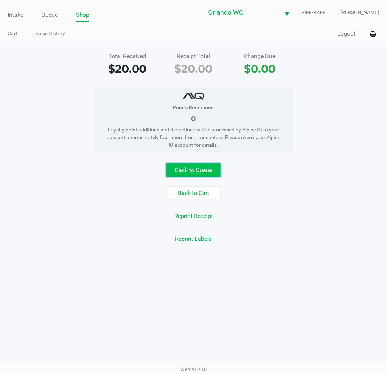
click at [187, 173] on button "Back to Queue" at bounding box center [193, 170] width 54 height 14
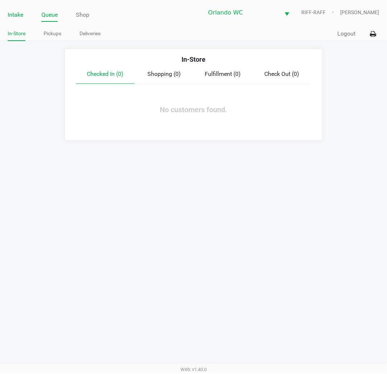
click at [16, 14] on link "Intake" at bounding box center [16, 15] width 16 height 10
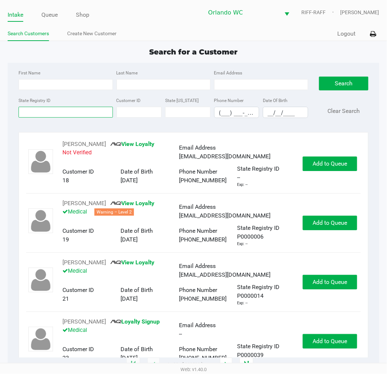
click at [74, 112] on input "State Registry ID" at bounding box center [65, 112] width 94 height 11
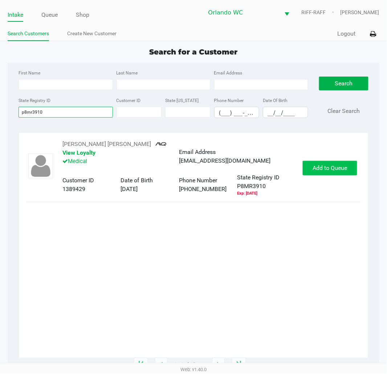
type input "p8mr3910"
click at [328, 164] on span "Add to Queue" at bounding box center [329, 167] width 34 height 7
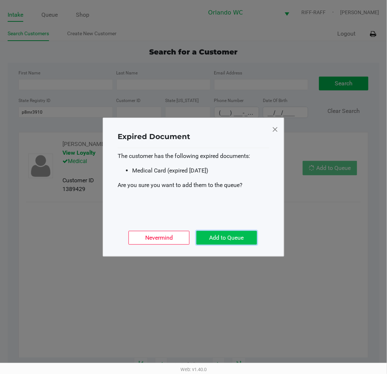
click at [242, 239] on button "Add to Queue" at bounding box center [226, 238] width 61 height 14
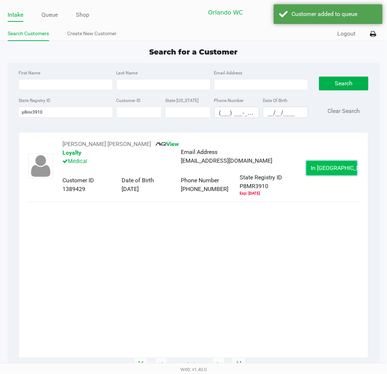
click at [344, 168] on button "In Queue" at bounding box center [331, 168] width 51 height 15
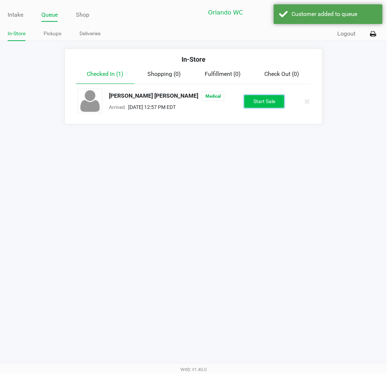
click at [261, 97] on button "Start Sale" at bounding box center [264, 101] width 40 height 13
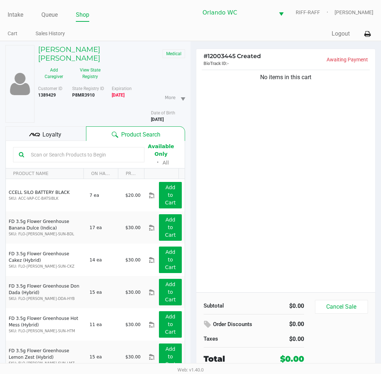
click at [107, 149] on input "text" at bounding box center [83, 154] width 111 height 11
click at [222, 150] on div "No items in this cart" at bounding box center [285, 180] width 179 height 224
click at [135, 147] on div at bounding box center [78, 154] width 131 height 15
click at [121, 149] on input "text" at bounding box center [83, 154] width 111 height 11
click at [277, 151] on div "No items in this cart" at bounding box center [285, 180] width 179 height 224
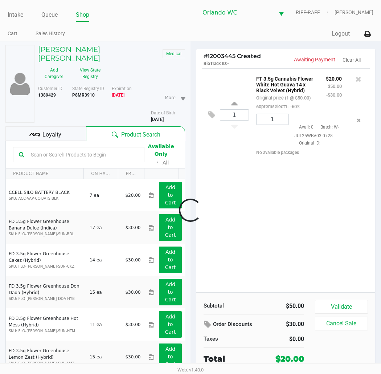
click at [280, 148] on div at bounding box center [190, 209] width 381 height 265
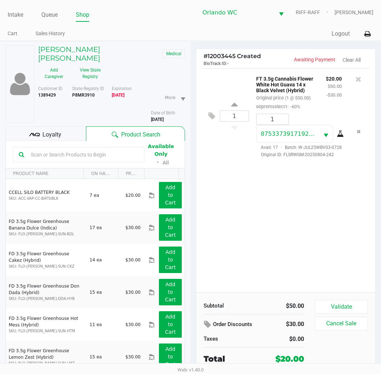
click at [252, 200] on div "1 FT 3.5g Cannabis Flower White Hot Guava 14 x Black Velvet (Hybrid) Original p…" at bounding box center [285, 180] width 179 height 224
click at [322, 206] on div at bounding box center [190, 209] width 381 height 265
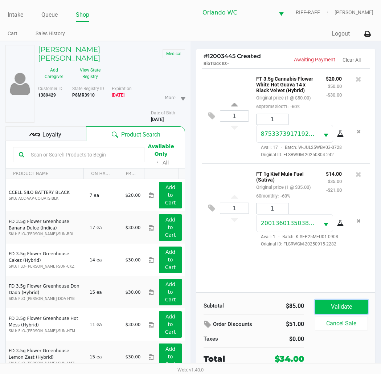
click at [335, 307] on button "Validate" at bounding box center [341, 307] width 53 height 14
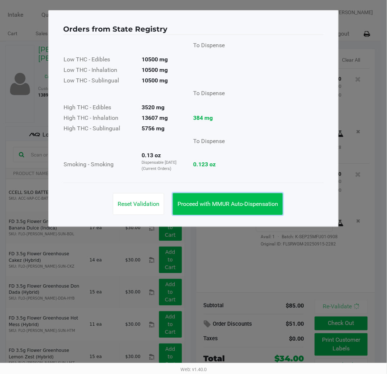
click at [252, 200] on span "Proceed with MMUR Auto-Dispensation" at bounding box center [227, 203] width 100 height 7
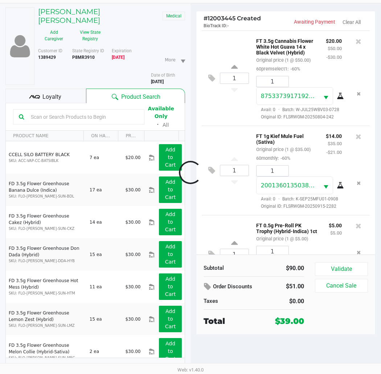
scroll to position [88, 0]
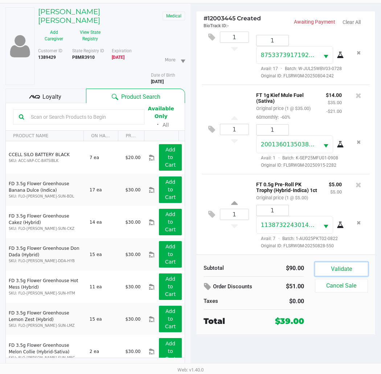
click at [338, 270] on button "Validate" at bounding box center [341, 269] width 53 height 14
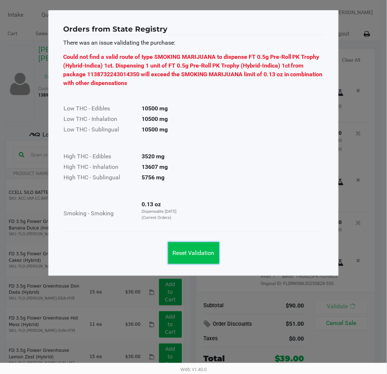
click at [196, 249] on span "Reset Validation" at bounding box center [194, 252] width 42 height 7
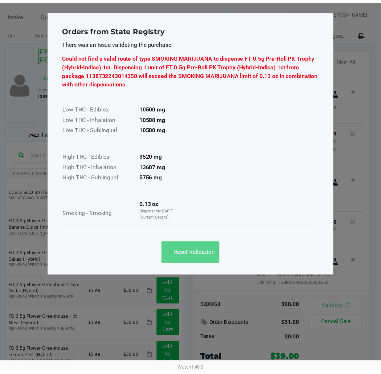
scroll to position [99, 0]
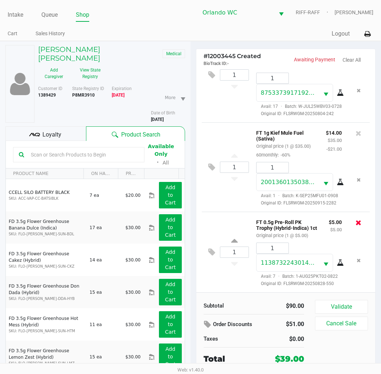
click at [355, 219] on icon at bounding box center [358, 222] width 6 height 7
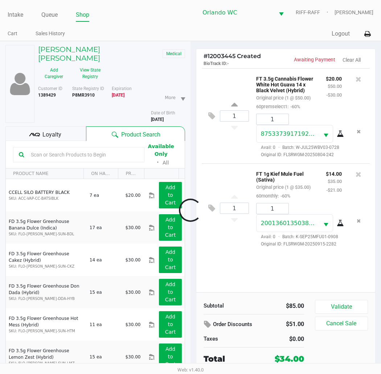
click at [34, 124] on div at bounding box center [190, 209] width 381 height 265
click at [34, 129] on icon at bounding box center [34, 134] width 11 height 11
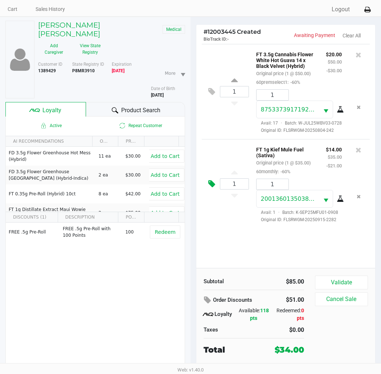
scroll to position [38, 0]
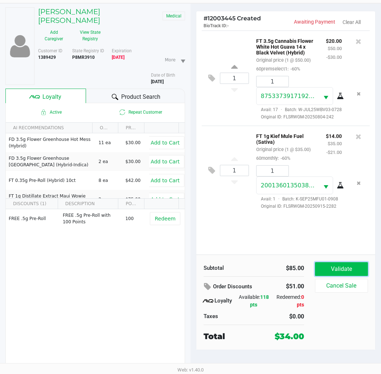
click at [337, 265] on button "Validate" at bounding box center [341, 269] width 53 height 14
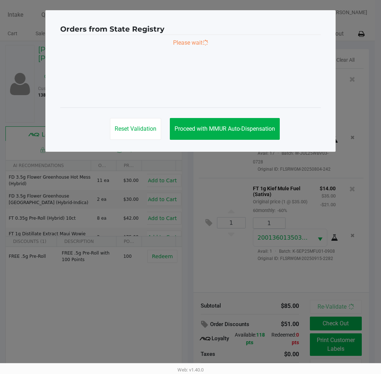
scroll to position [0, 0]
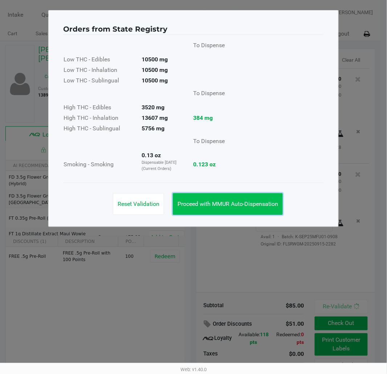
click at [223, 202] on span "Proceed with MMUR Auto-Dispensation" at bounding box center [227, 203] width 100 height 7
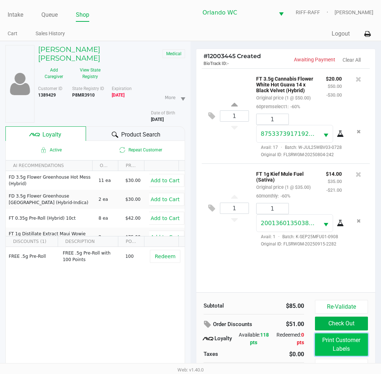
click at [357, 345] on button "Print Customer Labels" at bounding box center [341, 344] width 53 height 22
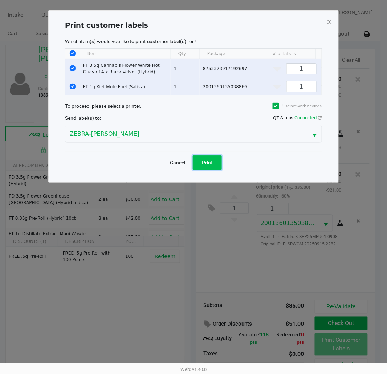
click at [209, 161] on button "Print" at bounding box center [207, 162] width 29 height 15
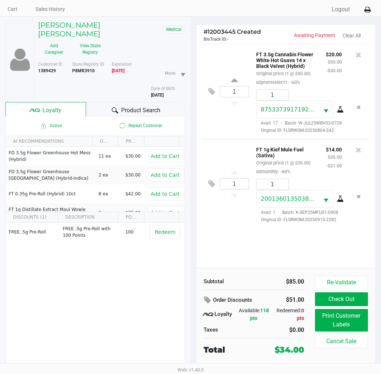
scroll to position [38, 0]
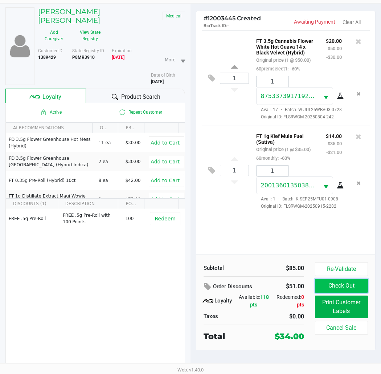
click at [334, 288] on button "Check Out" at bounding box center [341, 286] width 53 height 14
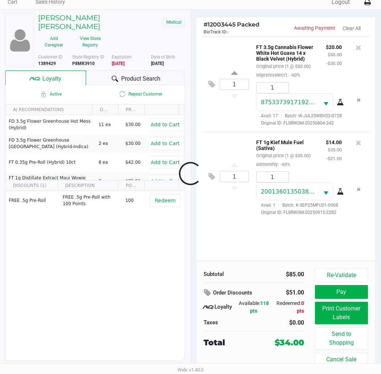
scroll to position [32, 0]
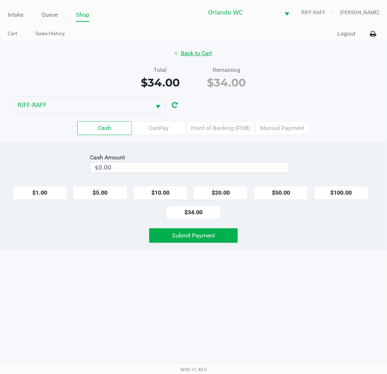
click at [190, 53] on button "Back to Cart" at bounding box center [193, 53] width 46 height 14
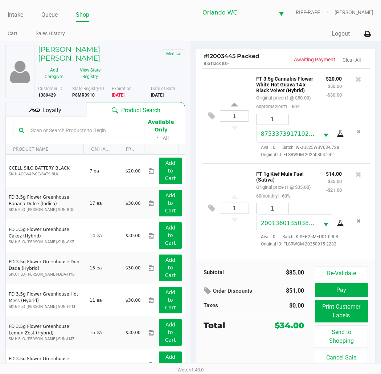
click at [322, 96] on div "$20.00 $50.00 -$30.00" at bounding box center [333, 92] width 27 height 37
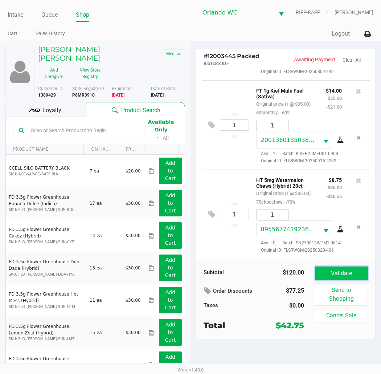
click at [340, 272] on button "Validate" at bounding box center [341, 273] width 53 height 14
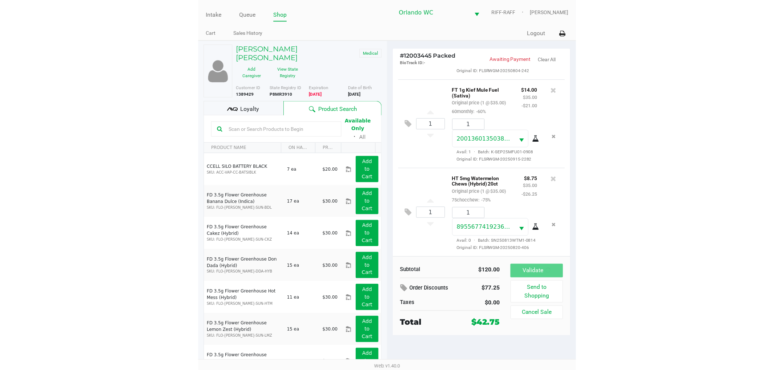
scroll to position [143, 0]
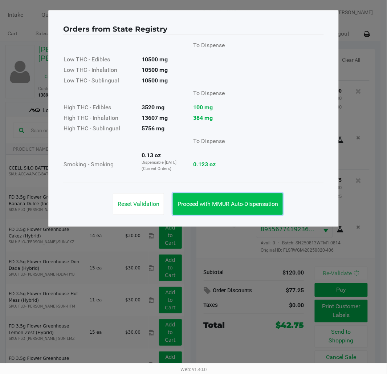
click at [269, 210] on button "Proceed with MMUR Auto-Dispensation" at bounding box center [228, 204] width 110 height 22
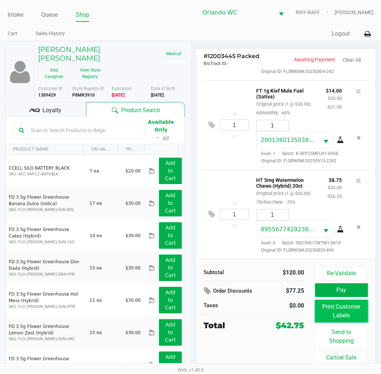
click at [358, 312] on button "Print Customer Labels" at bounding box center [341, 311] width 53 height 22
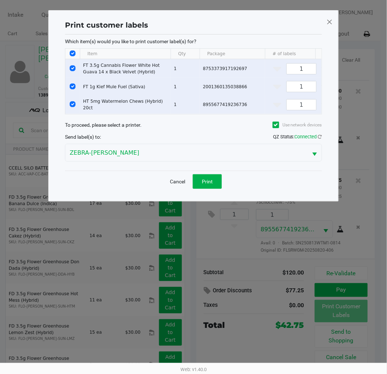
click at [71, 53] on input "Select All Rows" at bounding box center [73, 53] width 6 height 6
checkbox input "false"
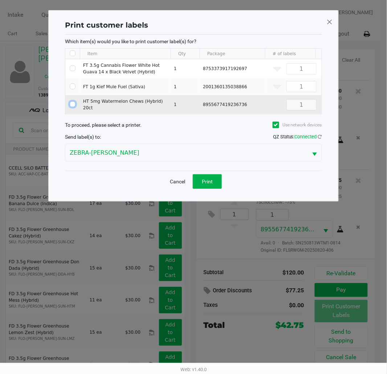
click at [70, 106] on input "Select Row" at bounding box center [73, 104] width 6 height 6
checkbox input "true"
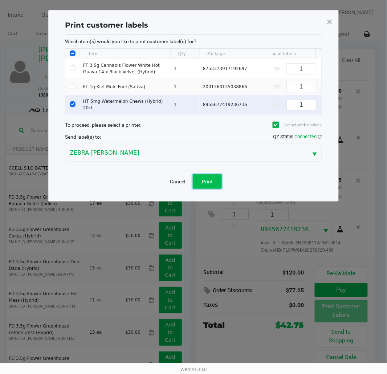
click at [200, 184] on button "Print" at bounding box center [207, 181] width 29 height 15
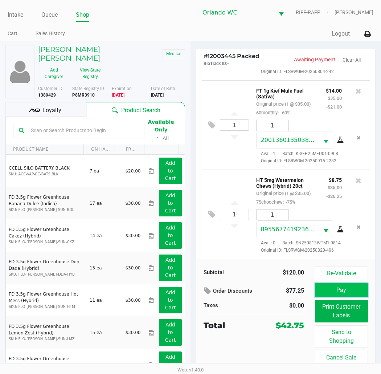
click at [338, 289] on button "Pay" at bounding box center [341, 290] width 53 height 14
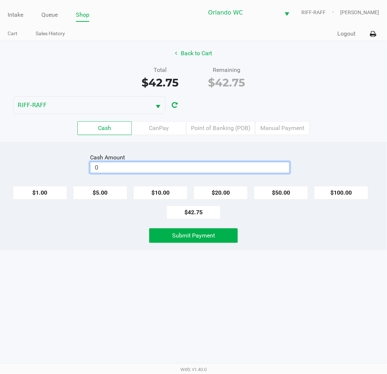
click at [195, 168] on input "0" at bounding box center [189, 167] width 199 height 11
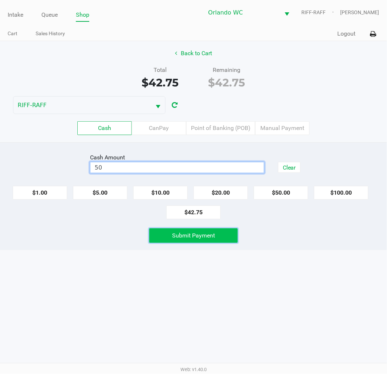
type input "$50.00"
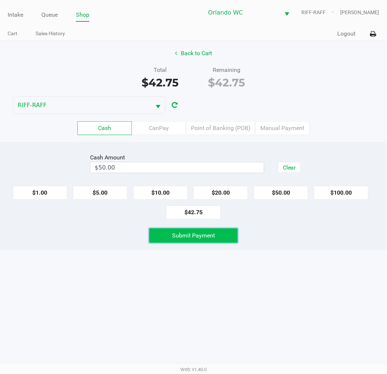
click at [210, 234] on span "Submit Payment" at bounding box center [193, 235] width 43 height 7
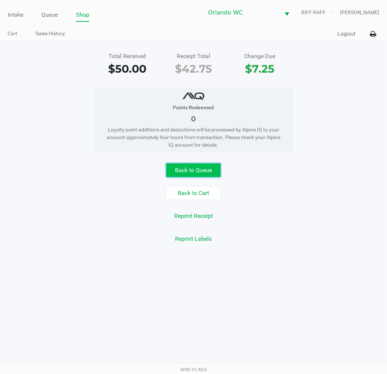
click at [211, 173] on button "Back to Queue" at bounding box center [193, 170] width 54 height 14
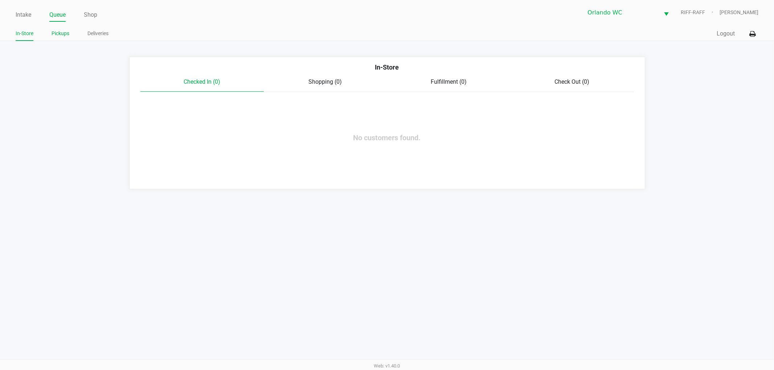
click at [66, 34] on link "Pickups" at bounding box center [60, 33] width 18 height 9
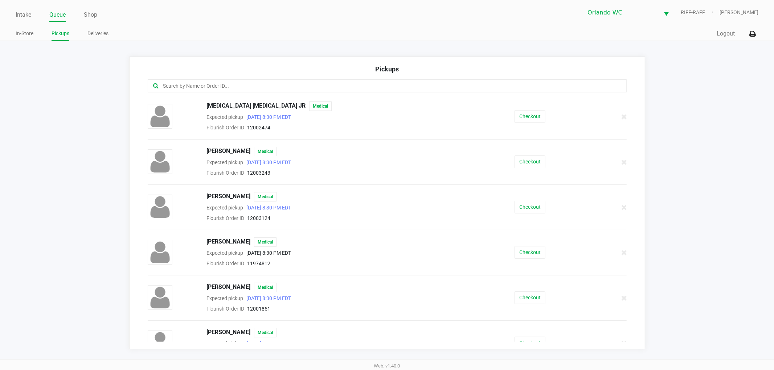
click at [209, 82] on input "text" at bounding box center [372, 86] width 420 height 8
click at [527, 162] on button "Checkout" at bounding box center [529, 162] width 31 height 13
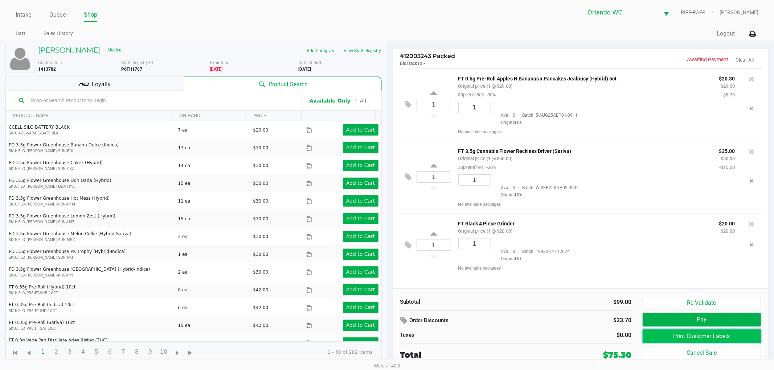
click at [671, 339] on button "Print Customer Labels" at bounding box center [701, 337] width 119 height 14
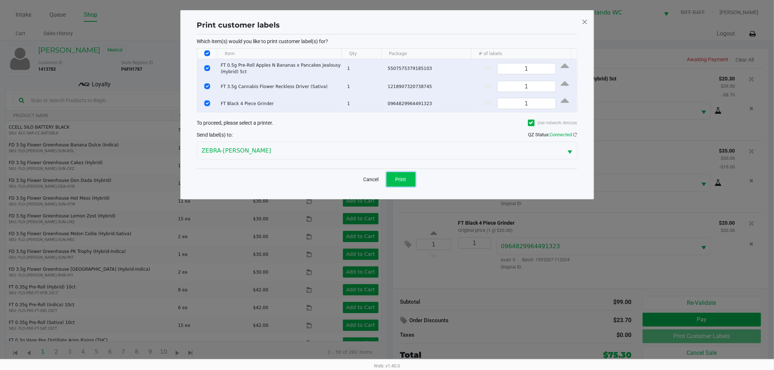
click at [393, 176] on button "Print" at bounding box center [400, 179] width 29 height 15
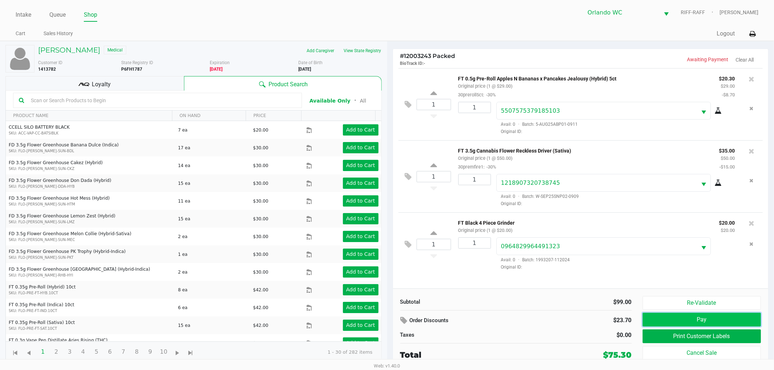
click at [660, 316] on button "Pay" at bounding box center [701, 320] width 119 height 14
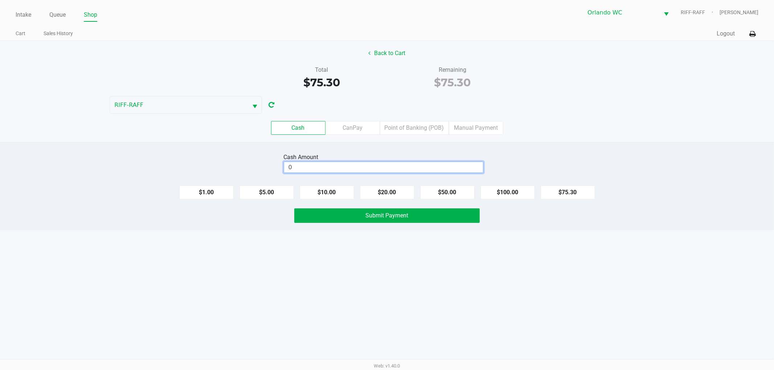
click at [392, 169] on input "0" at bounding box center [383, 167] width 199 height 11
click at [455, 211] on button "Submit Payment" at bounding box center [386, 216] width 185 height 15
type input "$80.00"
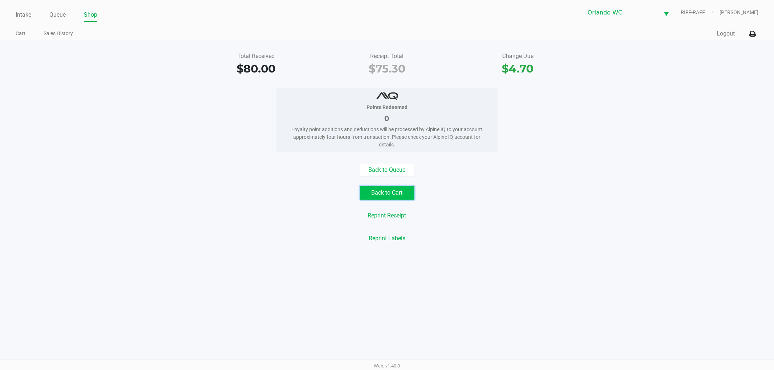
click at [383, 193] on button "Back to Cart" at bounding box center [387, 193] width 54 height 14
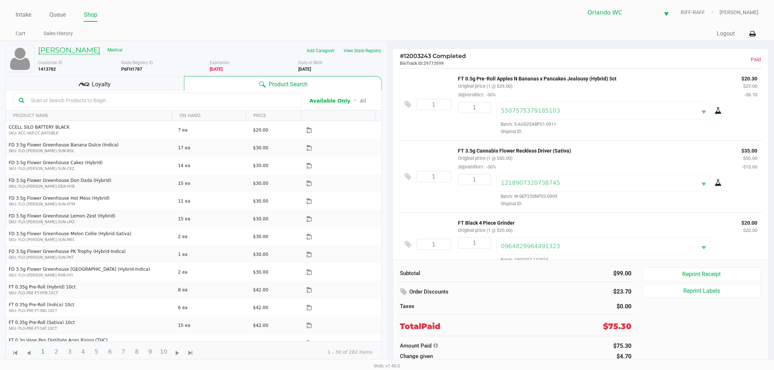
click at [81, 51] on h5 "Bruce Dorris II" at bounding box center [69, 50] width 62 height 9
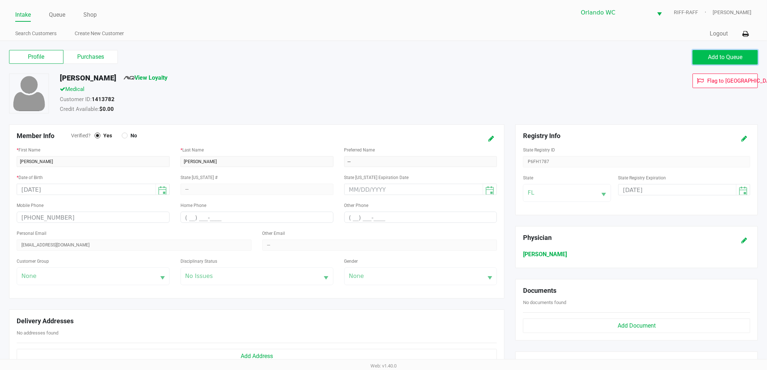
click at [750, 56] on button "Add to Queue" at bounding box center [725, 57] width 65 height 15
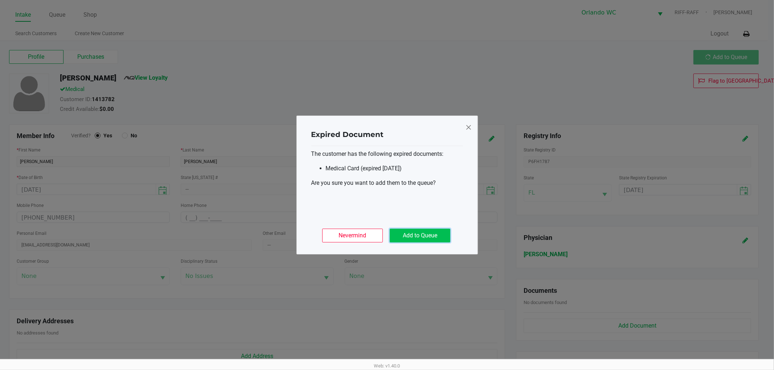
click at [408, 239] on button "Add to Queue" at bounding box center [420, 236] width 61 height 14
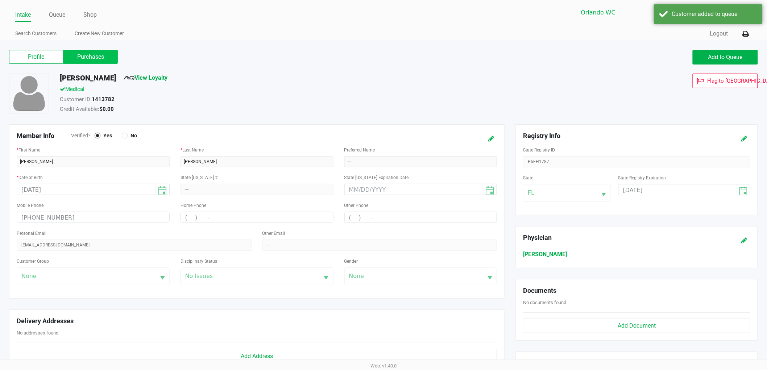
click at [99, 53] on label "Purchases" at bounding box center [90, 57] width 54 height 14
click at [0, 0] on 1 "Purchases" at bounding box center [0, 0] width 0 height 0
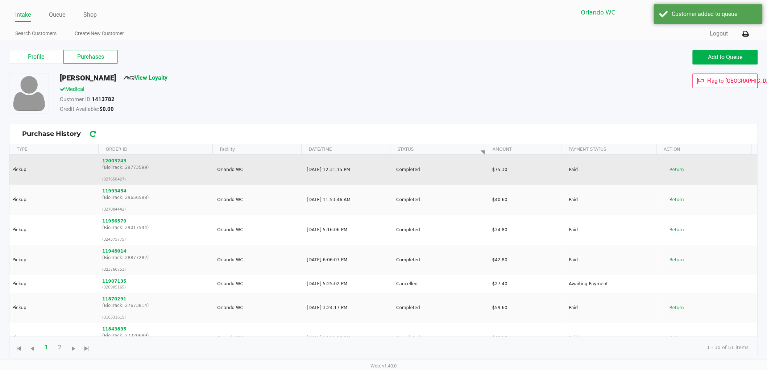
click at [111, 161] on button "12003243" at bounding box center [114, 161] width 24 height 7
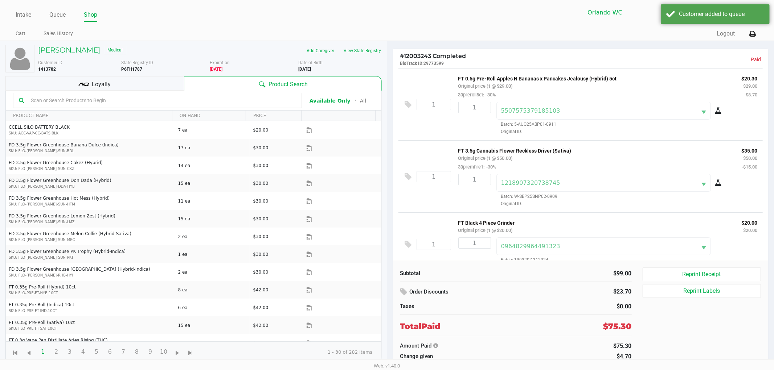
click at [122, 104] on input "text" at bounding box center [162, 100] width 268 height 11
click at [75, 49] on h5 "Bruce Dorris II" at bounding box center [69, 50] width 62 height 9
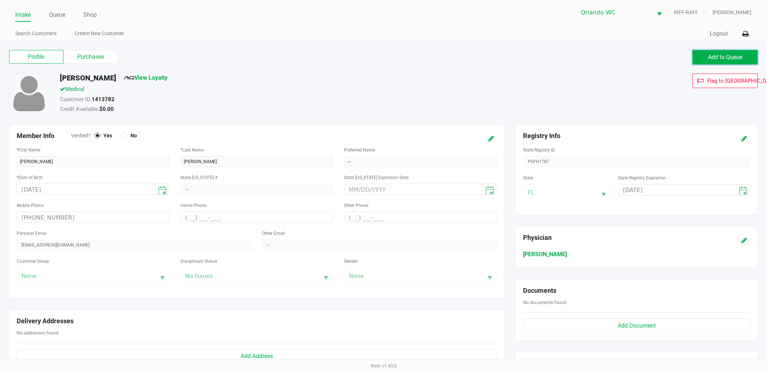
drag, startPoint x: 706, startPoint y: 56, endPoint x: 691, endPoint y: 56, distance: 14.5
click at [706, 56] on button "Add to Queue" at bounding box center [725, 57] width 65 height 15
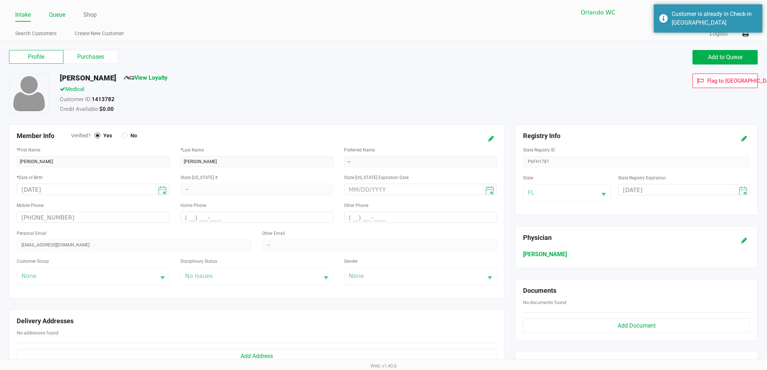
click at [57, 15] on link "Queue" at bounding box center [57, 15] width 16 height 10
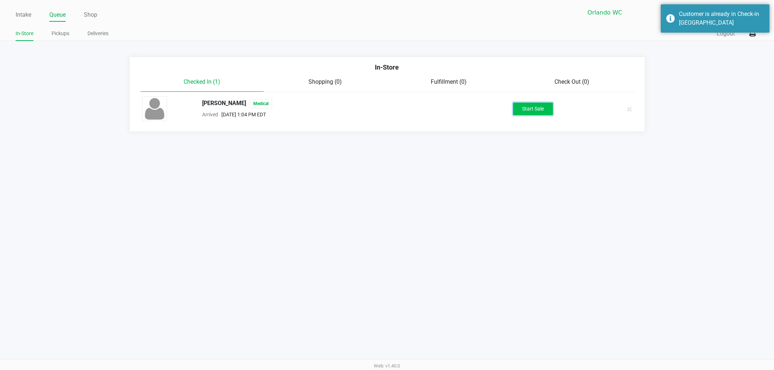
click at [519, 106] on button "Start Sale" at bounding box center [533, 109] width 40 height 13
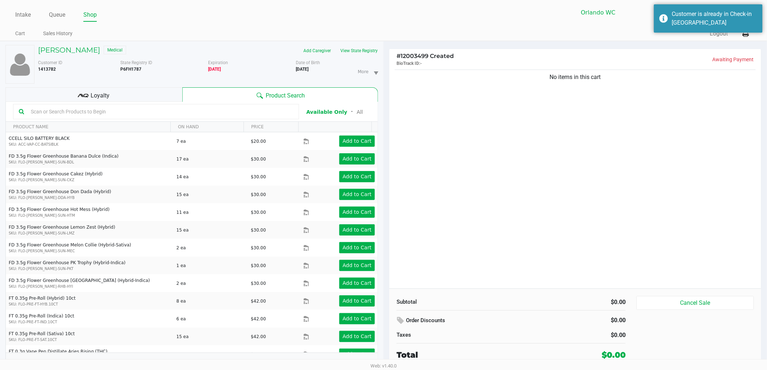
click at [148, 112] on input "text" at bounding box center [160, 111] width 265 height 11
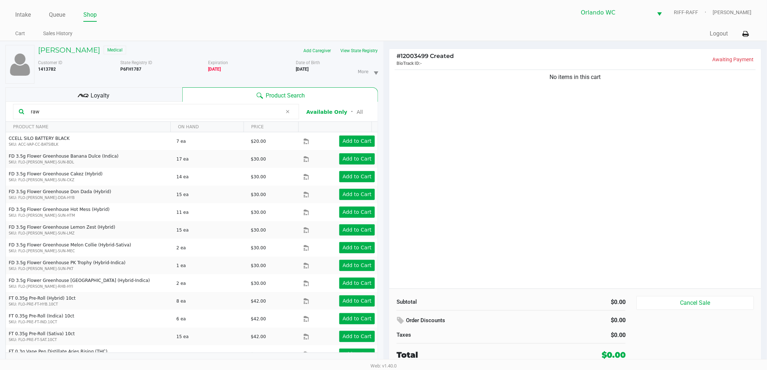
type input "raw"
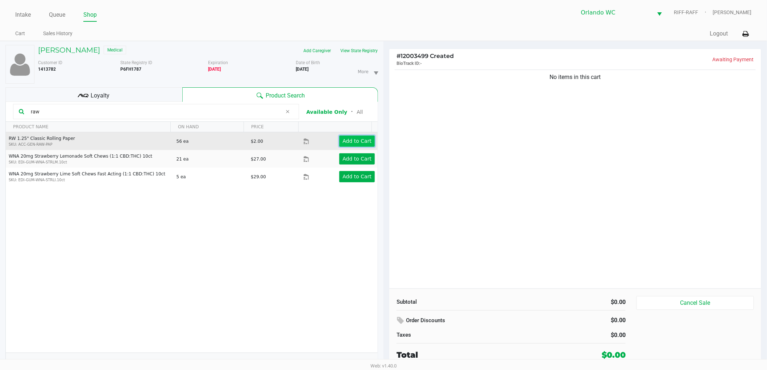
click at [350, 138] on app-button-loader "Add to Cart" at bounding box center [357, 141] width 29 height 6
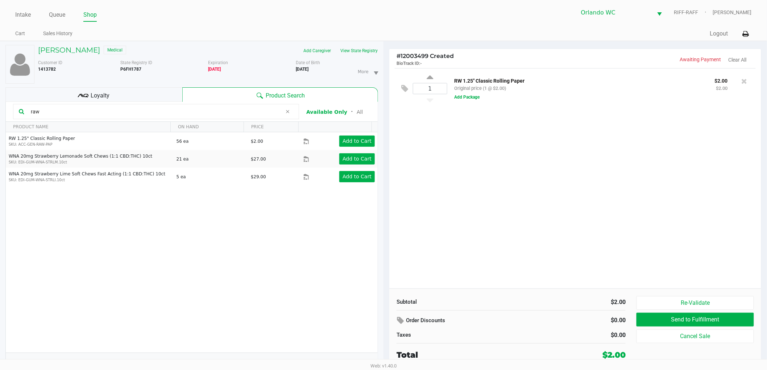
click at [541, 148] on div "1 RW 1.25" Classic Rolling Paper Original price (1 @ $2.00) $2.00 $2.00 Add Pac…" at bounding box center [576, 178] width 372 height 221
click at [536, 128] on div "1 RW 1.25" Classic Rolling Paper Original price (1 @ $2.00) $2.00 $2.00 Add Pac…" at bounding box center [576, 178] width 372 height 221
click at [478, 100] on button "Add Package" at bounding box center [467, 97] width 25 height 7
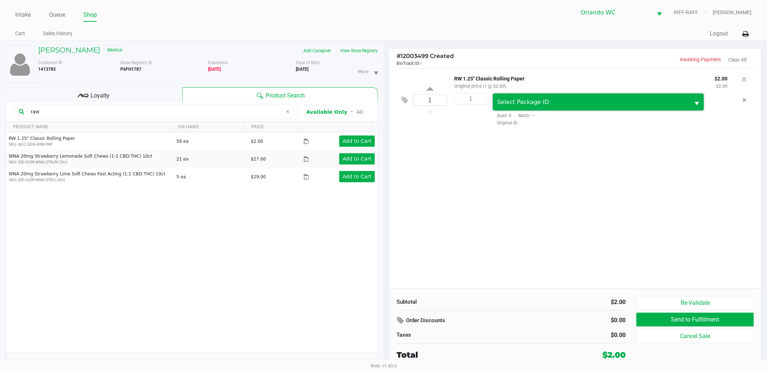
click at [509, 104] on span "Select Package ID" at bounding box center [524, 102] width 52 height 7
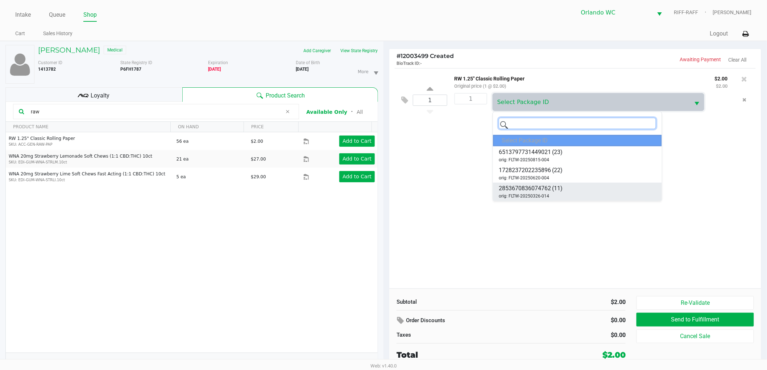
click at [561, 190] on span "(11)" at bounding box center [557, 188] width 11 height 9
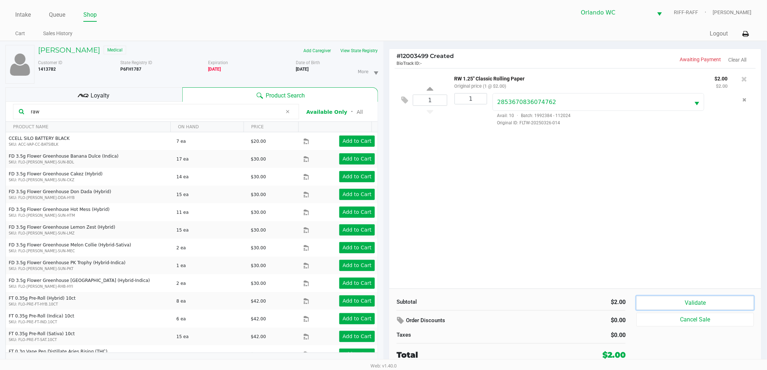
drag, startPoint x: 659, startPoint y: 304, endPoint x: 633, endPoint y: 276, distance: 38.2
click at [659, 304] on button "Validate" at bounding box center [696, 303] width 118 height 14
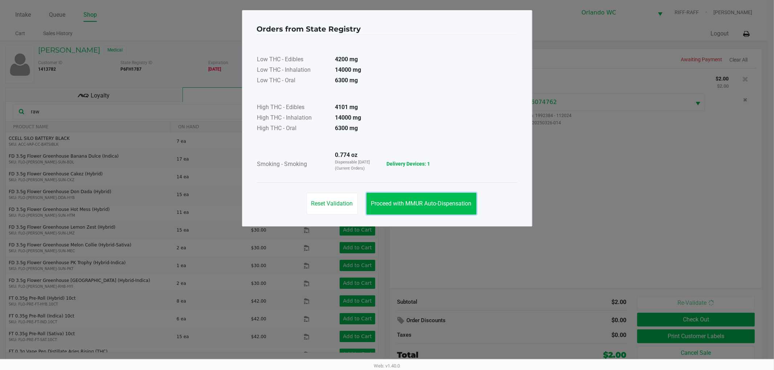
click at [429, 203] on span "Proceed with MMUR Auto-Dispensation" at bounding box center [421, 203] width 100 height 7
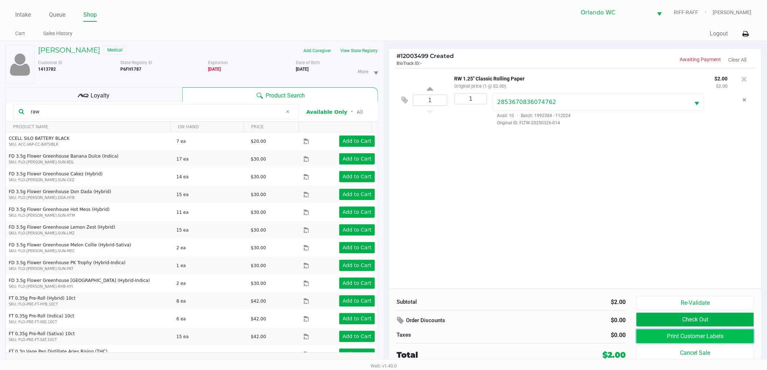
click at [671, 339] on button "Print Customer Labels" at bounding box center [696, 337] width 118 height 14
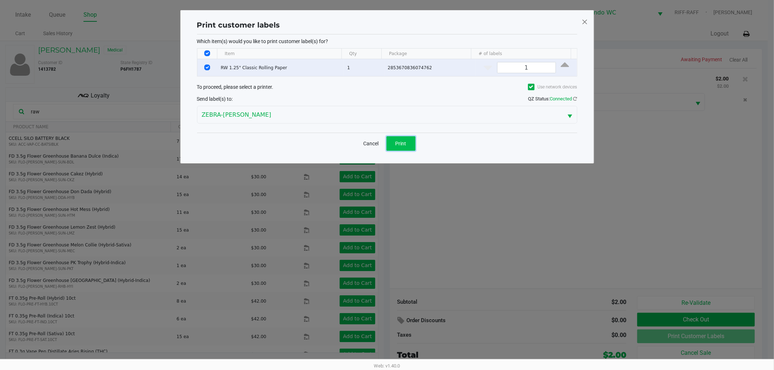
click at [403, 141] on span "Print" at bounding box center [400, 144] width 11 height 6
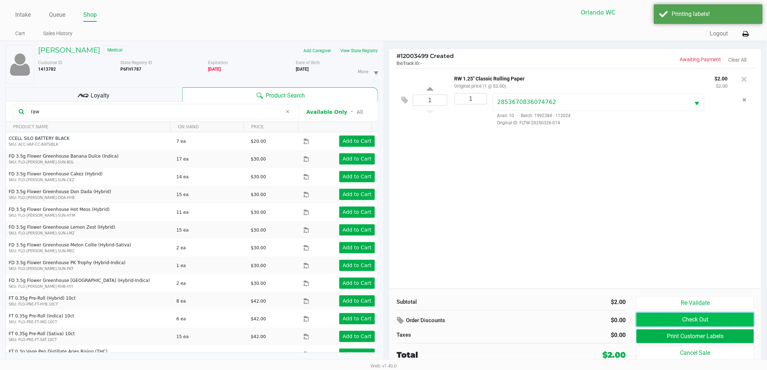
click at [709, 318] on button "Check Out" at bounding box center [696, 320] width 118 height 14
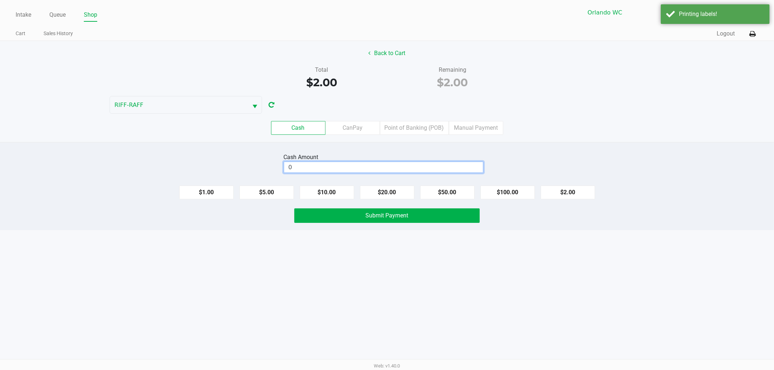
click at [408, 170] on input "0" at bounding box center [383, 167] width 199 height 11
click at [569, 197] on button "$2.00" at bounding box center [567, 193] width 54 height 14
type input "$2.00"
click at [468, 216] on button "Submit Payment" at bounding box center [386, 216] width 185 height 15
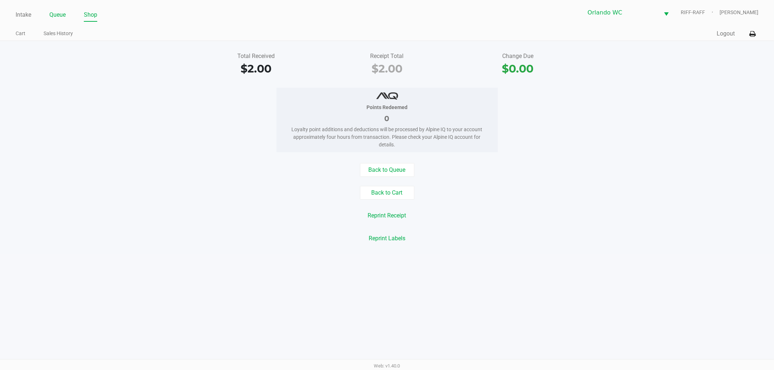
click at [61, 16] on link "Queue" at bounding box center [57, 15] width 16 height 10
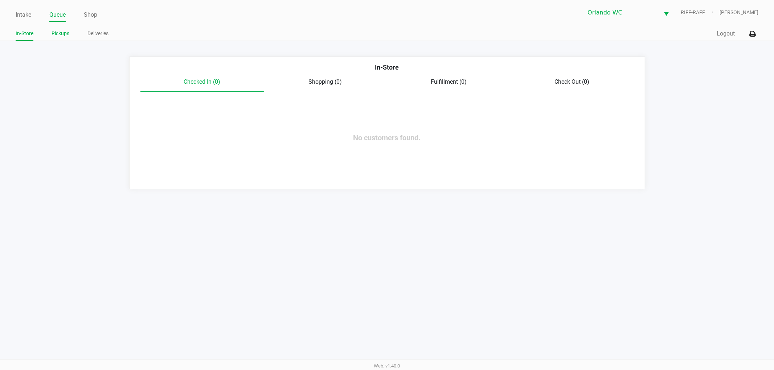
click at [57, 34] on link "Pickups" at bounding box center [60, 33] width 18 height 9
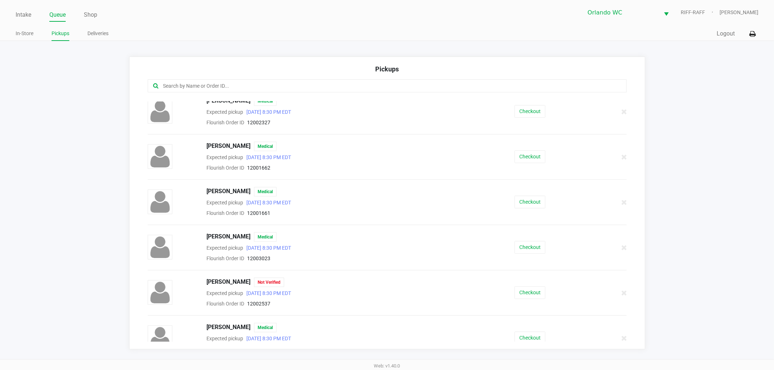
scroll to position [198, 0]
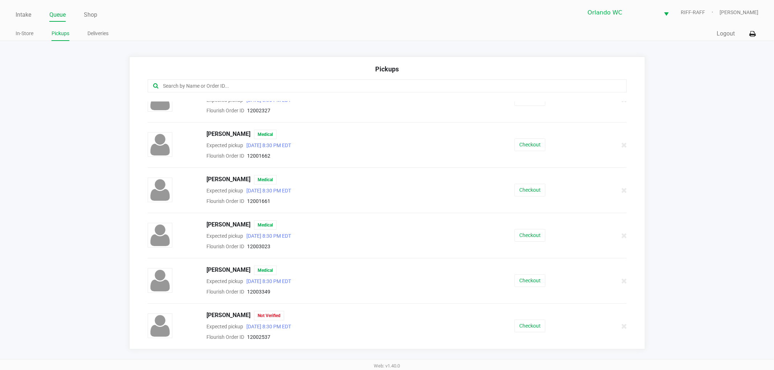
click at [178, 82] on input "text" at bounding box center [372, 86] width 420 height 8
click at [17, 29] on link "In-Store" at bounding box center [25, 33] width 18 height 9
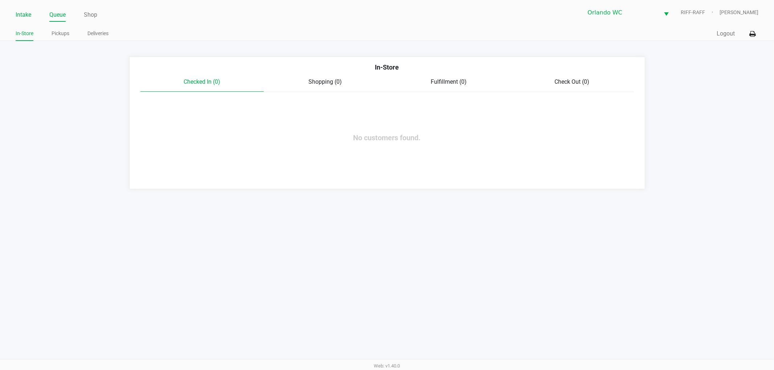
click at [24, 16] on link "Intake" at bounding box center [24, 15] width 16 height 10
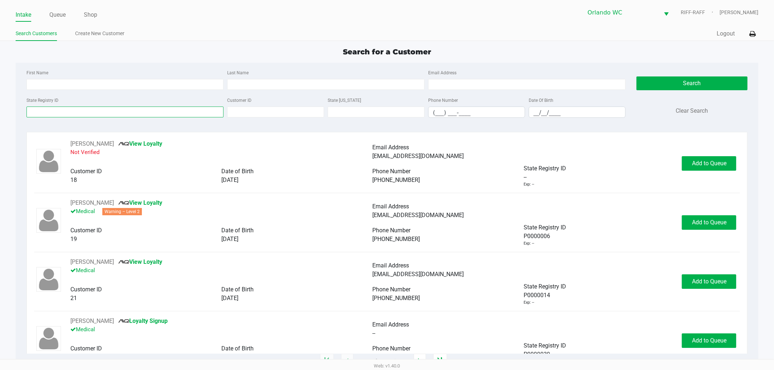
click at [99, 112] on input "State Registry ID" at bounding box center [124, 112] width 197 height 11
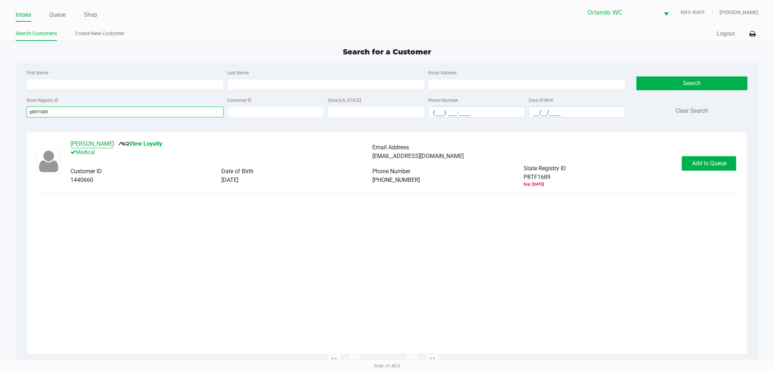
type input "p8tf1689"
click at [104, 144] on button "BARBARA COYLE" at bounding box center [92, 144] width 44 height 9
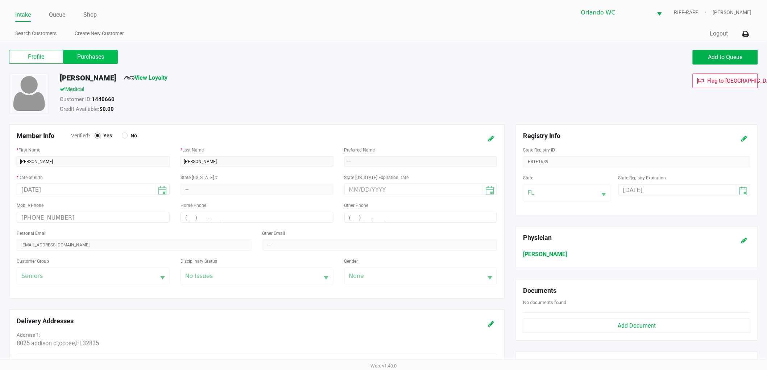
click at [92, 55] on label "Purchases" at bounding box center [90, 57] width 54 height 14
click at [0, 0] on 1 "Purchases" at bounding box center [0, 0] width 0 height 0
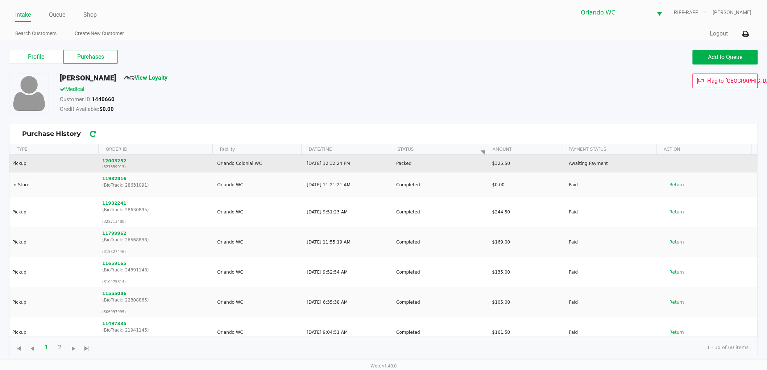
drag, startPoint x: 199, startPoint y: 162, endPoint x: 255, endPoint y: 154, distance: 57.1
click at [255, 155] on tr "Pickup 12003252 (327659013) Orlando Colonial WC Sep 25, 2025, 12:32:24 PM Packe…" at bounding box center [383, 164] width 749 height 18
click at [272, 168] on td "Orlando Colonial WC" at bounding box center [259, 164] width 90 height 18
drag, startPoint x: 272, startPoint y: 165, endPoint x: 213, endPoint y: 161, distance: 59.2
click at [214, 161] on td "Orlando Colonial WC" at bounding box center [259, 164] width 90 height 18
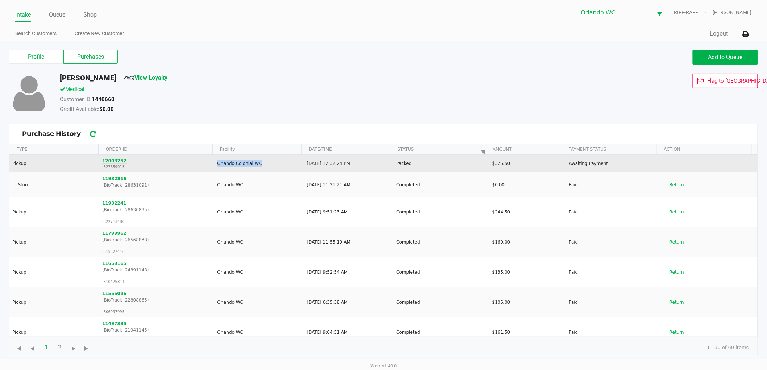
click at [113, 158] on button "12003252" at bounding box center [114, 161] width 24 height 7
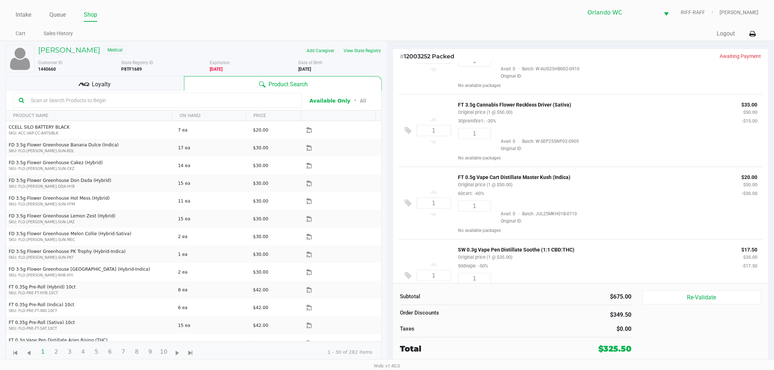
scroll to position [434, 0]
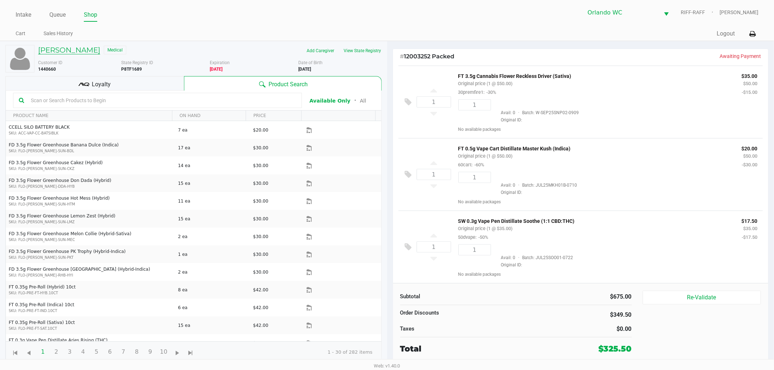
click at [91, 49] on h5 "BARBARA COYLE" at bounding box center [69, 50] width 62 height 9
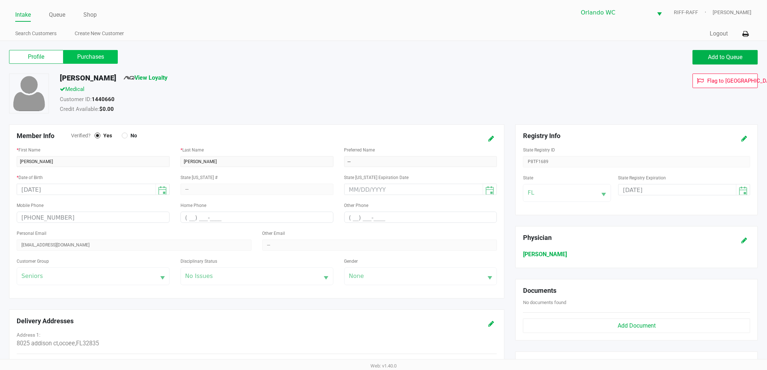
click at [84, 52] on label "Purchases" at bounding box center [90, 57] width 54 height 14
click at [0, 0] on 1 "Purchases" at bounding box center [0, 0] width 0 height 0
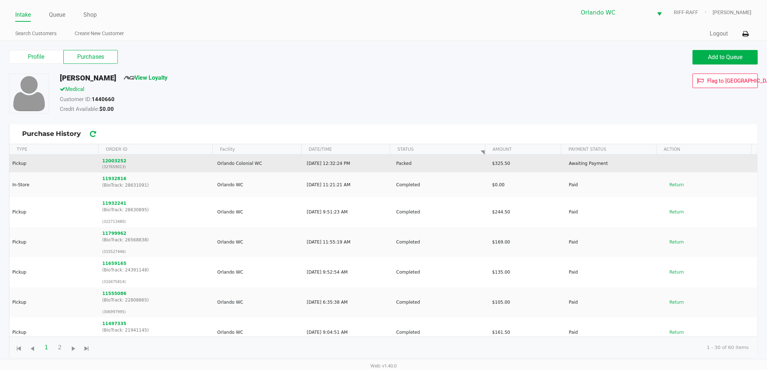
click at [105, 165] on p "(327659013)" at bounding box center [156, 166] width 109 height 5
click at [105, 161] on button "12003252" at bounding box center [114, 161] width 24 height 7
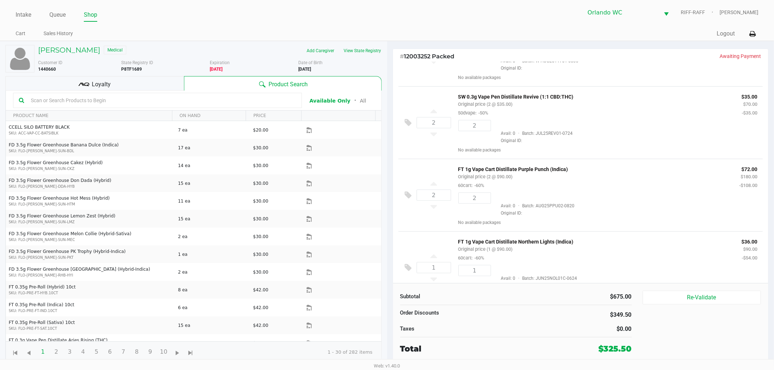
scroll to position [161, 0]
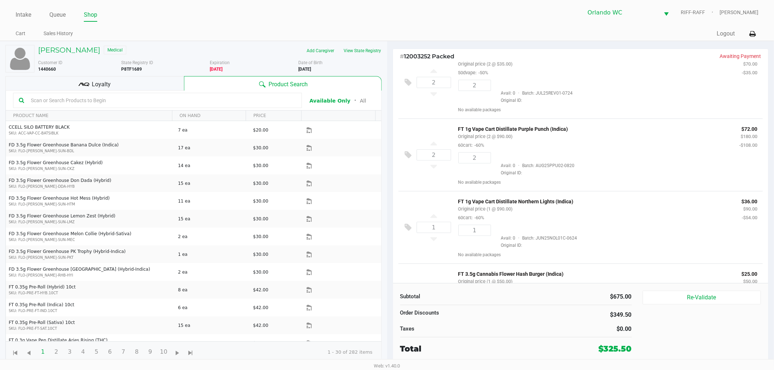
click at [543, 129] on p "FT 1g Vape Cart Distillate Purple Punch (Indica)" at bounding box center [593, 128] width 270 height 8
copy p "FT 1g Vape Cart Distillate Purple Punch (Indica)"
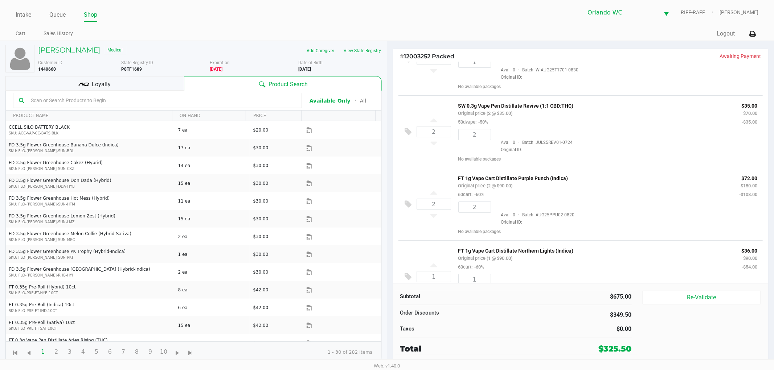
click at [455, 249] on div "FT 1g Vape Cart Distillate Northern Lights (Indica) Original price (1 @ $90.00)…" at bounding box center [594, 258] width 283 height 25
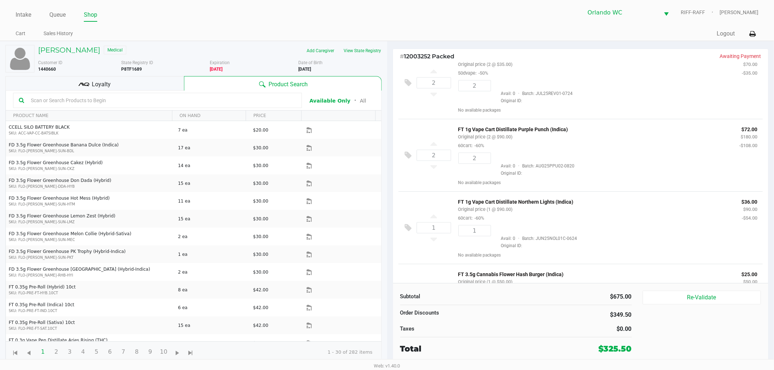
scroll to position [161, 0]
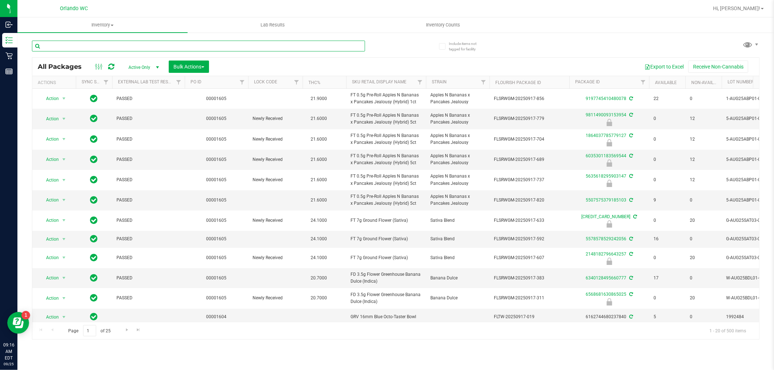
click at [84, 49] on input "text" at bounding box center [198, 46] width 333 height 11
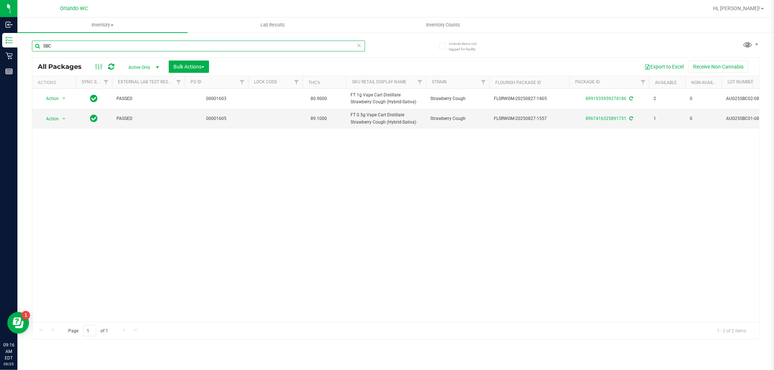
type input "SBC"
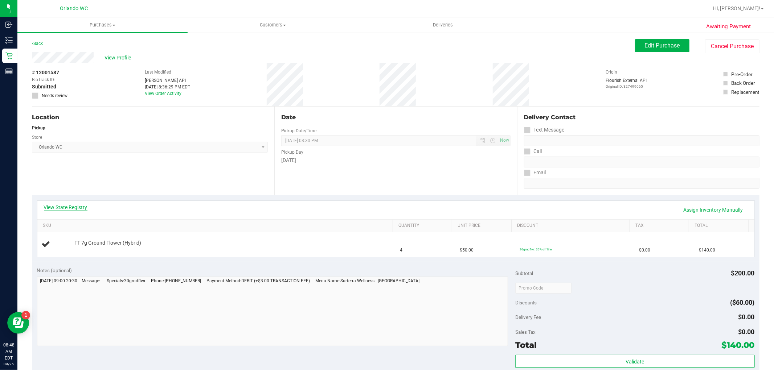
click at [56, 205] on link "View State Registry" at bounding box center [66, 207] width 44 height 7
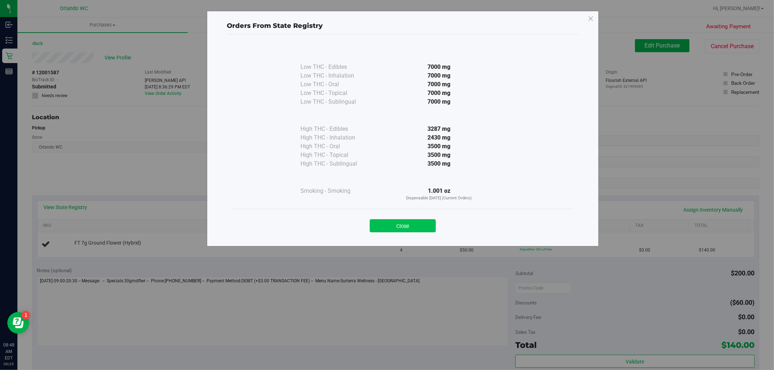
click at [393, 226] on button "Close" at bounding box center [403, 225] width 66 height 13
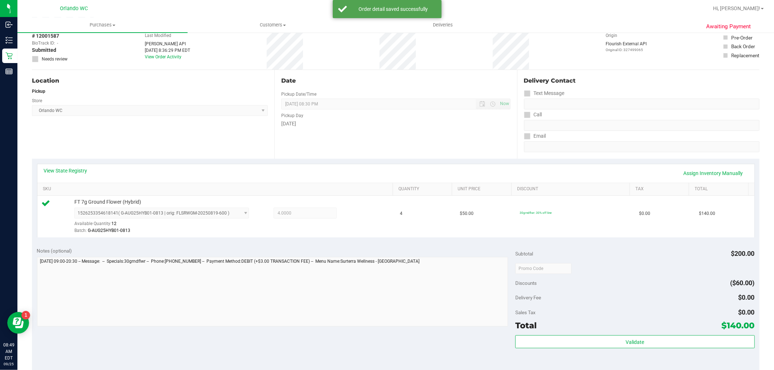
scroll to position [121, 0]
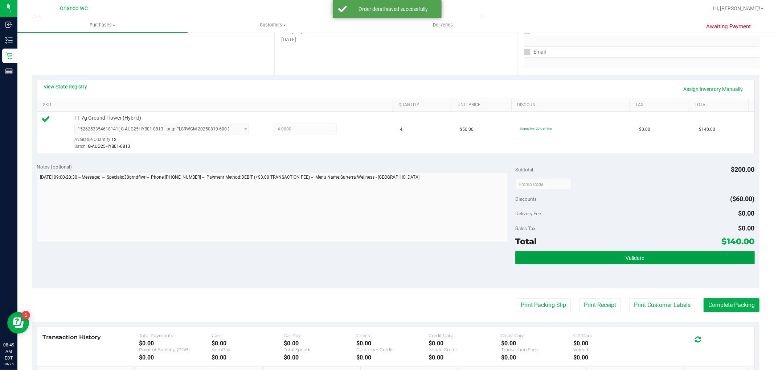
click at [566, 258] on button "Validate" at bounding box center [634, 257] width 239 height 13
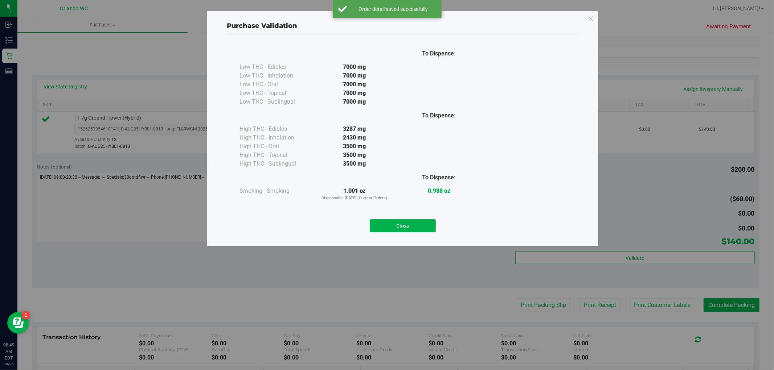
click at [522, 314] on div "Purchase Validation To Dispense: Low THC - Edibles 7000 mg" at bounding box center [389, 185] width 779 height 370
click at [403, 223] on button "Close" at bounding box center [403, 225] width 66 height 13
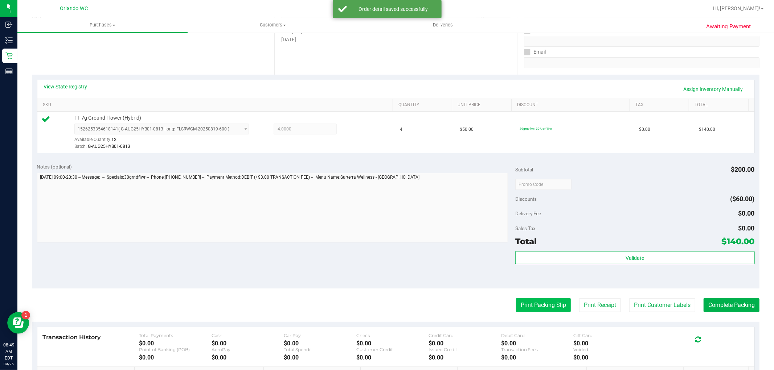
click at [527, 300] on button "Print Packing Slip" at bounding box center [543, 305] width 55 height 14
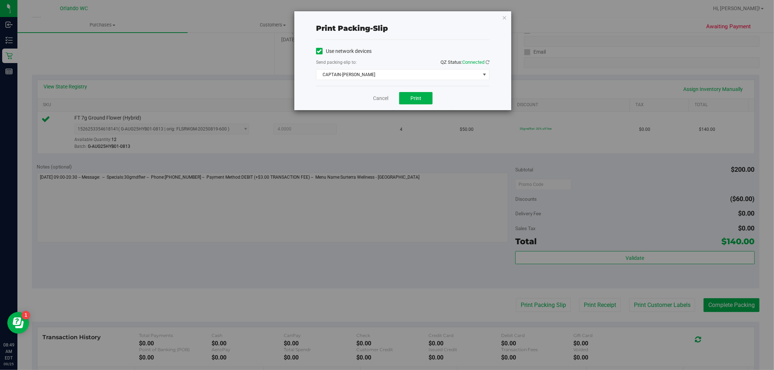
click at [375, 68] on div "Use network devices Send packing-slip to: QZ Status: Connected CAPTAIN-[PERSON_…" at bounding box center [402, 63] width 173 height 34
click at [375, 71] on span "CAPTAIN-[PERSON_NAME]" at bounding box center [398, 75] width 164 height 10
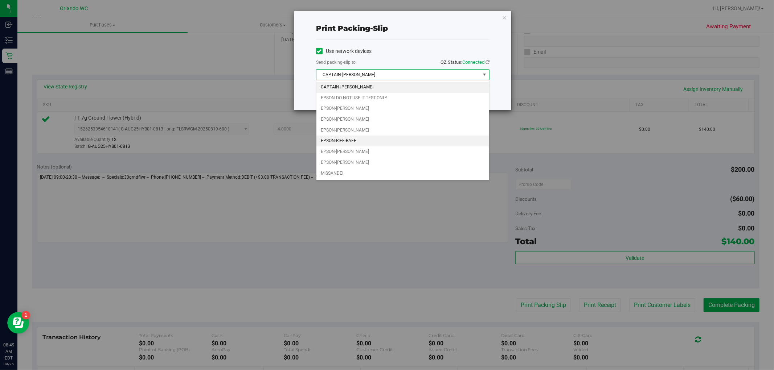
click at [365, 141] on li "EPSON-RIFF-RAFF" at bounding box center [402, 141] width 173 height 11
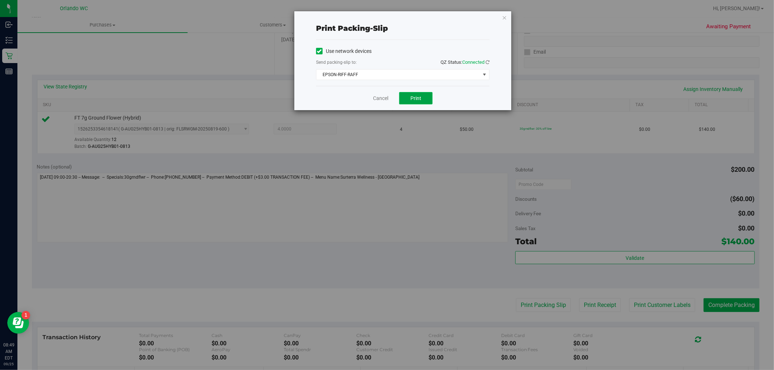
click at [404, 100] on button "Print" at bounding box center [415, 98] width 33 height 12
click at [375, 99] on link "Cancel" at bounding box center [380, 99] width 15 height 8
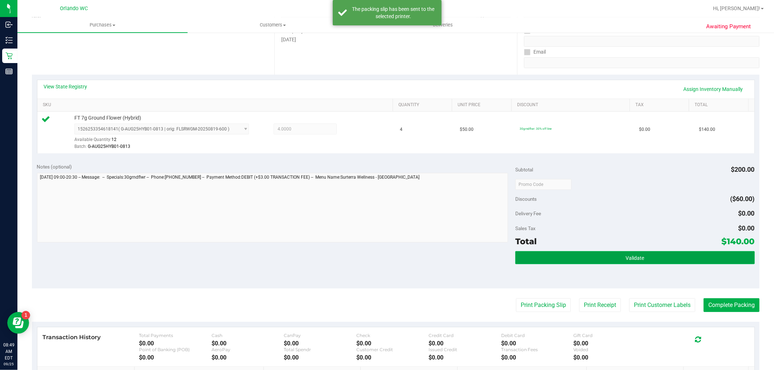
click at [665, 256] on button "Validate" at bounding box center [634, 257] width 239 height 13
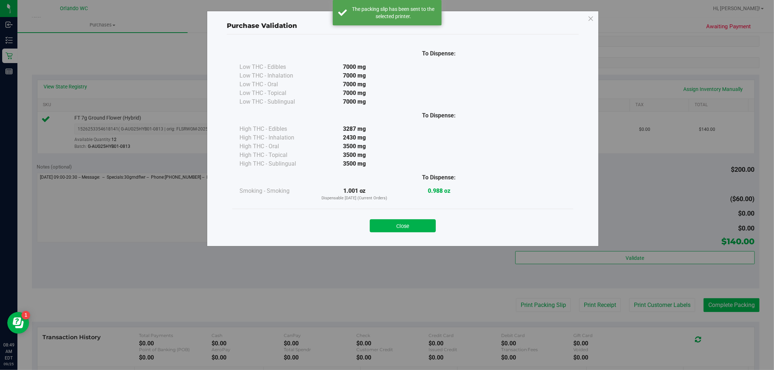
click at [720, 305] on div "Purchase Validation To Dispense: Low THC - Edibles 7000 mg" at bounding box center [389, 185] width 779 height 370
click at [425, 228] on button "Close" at bounding box center [403, 225] width 66 height 13
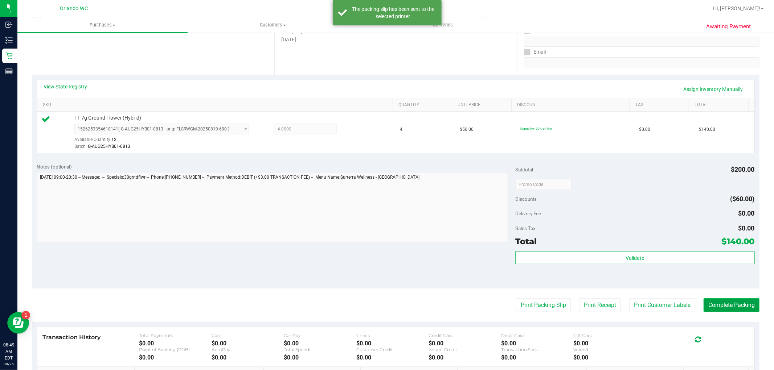
click at [705, 303] on button "Complete Packing" at bounding box center [731, 305] width 56 height 14
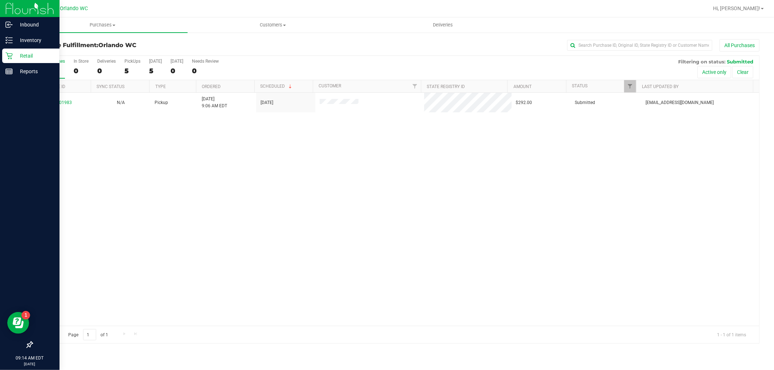
click at [11, 56] on icon at bounding box center [8, 55] width 7 height 7
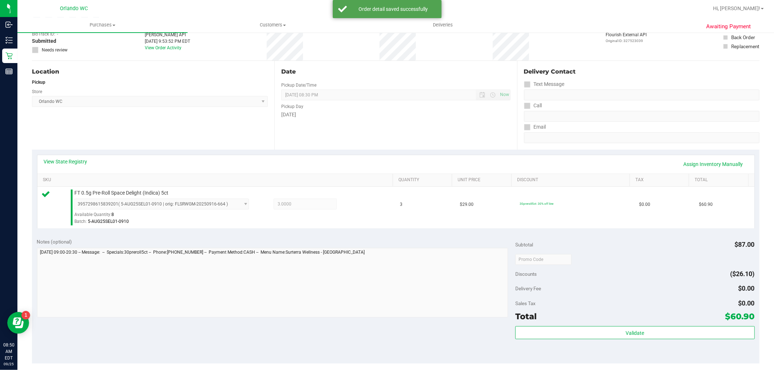
scroll to position [81, 0]
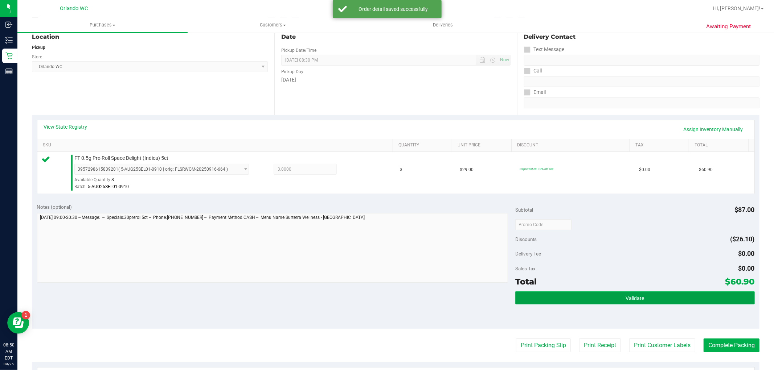
click at [568, 294] on button "Validate" at bounding box center [634, 298] width 239 height 13
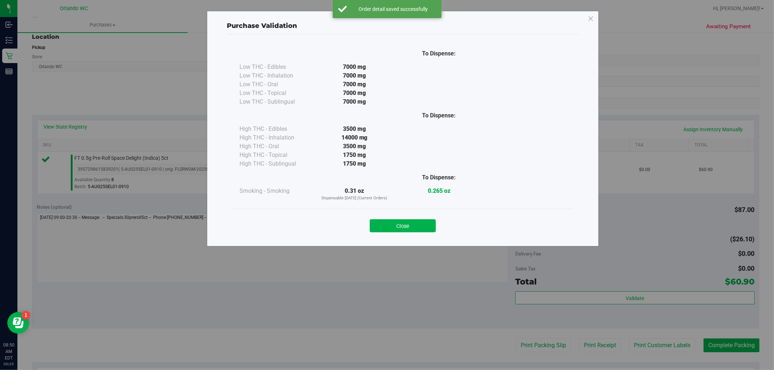
click at [536, 345] on div "Purchase Validation To Dispense: Low THC - Edibles 7000 mg" at bounding box center [389, 185] width 779 height 370
click at [407, 218] on div "Close" at bounding box center [403, 224] width 330 height 18
click at [405, 227] on button "Close" at bounding box center [403, 225] width 66 height 13
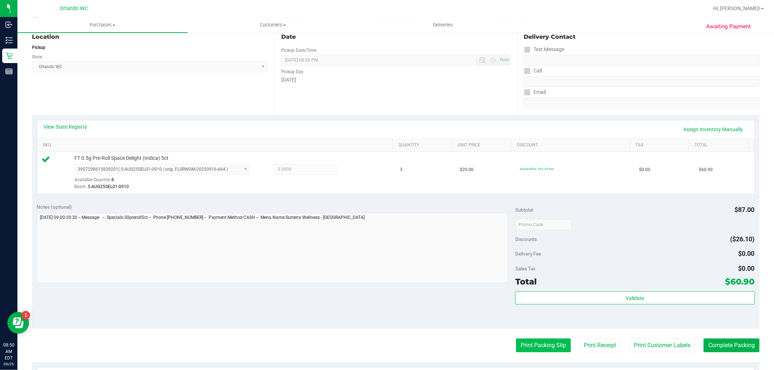
click at [516, 345] on button "Print Packing Slip" at bounding box center [543, 346] width 55 height 14
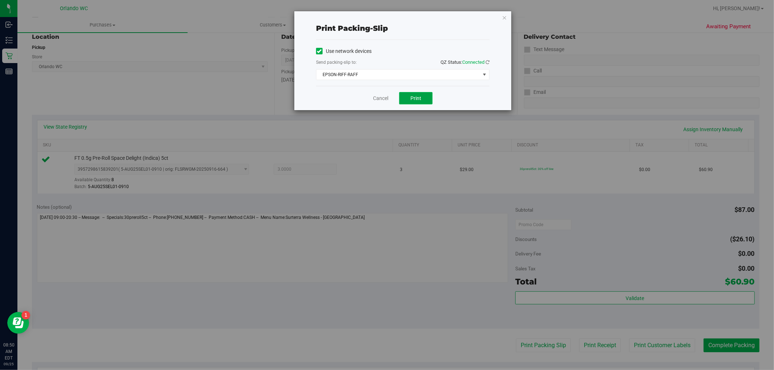
click at [421, 95] on button "Print" at bounding box center [415, 98] width 33 height 12
click at [711, 344] on div "Print packing-slip Use network devices Send packing-slip to: QZ Status: Connect…" at bounding box center [389, 185] width 779 height 370
click at [379, 102] on link "Cancel" at bounding box center [380, 99] width 15 height 8
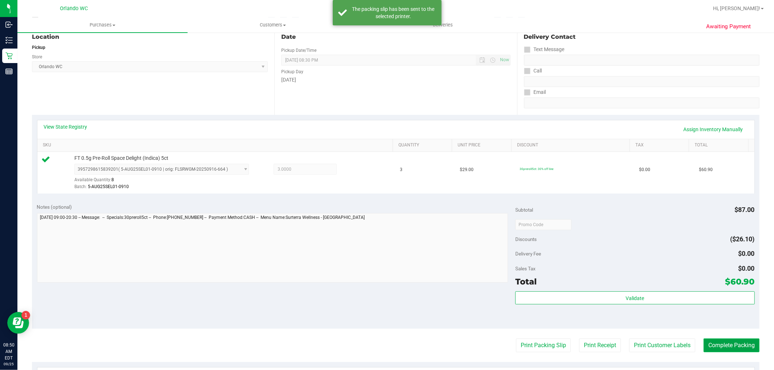
click at [716, 349] on button "Complete Packing" at bounding box center [731, 346] width 56 height 14
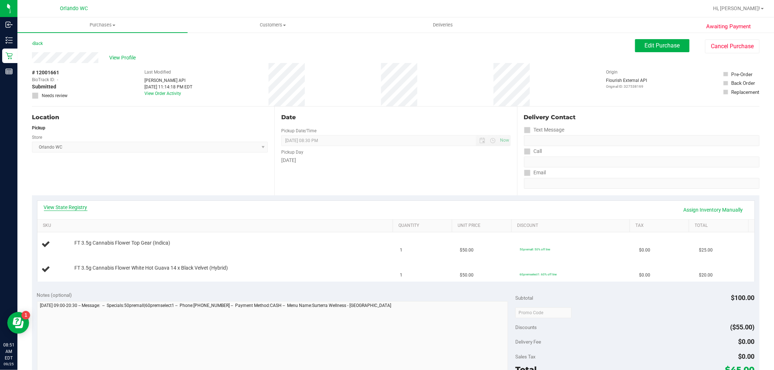
click at [78, 208] on link "View State Registry" at bounding box center [66, 207] width 44 height 7
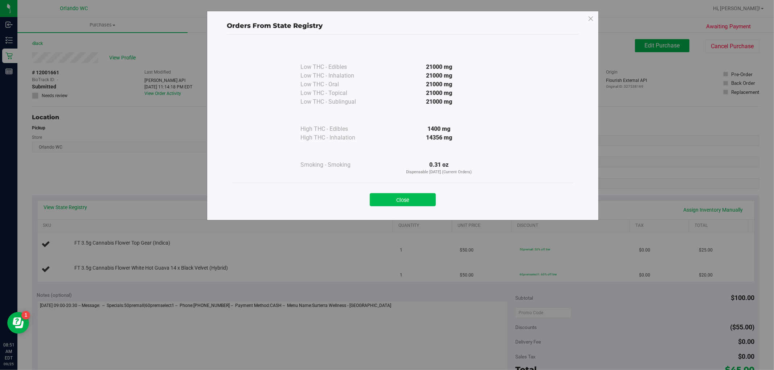
click at [415, 201] on button "Close" at bounding box center [403, 199] width 66 height 13
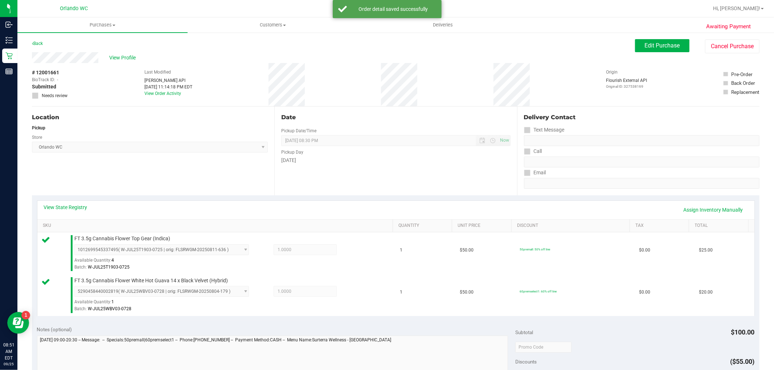
scroll to position [121, 0]
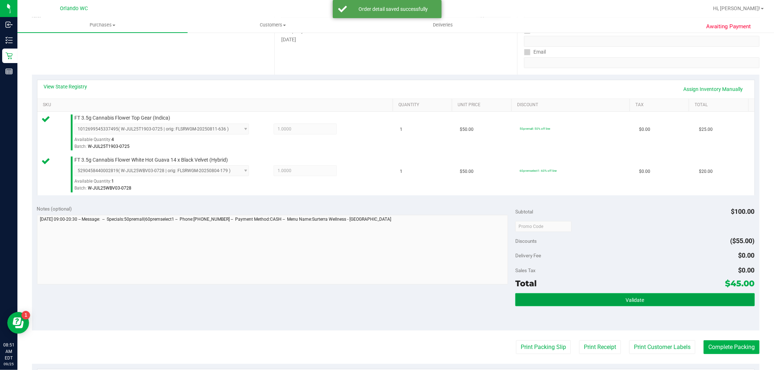
click at [602, 304] on button "Validate" at bounding box center [634, 299] width 239 height 13
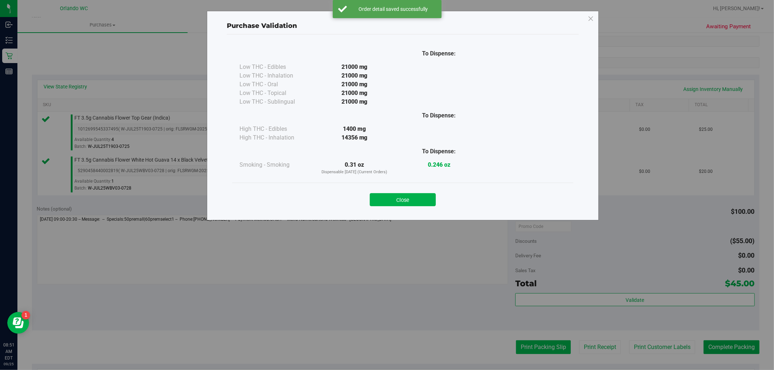
click at [534, 342] on div "Purchase Validation To Dispense: Low THC - Edibles 21000 mg" at bounding box center [389, 185] width 779 height 370
click at [408, 198] on button "Close" at bounding box center [403, 199] width 66 height 13
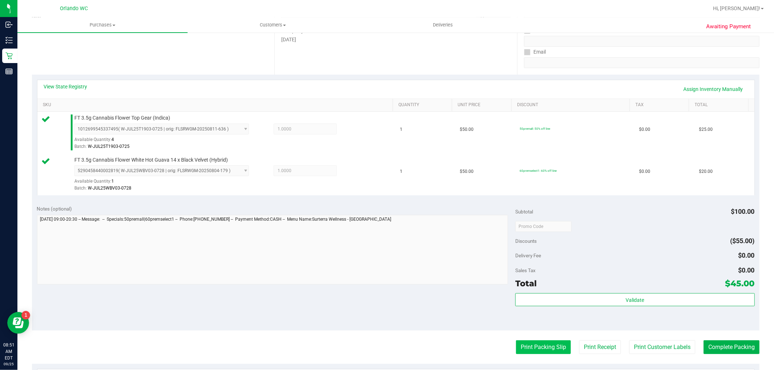
click at [533, 344] on button "Print Packing Slip" at bounding box center [543, 348] width 55 height 14
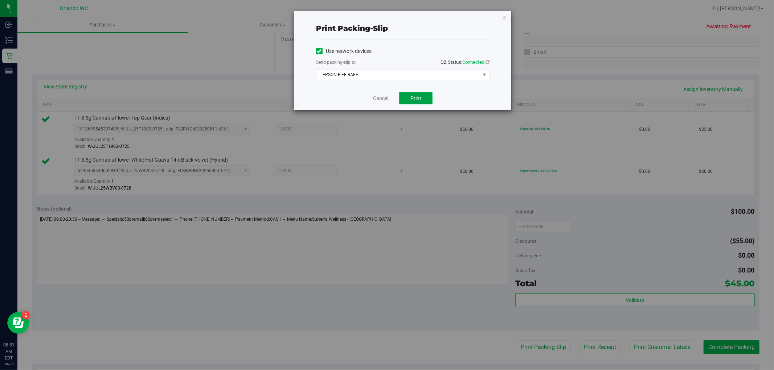
click at [420, 95] on span "Print" at bounding box center [415, 98] width 11 height 6
click at [376, 100] on link "Cancel" at bounding box center [380, 99] width 15 height 8
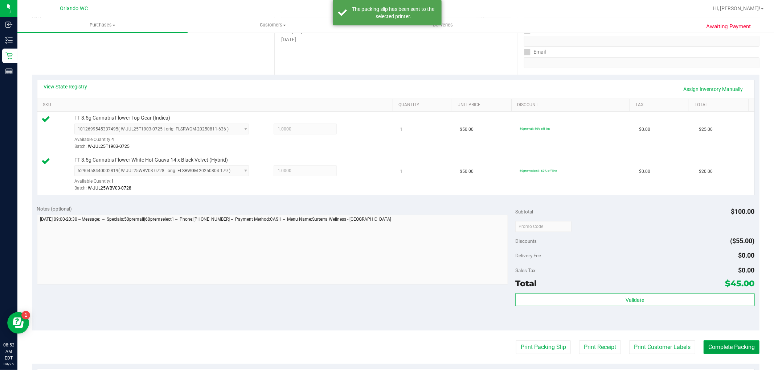
click at [741, 350] on button "Complete Packing" at bounding box center [731, 348] width 56 height 14
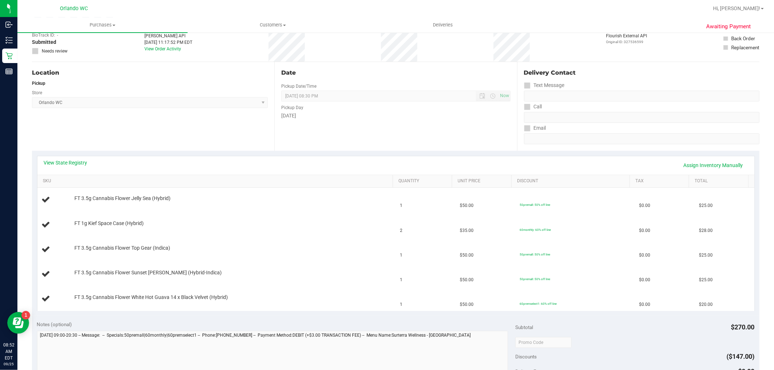
scroll to position [81, 0]
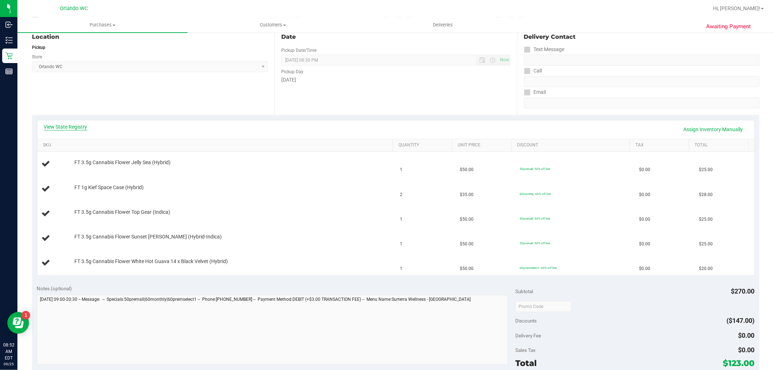
click at [53, 126] on link "View State Registry" at bounding box center [66, 126] width 44 height 7
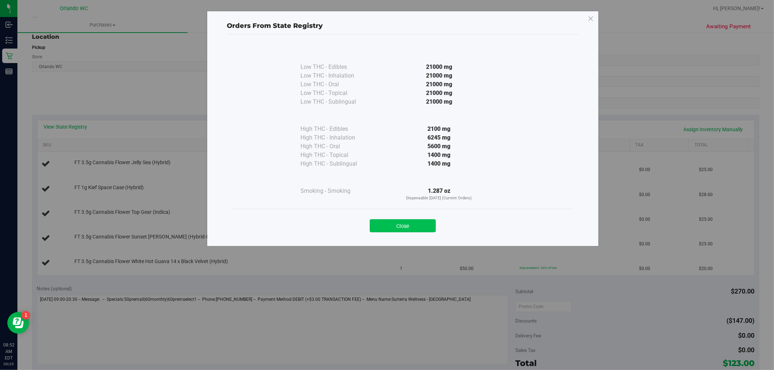
click at [413, 227] on button "Close" at bounding box center [403, 225] width 66 height 13
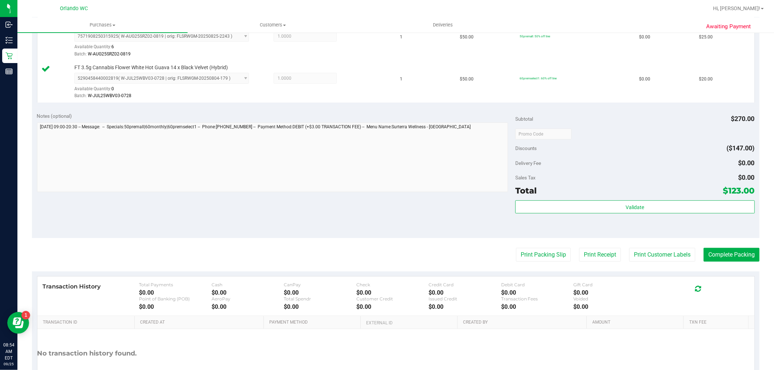
scroll to position [339, 0]
click at [544, 254] on button "Print Packing Slip" at bounding box center [543, 255] width 55 height 14
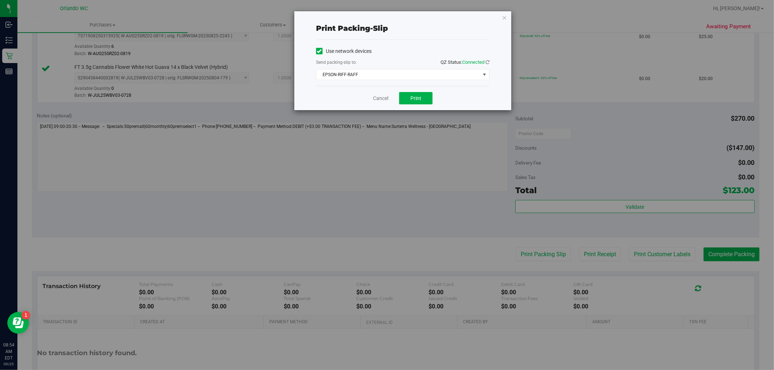
click at [575, 212] on div "Print packing-slip Use network devices Send packing-slip to: QZ Status: Connect…" at bounding box center [389, 185] width 779 height 370
click at [417, 98] on span "Print" at bounding box center [415, 98] width 11 height 6
click at [377, 100] on link "Cancel" at bounding box center [380, 99] width 15 height 8
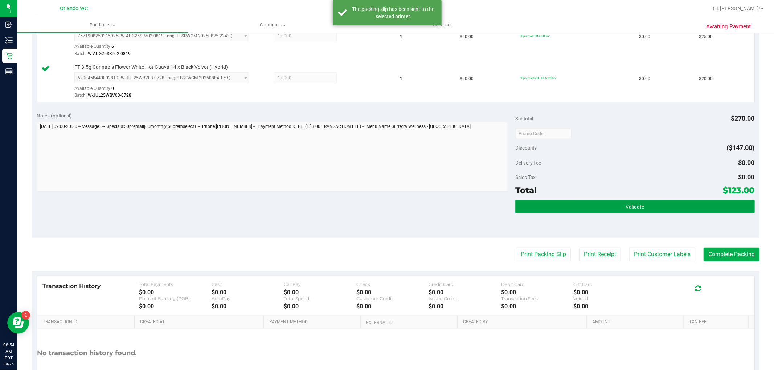
click at [628, 201] on button "Validate" at bounding box center [634, 206] width 239 height 13
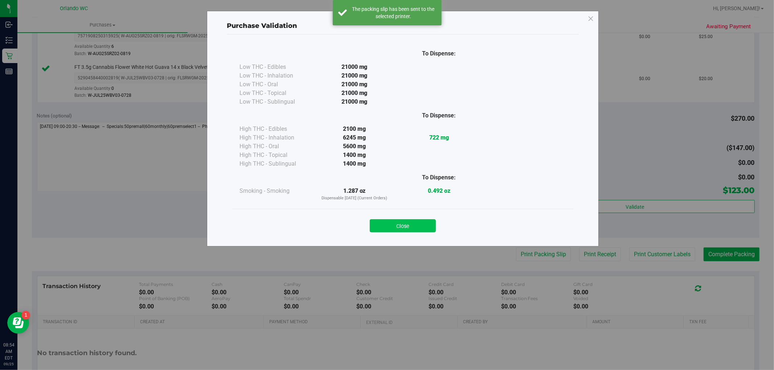
click at [408, 227] on button "Close" at bounding box center [403, 225] width 66 height 13
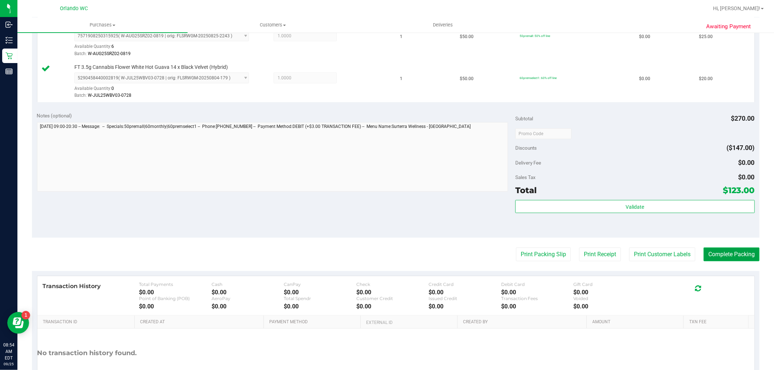
click at [728, 256] on button "Complete Packing" at bounding box center [731, 255] width 56 height 14
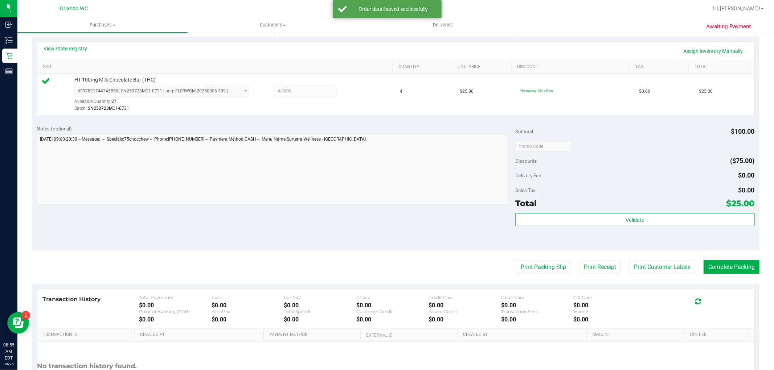
scroll to position [161, 0]
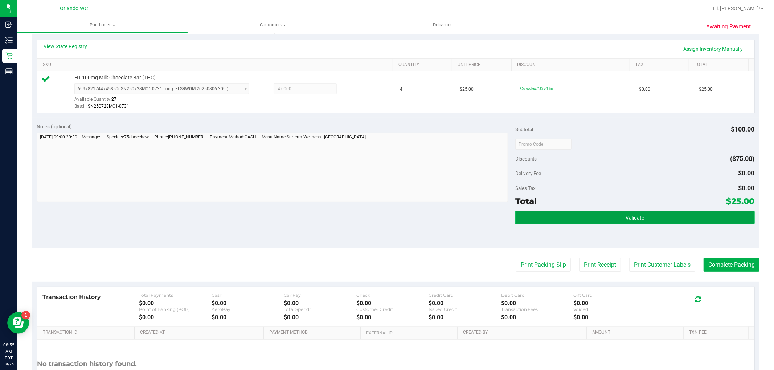
click at [597, 219] on button "Validate" at bounding box center [634, 217] width 239 height 13
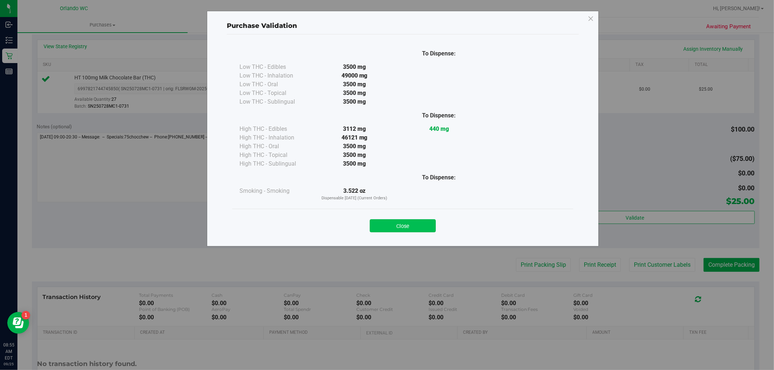
click at [383, 226] on button "Close" at bounding box center [403, 225] width 66 height 13
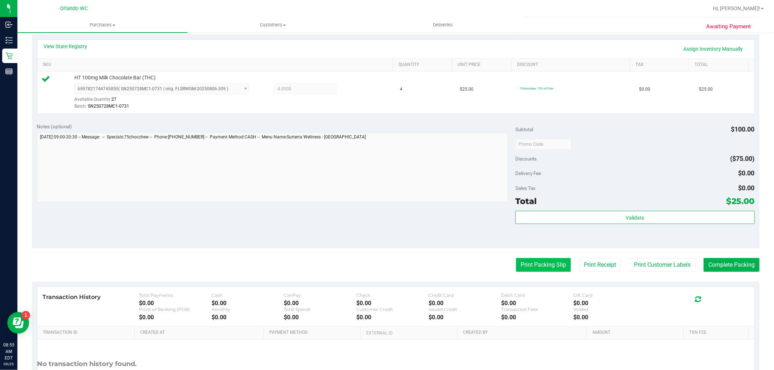
click at [556, 273] on purchase-details "Back Edit Purchase Cancel Purchase View Profile # 12001851 BioTrack ID: - Submi…" at bounding box center [395, 147] width 727 height 539
click at [554, 269] on button "Print Packing Slip" at bounding box center [543, 265] width 55 height 14
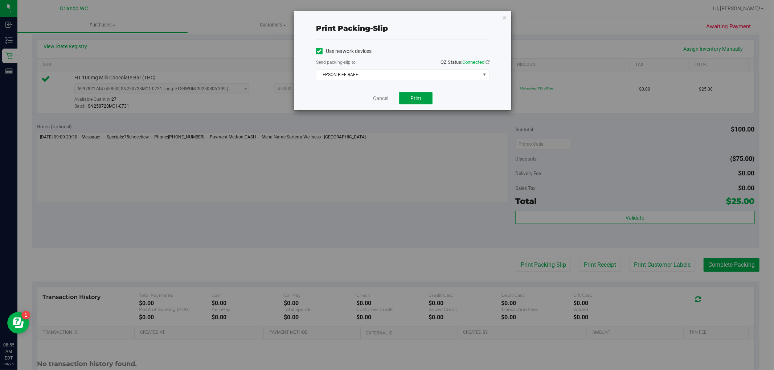
click at [418, 95] on span "Print" at bounding box center [415, 98] width 11 height 6
click at [384, 96] on link "Cancel" at bounding box center [380, 99] width 15 height 8
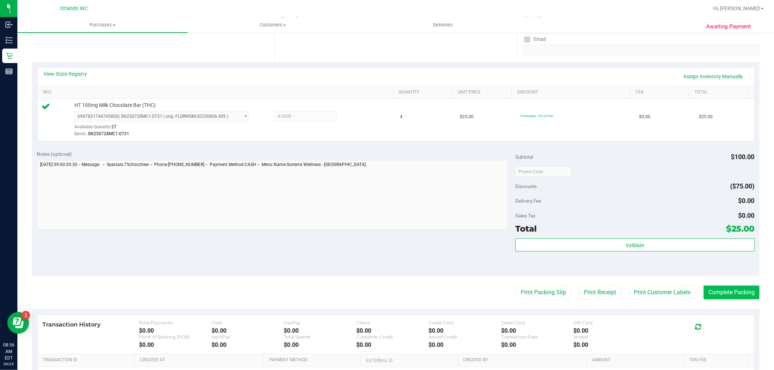
scroll to position [121, 0]
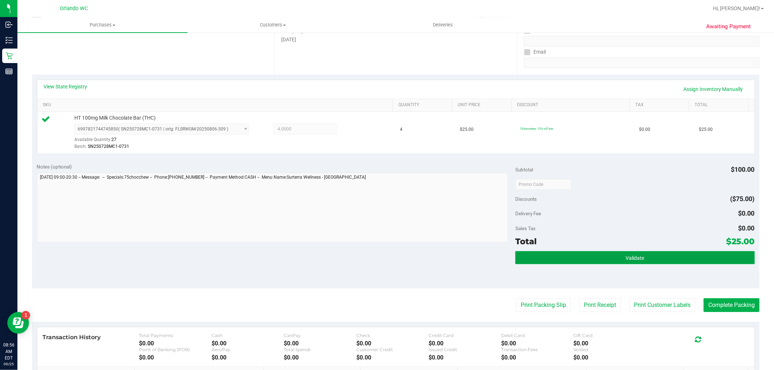
click at [654, 256] on button "Validate" at bounding box center [634, 257] width 239 height 13
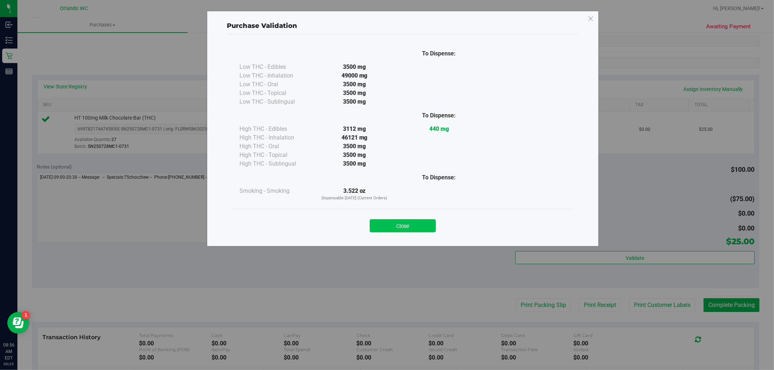
click at [411, 227] on button "Close" at bounding box center [403, 225] width 66 height 13
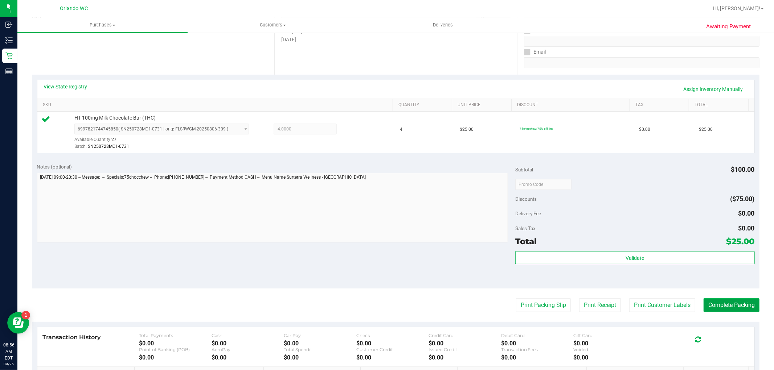
click at [720, 304] on button "Complete Packing" at bounding box center [731, 305] width 56 height 14
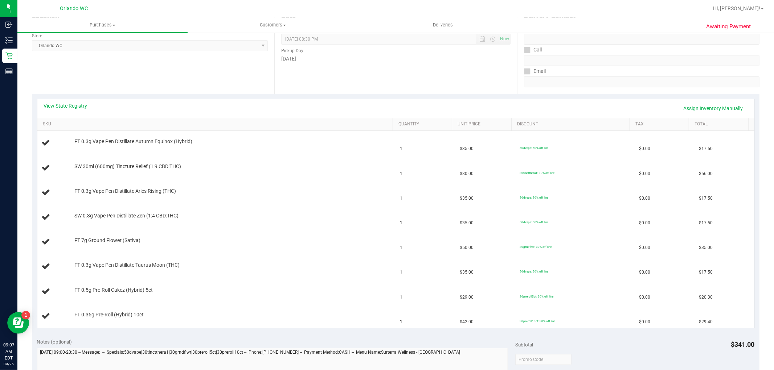
scroll to position [121, 0]
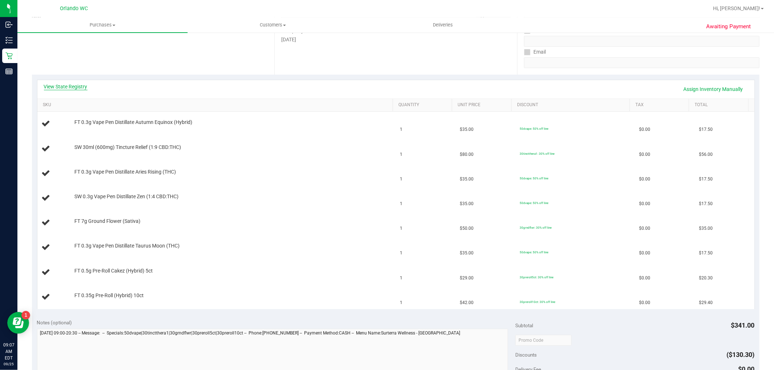
click at [77, 86] on link "View State Registry" at bounding box center [66, 86] width 44 height 7
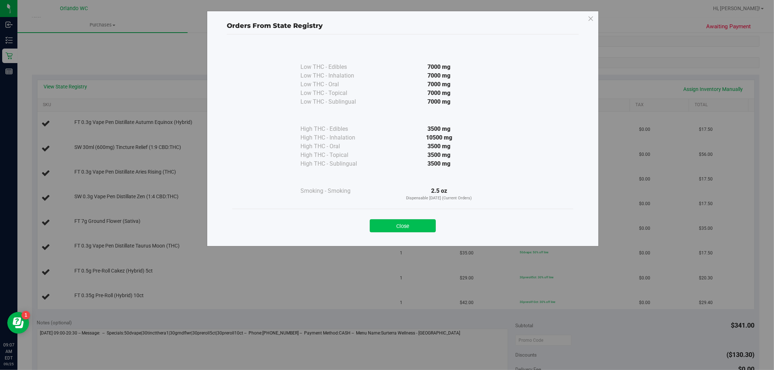
click at [417, 227] on button "Close" at bounding box center [403, 225] width 66 height 13
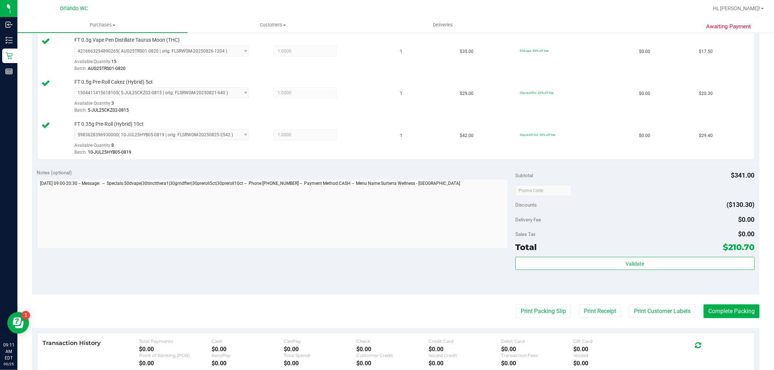
scroll to position [411, 0]
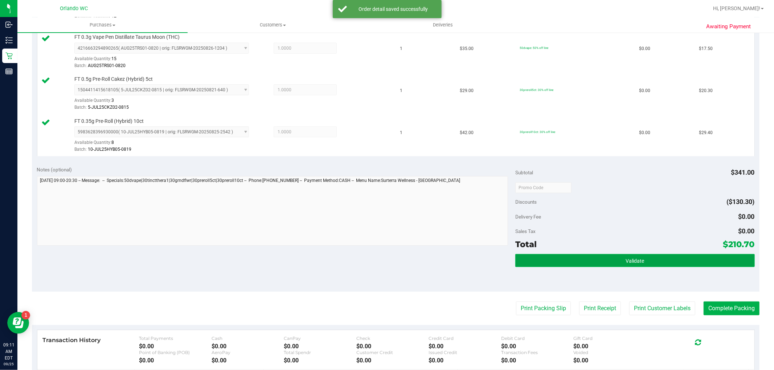
click at [625, 262] on span "Validate" at bounding box center [634, 261] width 18 height 6
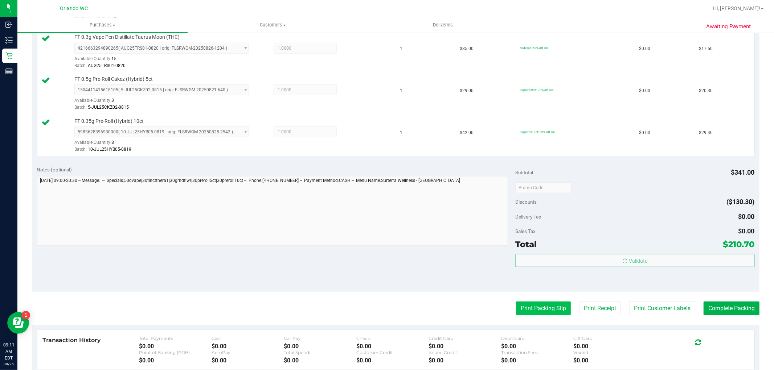
click at [537, 316] on button "Print Packing Slip" at bounding box center [543, 309] width 55 height 14
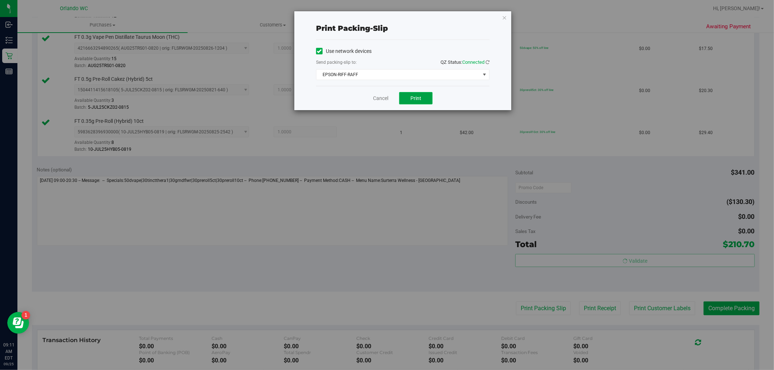
click at [414, 101] on span "Print" at bounding box center [415, 98] width 11 height 6
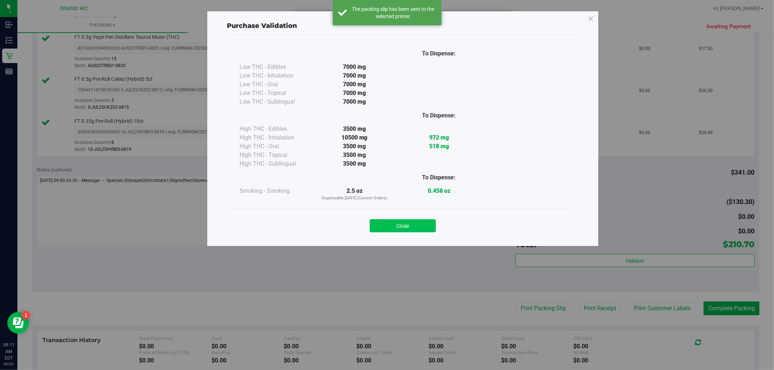
click at [405, 226] on button "Close" at bounding box center [403, 225] width 66 height 13
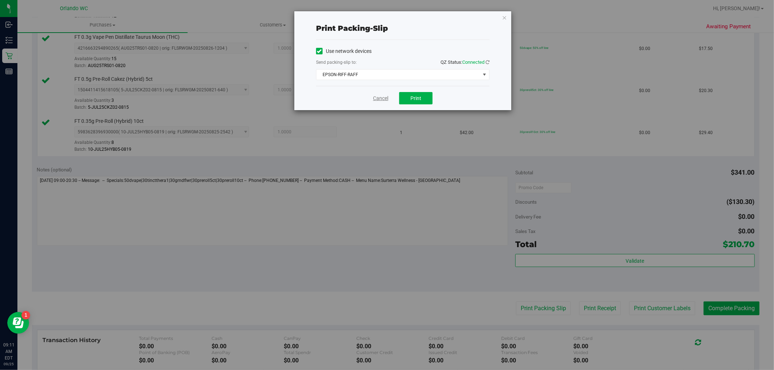
click at [379, 99] on link "Cancel" at bounding box center [380, 99] width 15 height 8
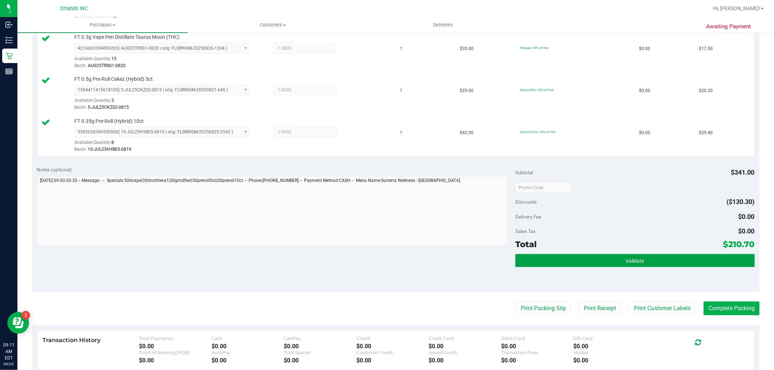
click at [607, 256] on button "Validate" at bounding box center [634, 260] width 239 height 13
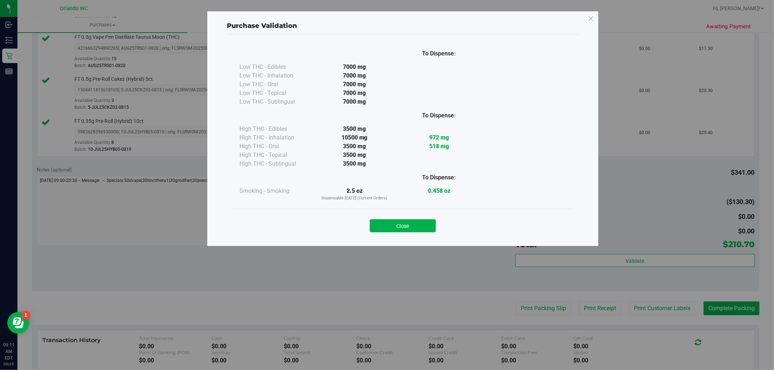
click at [712, 317] on div "Purchase Validation To Dispense: Low THC - Edibles 7000 mg" at bounding box center [389, 185] width 779 height 370
click at [429, 226] on button "Close" at bounding box center [403, 225] width 66 height 13
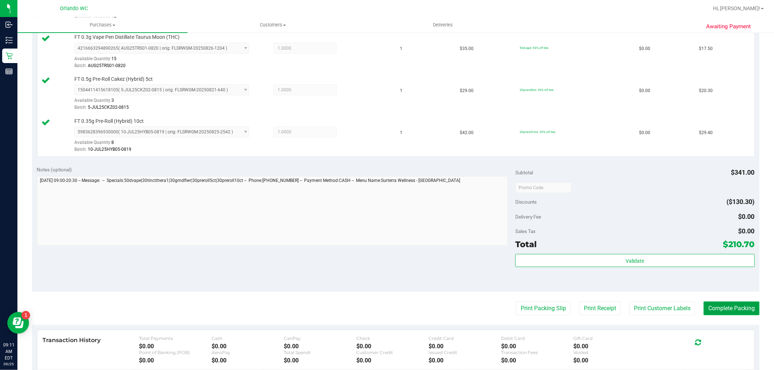
click at [739, 310] on button "Complete Packing" at bounding box center [731, 309] width 56 height 14
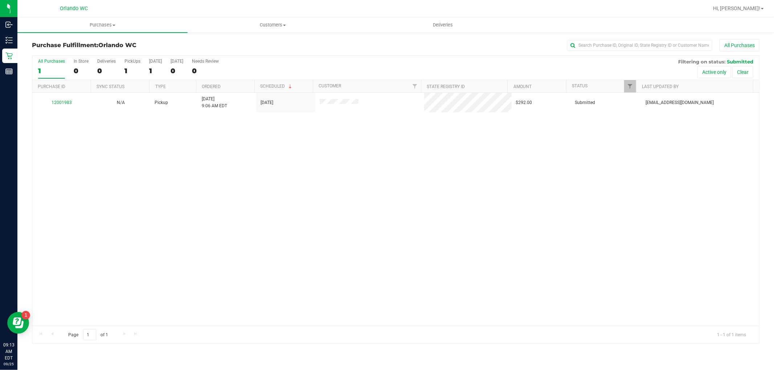
click at [122, 149] on div "12001983 N/A Pickup [DATE] 9:06 AM EDT 9/25/2025 $292.00 Submitted [EMAIL_ADDRE…" at bounding box center [395, 209] width 726 height 233
click at [61, 214] on div "12001983 N/A Pickup [DATE] 9:06 AM EDT 9/25/2025 $292.00 Submitted [EMAIL_ADDRE…" at bounding box center [395, 209] width 726 height 233
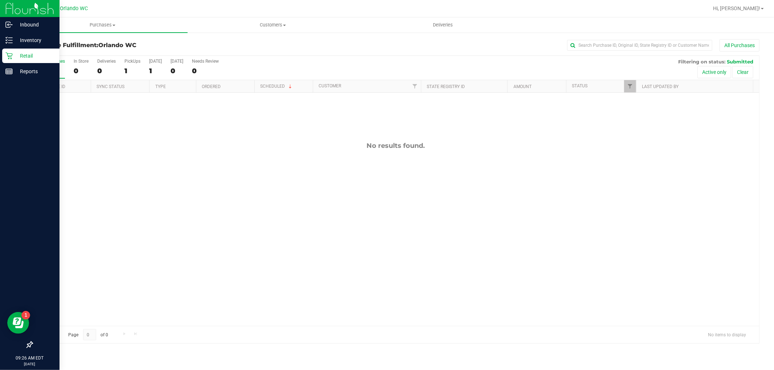
click at [9, 53] on icon at bounding box center [8, 55] width 7 height 7
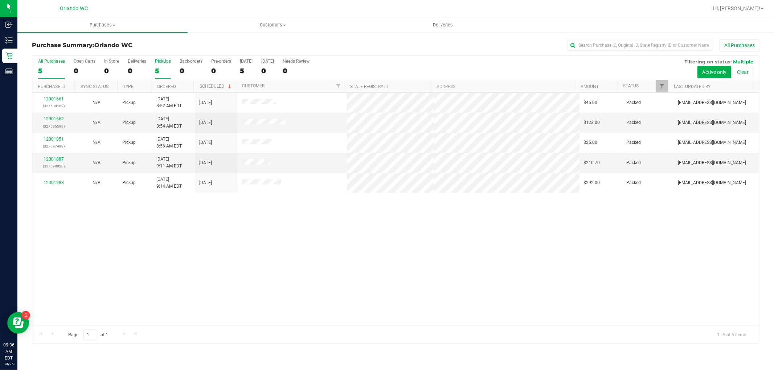
click at [166, 73] on div "5" at bounding box center [163, 71] width 16 height 8
click at [0, 0] on input "PickUps 5" at bounding box center [0, 0] width 0 height 0
click at [213, 207] on div "12001661 (327538169) N/A Pickup [DATE] 8:52 AM EDT 9/25/2025 $45.00 Packed [EMA…" at bounding box center [395, 209] width 726 height 233
click at [156, 67] on div "5" at bounding box center [163, 71] width 16 height 8
click at [0, 0] on input "PickUps 5" at bounding box center [0, 0] width 0 height 0
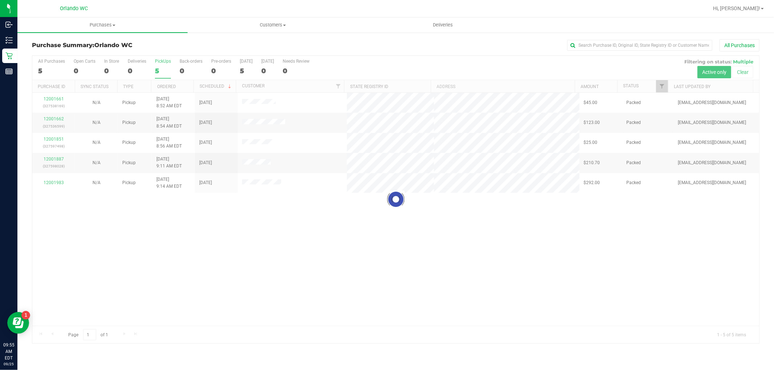
click at [549, 213] on div at bounding box center [395, 200] width 726 height 288
click at [543, 204] on div at bounding box center [395, 200] width 726 height 288
click at [551, 195] on div at bounding box center [395, 200] width 726 height 288
click at [247, 257] on div "12001661 (327538169) N/A Pickup [DATE] 8:52 AM EDT 9/25/2025 $45.00 Packed [EMA…" at bounding box center [395, 209] width 726 height 233
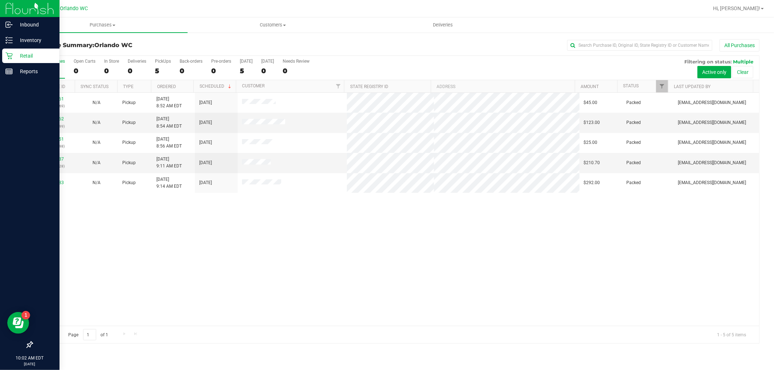
click at [13, 54] on p "Retail" at bounding box center [35, 55] width 44 height 9
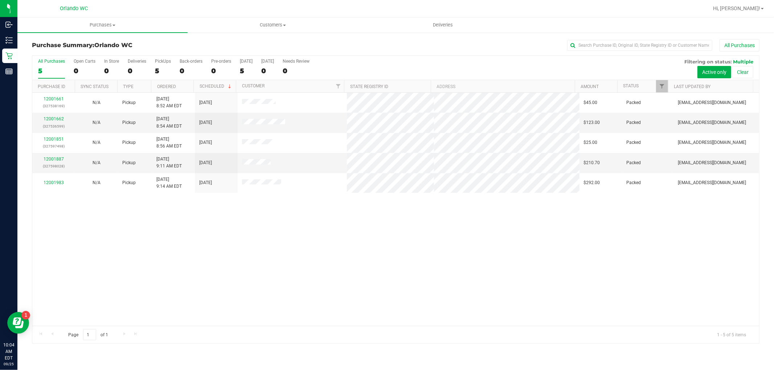
click at [153, 71] on div "All Purchases 5 Open Carts 0 In Store 0 Deliveries 0 PickUps 5 Back-orders 0 Pr…" at bounding box center [395, 68] width 726 height 24
click at [158, 69] on div "5" at bounding box center [163, 71] width 16 height 8
click at [0, 0] on input "PickUps 5" at bounding box center [0, 0] width 0 height 0
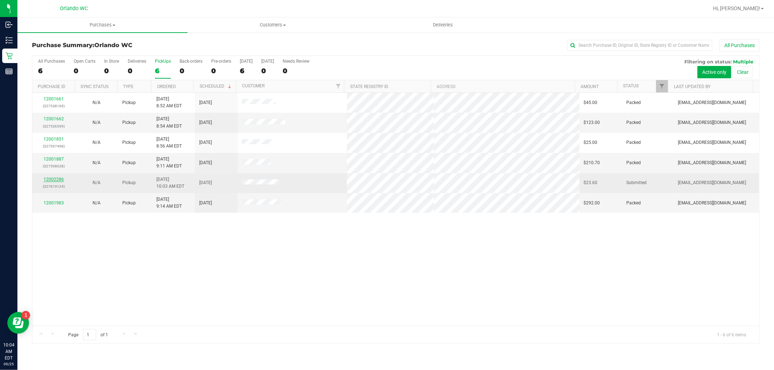
click at [59, 180] on link "12002286" at bounding box center [54, 179] width 20 height 5
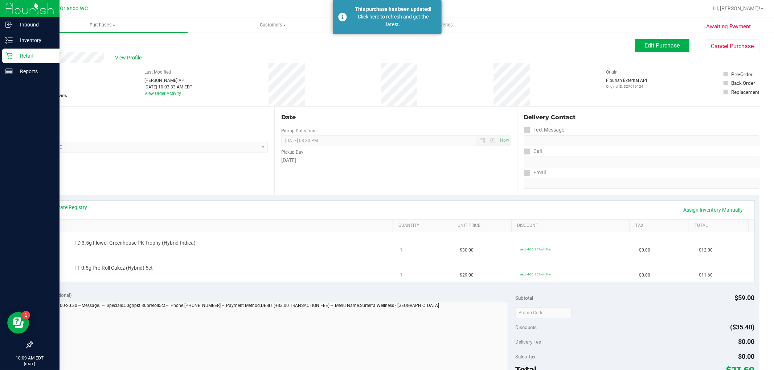
click at [13, 54] on p "Retail" at bounding box center [35, 55] width 44 height 9
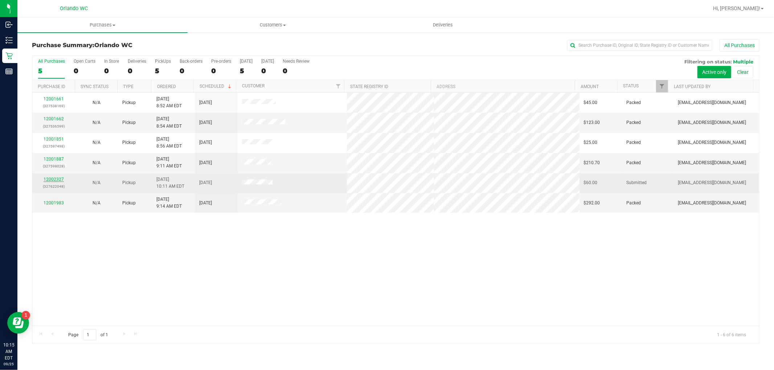
click at [57, 180] on link "12002327" at bounding box center [54, 179] width 20 height 5
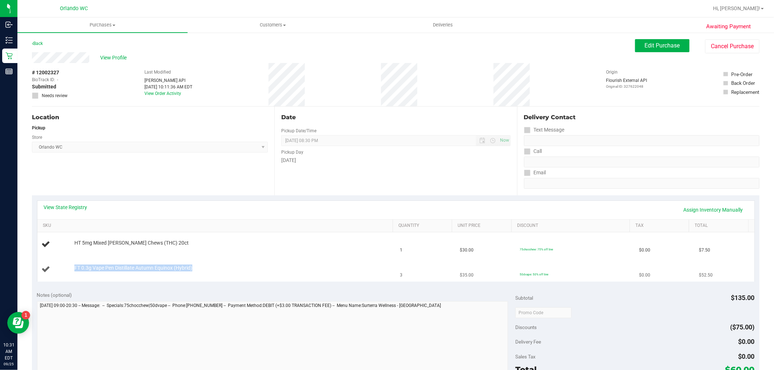
drag, startPoint x: 209, startPoint y: 272, endPoint x: 66, endPoint y: 269, distance: 142.6
click at [66, 269] on div "FT 0.3g Vape Pen Distillate Autumn Equinox (Hybrid)" at bounding box center [217, 270] width 350 height 10
copy div "FT 0.3g Vape Pen Distillate Autumn Equinox (Hybrid)"
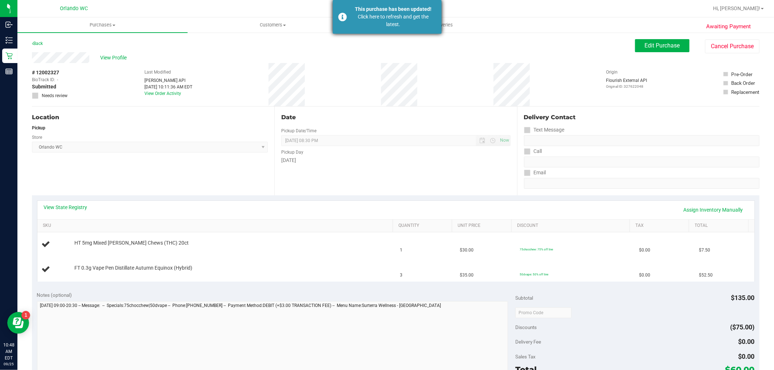
click at [370, 30] on div "This purchase has been updated! Click here to refresh and get the latest." at bounding box center [387, 17] width 109 height 34
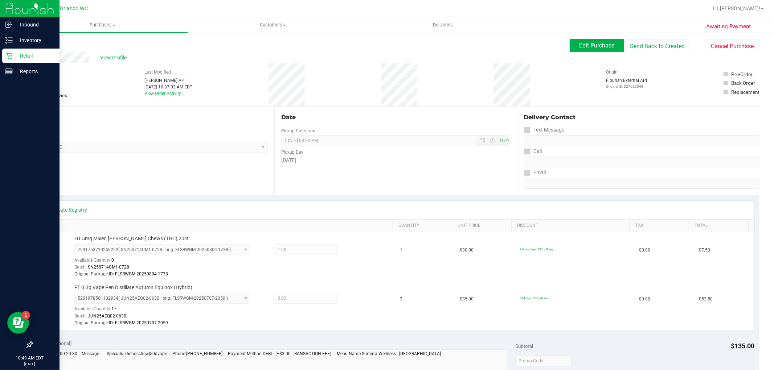
click at [3, 51] on div "Retail" at bounding box center [30, 56] width 57 height 15
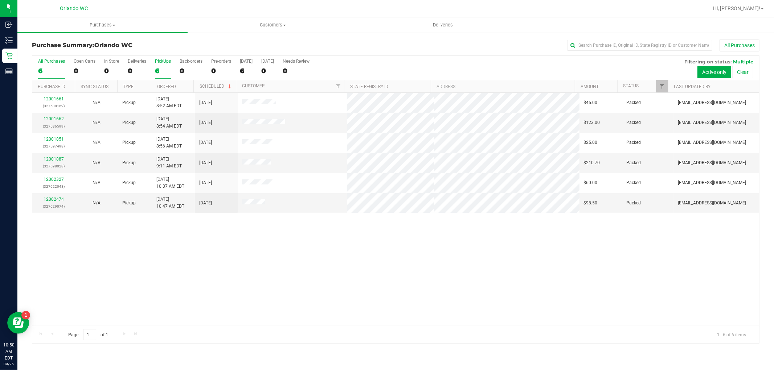
click at [160, 70] on div "6" at bounding box center [163, 71] width 16 height 8
click at [0, 0] on input "PickUps 6" at bounding box center [0, 0] width 0 height 0
click at [158, 70] on div "6" at bounding box center [163, 71] width 16 height 8
click at [0, 0] on input "PickUps 6" at bounding box center [0, 0] width 0 height 0
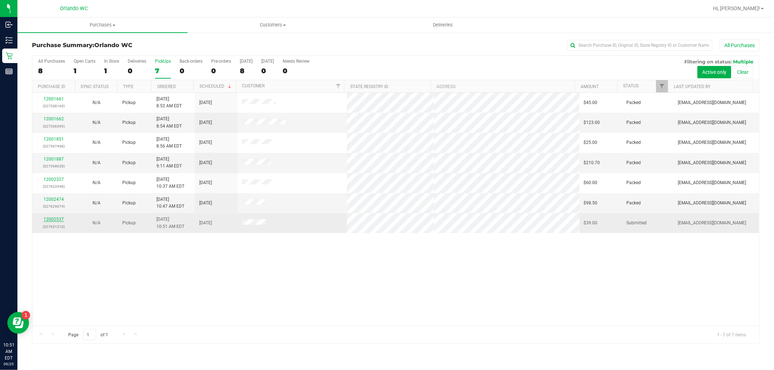
click at [54, 222] on link "12002537" at bounding box center [54, 219] width 20 height 5
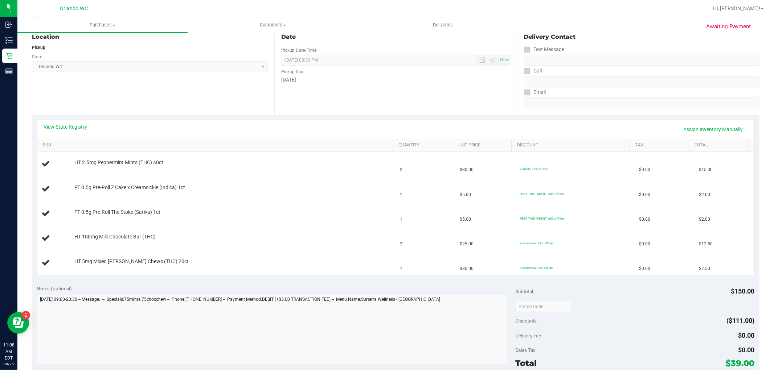
scroll to position [40, 0]
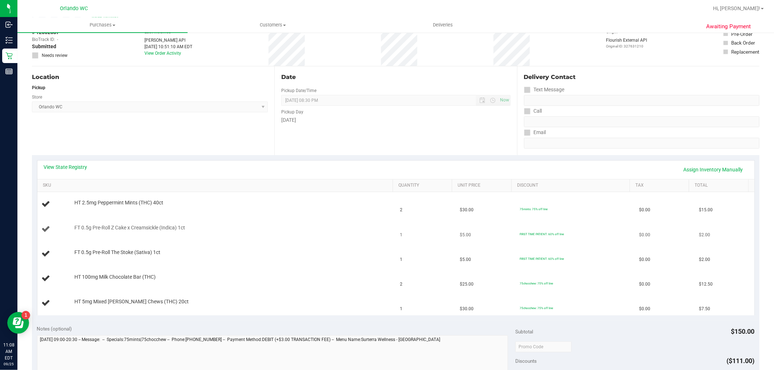
click at [226, 217] on td "FT 0.5g Pre-Roll Z Cake x Creamsickle (Indica) 1ct" at bounding box center [216, 229] width 358 height 25
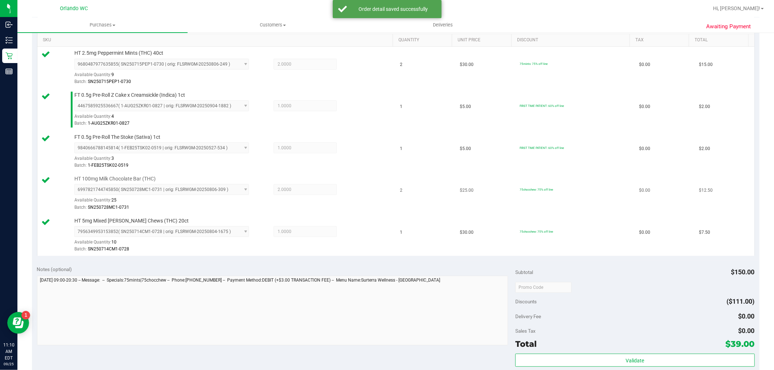
scroll to position [231, 0]
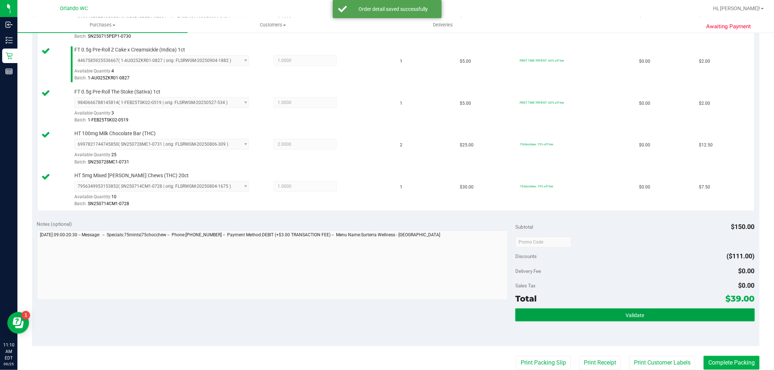
click at [625, 313] on span "Validate" at bounding box center [634, 316] width 18 height 6
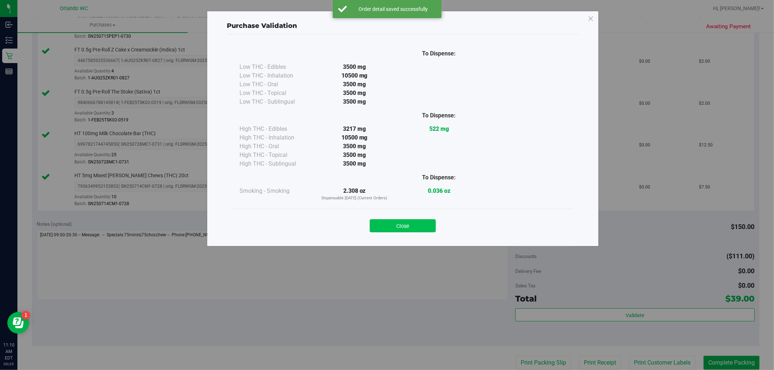
click at [427, 220] on button "Close" at bounding box center [403, 225] width 66 height 13
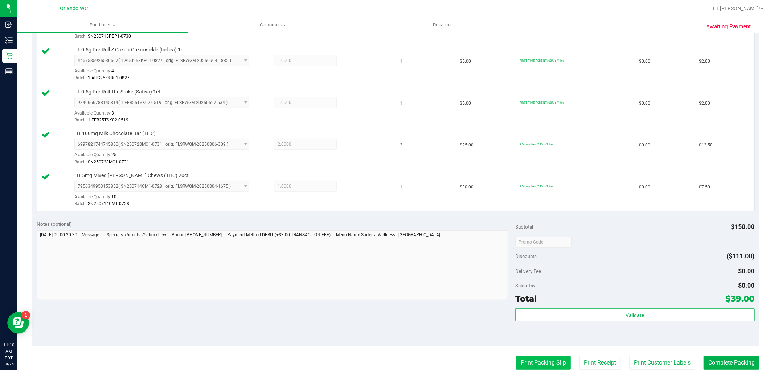
click at [530, 364] on button "Print Packing Slip" at bounding box center [543, 363] width 55 height 14
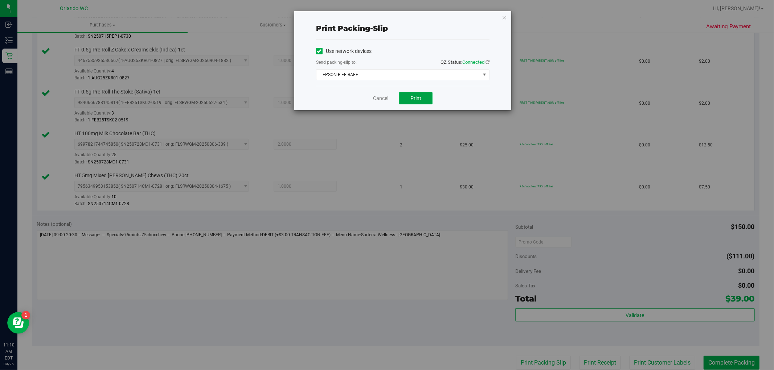
click at [411, 100] on span "Print" at bounding box center [415, 98] width 11 height 6
click at [377, 99] on link "Cancel" at bounding box center [380, 99] width 15 height 8
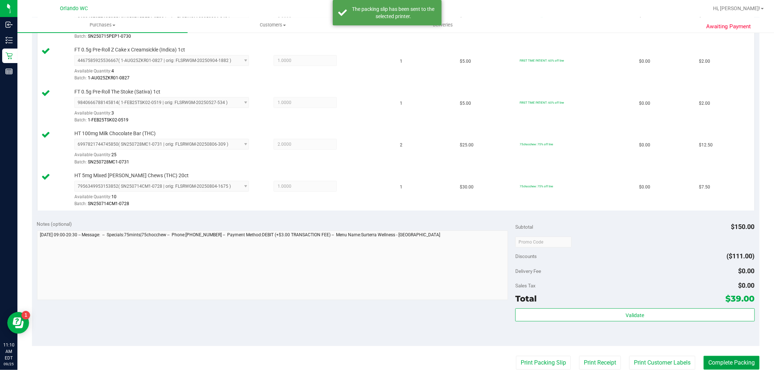
click at [734, 361] on button "Complete Packing" at bounding box center [731, 363] width 56 height 14
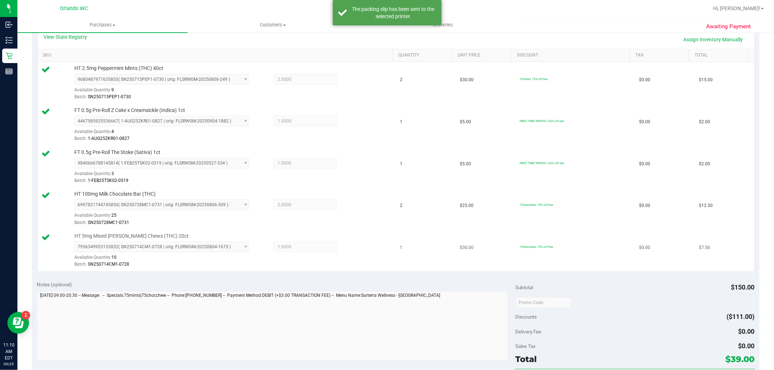
scroll to position [110, 0]
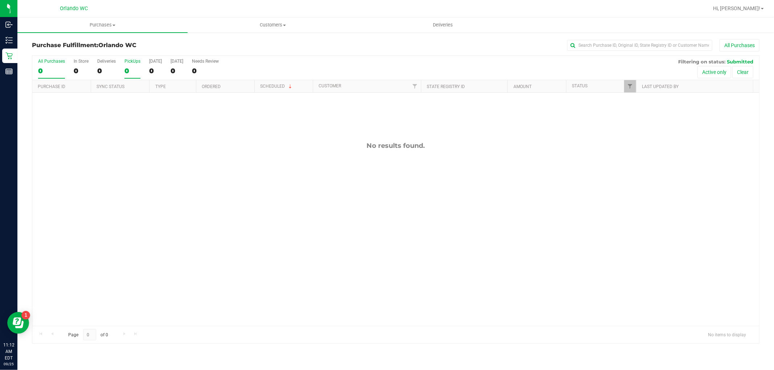
click at [132, 68] on div "0" at bounding box center [132, 71] width 16 height 8
click at [0, 0] on input "PickUps 0" at bounding box center [0, 0] width 0 height 0
click at [79, 69] on div "0" at bounding box center [81, 71] width 15 height 8
click at [0, 0] on input "In Store 0" at bounding box center [0, 0] width 0 height 0
click at [103, 74] on div "0" at bounding box center [106, 71] width 18 height 8
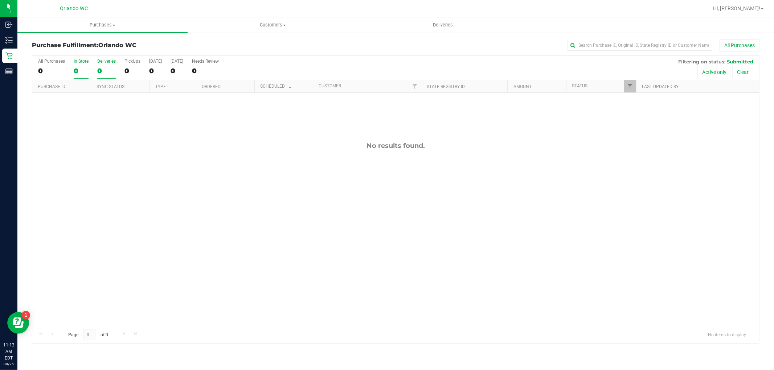
click at [0, 0] on input "Deliveries 0" at bounding box center [0, 0] width 0 height 0
click at [135, 69] on div "0" at bounding box center [132, 71] width 16 height 8
click at [0, 0] on input "PickUps 0" at bounding box center [0, 0] width 0 height 0
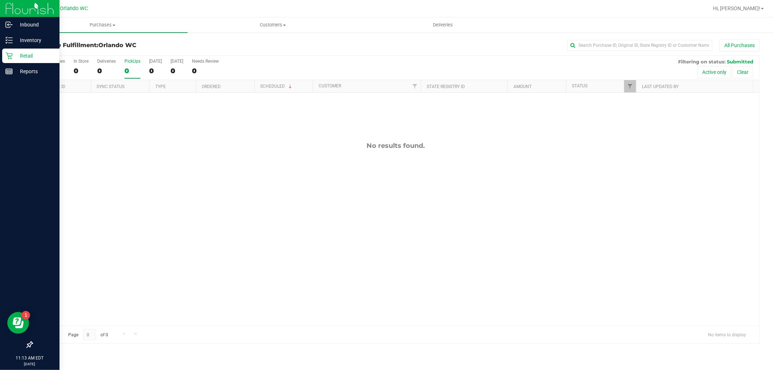
click at [13, 57] on p "Retail" at bounding box center [35, 55] width 44 height 9
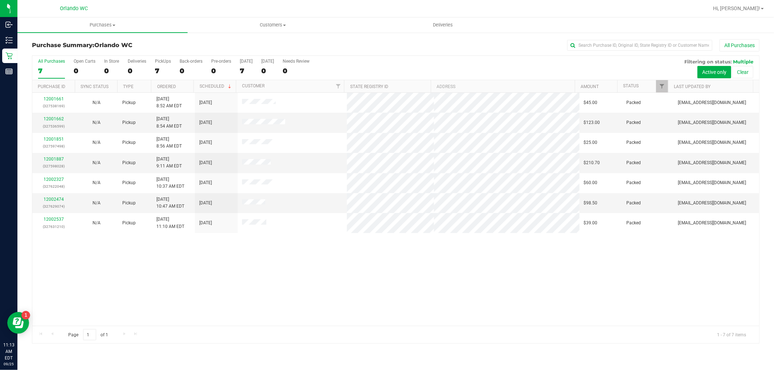
click at [178, 266] on div "12001661 (327538169) N/A Pickup 9/25/2025 8:52 AM EDT 9/25/2025 $45.00 Packed c…" at bounding box center [395, 209] width 726 height 233
click at [158, 73] on div "7" at bounding box center [163, 71] width 16 height 8
click at [0, 0] on input "PickUps 7" at bounding box center [0, 0] width 0 height 0
click at [240, 68] on div "7" at bounding box center [246, 71] width 13 height 8
click at [0, 0] on input "Today 7" at bounding box center [0, 0] width 0 height 0
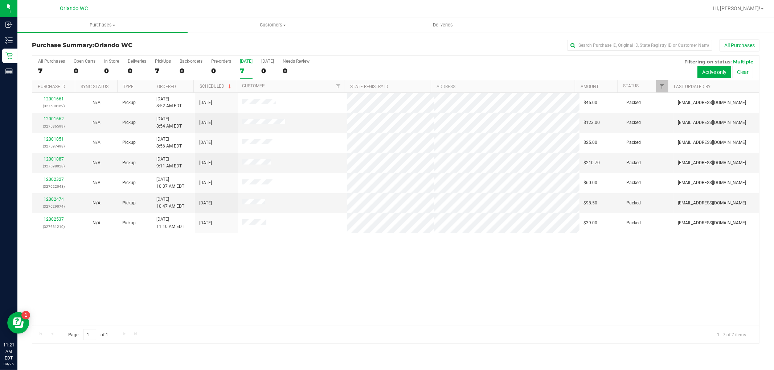
click at [264, 314] on div "12001661 (327538169) N/A Pickup 9/25/2025 8:52 AM EDT 9/25/2025 $45.00 Packed c…" at bounding box center [395, 209] width 726 height 233
click at [262, 277] on div at bounding box center [395, 200] width 726 height 288
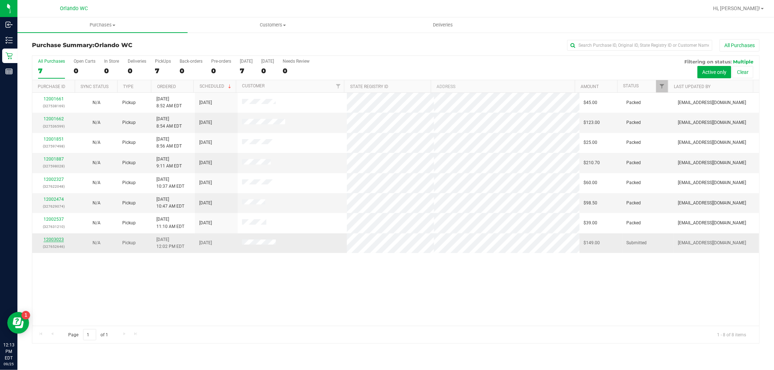
click at [57, 240] on link "12003023" at bounding box center [54, 239] width 20 height 5
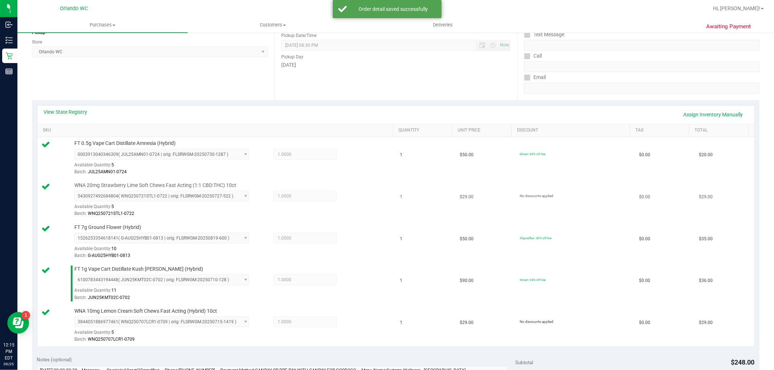
scroll to position [297, 0]
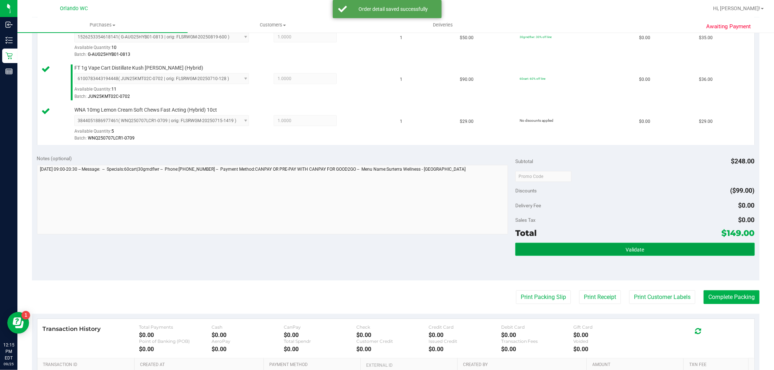
click at [556, 249] on button "Validate" at bounding box center [634, 249] width 239 height 13
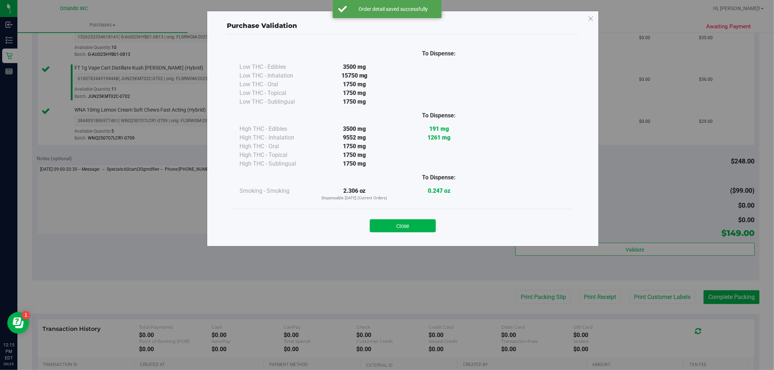
click at [541, 292] on div "Purchase Validation To Dispense: Low THC - Edibles 3500 mg" at bounding box center [389, 185] width 779 height 370
drag, startPoint x: 412, startPoint y: 225, endPoint x: 438, endPoint y: 255, distance: 39.6
click at [412, 225] on button "Close" at bounding box center [403, 225] width 66 height 13
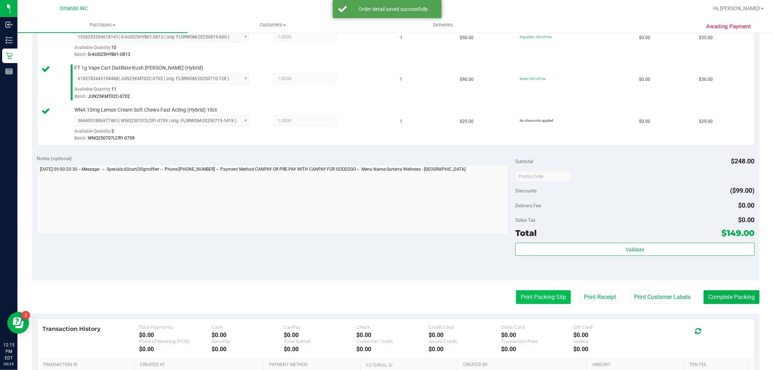
click at [541, 304] on button "Print Packing Slip" at bounding box center [543, 298] width 55 height 14
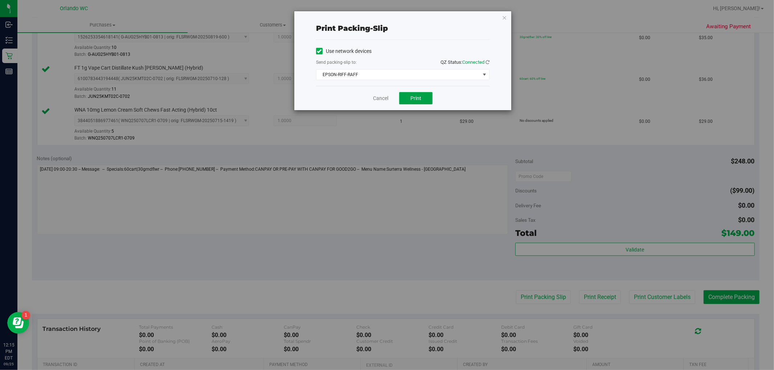
click at [416, 100] on span "Print" at bounding box center [415, 98] width 11 height 6
click at [384, 95] on link "Cancel" at bounding box center [380, 99] width 15 height 8
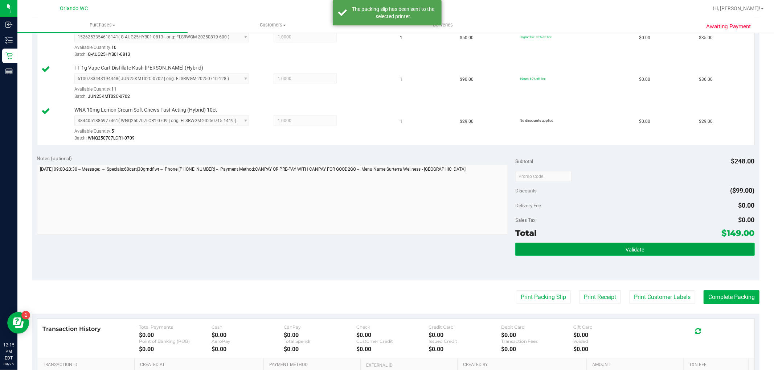
click at [711, 251] on button "Validate" at bounding box center [634, 249] width 239 height 13
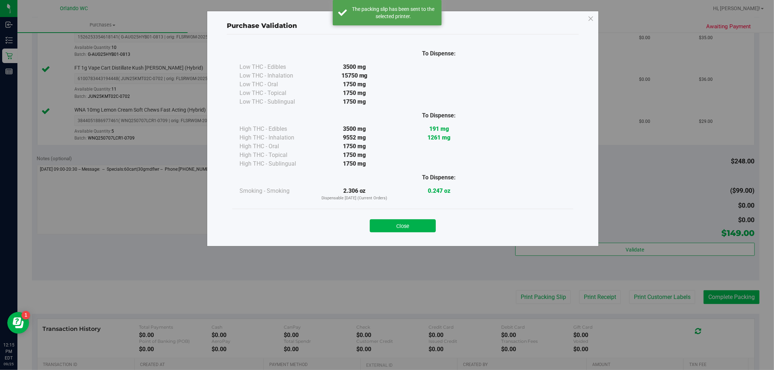
click at [723, 294] on div "Purchase Validation To Dispense: Low THC - Edibles 3500 mg" at bounding box center [389, 185] width 779 height 370
click at [419, 226] on button "Close" at bounding box center [403, 225] width 66 height 13
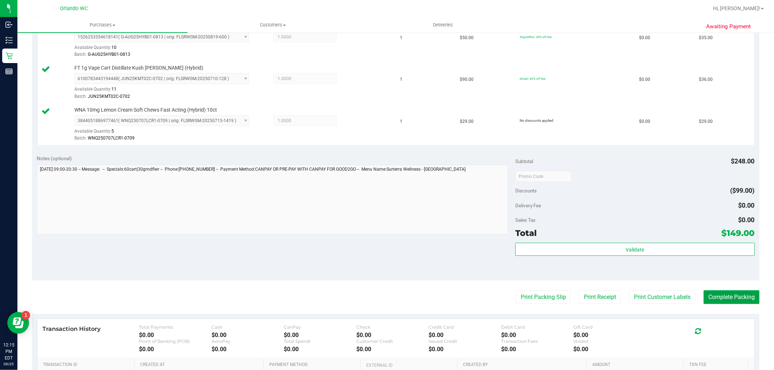
click at [748, 302] on button "Complete Packing" at bounding box center [731, 298] width 56 height 14
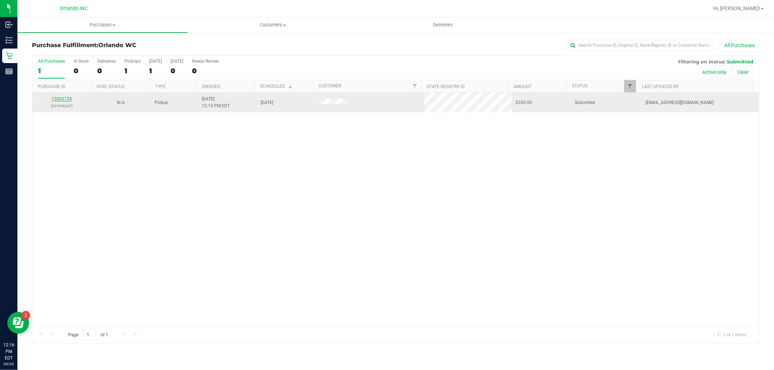
click at [66, 99] on link "12003124" at bounding box center [61, 98] width 20 height 5
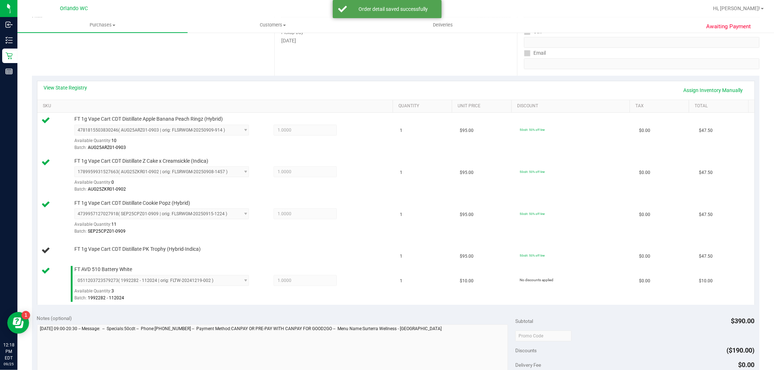
scroll to position [75, 0]
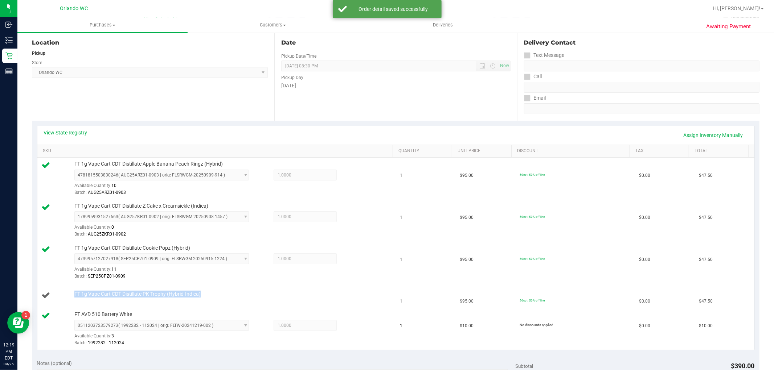
drag, startPoint x: 73, startPoint y: 295, endPoint x: 187, endPoint y: 291, distance: 114.3
click at [187, 291] on div "FT 1g Vape Cart CDT Distillate PK Trophy (Hybrid-Indica)" at bounding box center [230, 294] width 318 height 7
copy span "FT 1g Vape Cart CDT Distillate PK Trophy (Hybrid-Indica)"
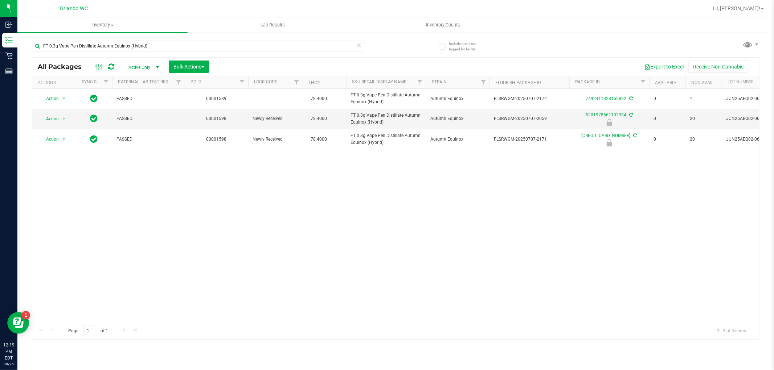
scroll to position [0, 75]
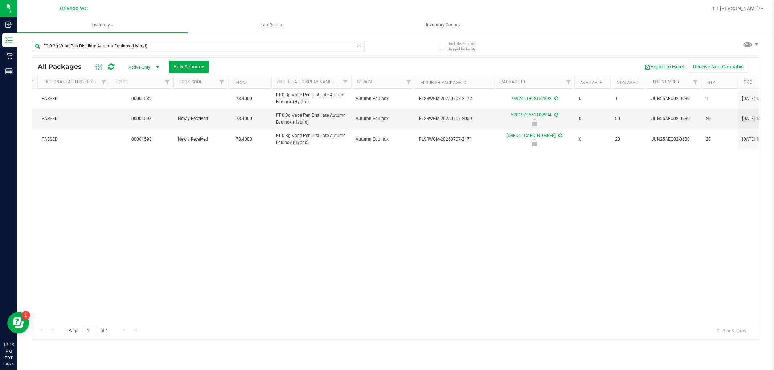
click at [98, 48] on input "FT 0.3g Vape Pen Distillate Autumn Equinox (Hybrid)" at bounding box center [198, 46] width 333 height 11
click at [98, 47] on input "FT 0.3g Vape Pen Distillate Autumn Equinox (Hybrid)" at bounding box center [198, 46] width 333 height 11
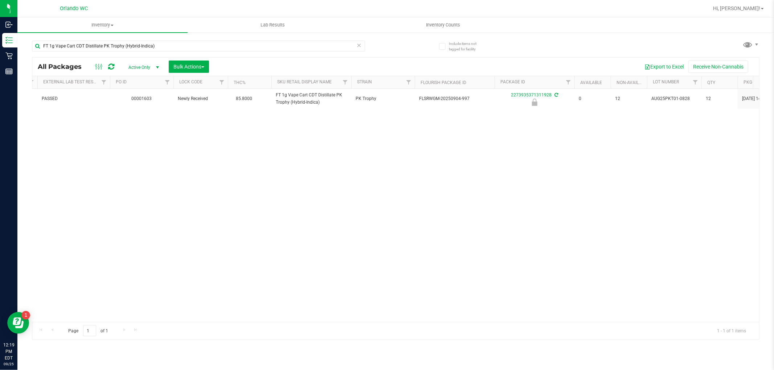
type input "FT 1g Vape Cart CDT Distillate PK Trophy (Hybrid-Indica)"
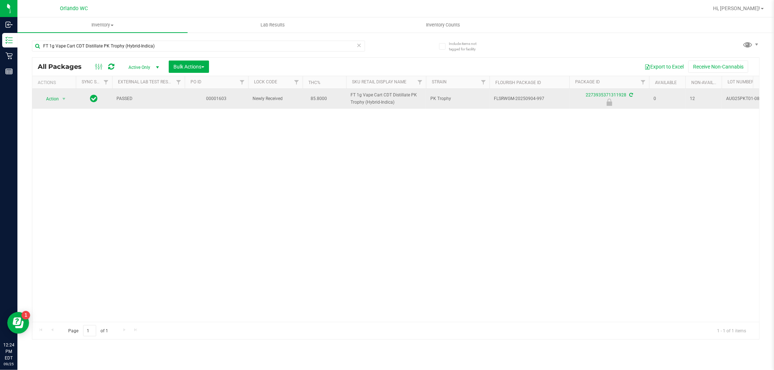
click at [63, 102] on span "select" at bounding box center [63, 99] width 9 height 10
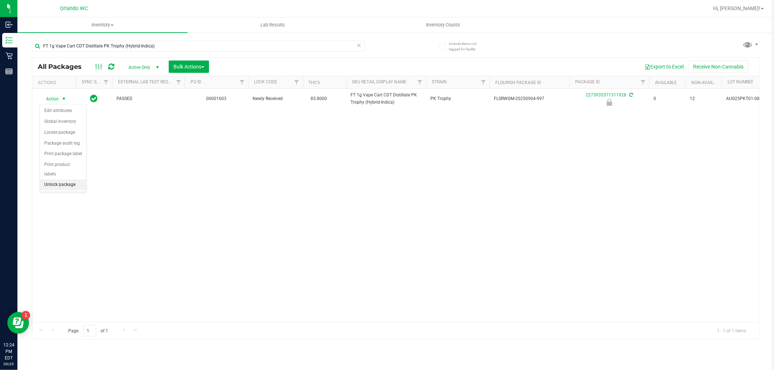
click at [73, 189] on li "Unlock package" at bounding box center [63, 185] width 46 height 11
drag, startPoint x: 282, startPoint y: 183, endPoint x: 256, endPoint y: 113, distance: 74.4
click at [282, 182] on div "Action Action Create package Edit attributes Global inventory Locate package Lo…" at bounding box center [395, 205] width 726 height 233
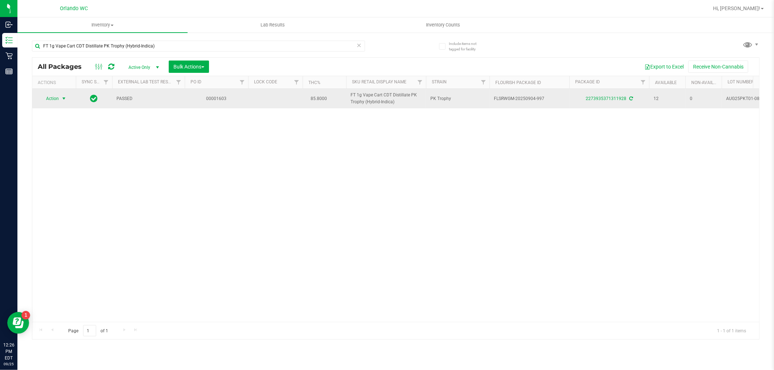
click at [61, 99] on span "select" at bounding box center [64, 99] width 6 height 6
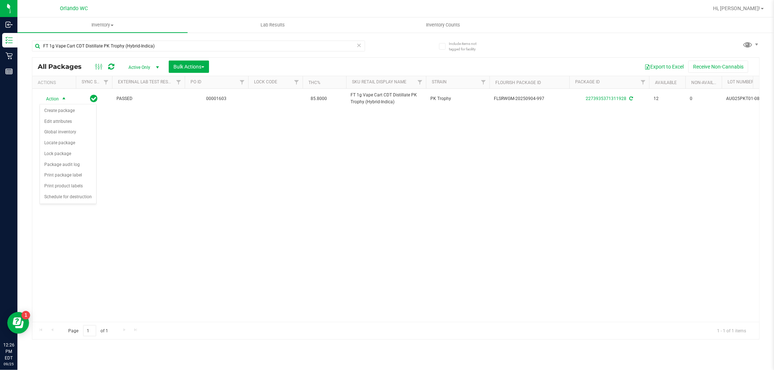
click at [284, 154] on div "Action Action Create package Edit attributes Global inventory Locate package Lo…" at bounding box center [395, 205] width 726 height 233
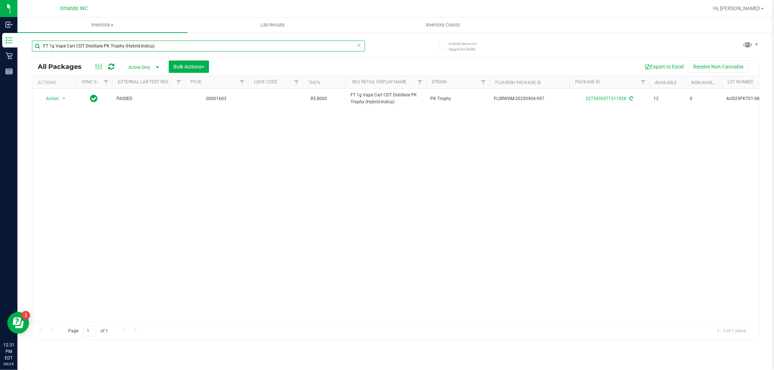
click at [133, 47] on input "FT 1g Vape Cart CDT Distillate PK Trophy (Hybrid-Indica)" at bounding box center [198, 46] width 333 height 11
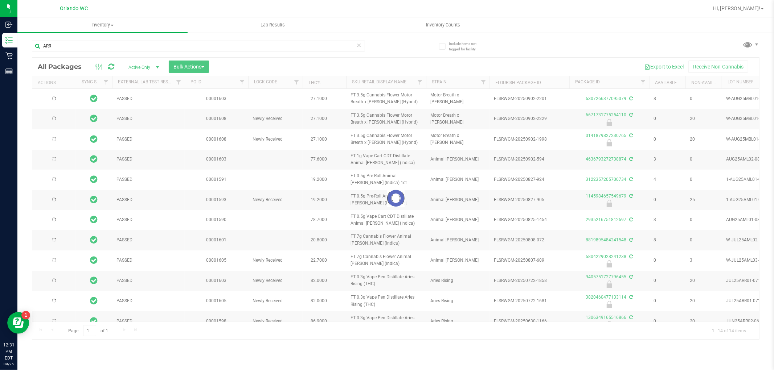
click at [269, 149] on div at bounding box center [395, 199] width 726 height 282
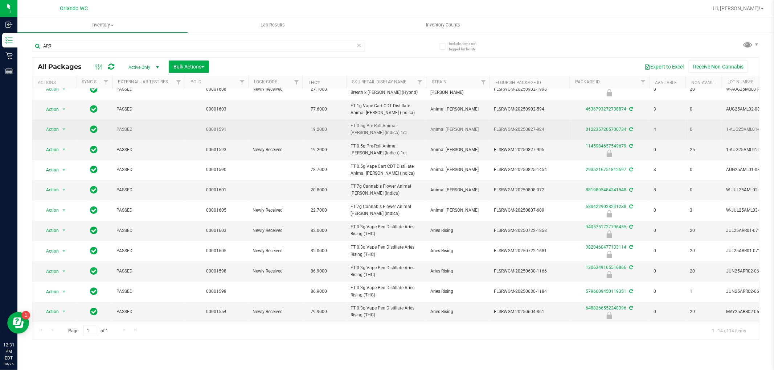
scroll to position [56, 0]
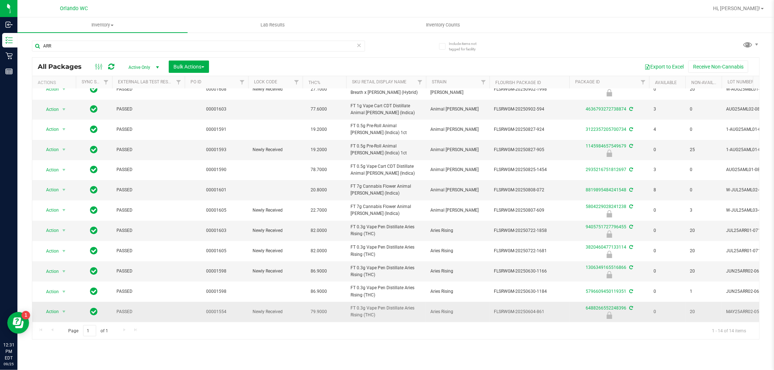
drag, startPoint x: 377, startPoint y: 310, endPoint x: 350, endPoint y: 304, distance: 28.2
click at [350, 304] on td "FT 0.3g Vape Pen Distillate Aries Rising (THC)" at bounding box center [386, 312] width 80 height 20
copy span "FT 0.3g Vape Pen Distillate Aries Rising (THC)"
click at [281, 50] on input "ARR" at bounding box center [198, 46] width 333 height 11
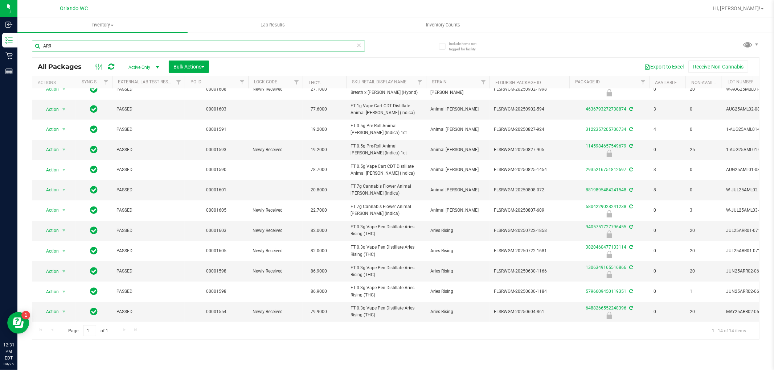
click at [280, 46] on input "ARR" at bounding box center [198, 46] width 333 height 11
paste input "FT 0.3g Vape Pen Distillate Aries Rising (THC)"
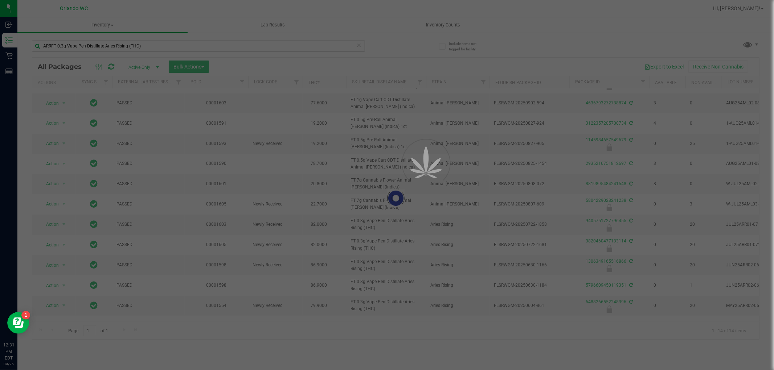
drag, startPoint x: 55, startPoint y: 45, endPoint x: 49, endPoint y: 42, distance: 7.3
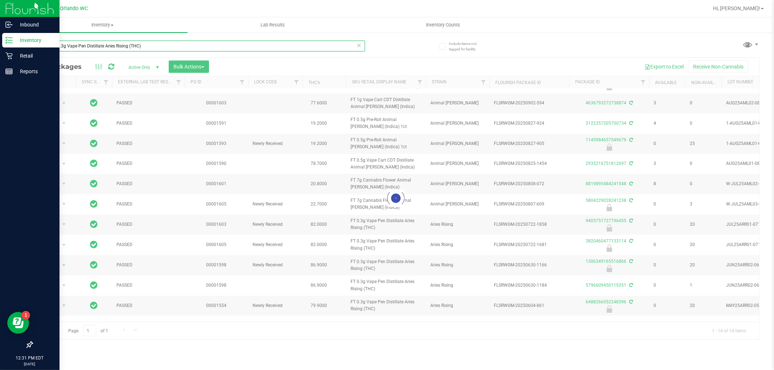
drag, startPoint x: 52, startPoint y: 45, endPoint x: 6, endPoint y: 45, distance: 45.7
click at [6, 45] on div "Inbound Inventory Retail Reports 12:31 PM EDT 09/25/2025 09/25 Orlando WC Hi, C…" at bounding box center [387, 185] width 774 height 370
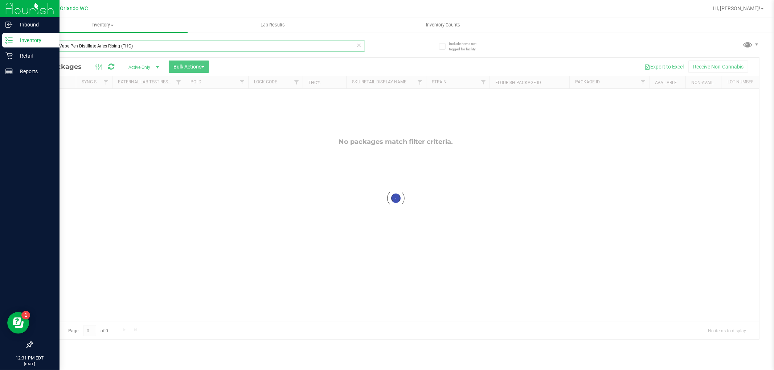
type input "FT 0.3g Vape Pen Distillate Aries Rising (THC)"
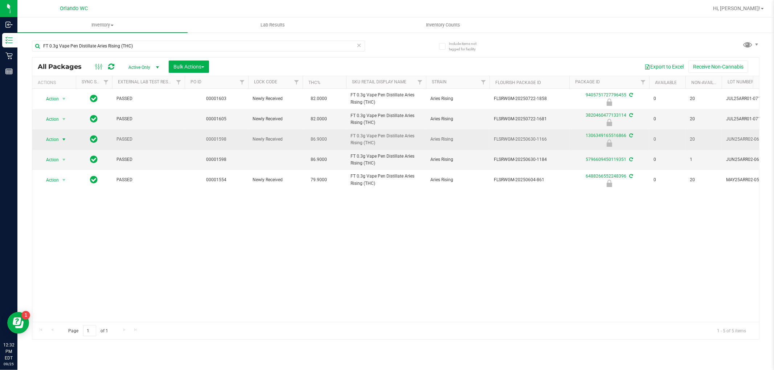
click at [50, 144] on span "Action" at bounding box center [50, 140] width 20 height 10
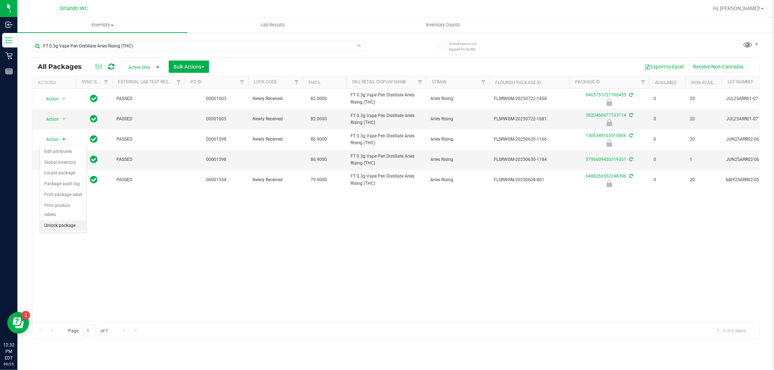
click at [62, 227] on li "Unlock package" at bounding box center [63, 226] width 46 height 11
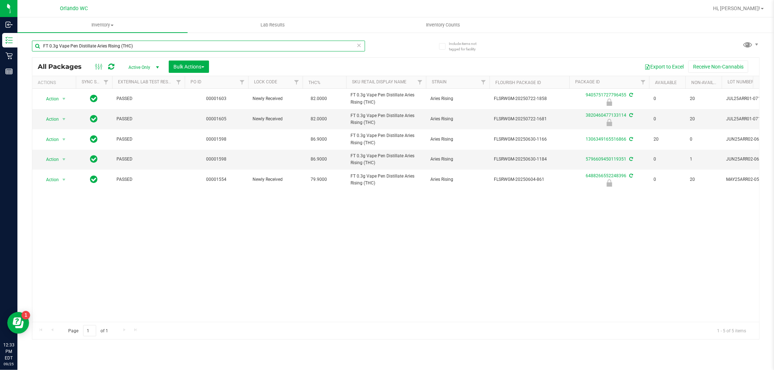
click at [183, 44] on input "FT 0.3g Vape Pen Distillate Aries Rising (THC)" at bounding box center [198, 46] width 333 height 11
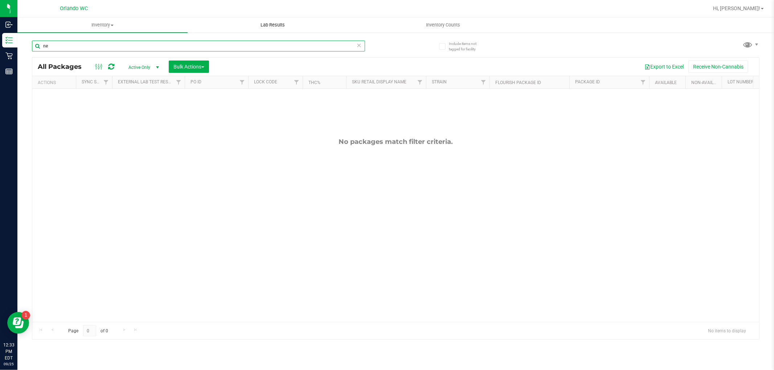
type input "n"
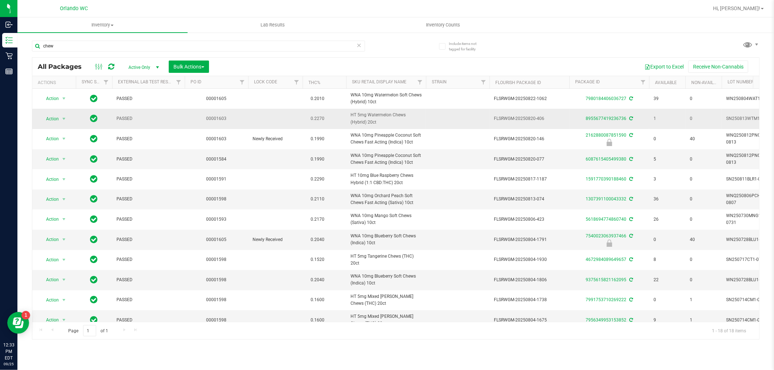
drag, startPoint x: 360, startPoint y: 120, endPoint x: 347, endPoint y: 117, distance: 13.8
click at [347, 117] on td "HT 5mg Watermelon Chews (Hybrid) 20ct" at bounding box center [386, 119] width 80 height 20
copy span "HT 5mg Watermelon Chews (Hybrid) 20ct"
click at [288, 46] on input "chew" at bounding box center [198, 46] width 333 height 11
paste input "HT 5mg Watermelon Chews (Hybrid) 20ct"
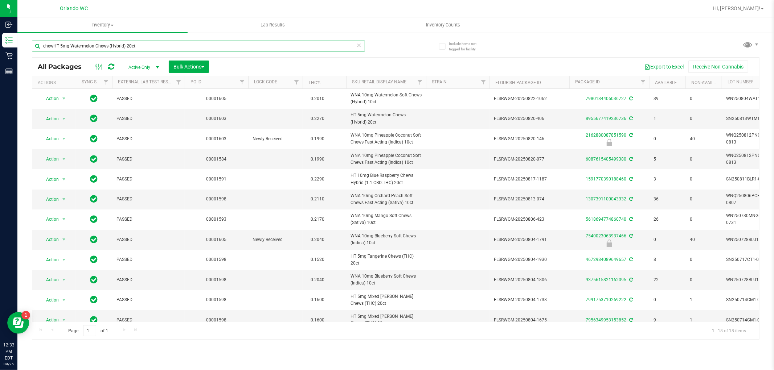
click at [288, 46] on input "chewHT 5mg Watermelon Chews (Hybrid) 20ct" at bounding box center [198, 46] width 333 height 11
paste input "text"
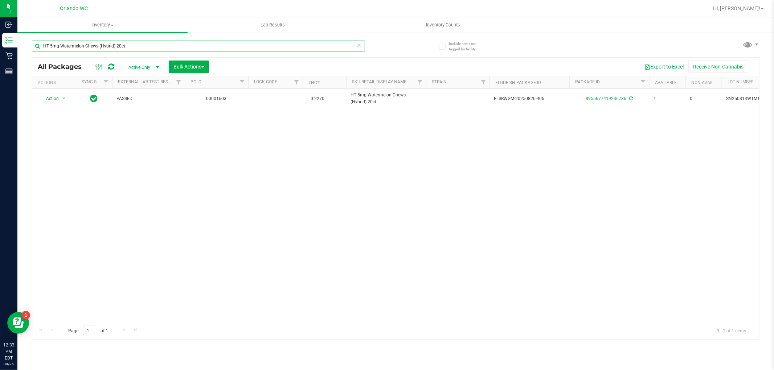
drag, startPoint x: 49, startPoint y: 46, endPoint x: 37, endPoint y: 46, distance: 11.6
click at [37, 46] on input "HT 5mg Watermelon Chews (Hybrid) 20ct" at bounding box center [198, 46] width 333 height 11
drag, startPoint x: 106, startPoint y: 39, endPoint x: 100, endPoint y: 39, distance: 5.1
click at [102, 39] on div "HT 5mg Watermelon Chews (Hybrid) 20ct" at bounding box center [214, 45] width 364 height 23
drag, startPoint x: 61, startPoint y: 44, endPoint x: 128, endPoint y: 46, distance: 67.9
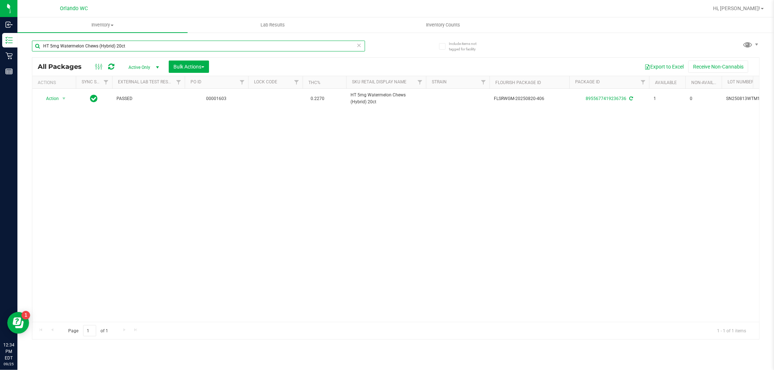
click at [128, 46] on input "HT 5mg Watermelon Chews (Hybrid) 20ct" at bounding box center [198, 46] width 333 height 11
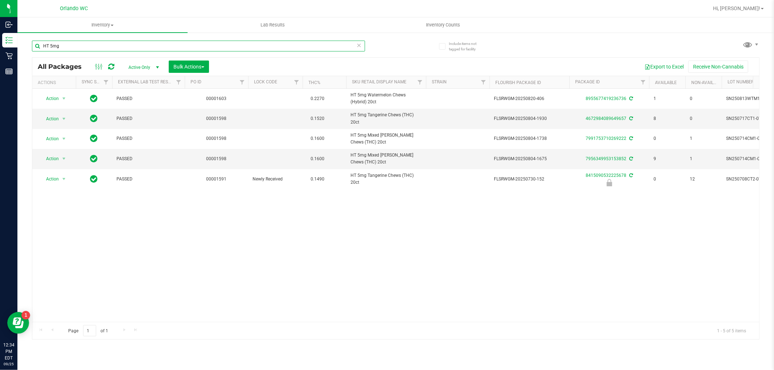
click at [74, 45] on input "HT 5mg" at bounding box center [198, 46] width 333 height 11
type input "HT 5mg"
click at [118, 277] on div "Action Action Create package Edit attributes Global inventory Locate package Lo…" at bounding box center [395, 205] width 726 height 233
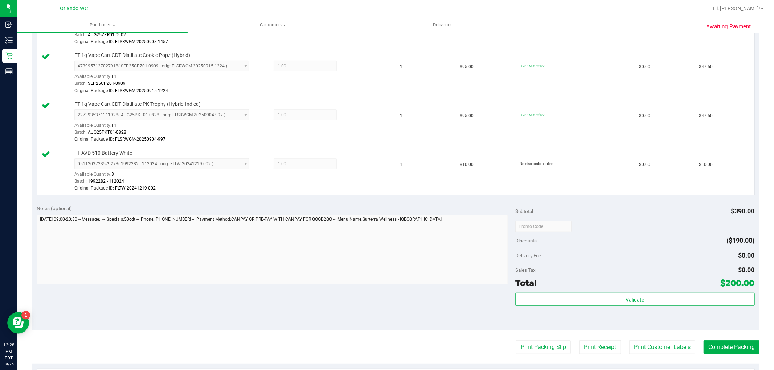
scroll to position [282, 0]
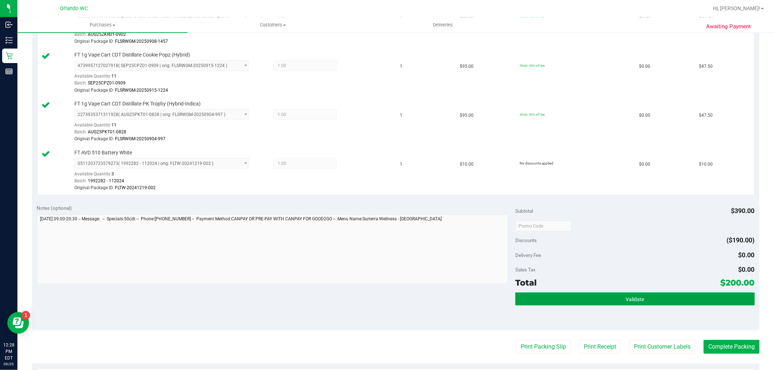
click at [598, 296] on button "Validate" at bounding box center [634, 299] width 239 height 13
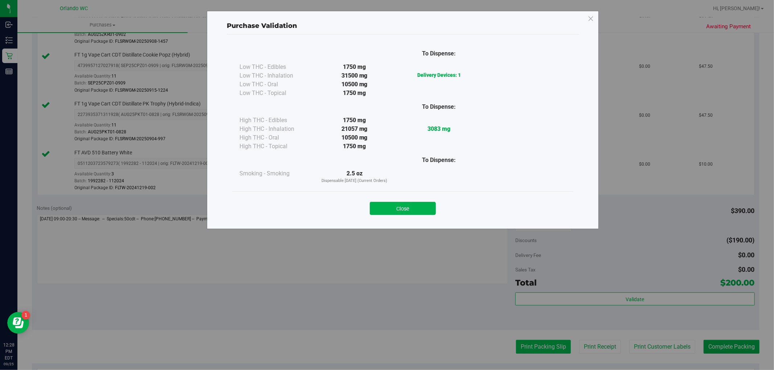
click at [532, 346] on div "Purchase Validation To Dispense: Low THC - Edibles 1750 mg" at bounding box center [389, 185] width 779 height 370
drag, startPoint x: 420, startPoint y: 214, endPoint x: 449, endPoint y: 271, distance: 63.7
click at [420, 214] on button "Close" at bounding box center [403, 208] width 66 height 13
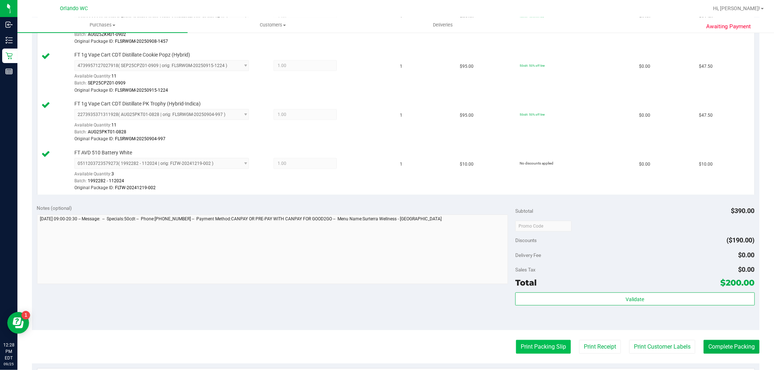
click at [522, 343] on button "Print Packing Slip" at bounding box center [543, 347] width 55 height 14
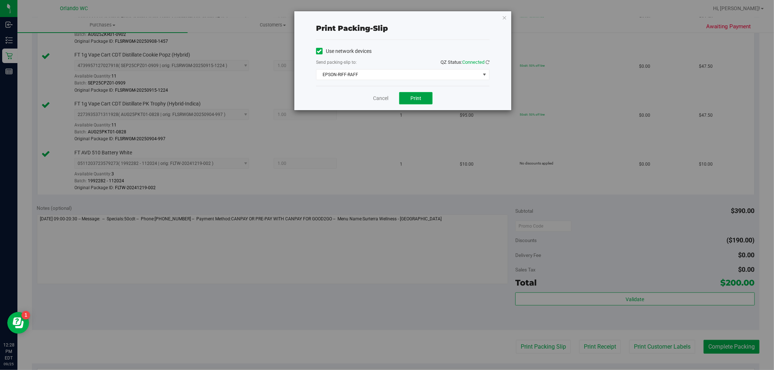
click at [411, 96] on span "Print" at bounding box center [415, 98] width 11 height 6
click at [379, 97] on link "Cancel" at bounding box center [380, 99] width 15 height 8
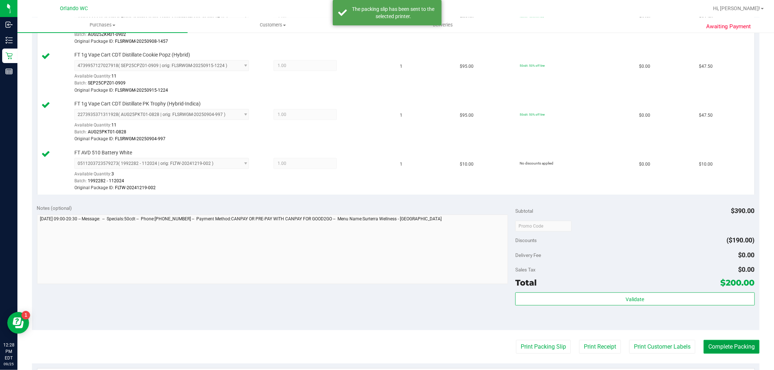
click at [739, 351] on button "Complete Packing" at bounding box center [731, 347] width 56 height 14
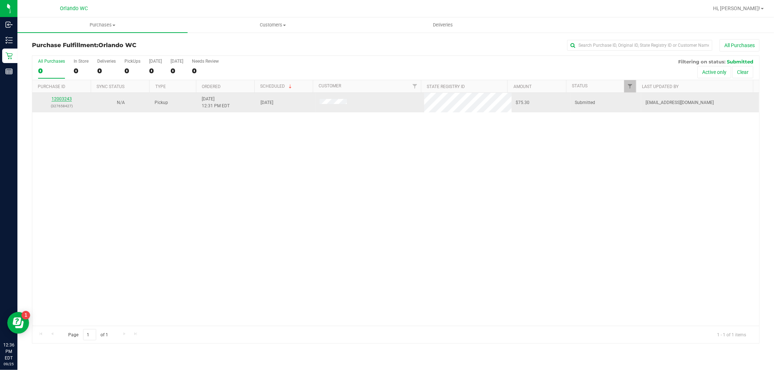
click at [61, 96] on link "12003243" at bounding box center [61, 98] width 20 height 5
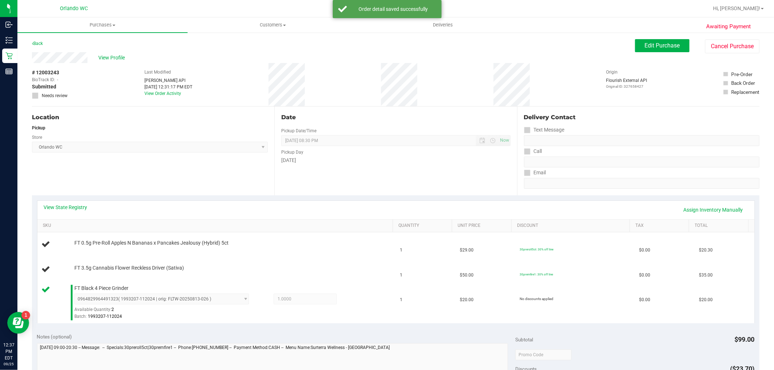
click at [314, 324] on div "View State Registry Assign Inventory Manually SKU Quantity Unit Price Discount …" at bounding box center [395, 261] width 727 height 133
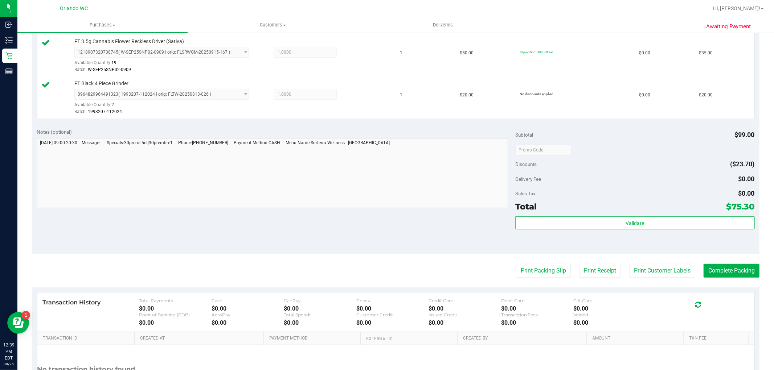
scroll to position [242, 0]
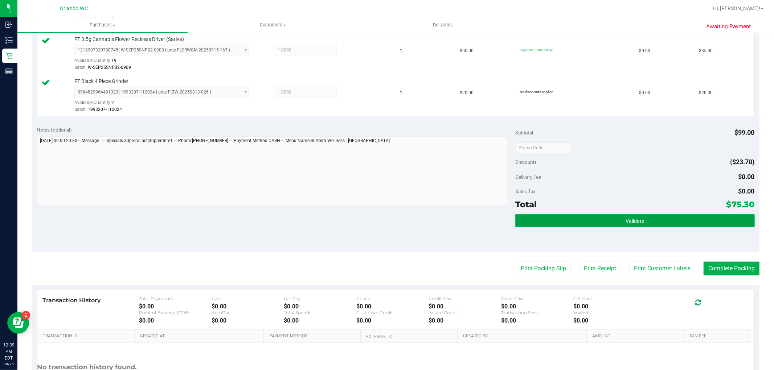
click at [585, 217] on button "Validate" at bounding box center [634, 220] width 239 height 13
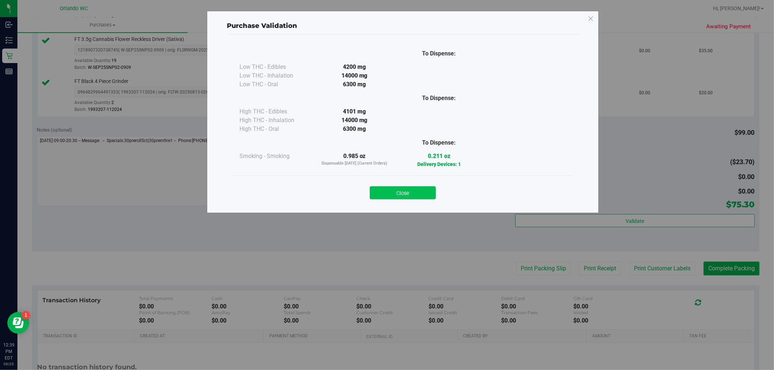
click at [383, 189] on button "Close" at bounding box center [403, 192] width 66 height 13
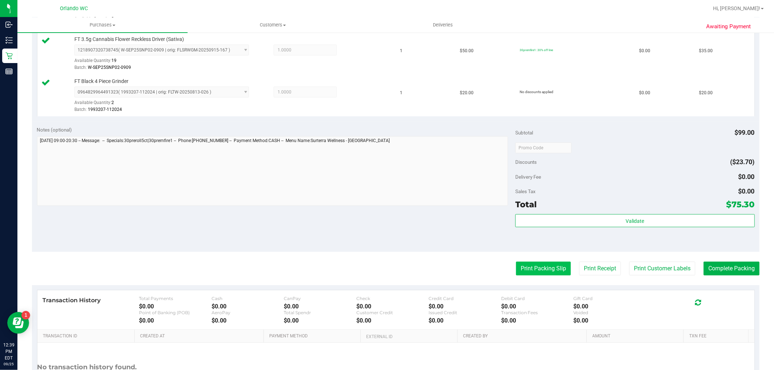
click at [523, 263] on button "Print Packing Slip" at bounding box center [543, 269] width 55 height 14
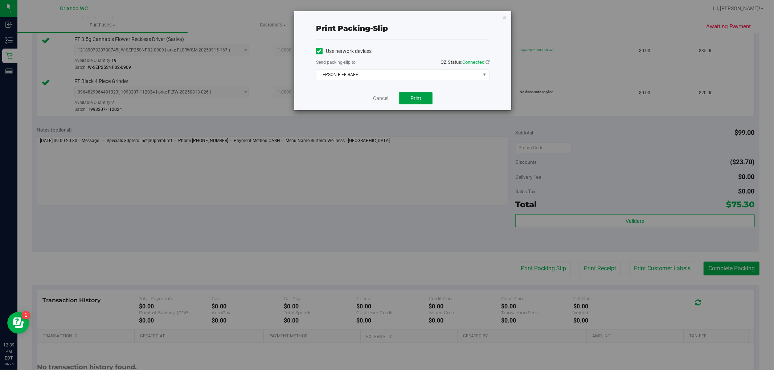
click at [412, 102] on button "Print" at bounding box center [415, 98] width 33 height 12
click at [388, 99] on link "Cancel" at bounding box center [380, 99] width 15 height 8
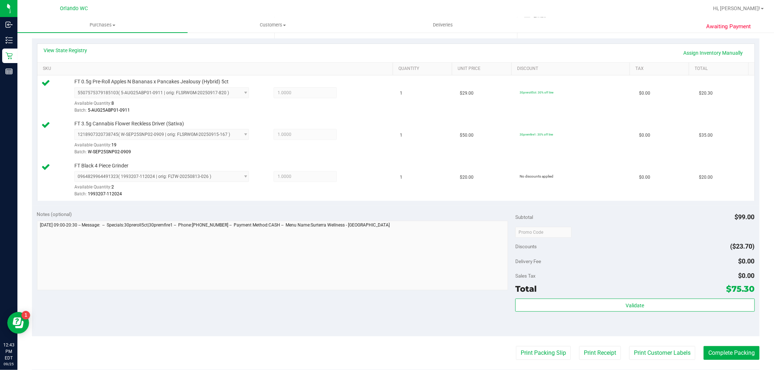
scroll to position [282, 0]
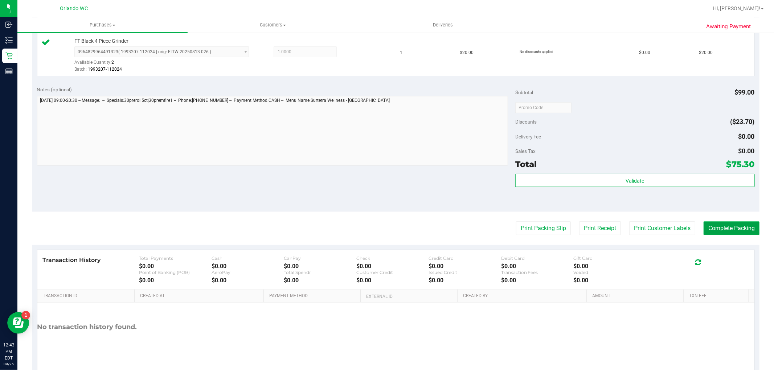
click at [726, 226] on button "Complete Packing" at bounding box center [731, 229] width 56 height 14
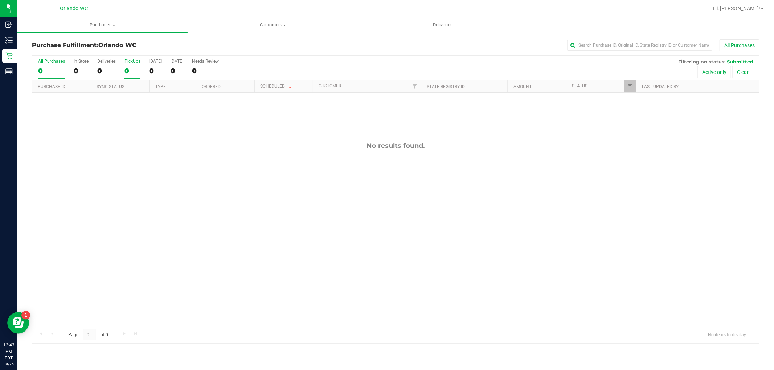
click at [126, 73] on div "0" at bounding box center [132, 71] width 16 height 8
click at [0, 0] on input "PickUps 0" at bounding box center [0, 0] width 0 height 0
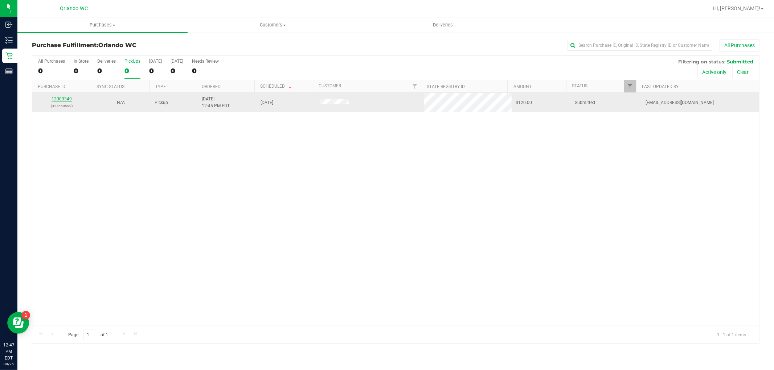
click at [58, 99] on link "12003349" at bounding box center [61, 98] width 20 height 5
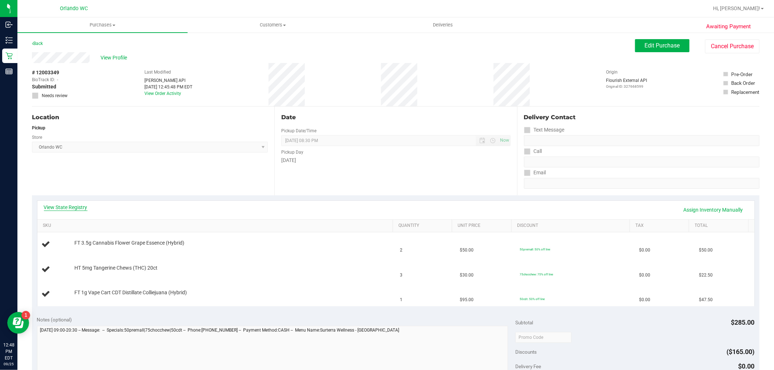
click at [55, 207] on link "View State Registry" at bounding box center [66, 207] width 44 height 7
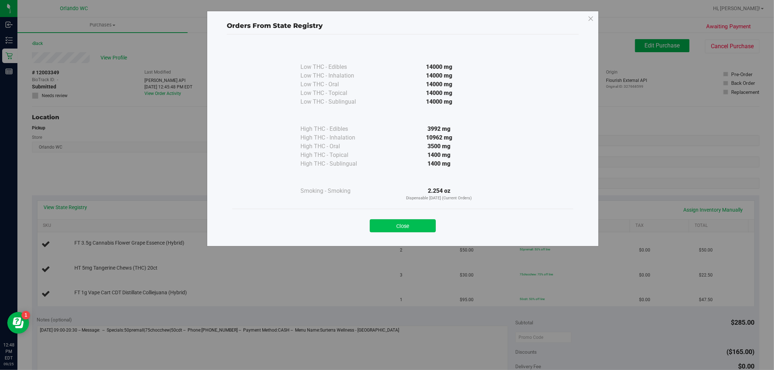
click at [416, 224] on button "Close" at bounding box center [403, 225] width 66 height 13
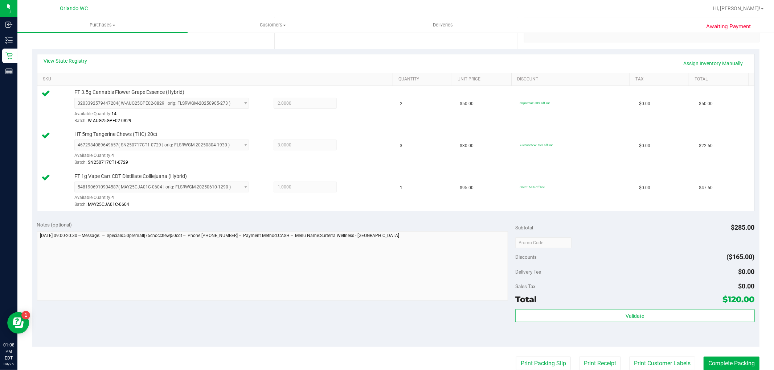
scroll to position [161, 0]
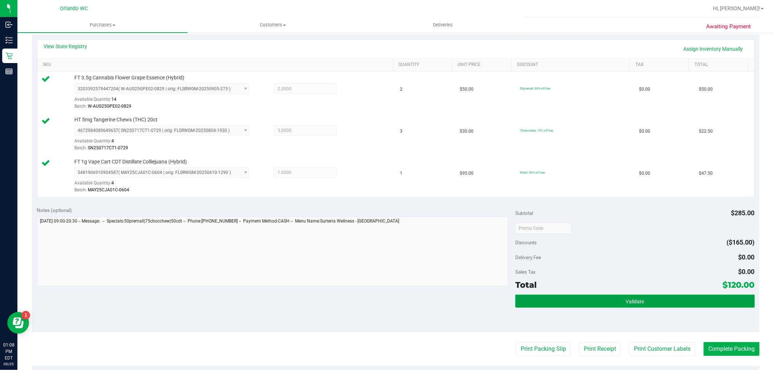
click at [581, 308] on button "Validate" at bounding box center [634, 301] width 239 height 13
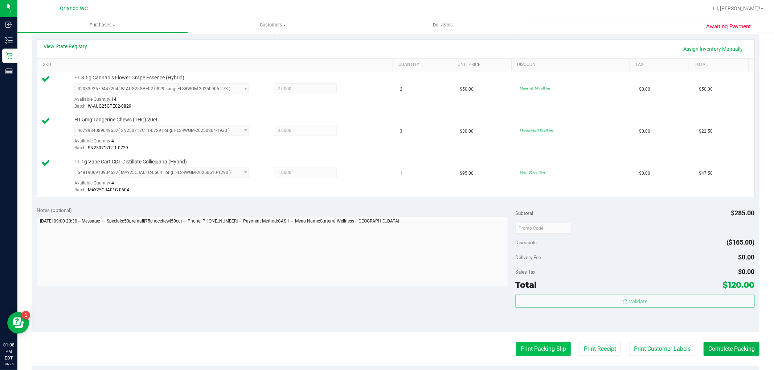
click at [553, 343] on body "Inbound Inventory Retail Reports 01:08 PM EDT [DATE] 09/25 Orlando WC Hi, [PERS…" at bounding box center [387, 185] width 774 height 370
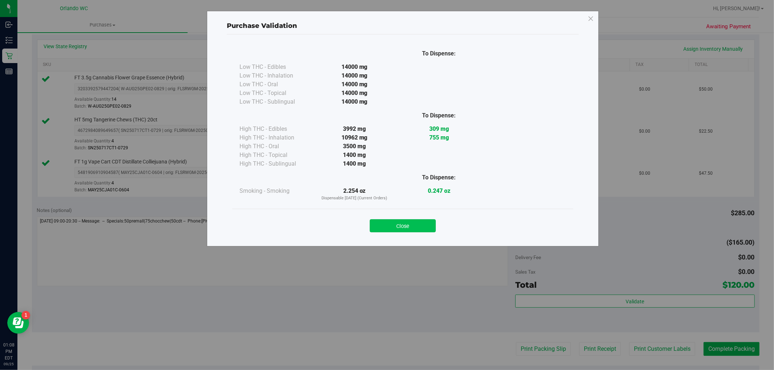
click at [393, 227] on button "Close" at bounding box center [403, 225] width 66 height 13
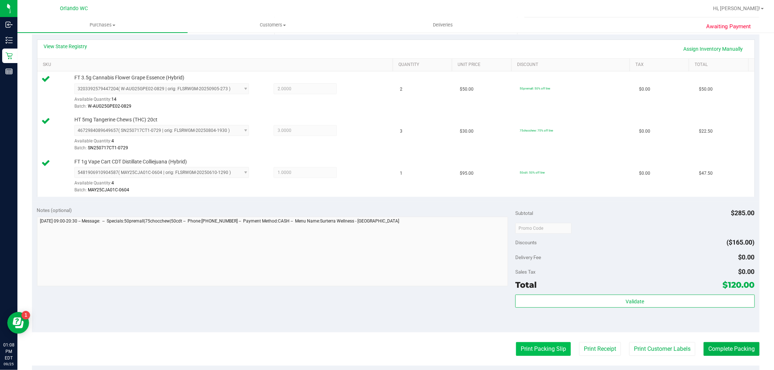
click at [519, 350] on button "Print Packing Slip" at bounding box center [543, 349] width 55 height 14
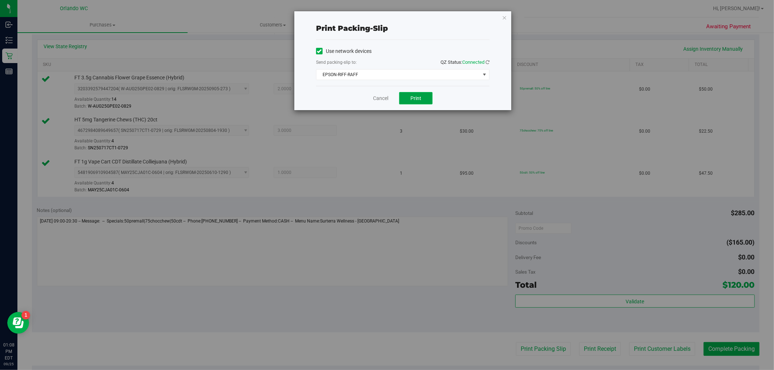
click at [423, 95] on button "Print" at bounding box center [415, 98] width 33 height 12
click at [379, 97] on link "Cancel" at bounding box center [380, 99] width 15 height 8
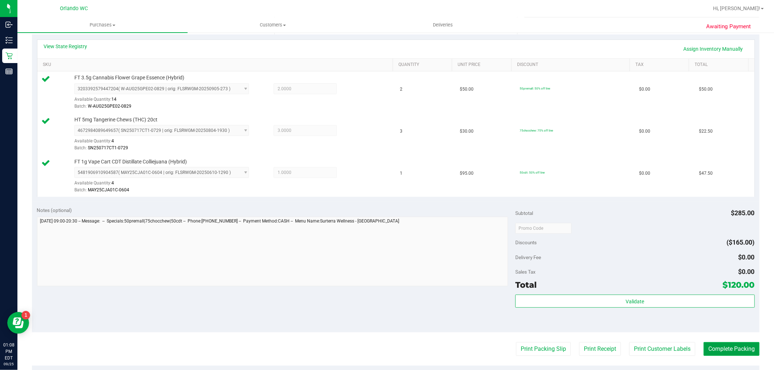
click at [746, 345] on button "Complete Packing" at bounding box center [731, 349] width 56 height 14
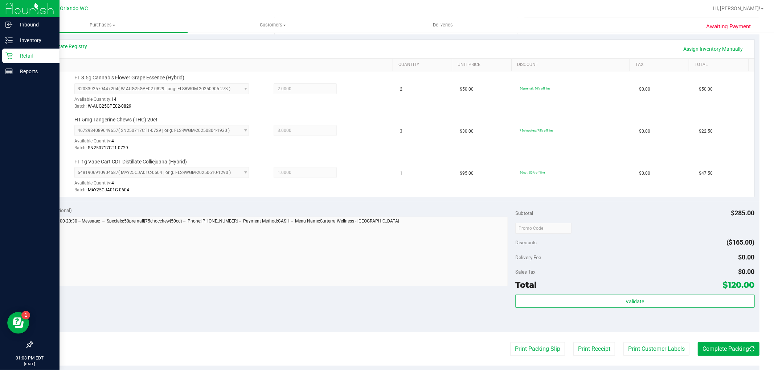
click at [8, 54] on icon at bounding box center [8, 55] width 7 height 7
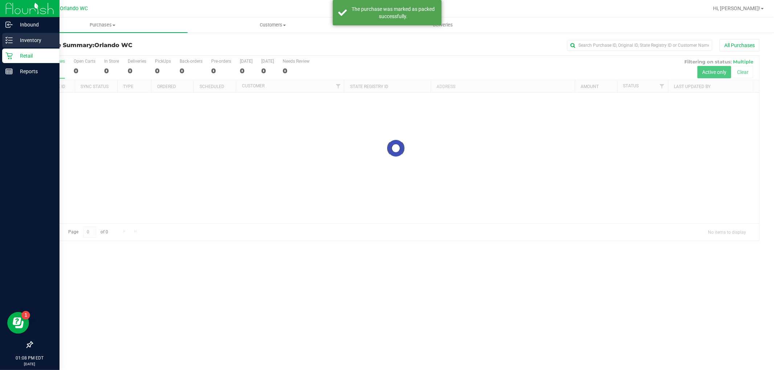
click at [0, 36] on link "Inventory" at bounding box center [29, 41] width 59 height 16
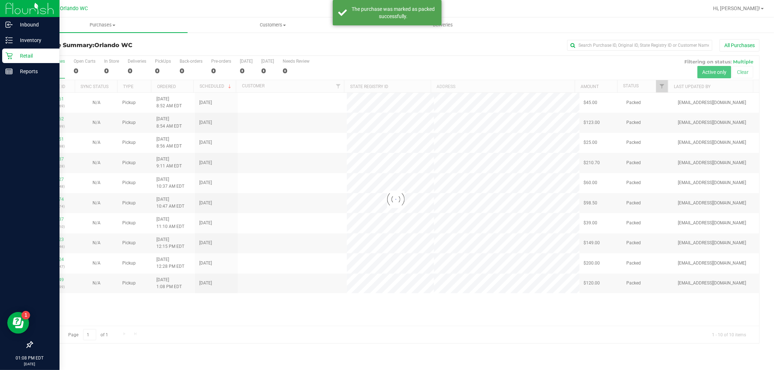
click at [8, 50] on div "Retail" at bounding box center [30, 56] width 57 height 15
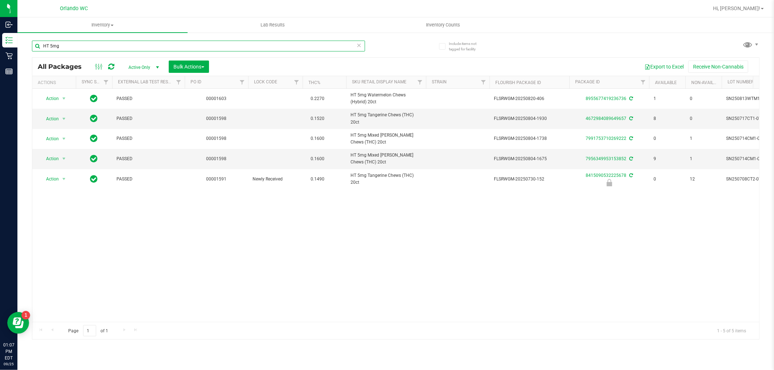
click at [71, 43] on input "HT 5mg" at bounding box center [198, 46] width 333 height 11
type input "H"
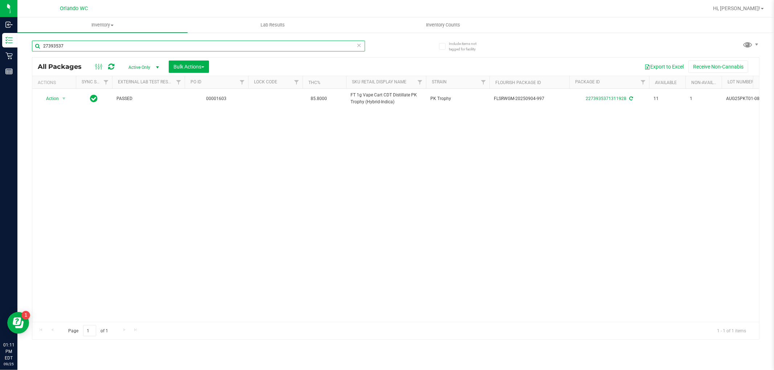
click at [137, 42] on input "27393537" at bounding box center [198, 46] width 333 height 11
click at [136, 42] on input "27393537" at bounding box center [198, 46] width 333 height 11
paste input "FT 1g Vape Cart Distillate Purple Punch (Indica)"
click at [136, 42] on input "27393537FT 1g Vape Cart Distillate Purple Punch (Indica)" at bounding box center [198, 46] width 333 height 11
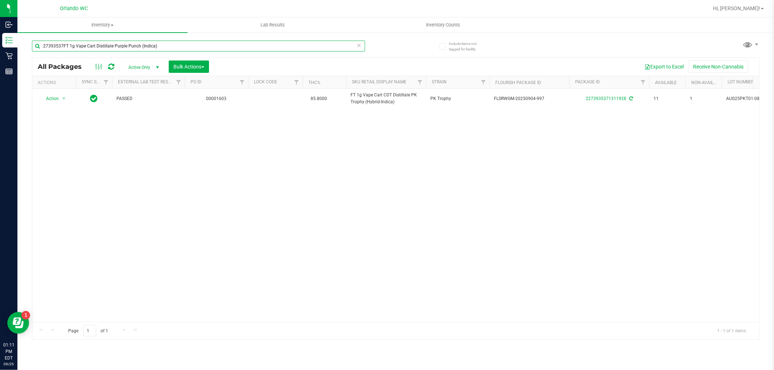
click at [136, 42] on input "27393537FT 1g Vape Cart Distillate Purple Punch (Indica)" at bounding box center [198, 46] width 333 height 11
paste input "text"
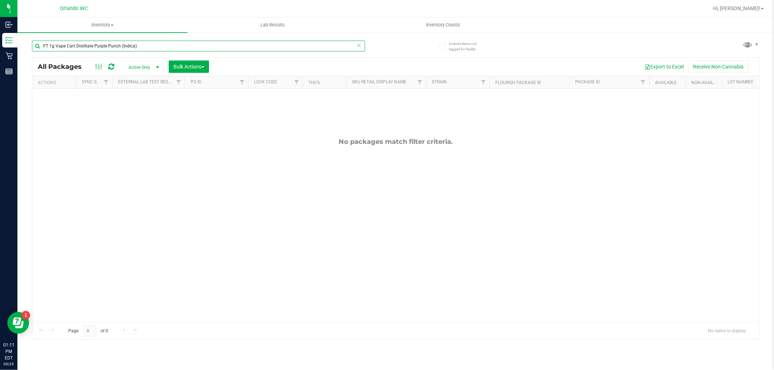
drag, startPoint x: 165, startPoint y: 47, endPoint x: 176, endPoint y: 0, distance: 48.3
click at [165, 46] on input "FT 1g Vape Cart Distillate Purple Punch (Indica)" at bounding box center [198, 46] width 333 height 11
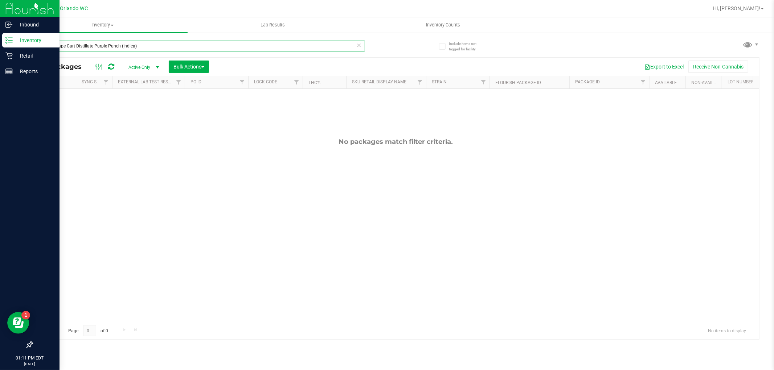
drag, startPoint x: 154, startPoint y: 42, endPoint x: 8, endPoint y: 37, distance: 146.3
click at [4, 42] on div "Inbound Inventory Retail Reports 01:11 PM EDT [DATE] 09/25 Orlando WC Hi, [PERS…" at bounding box center [387, 185] width 774 height 370
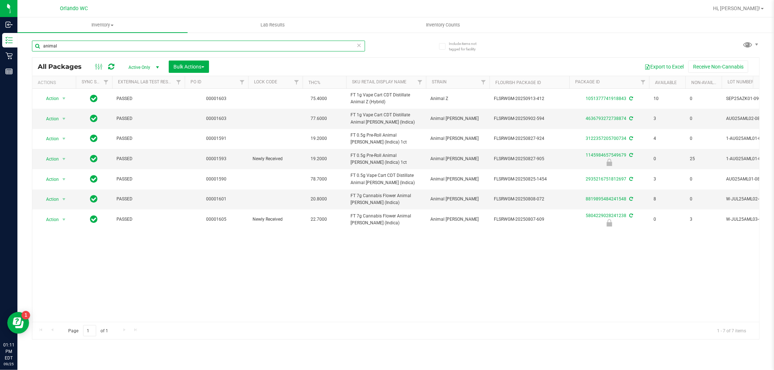
click at [140, 44] on input "animal" at bounding box center [198, 46] width 333 height 11
type input "northern"
